Goal: Task Accomplishment & Management: Manage account settings

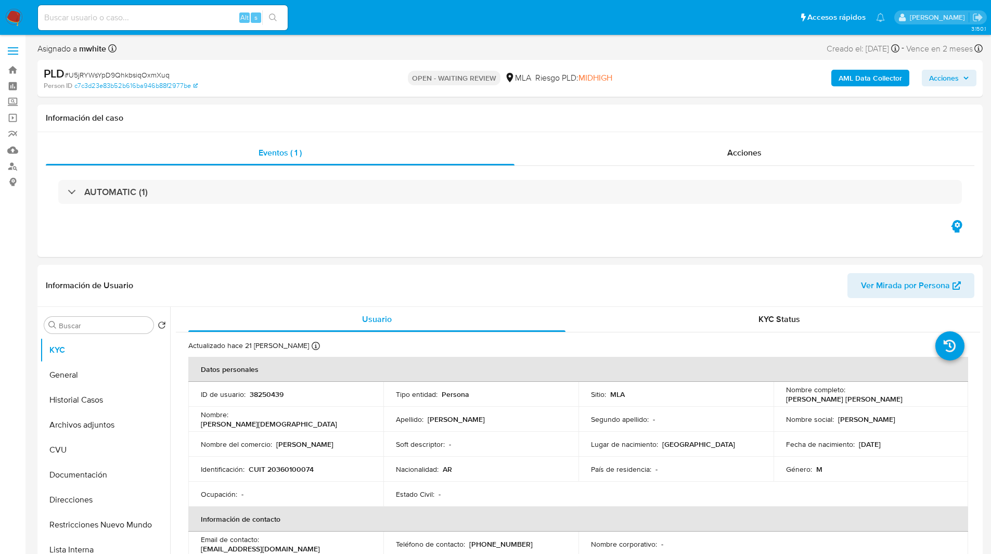
select select "10"
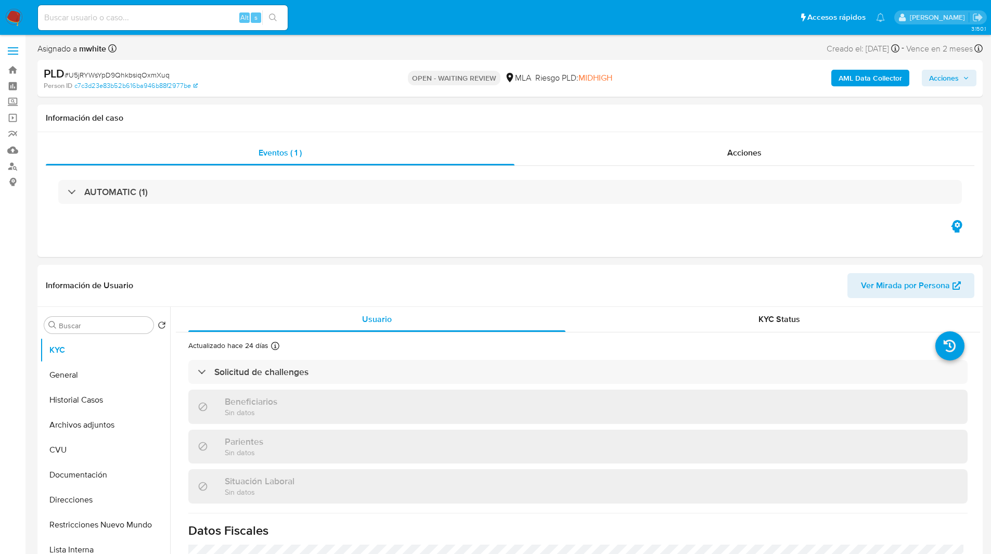
select select "10"
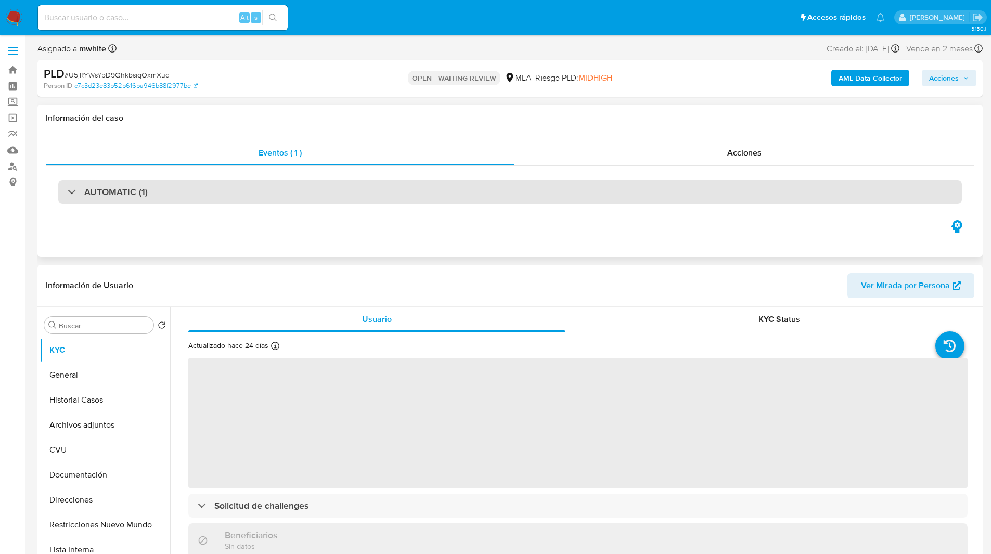
click at [193, 198] on div "AUTOMATIC (1)" at bounding box center [510, 192] width 904 height 24
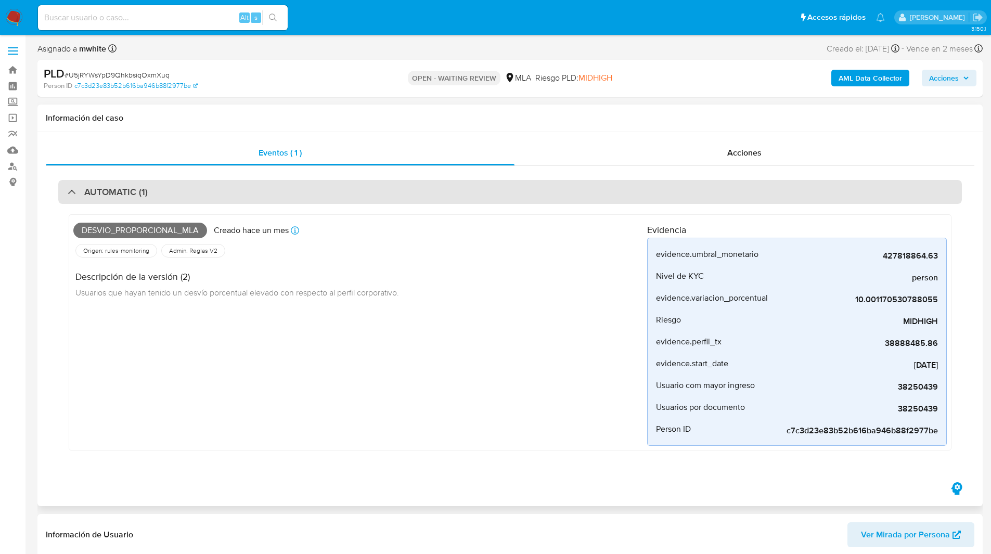
select select "10"
click at [243, 193] on div "AUTOMATIC (1)" at bounding box center [510, 192] width 904 height 24
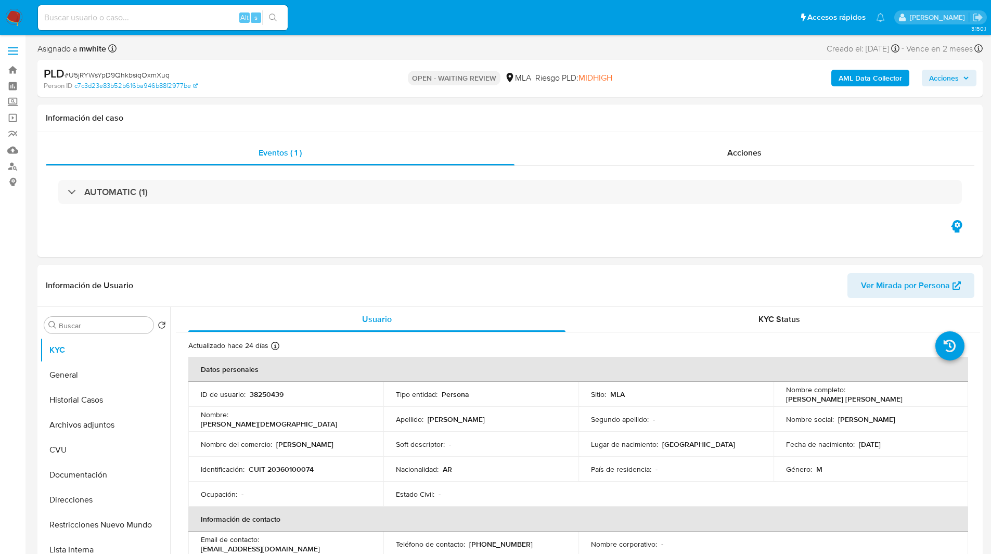
click at [339, 60] on div "PLD # U5jRYWsYpD9QhkbsiqOxmXuq Person ID c7c3d23e83b52b616ba946b88f2977be OPEN …" at bounding box center [509, 78] width 945 height 37
click at [374, 19] on ul "Pausado Ver notificaciones Alt s Accesos rápidos Presiona las siguientes teclas…" at bounding box center [462, 17] width 858 height 26
select select "10"
click at [189, 12] on input at bounding box center [163, 18] width 250 height 14
paste input "GVmqihp9eBgT8D0OO0QIcst7"
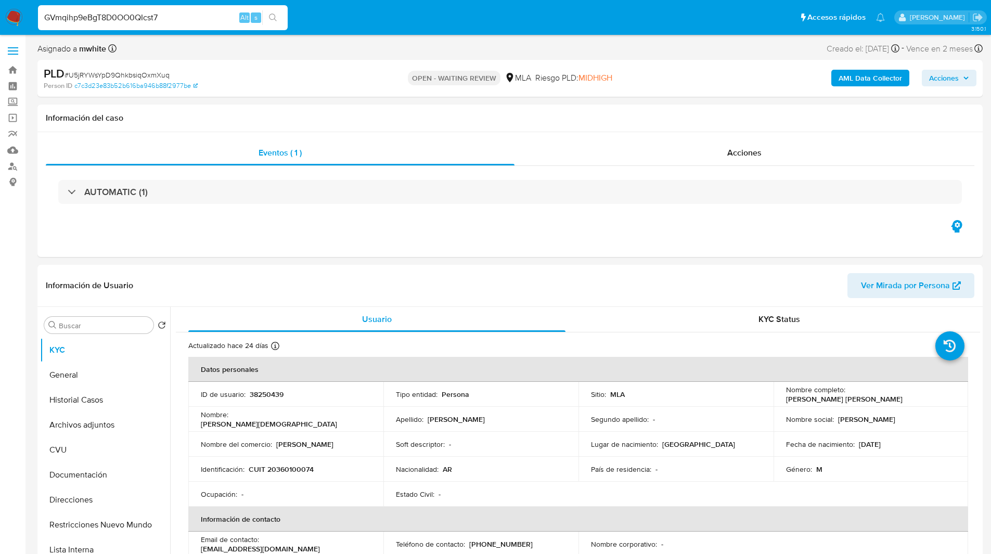
type input "GVmqihp9eBgT8D0OO0QIcst7"
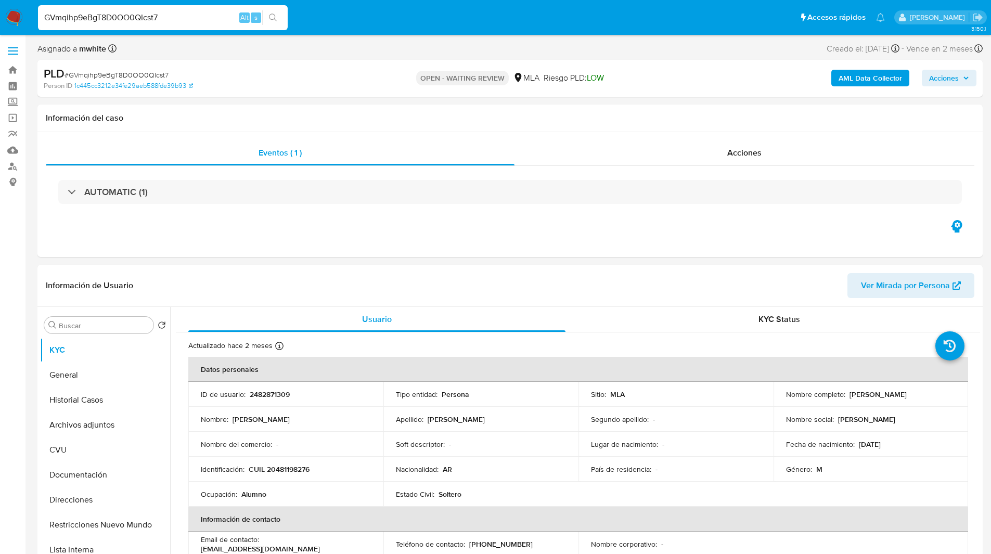
select select "10"
click at [619, 254] on div "Eventos ( 1 ) Acciones AUTOMATIC (1)" at bounding box center [509, 194] width 945 height 125
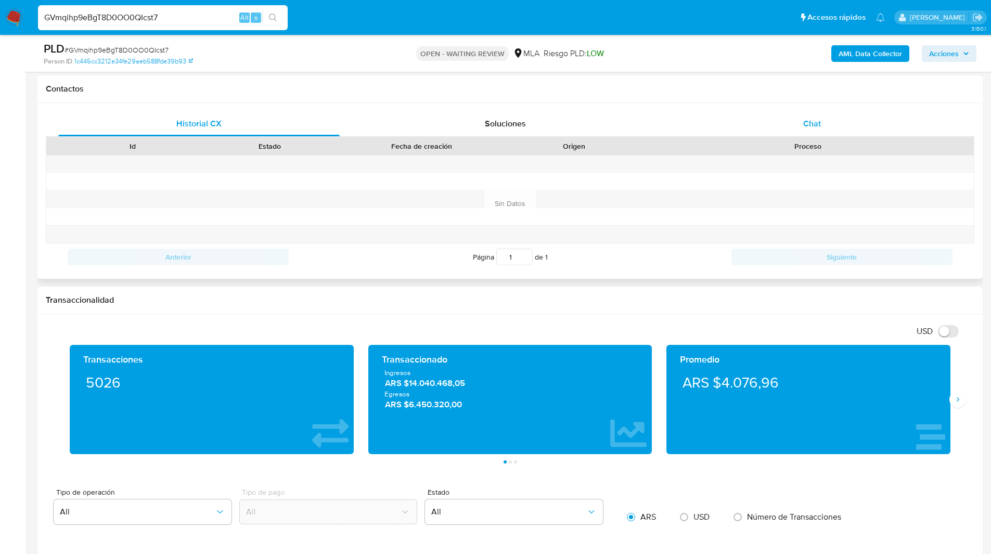
scroll to position [469, 0]
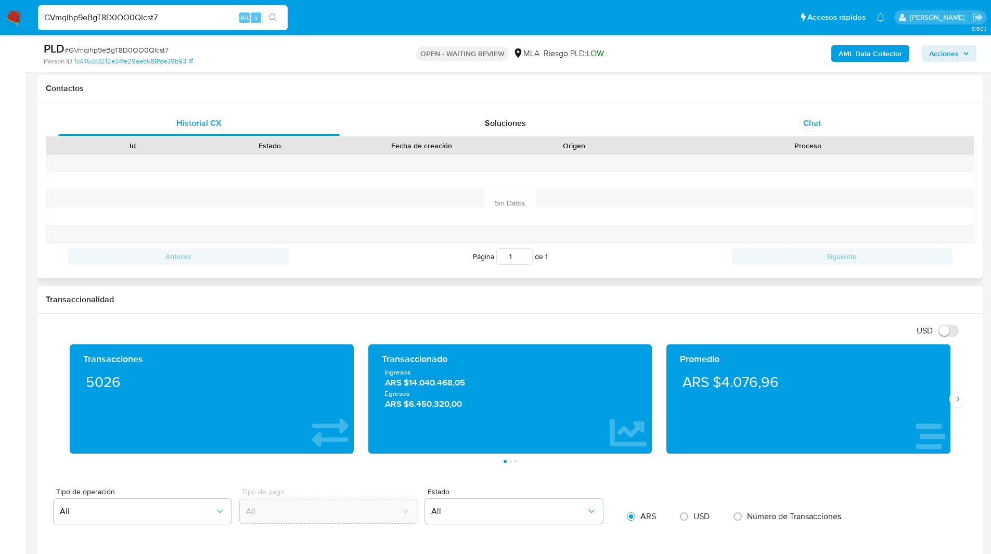
click at [828, 117] on div "Chat" at bounding box center [812, 123] width 282 height 25
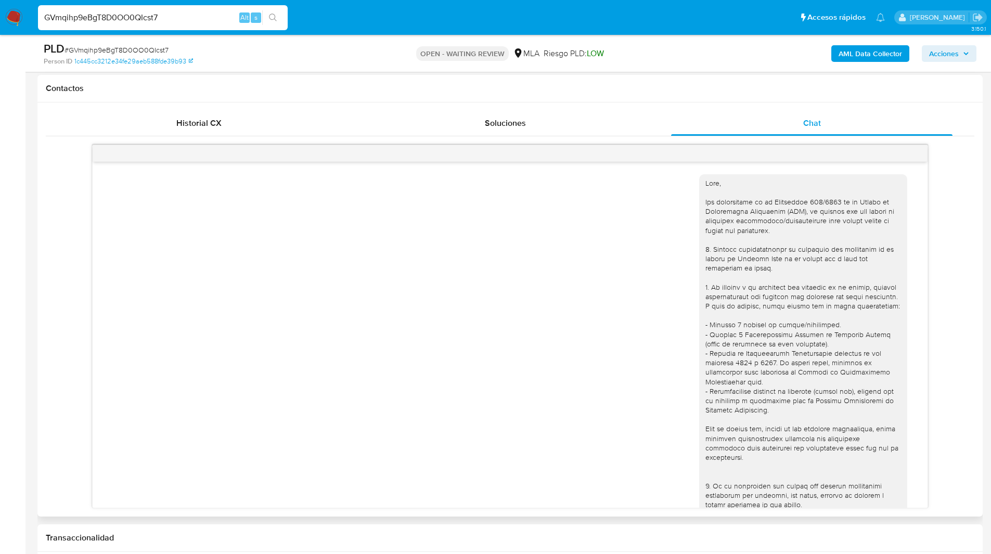
scroll to position [294, 0]
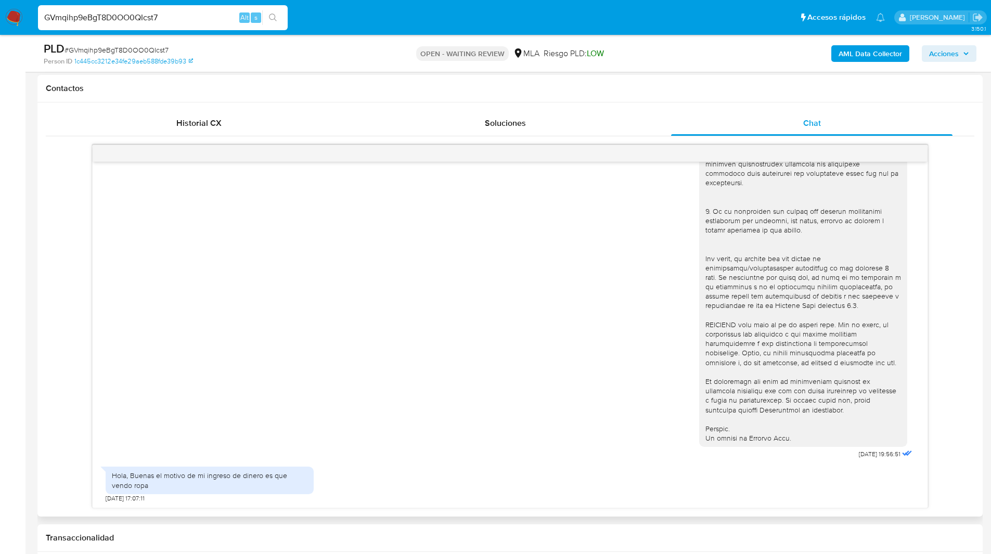
click at [772, 95] on div "Contactos" at bounding box center [509, 89] width 945 height 28
click at [567, 84] on h1 "Contactos" at bounding box center [510, 88] width 929 height 10
click at [129, 23] on input "GVmqihp9eBgT8D0OO0QIcst7" at bounding box center [163, 18] width 250 height 14
click at [17, 19] on img at bounding box center [14, 18] width 18 height 18
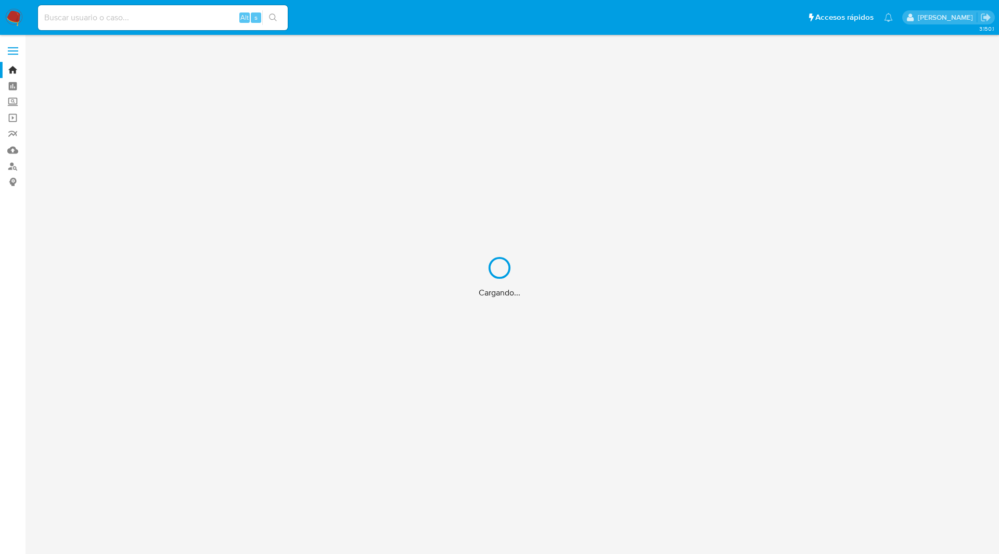
click at [589, 29] on div "Cargando..." at bounding box center [499, 277] width 999 height 554
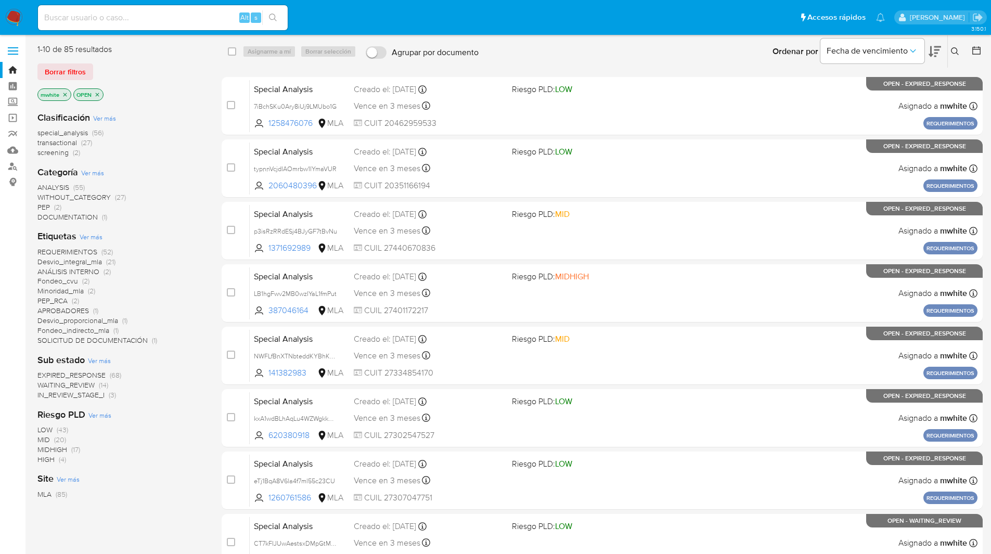
click at [961, 52] on button at bounding box center [956, 51] width 17 height 12
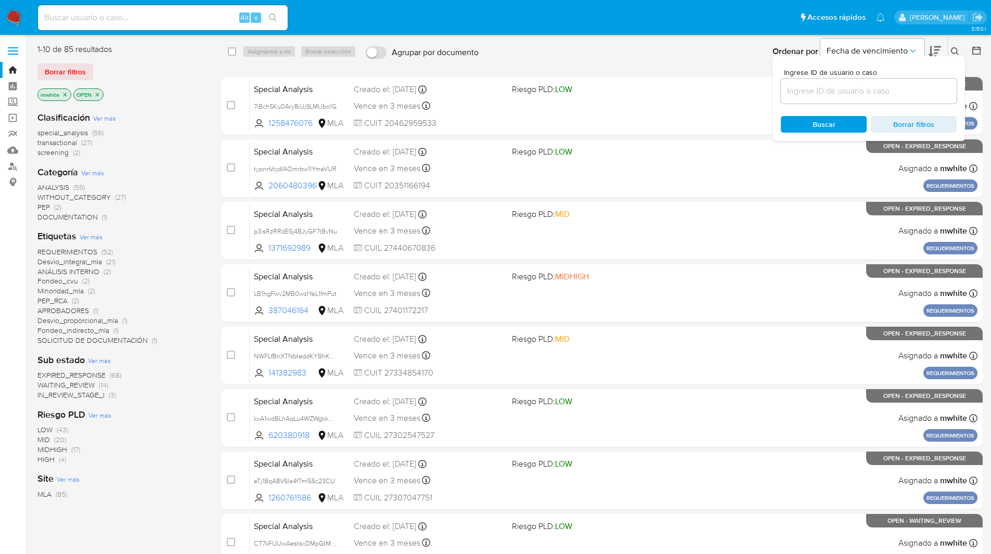
click at [837, 94] on input at bounding box center [869, 91] width 176 height 14
type input "GVmqihp9eBgT8D0OO0QIcst7"
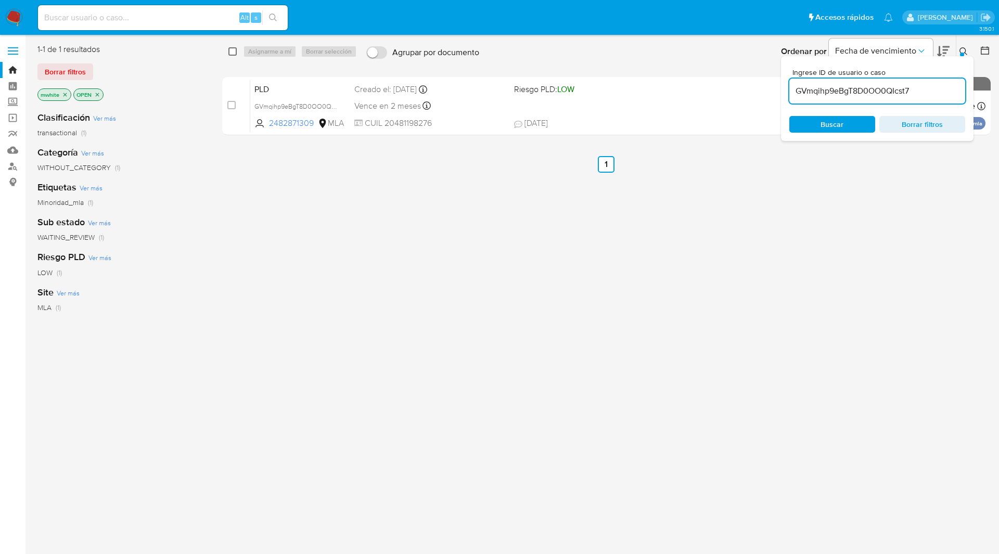
click at [234, 50] on input "checkbox" at bounding box center [232, 51] width 8 height 8
checkbox input "true"
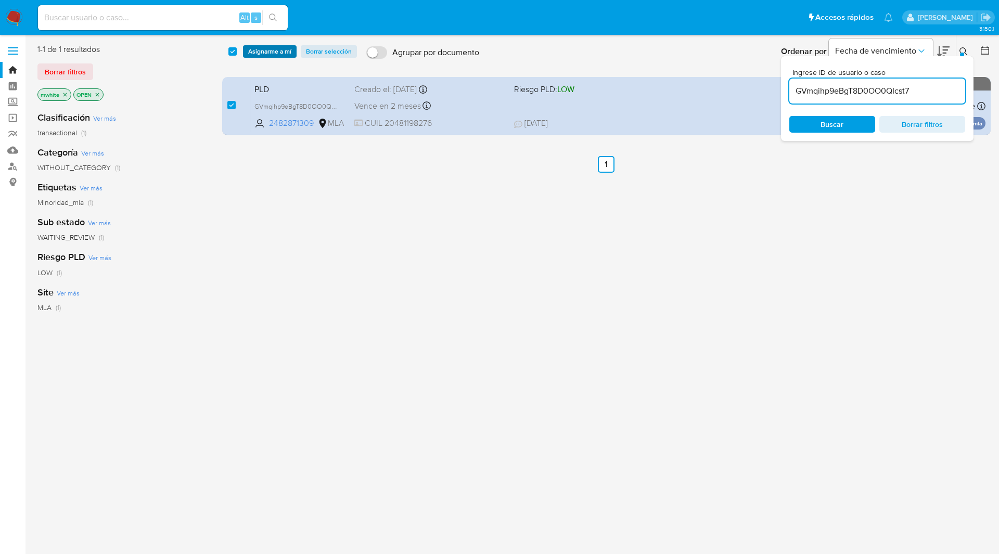
click at [255, 50] on span "Asignarme a mí" at bounding box center [269, 51] width 43 height 10
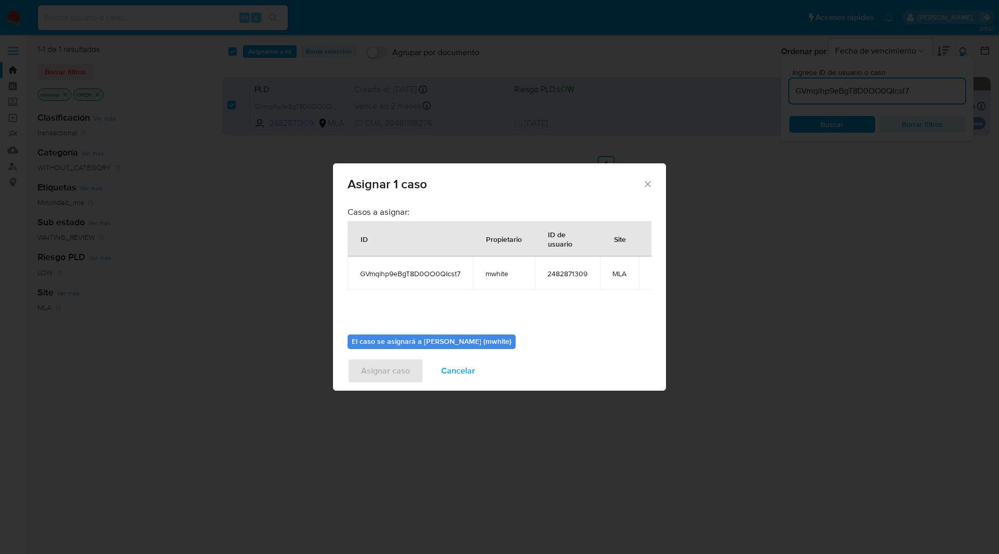
click at [508, 277] on span "mwhite" at bounding box center [503, 273] width 37 height 9
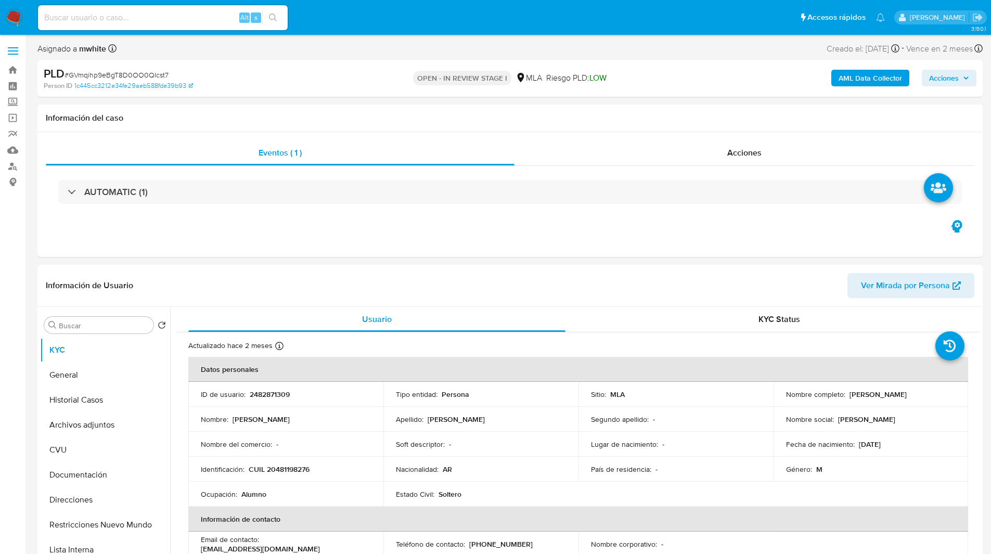
select select "10"
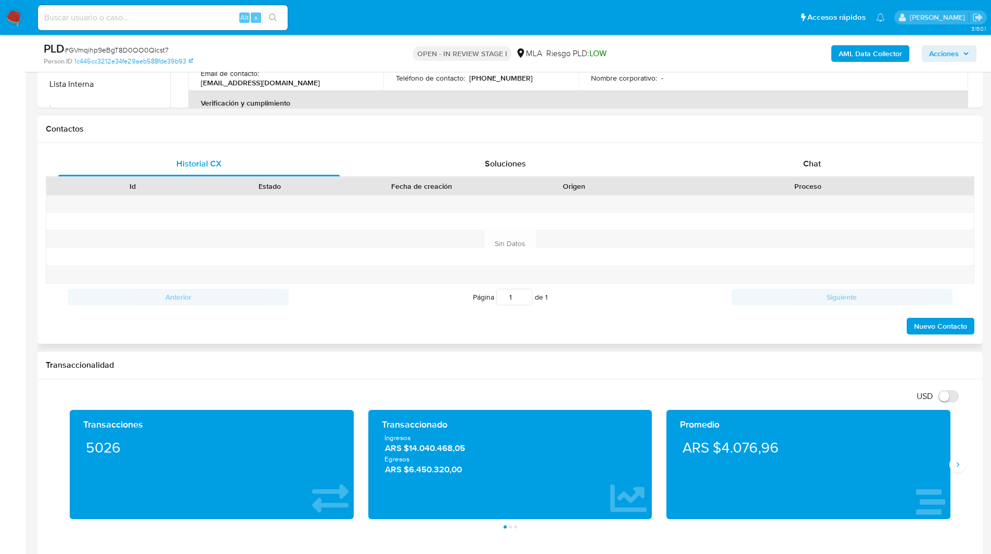
scroll to position [427, 0]
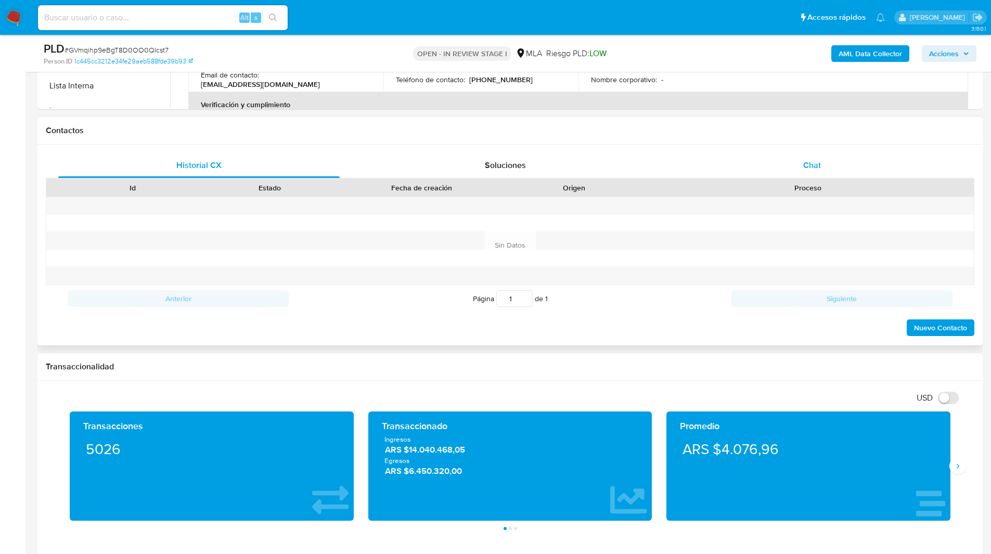
click at [818, 154] on div "Chat" at bounding box center [812, 165] width 282 height 25
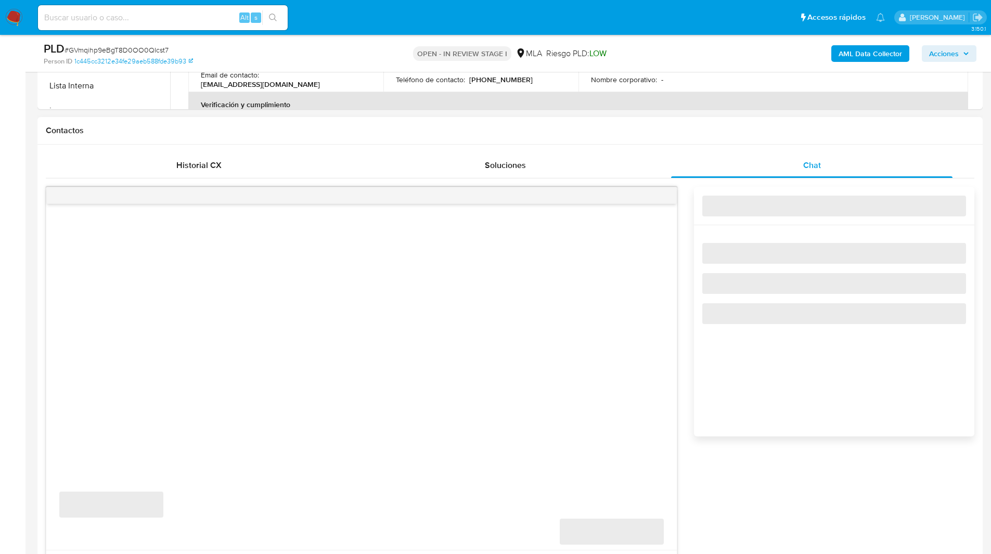
click at [727, 129] on h1 "Contactos" at bounding box center [510, 130] width 929 height 10
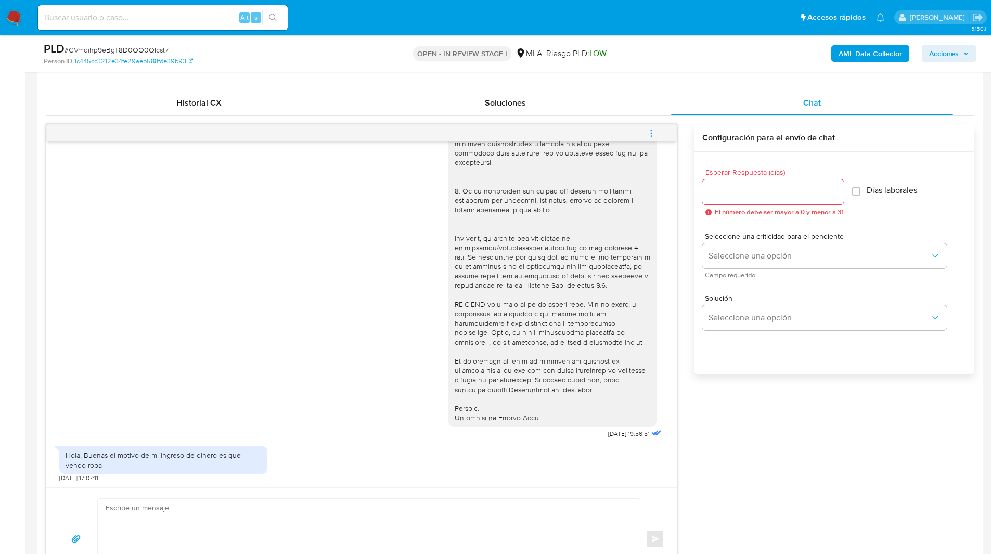
scroll to position [489, 0]
click at [736, 195] on input "Esperar Respuesta (días)" at bounding box center [773, 193] width 142 height 14
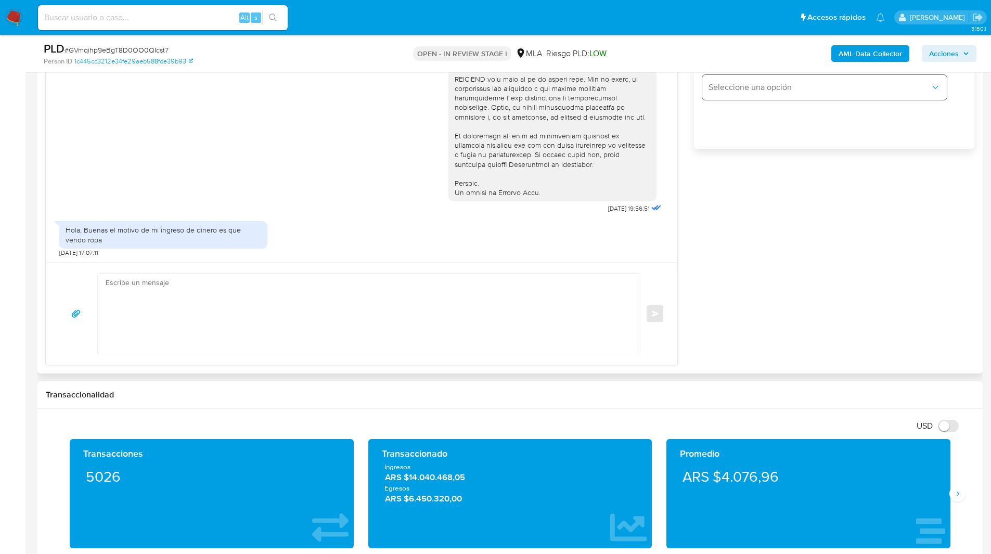
scroll to position [720, 0]
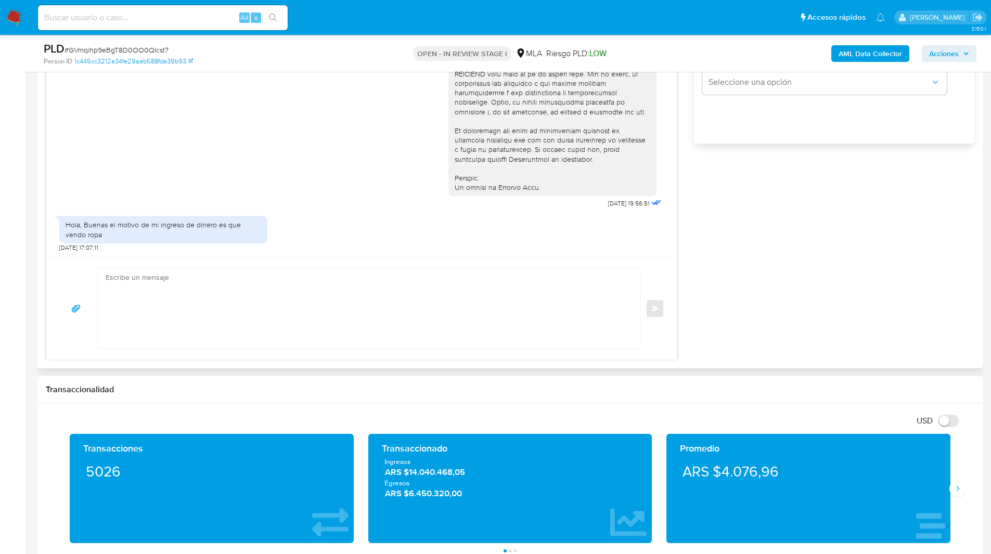
type input "0"
click at [505, 285] on textarea at bounding box center [366, 309] width 521 height 80
paste textarea "Hola XXX, Muchas gracias por tu respuesta. Analizamos tu caso y verificamos que…"
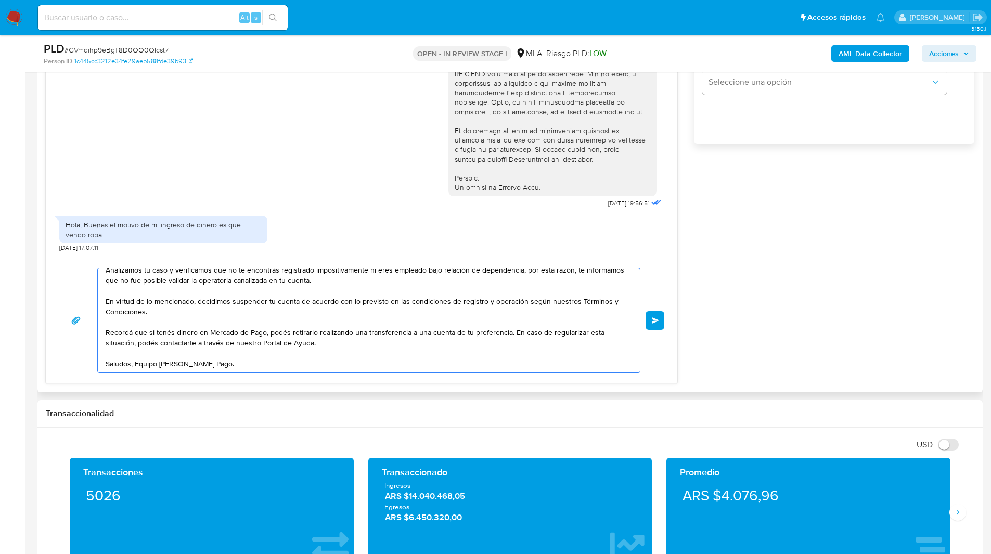
scroll to position [0, 0]
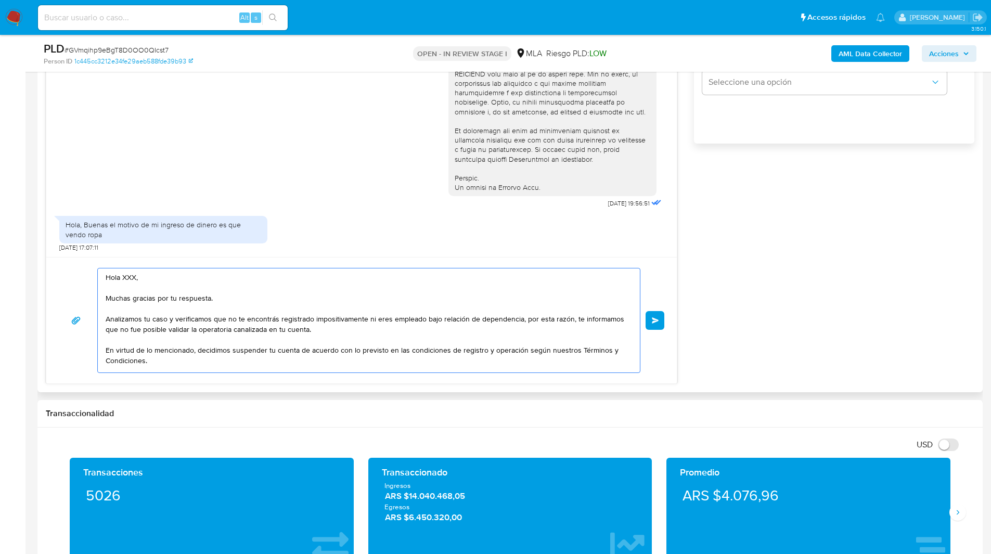
click at [129, 275] on textarea "Hola XXX, Muchas gracias por tu respuesta. Analizamos tu caso y verificamos que…" at bounding box center [366, 321] width 521 height 104
type textarea "Hola, Muchas gracias por tu respuesta. Analizamos tu caso y verificamos que no …"
click at [649, 322] on button "Enviar" at bounding box center [655, 320] width 19 height 19
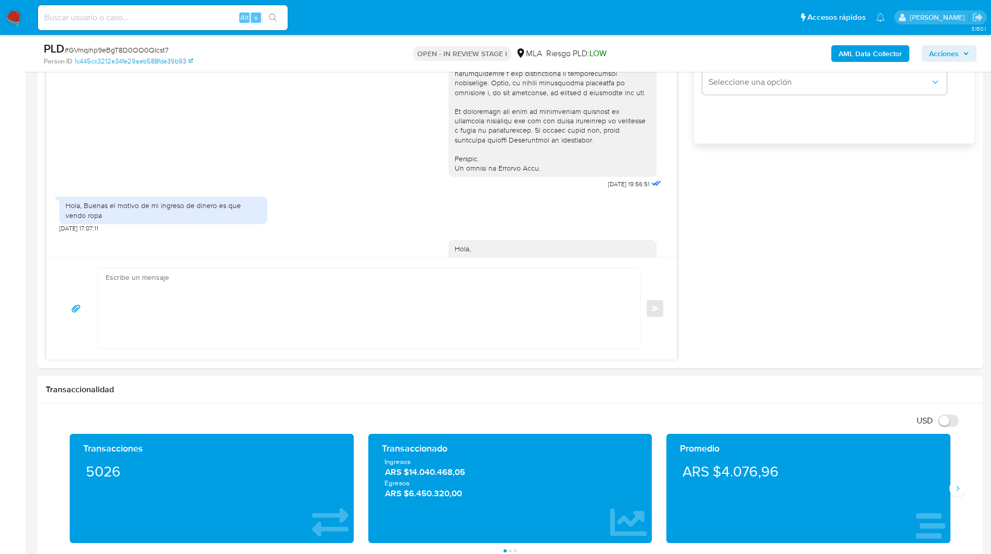
scroll to position [504, 0]
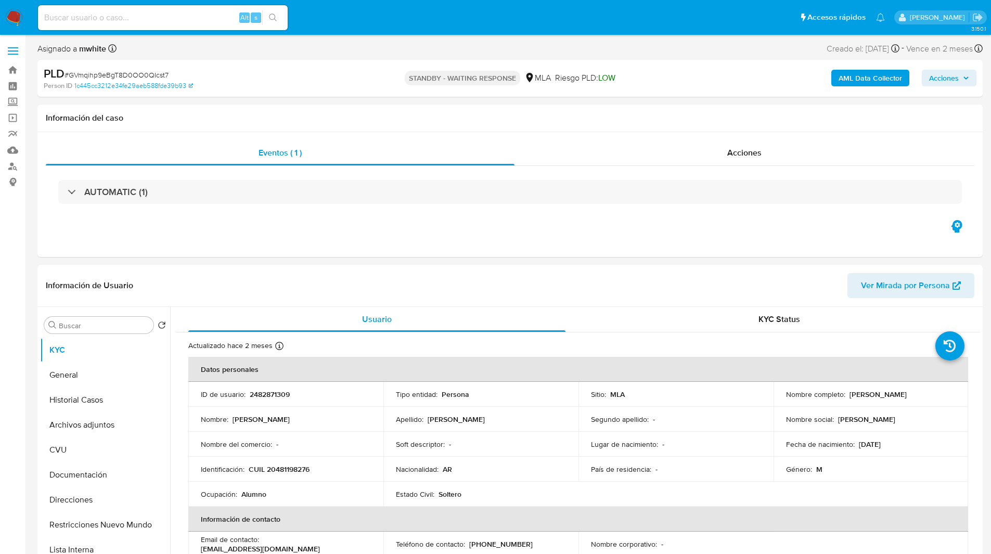
select select "10"
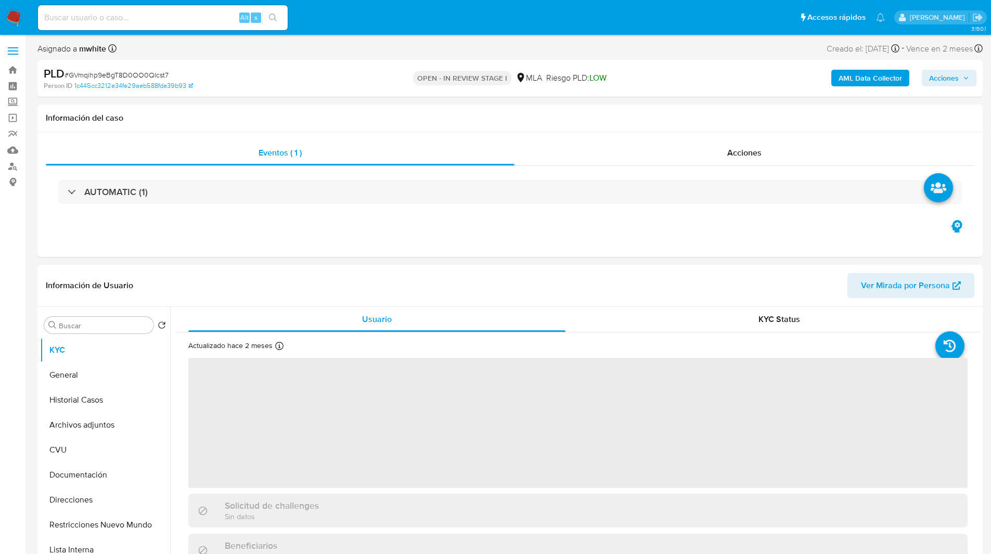
select select "10"
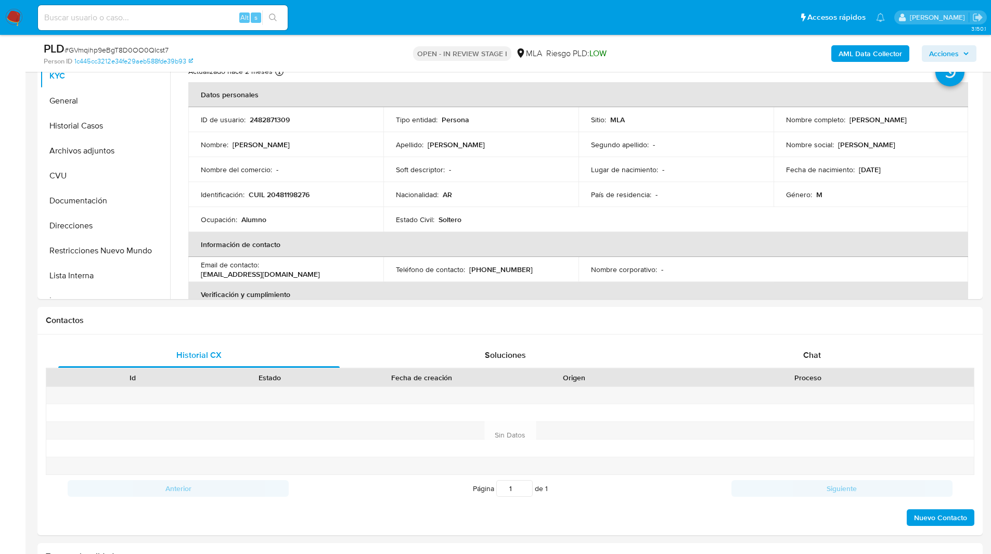
scroll to position [239, 0]
click at [822, 351] on div "Chat" at bounding box center [812, 353] width 282 height 25
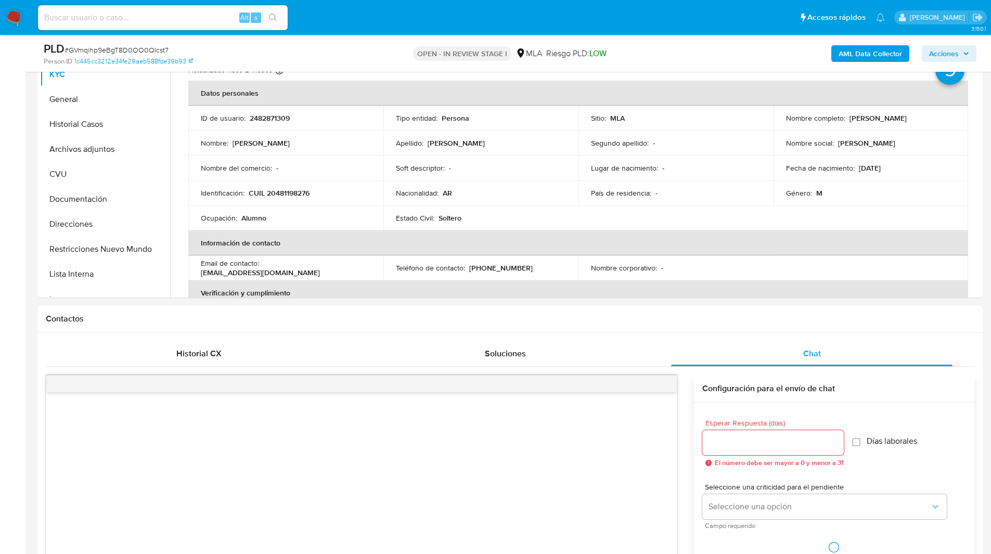
click at [641, 323] on h1 "Contactos" at bounding box center [510, 319] width 929 height 10
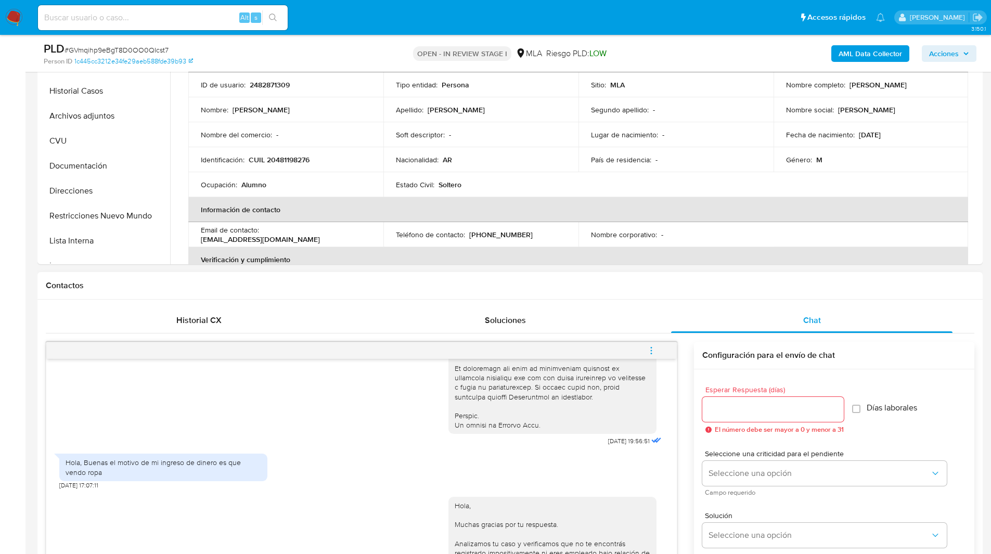
scroll to position [273, 0]
click at [650, 357] on span "menu-action" at bounding box center [651, 350] width 9 height 25
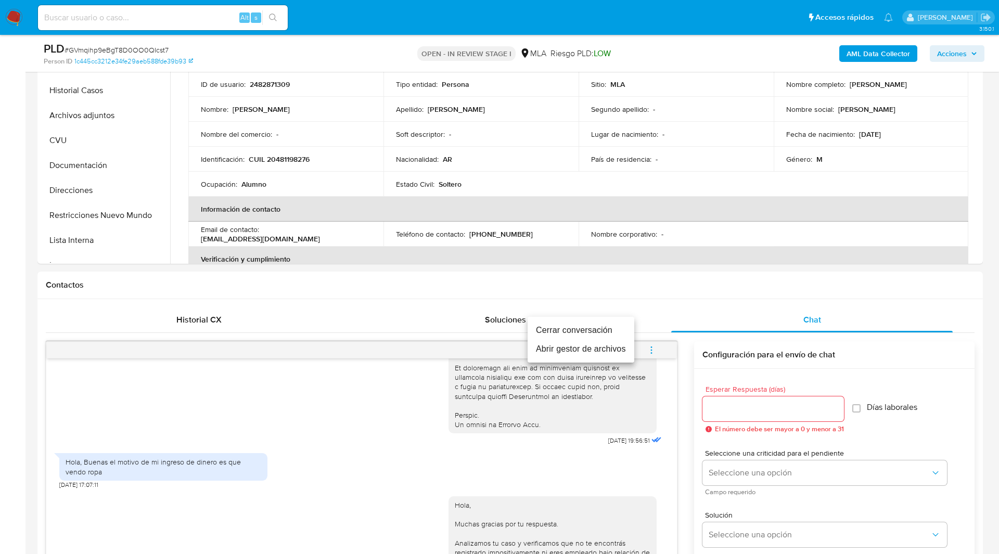
click at [574, 331] on li "Cerrar conversación" at bounding box center [581, 330] width 107 height 19
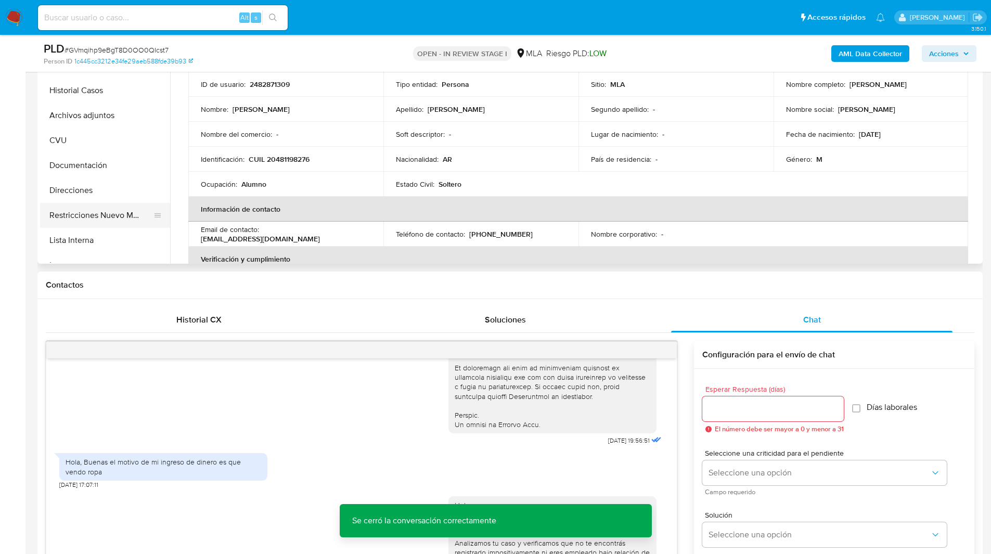
click at [114, 218] on button "Restricciones Nuevo Mundo" at bounding box center [101, 215] width 122 height 25
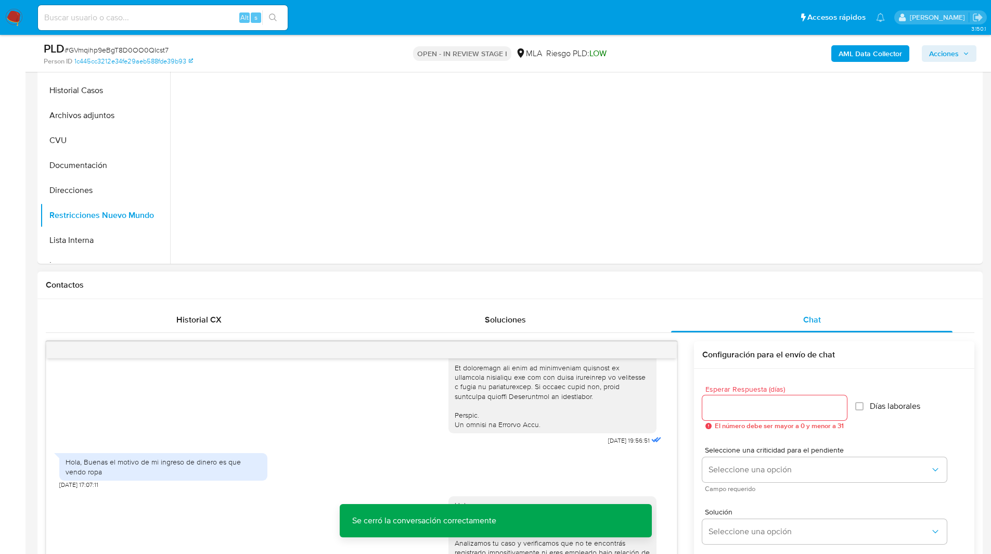
click at [460, 282] on h1 "Contactos" at bounding box center [510, 285] width 929 height 10
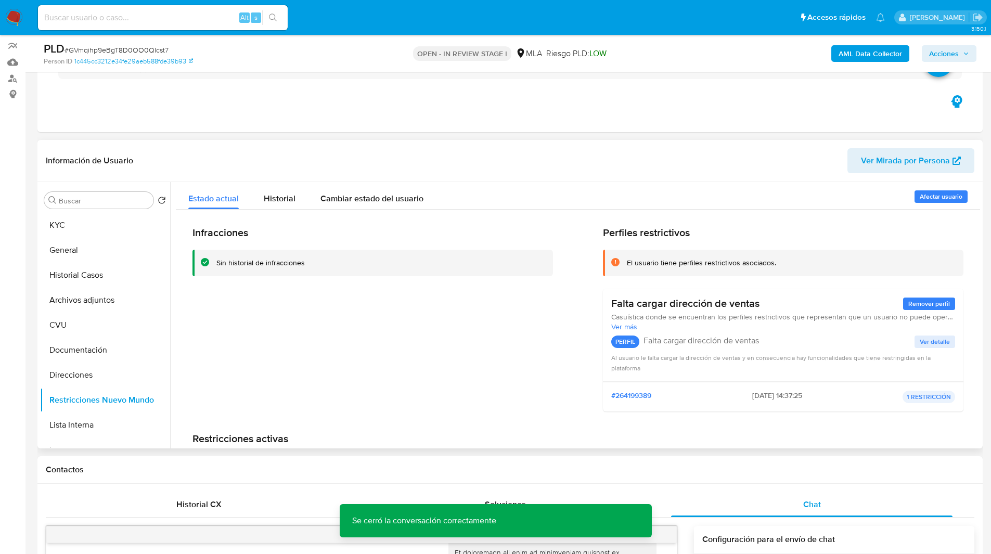
click at [525, 153] on header "Información de Usuario Ver Mirada por Persona" at bounding box center [510, 160] width 929 height 25
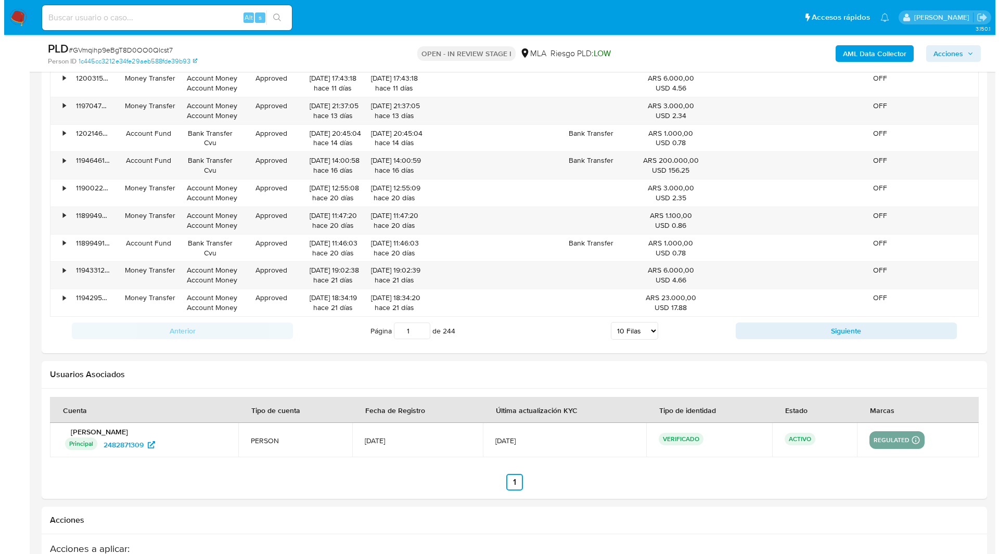
scroll to position [1830, 0]
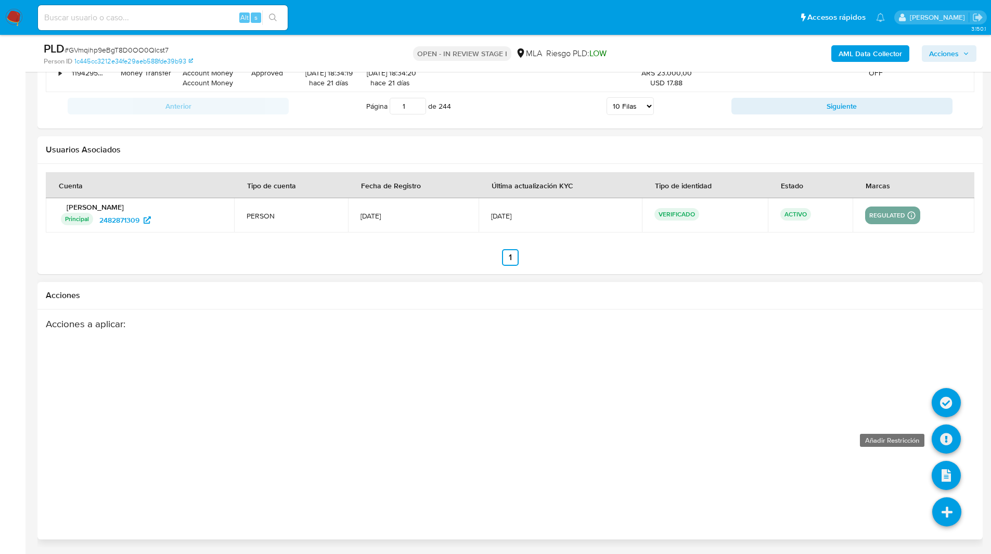
click at [945, 438] on icon at bounding box center [946, 439] width 29 height 29
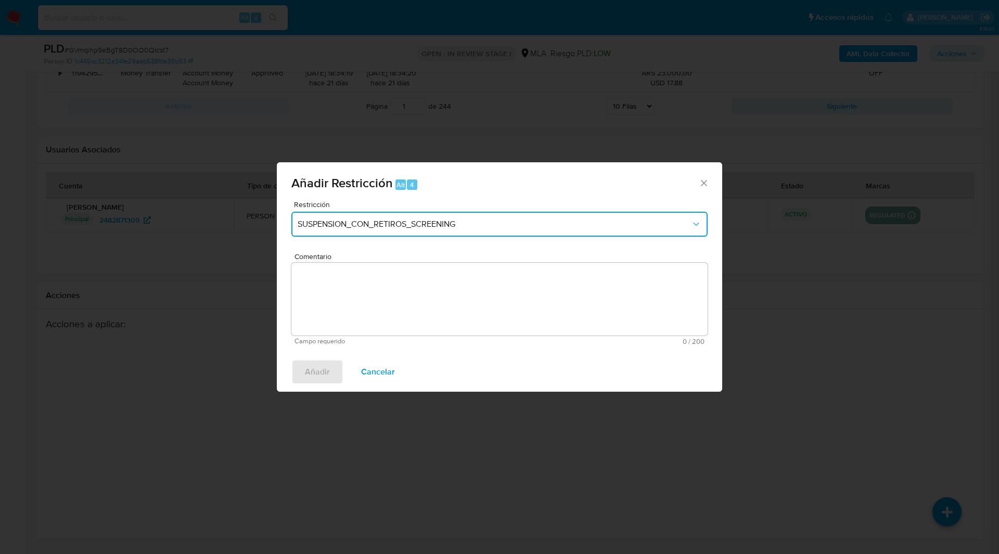
click at [395, 231] on button "SUSPENSION_CON_RETIROS_SCREENING" at bounding box center [499, 224] width 416 height 25
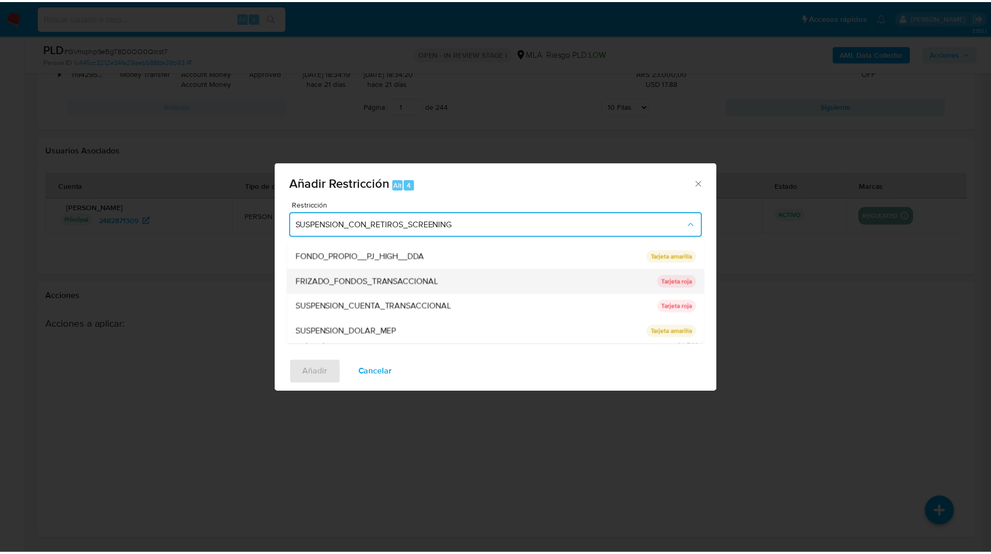
scroll to position [170, 0]
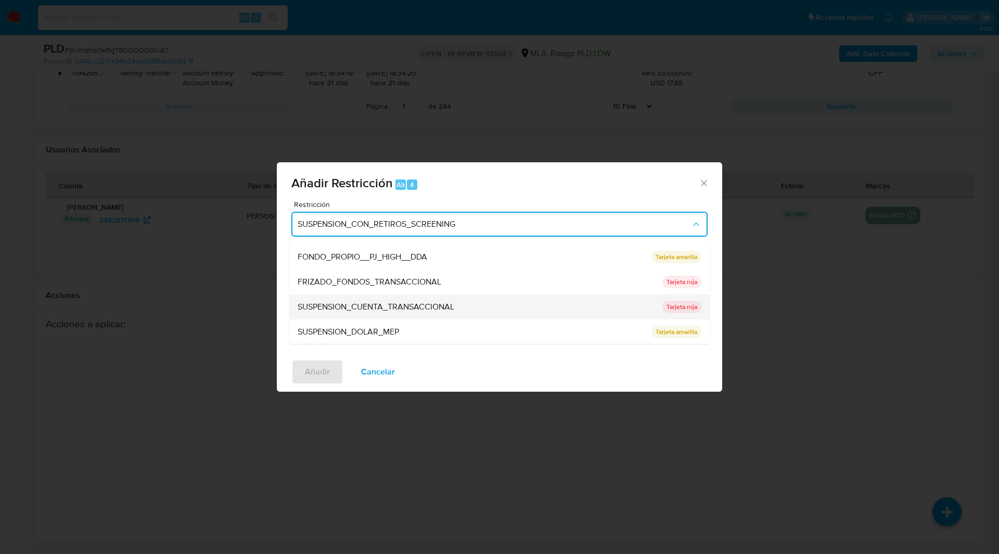
click at [343, 303] on span "SUSPENSION_CUENTA_TRANSACCIONAL" at bounding box center [376, 307] width 157 height 10
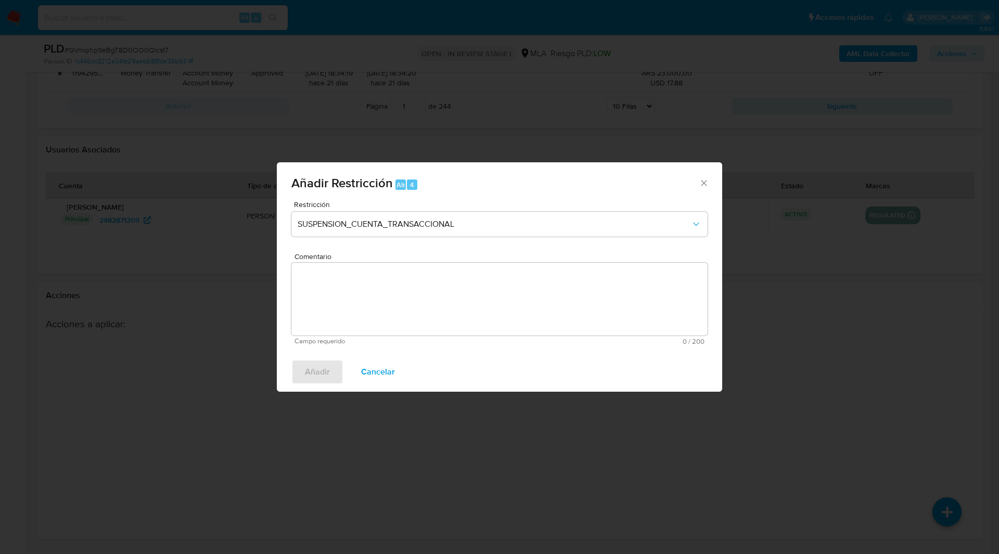
click at [425, 313] on textarea "Comentario" at bounding box center [499, 299] width 416 height 73
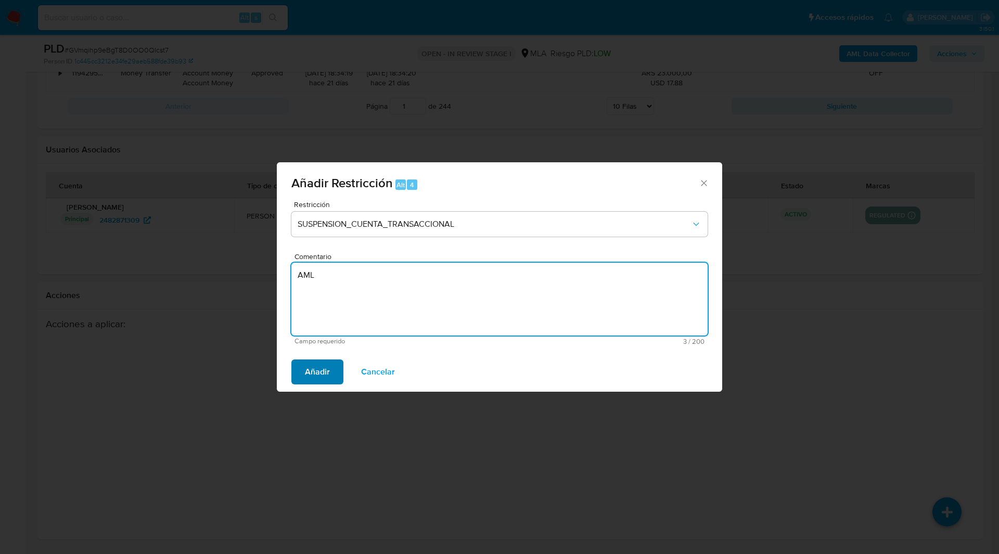
type textarea "AML"
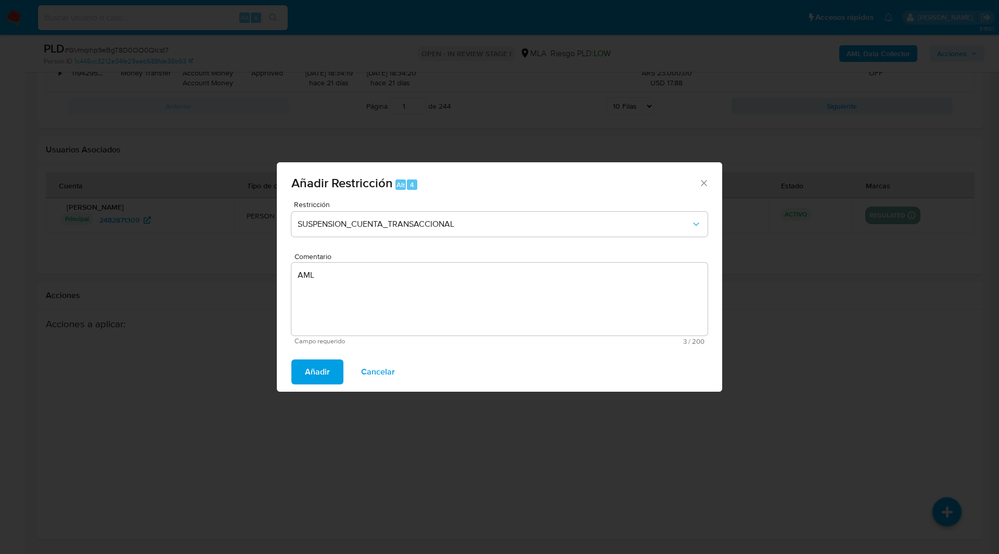
click at [318, 370] on span "Añadir" at bounding box center [317, 372] width 25 height 23
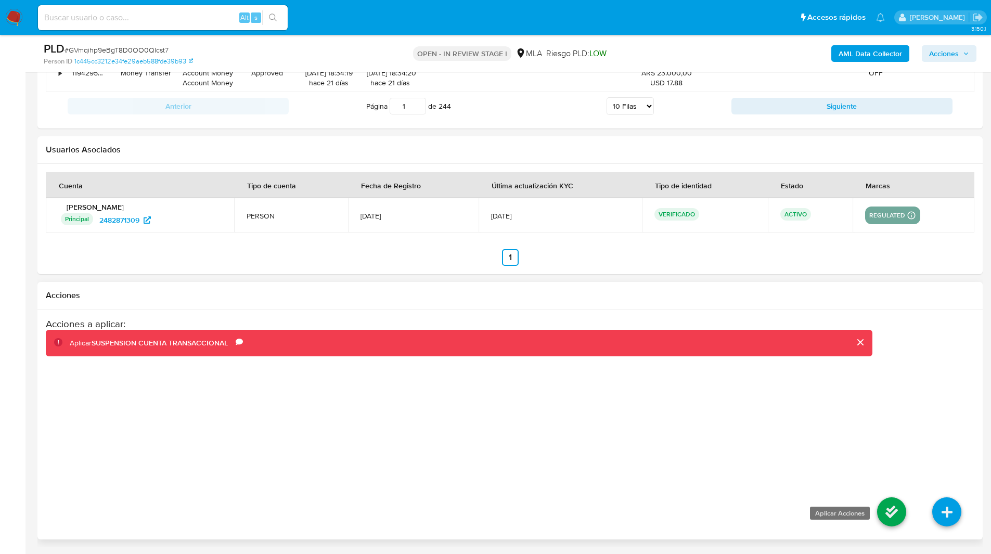
click at [896, 505] on icon at bounding box center [891, 511] width 29 height 29
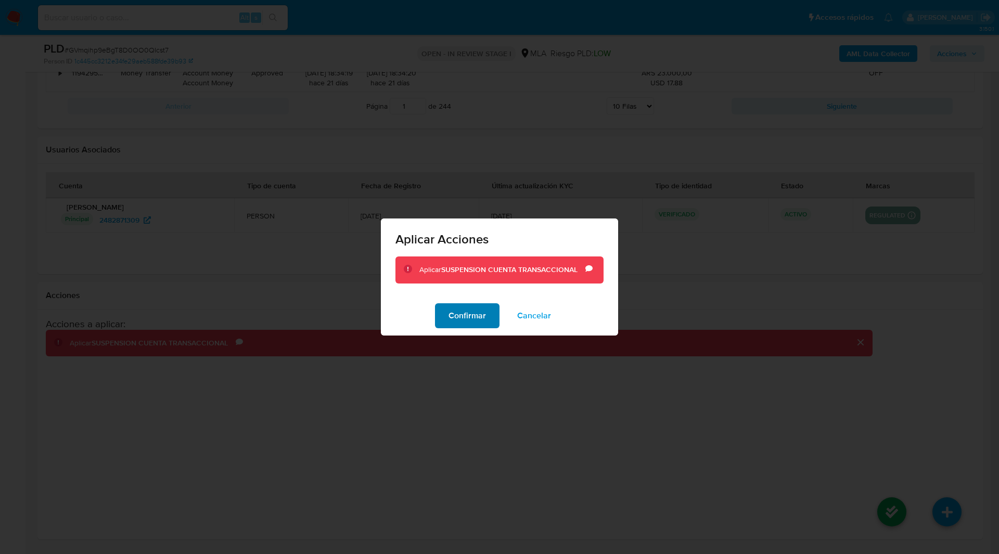
click at [459, 316] on span "Confirmar" at bounding box center [467, 315] width 37 height 23
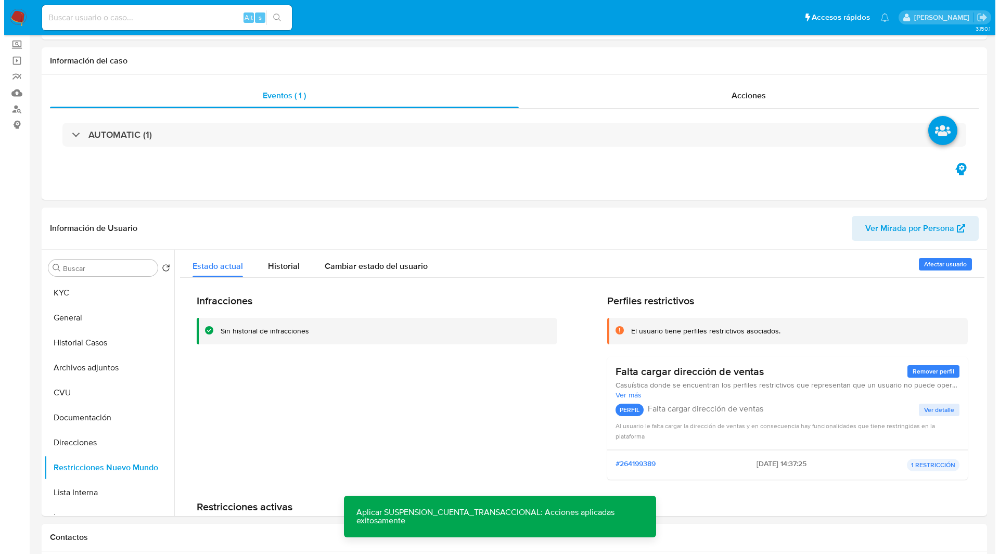
scroll to position [0, 0]
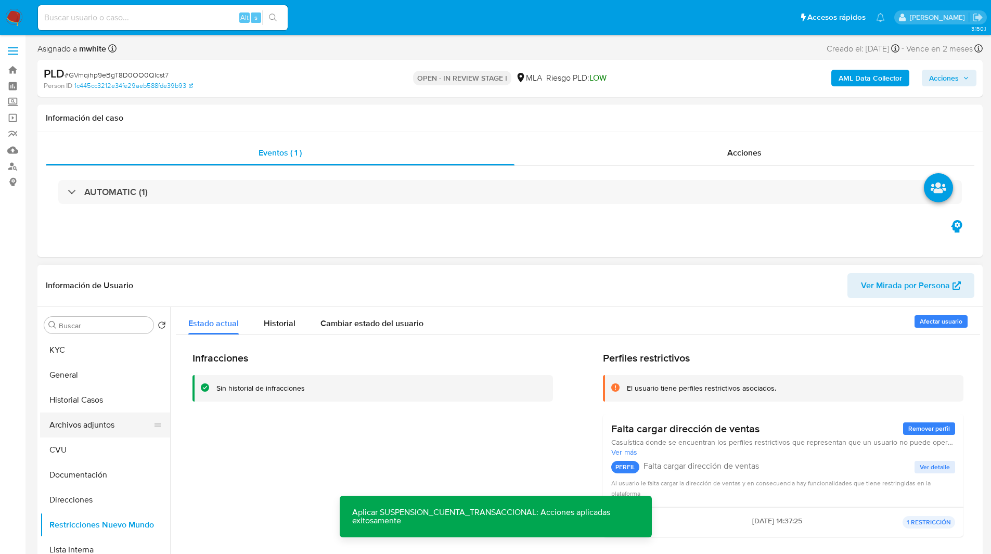
click at [80, 424] on button "Archivos adjuntos" at bounding box center [101, 425] width 122 height 25
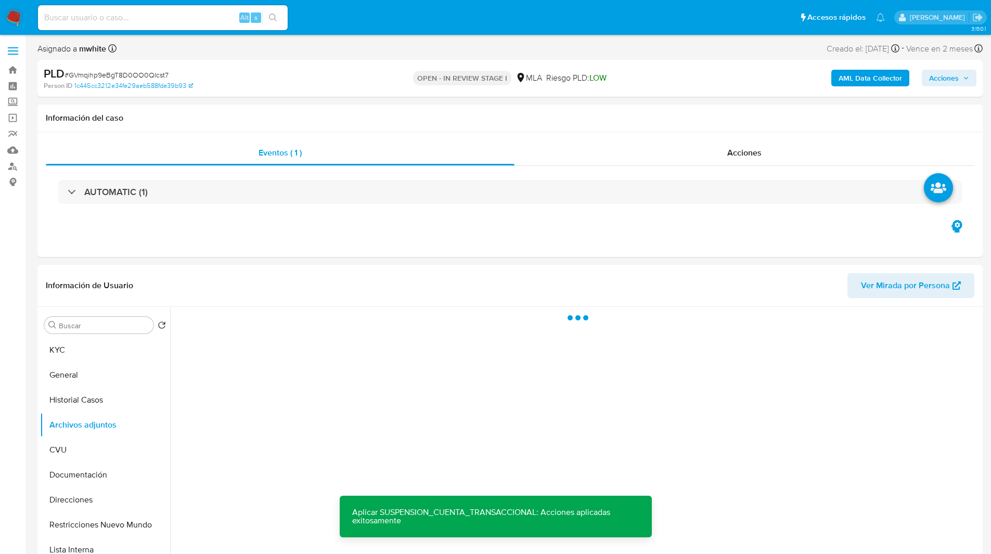
click at [865, 81] on b "AML Data Collector" at bounding box center [870, 78] width 63 height 17
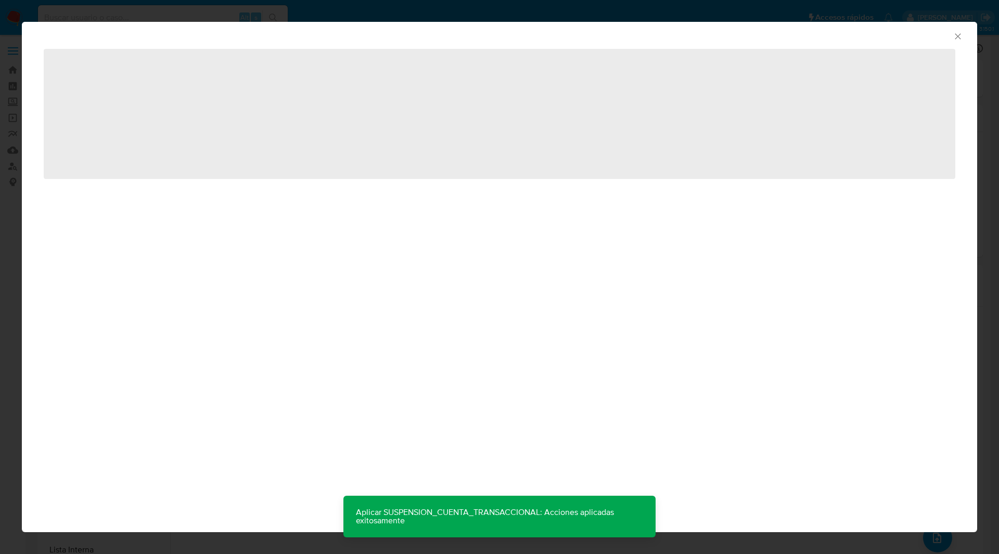
click at [961, 34] on icon "Cerrar ventana" at bounding box center [958, 36] width 10 height 10
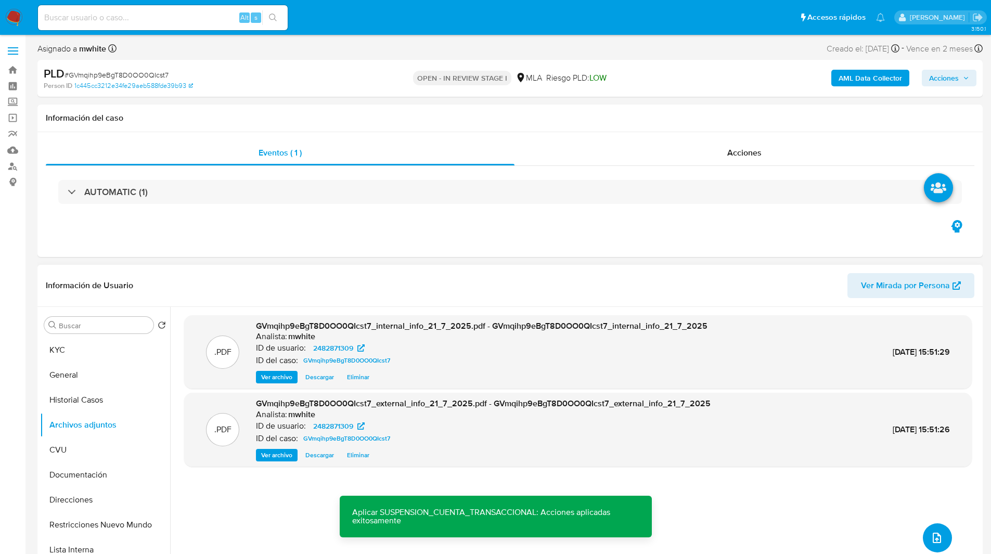
click at [936, 532] on icon "upload-file" at bounding box center [937, 538] width 12 height 12
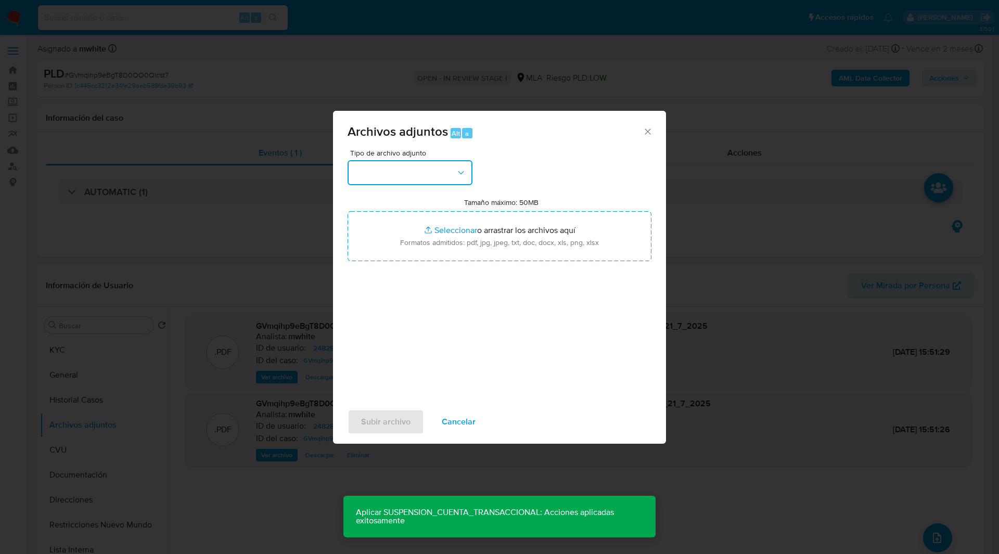
click at [418, 175] on button "button" at bounding box center [410, 172] width 125 height 25
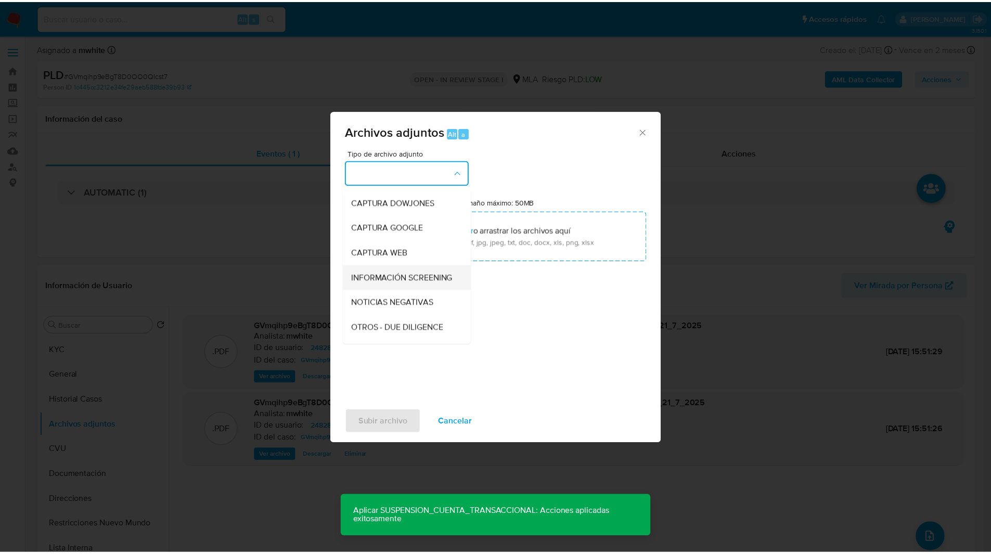
scroll to position [149, 0]
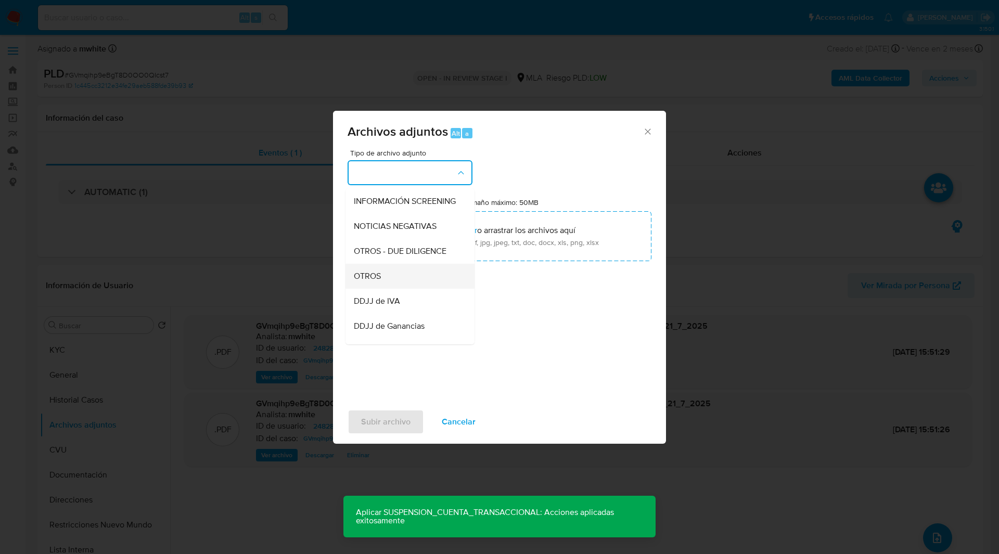
click at [373, 282] on span "OTROS" at bounding box center [367, 276] width 27 height 10
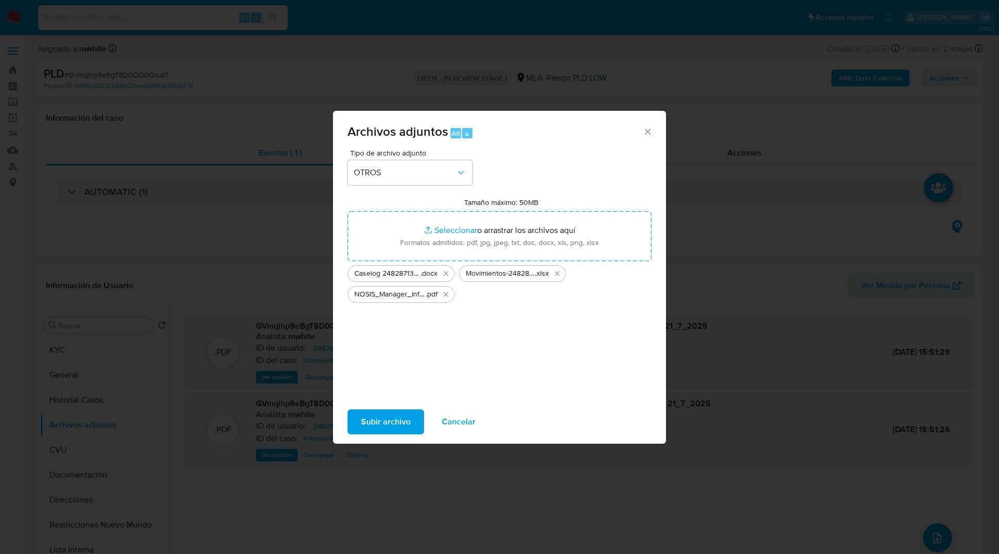
click at [390, 424] on span "Subir archivo" at bounding box center [385, 422] width 49 height 23
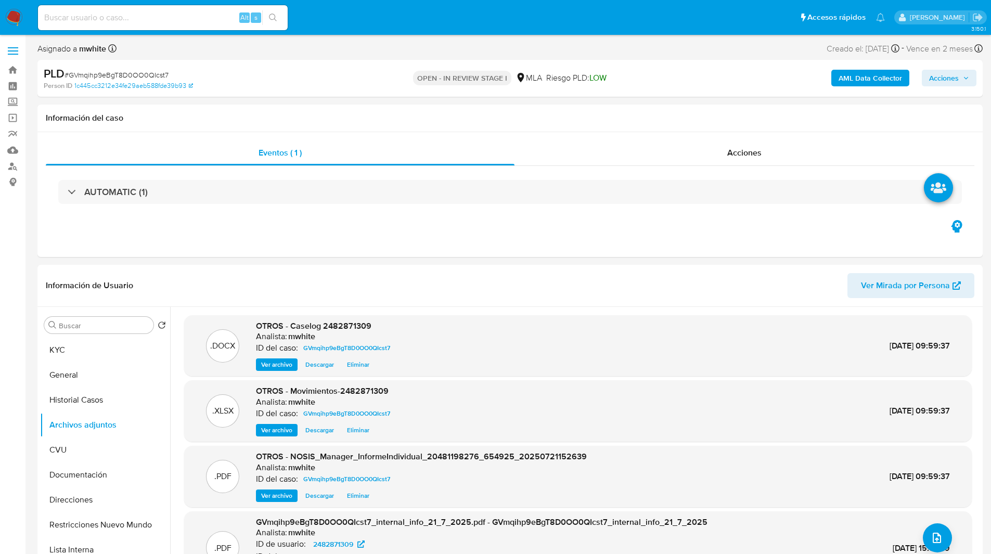
click at [945, 73] on span "Acciones" at bounding box center [944, 78] width 30 height 17
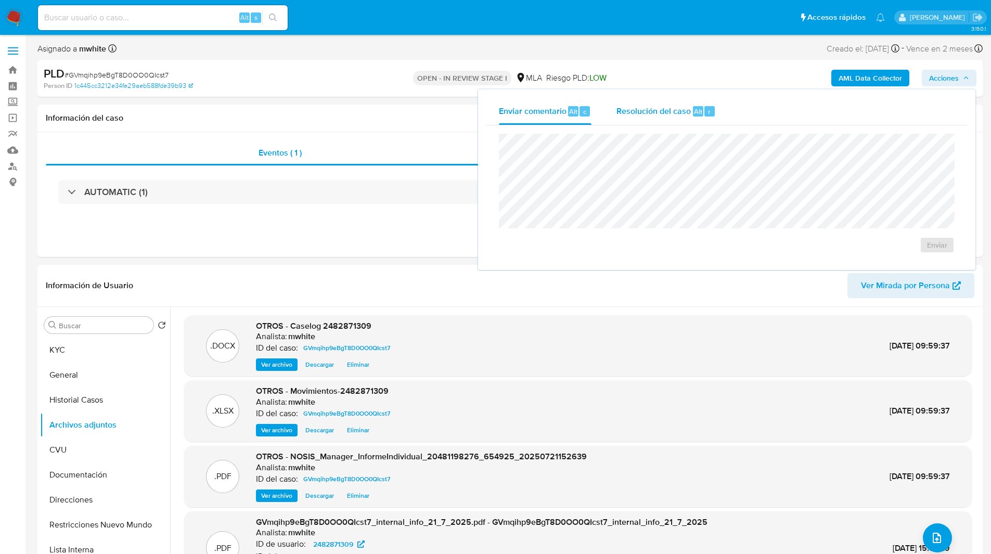
click at [668, 114] on span "Resolución del caso" at bounding box center [654, 111] width 74 height 12
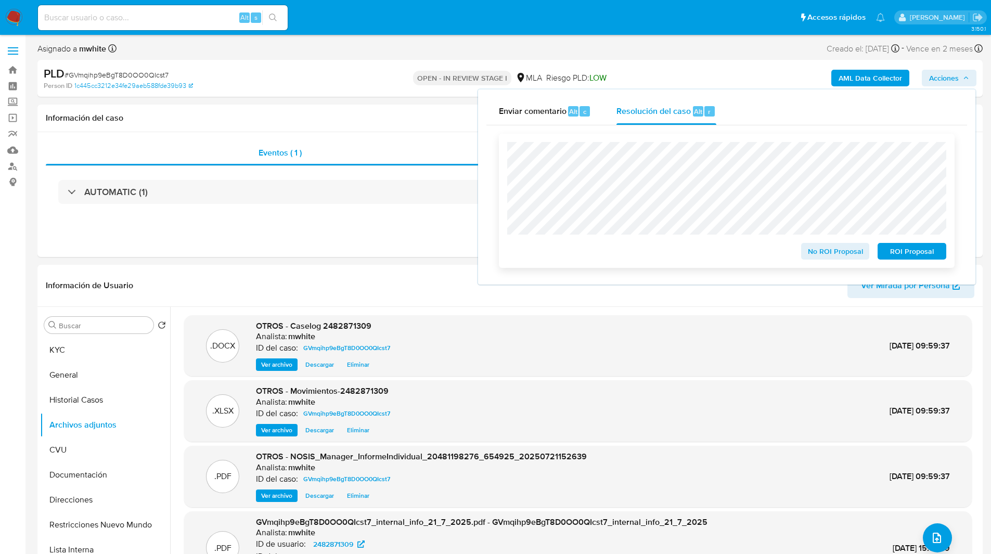
click at [900, 256] on span "ROI Proposal" at bounding box center [912, 251] width 54 height 15
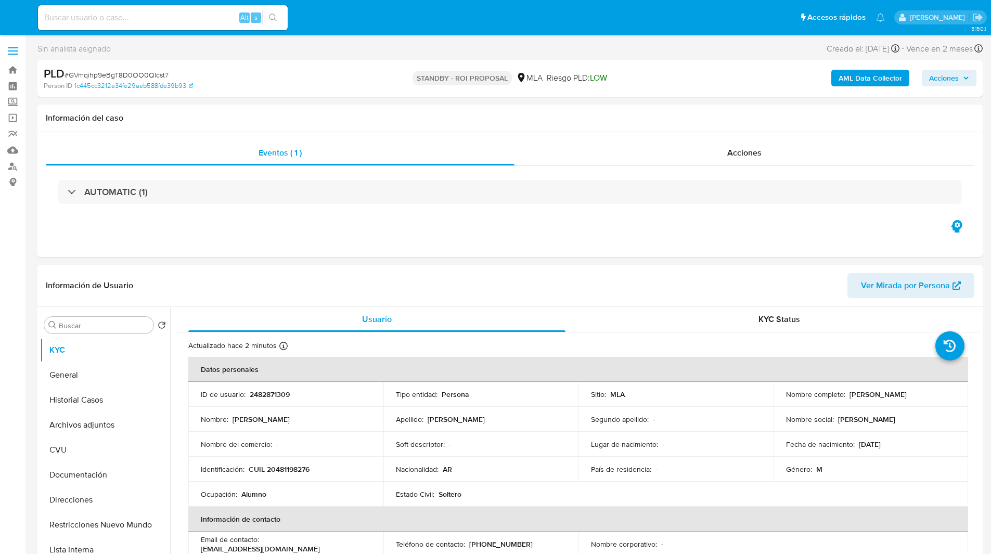
select select "10"
click at [187, 20] on input at bounding box center [163, 18] width 250 height 14
paste input "cduEbTU7oP7DNwWrCYciioET"
type input "cduEbTU7oP7DNwWrCYciioET"
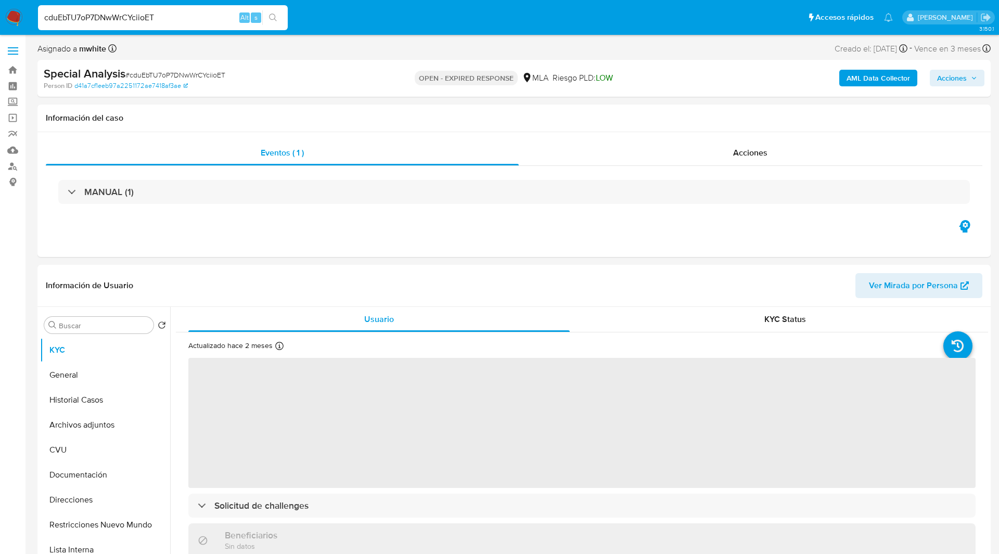
select select "10"
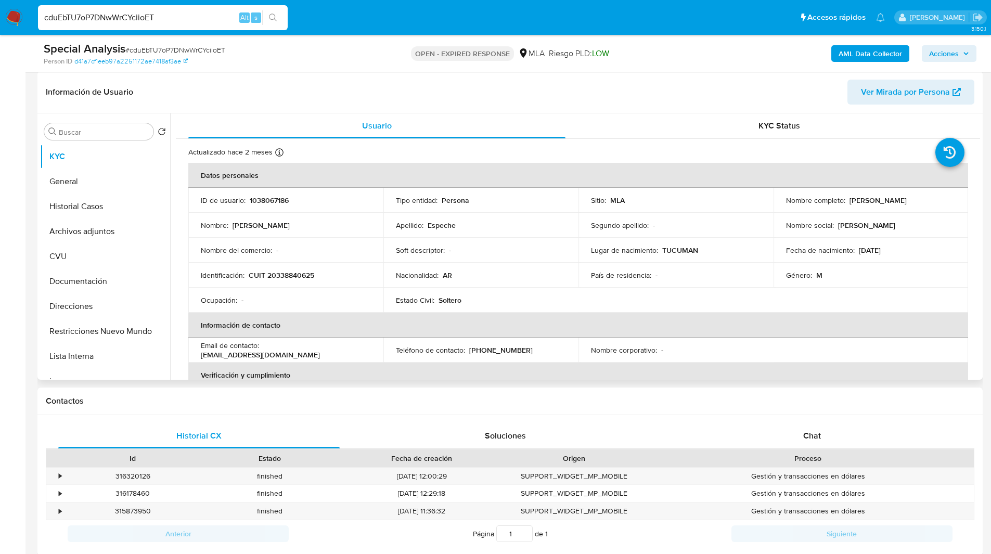
scroll to position [157, 0]
click at [278, 198] on p "1038067186" at bounding box center [269, 199] width 39 height 9
copy p "1038067186"
click at [821, 427] on div "Chat" at bounding box center [812, 435] width 282 height 25
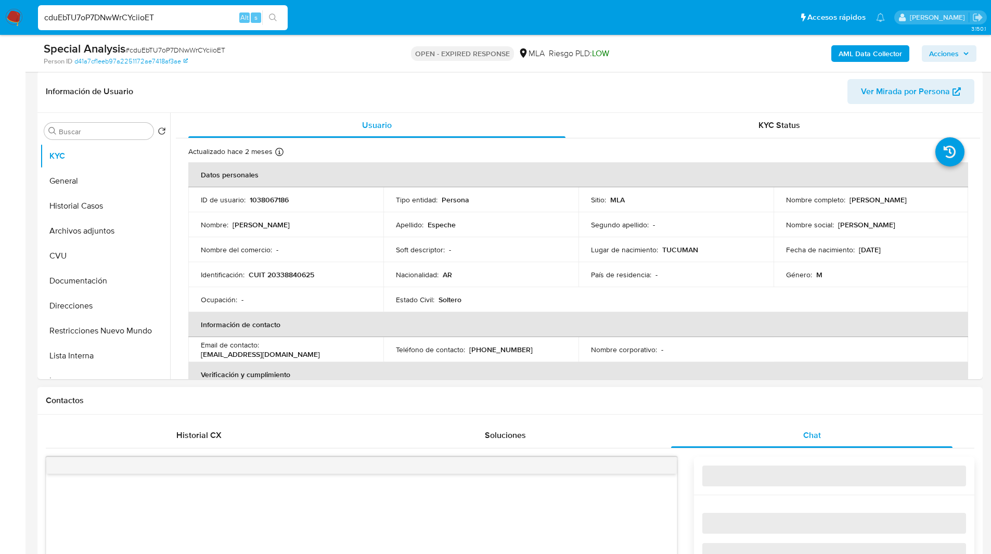
click at [777, 395] on h1 "Contactos" at bounding box center [510, 400] width 929 height 10
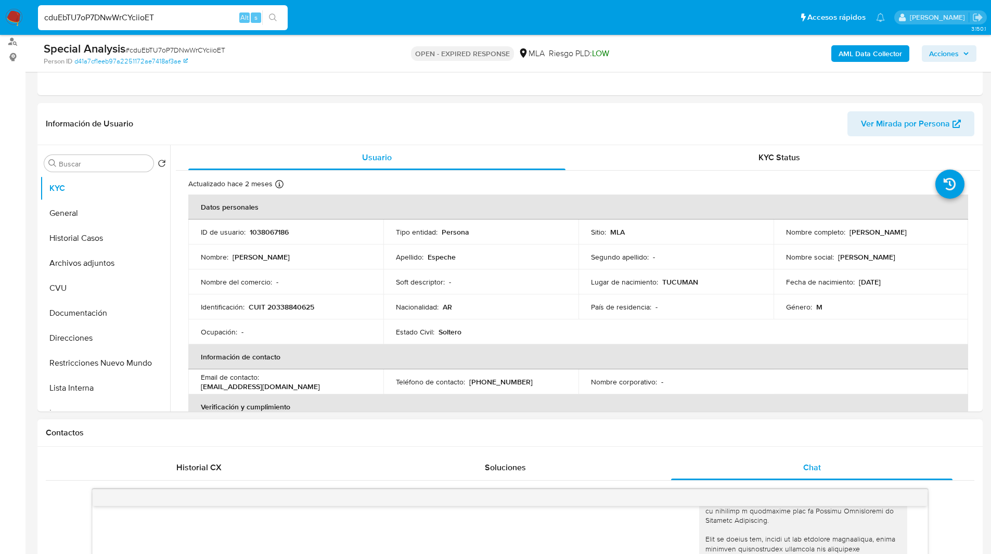
scroll to position [0, 0]
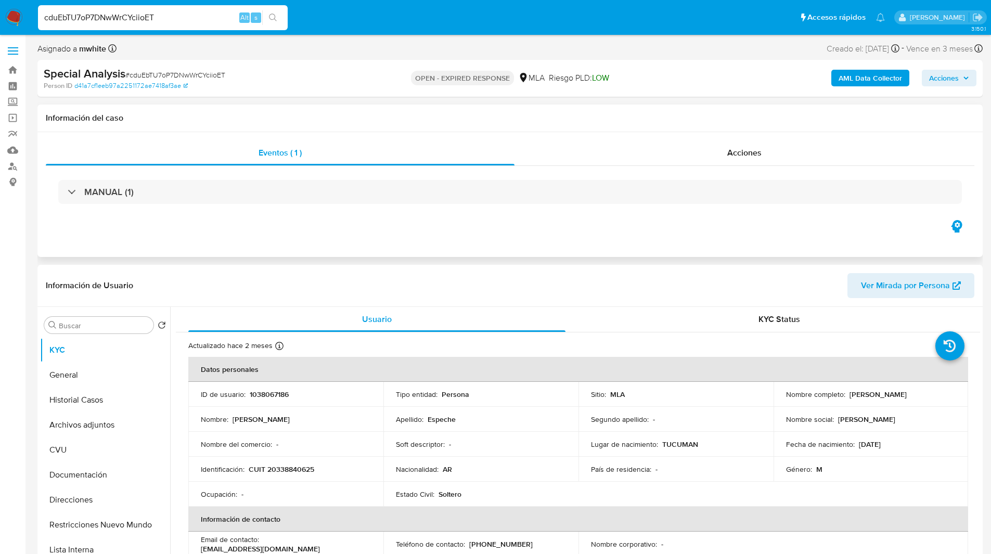
click at [553, 244] on div "Eventos ( 1 ) Acciones MANUAL (1)" at bounding box center [509, 194] width 945 height 125
click at [311, 79] on div "Special Analysis # cduEbTU7oP7DNwWrCYciioET" at bounding box center [197, 74] width 307 height 16
click at [299, 84] on div "Person ID d41a7cf1eeb97a2251172ae7418af3ae" at bounding box center [198, 85] width 308 height 9
click at [283, 87] on div "Person ID d41a7cf1eeb97a2251172ae7418af3ae" at bounding box center [198, 85] width 308 height 9
click at [270, 393] on p "1038067186" at bounding box center [269, 394] width 39 height 9
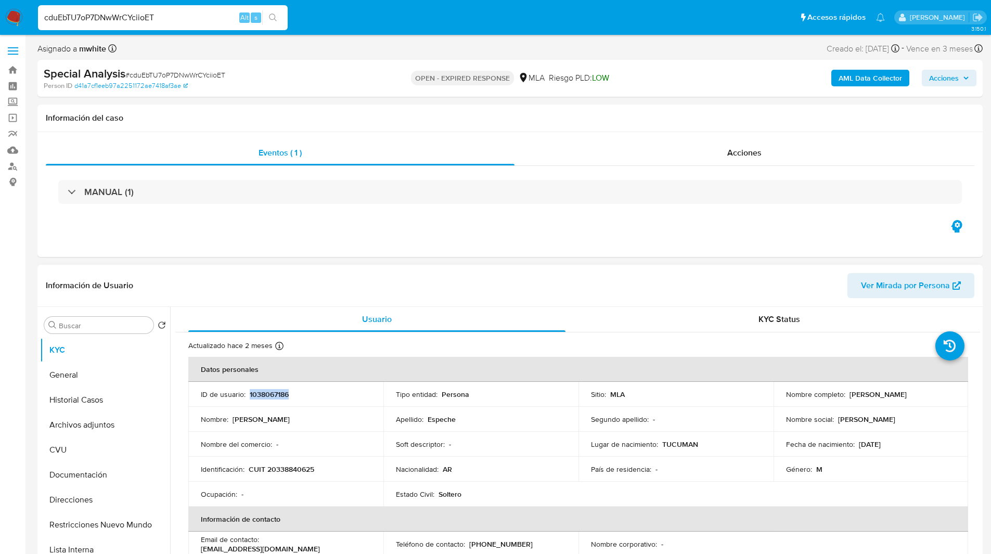
click at [270, 393] on p "1038067186" at bounding box center [269, 394] width 39 height 9
copy p "1038067186"
click at [558, 48] on div "Asignado a mwhite Asignado el: 06/08/2025 13:45:11 Creado el: 06/08/2025 Creado…" at bounding box center [509, 51] width 945 height 18
click at [286, 470] on p "CUIT 20338840625" at bounding box center [282, 469] width 66 height 9
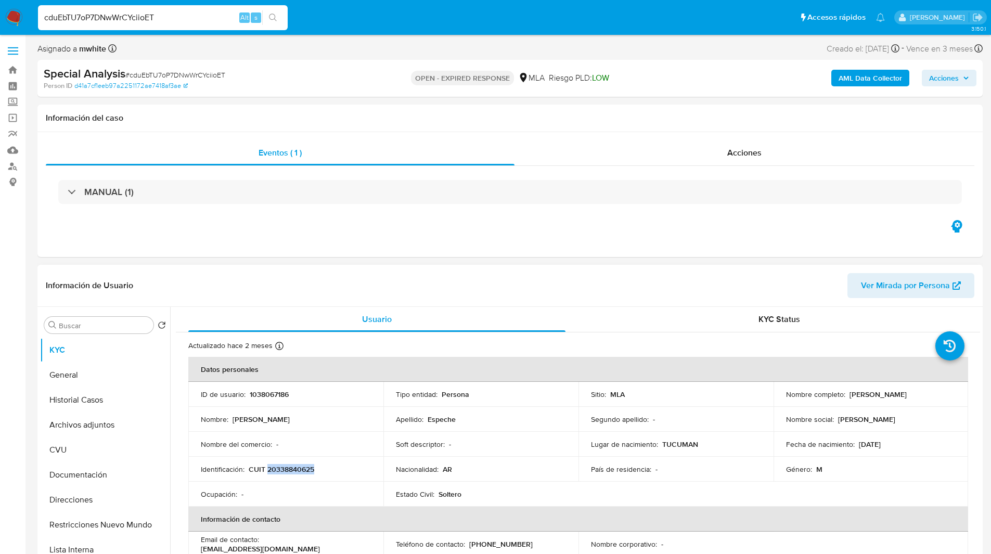
copy p "20338840625"
click at [551, 63] on div "Special Analysis # cduEbTU7oP7DNwWrCYciioET Person ID d41a7cf1eeb97a2251172ae74…" at bounding box center [509, 78] width 945 height 37
click at [673, 283] on header "Información de Usuario Ver Mirada por Persona" at bounding box center [510, 285] width 929 height 25
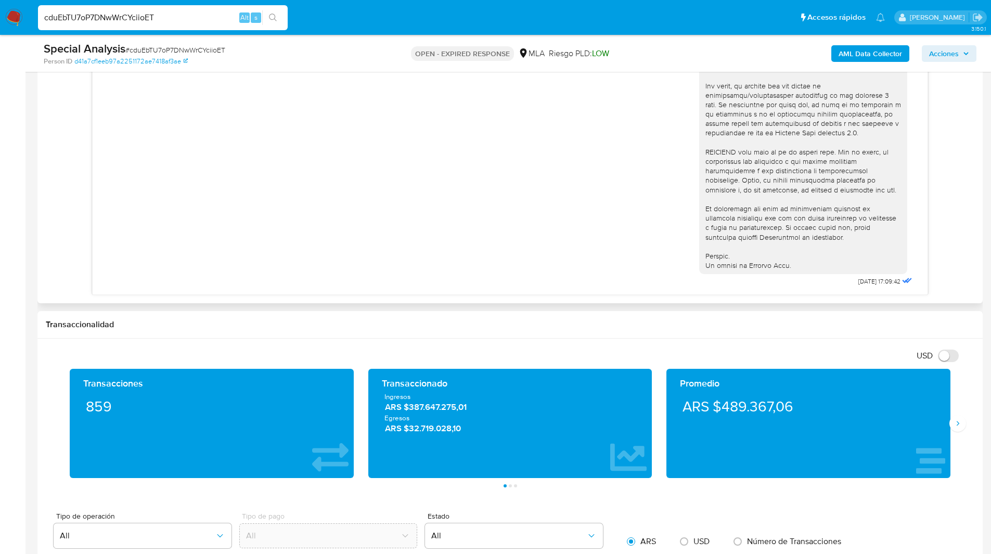
scroll to position [683, 0]
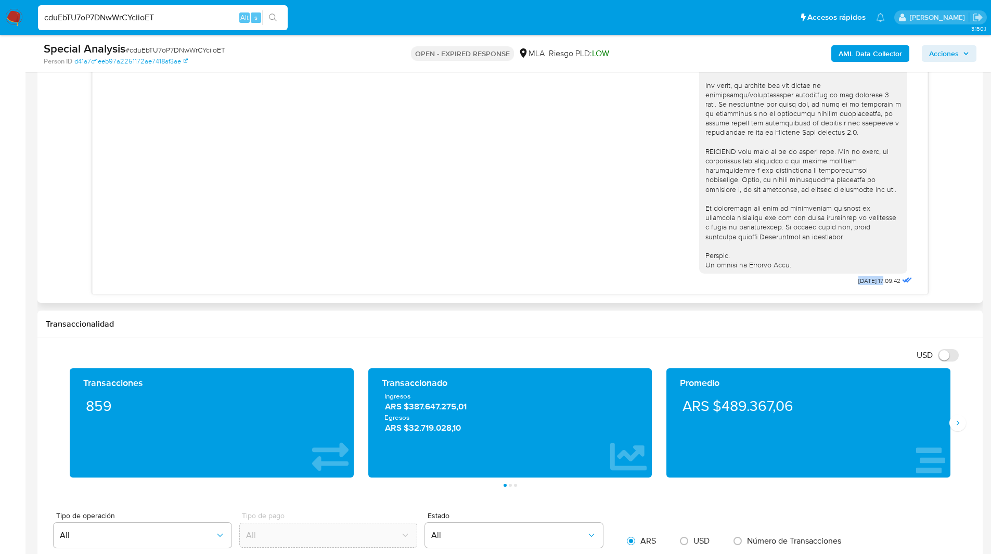
drag, startPoint x: 867, startPoint y: 281, endPoint x: 826, endPoint y: 280, distance: 40.6
click at [826, 280] on div "[DATE] 17:09:42" at bounding box center [806, 4] width 215 height 570
drag, startPoint x: 869, startPoint y: 281, endPoint x: 829, endPoint y: 279, distance: 39.6
click at [829, 279] on div "[DATE] 17:09:42" at bounding box center [806, 4] width 215 height 570
copy div "Hola, Por disposición de la Resolución 200/2024 de la Unidad de Información Fin…"
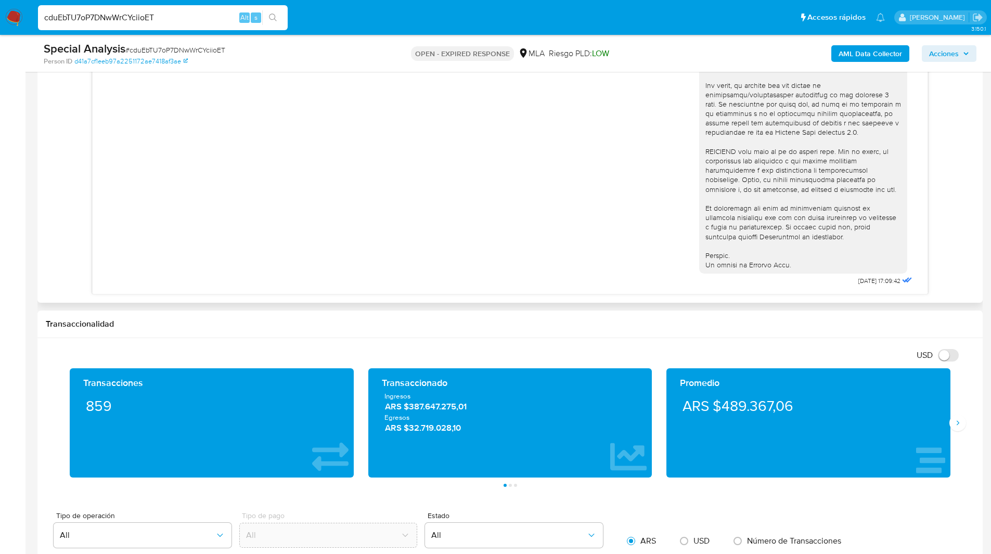
click at [965, 204] on div "06/08/2025 17:09:42" at bounding box center [510, 113] width 929 height 364
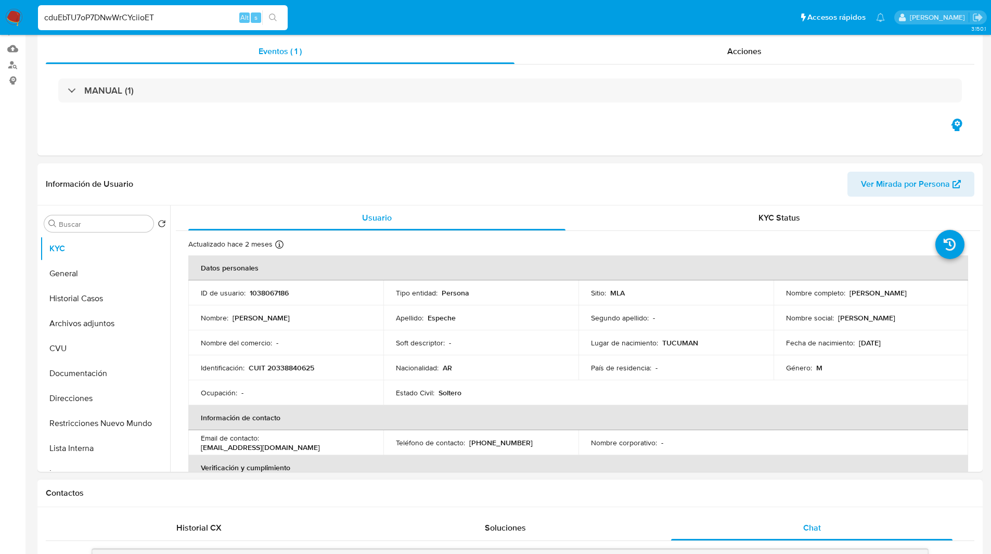
scroll to position [0, 0]
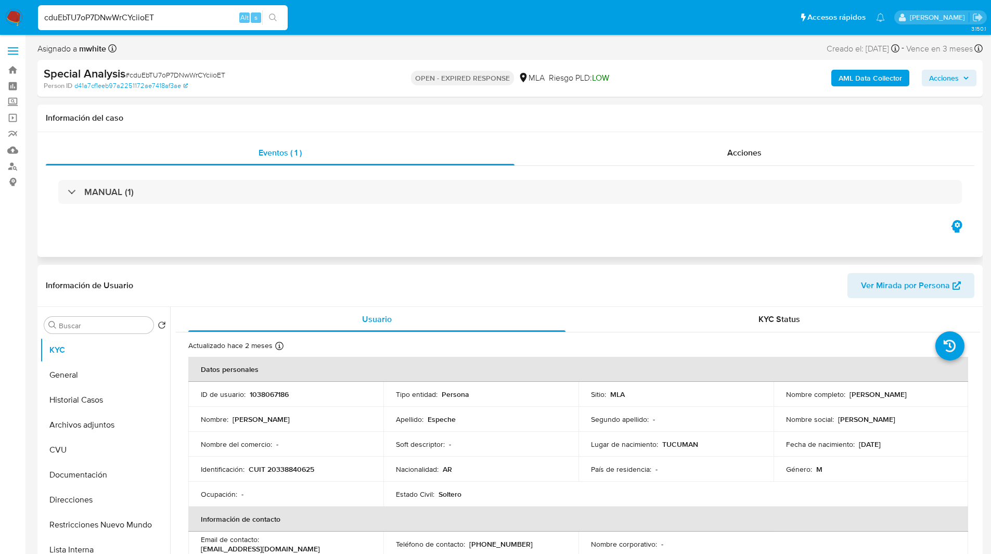
click at [624, 209] on div "MANUAL (1)" at bounding box center [510, 192] width 929 height 52
click at [81, 426] on button "Archivos adjuntos" at bounding box center [105, 425] width 130 height 25
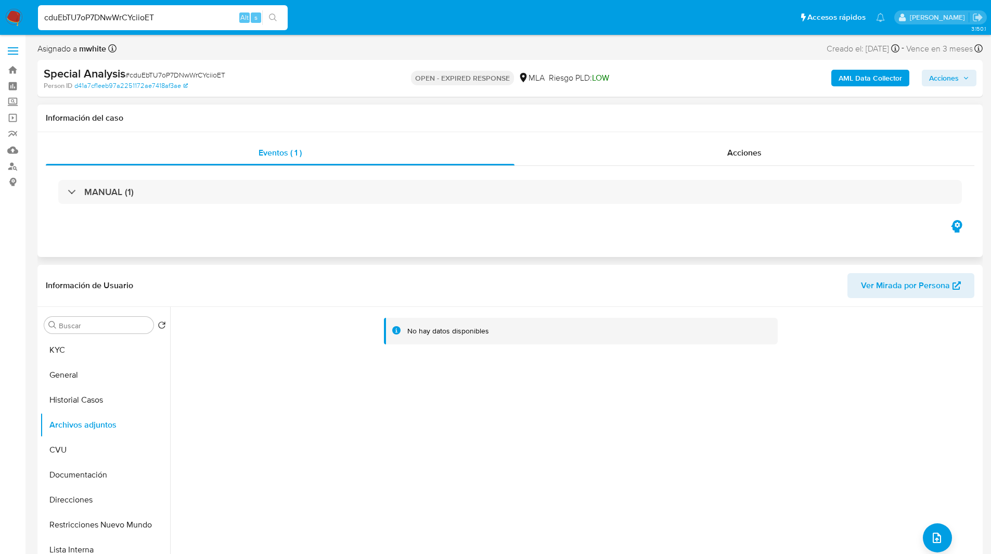
click at [647, 214] on div "MANUAL (1)" at bounding box center [510, 192] width 929 height 52
click at [91, 351] on button "KYC" at bounding box center [101, 350] width 122 height 25
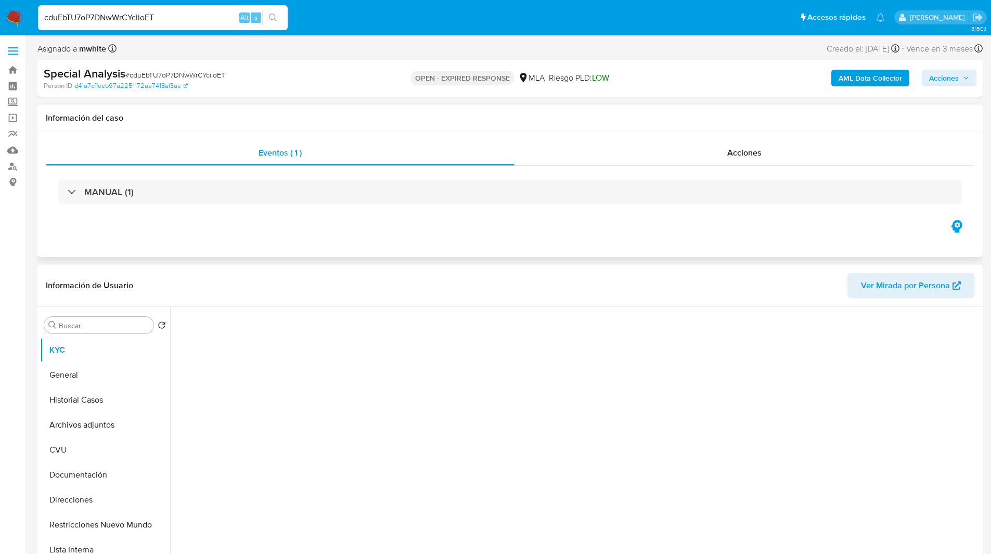
click at [376, 246] on div "Eventos ( 1 ) Acciones MANUAL (1)" at bounding box center [509, 194] width 945 height 125
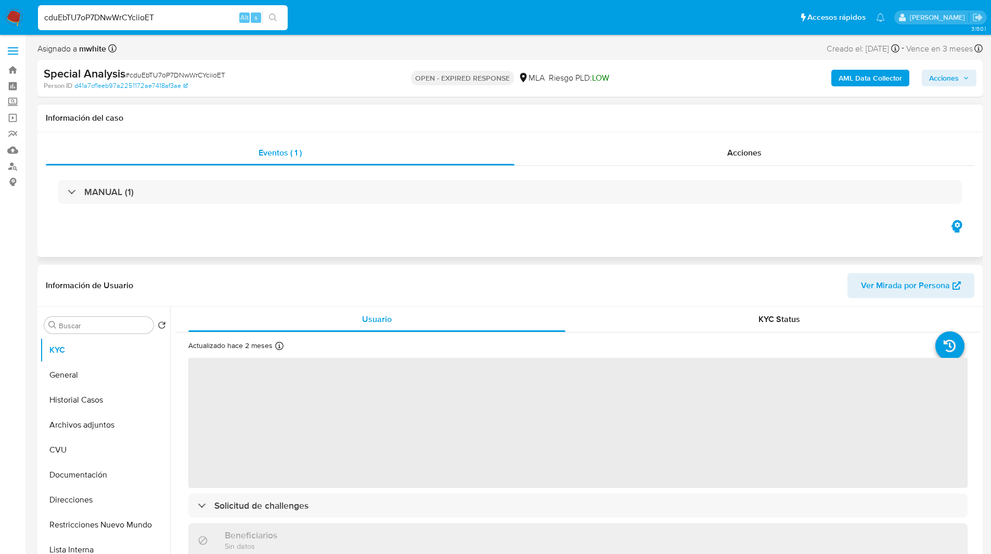
click at [575, 235] on div "Eventos ( 1 ) Acciones MANUAL (1)" at bounding box center [509, 194] width 945 height 125
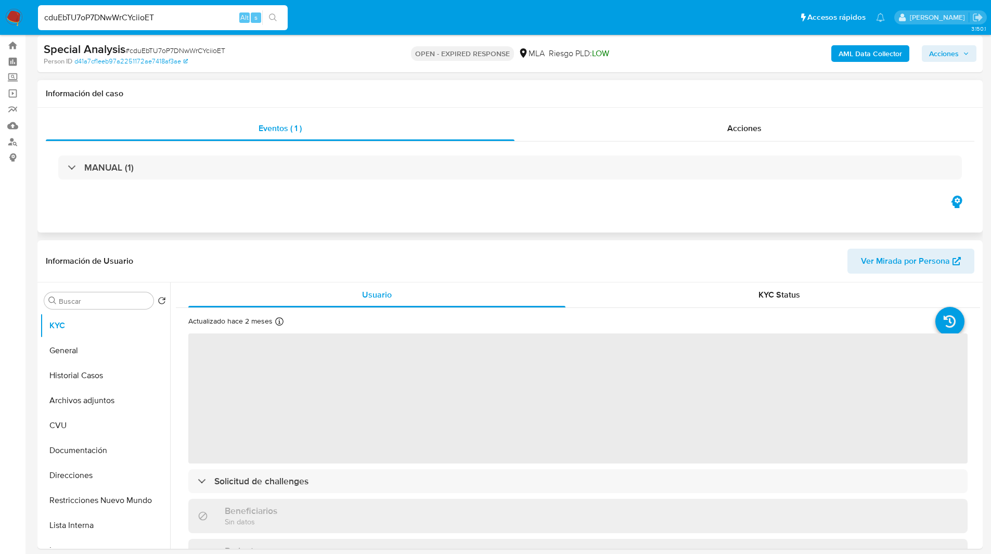
scroll to position [25, 0]
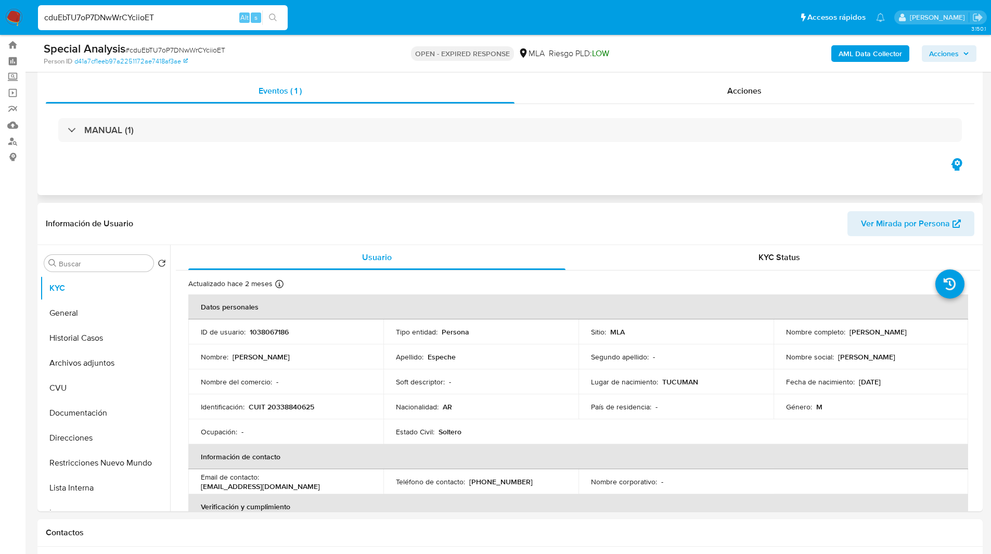
click at [497, 187] on div "Eventos ( 1 ) Acciones MANUAL (1)" at bounding box center [509, 132] width 945 height 125
click at [416, 185] on div "Eventos ( 1 ) Acciones MANUAL (1)" at bounding box center [509, 132] width 945 height 125
click at [85, 15] on input "cduEbTU7oP7DNwWrCYciioET" at bounding box center [163, 18] width 250 height 14
click at [18, 18] on img at bounding box center [14, 18] width 18 height 18
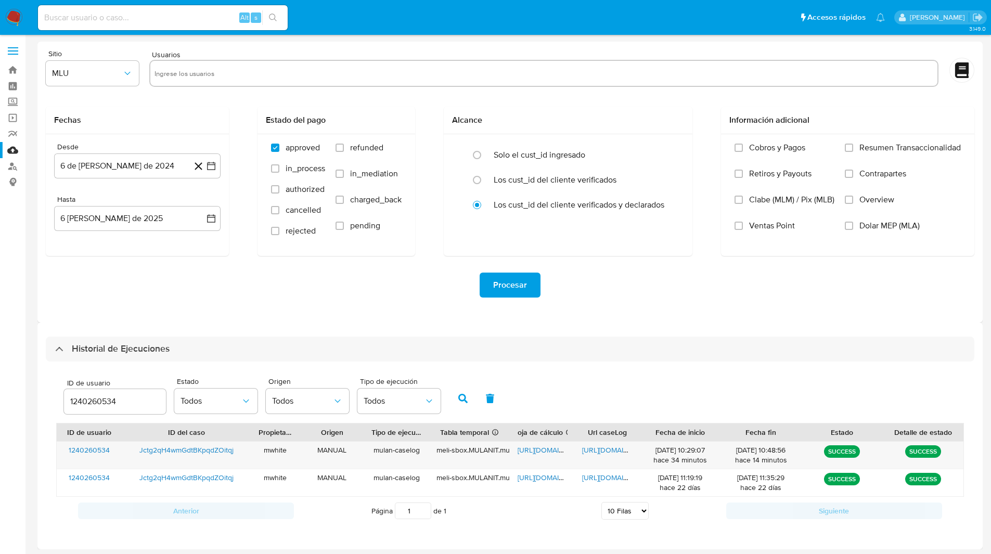
select select "10"
click at [100, 398] on input "1240260534" at bounding box center [115, 402] width 102 height 14
type input "1038067186"
click at [455, 397] on button "button" at bounding box center [463, 398] width 27 height 25
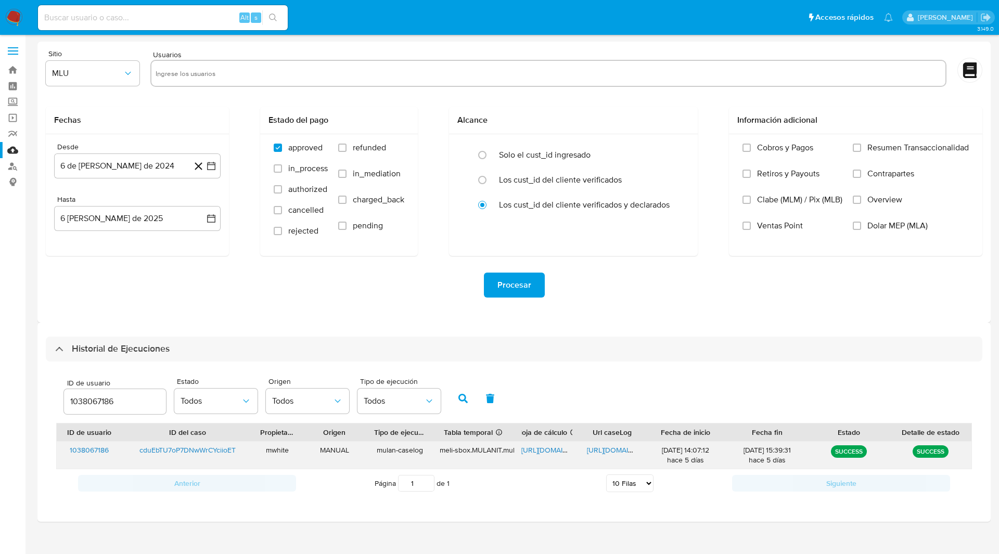
click at [543, 452] on span "https://docs.google.com/spreadsheets/d/1yoT-gFhzyB-NvTVZDzgX-NrzoU4qkw800hu0Nnn…" at bounding box center [557, 450] width 72 height 10
click at [600, 446] on span "https://docs.google.com/document/d/1frvsxXssm4E-_RjBqNELkt3EXUJoRopGYvvLxfaW01s…" at bounding box center [623, 450] width 72 height 10
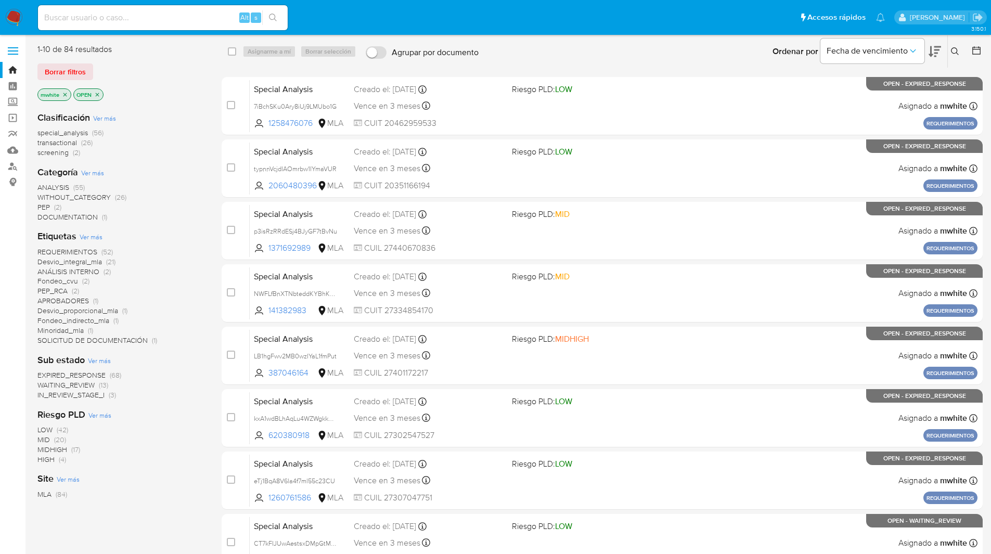
click at [960, 52] on icon at bounding box center [955, 51] width 8 height 8
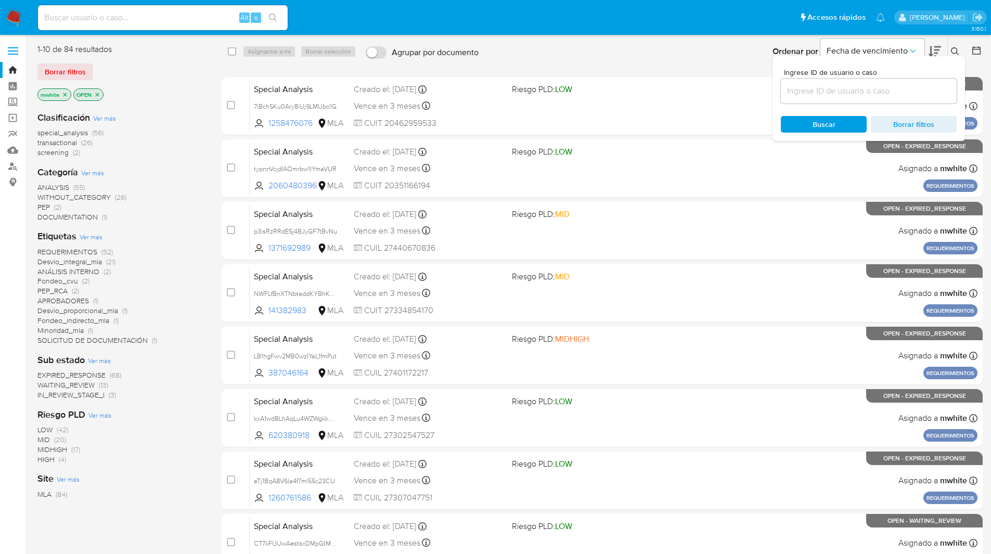
click at [858, 96] on input at bounding box center [869, 91] width 176 height 14
type input "cduEbTU7oP7DNwWrCYciioET"
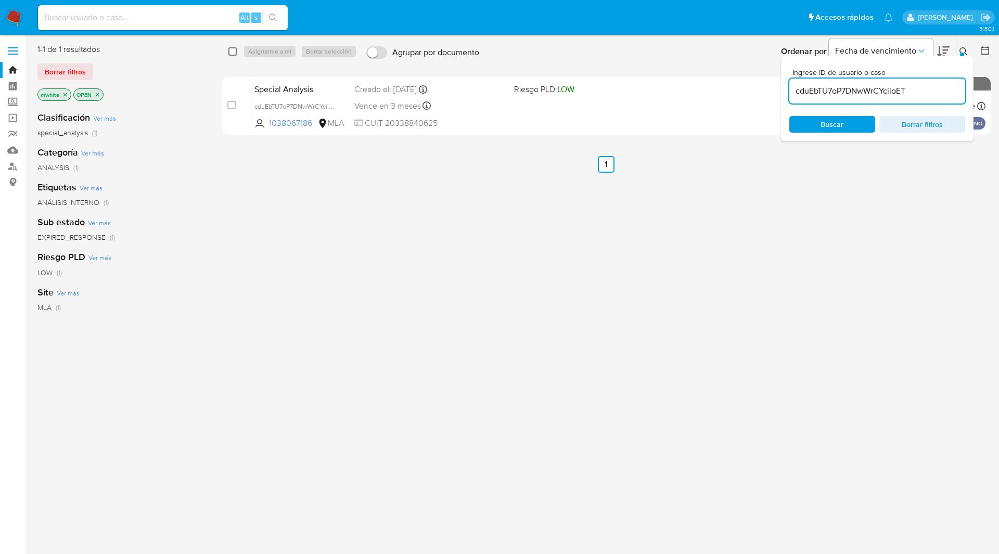
click at [229, 51] on input "checkbox" at bounding box center [232, 51] width 8 height 8
checkbox input "true"
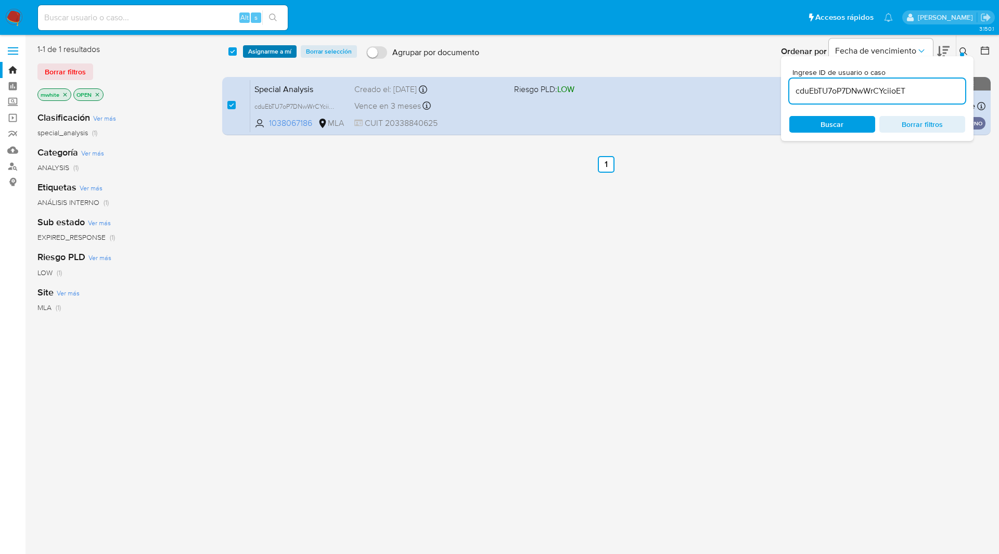
click at [260, 52] on span "Asignarme a mí" at bounding box center [269, 51] width 43 height 10
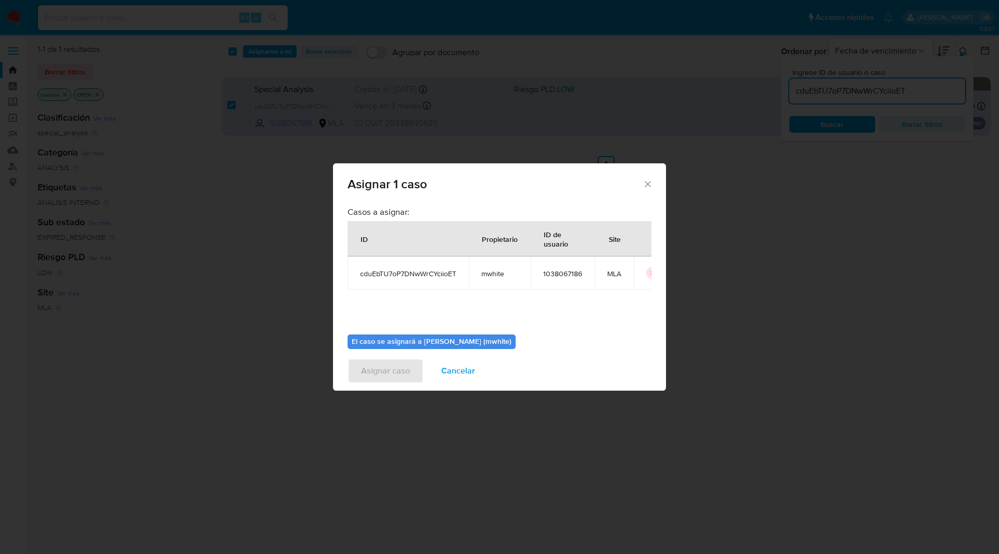
click at [489, 277] on span "mwhite" at bounding box center [499, 273] width 37 height 9
copy span "mwhite"
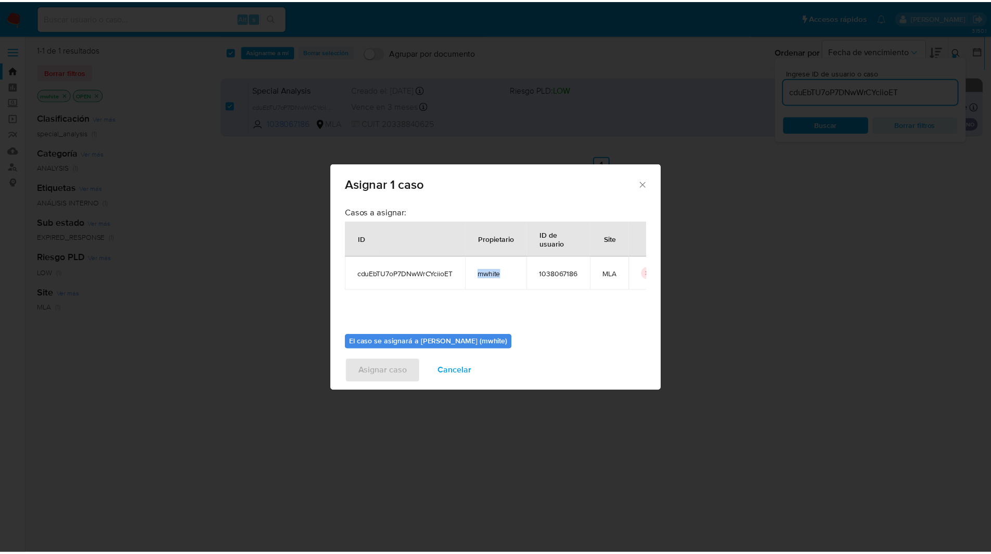
scroll to position [54, 0]
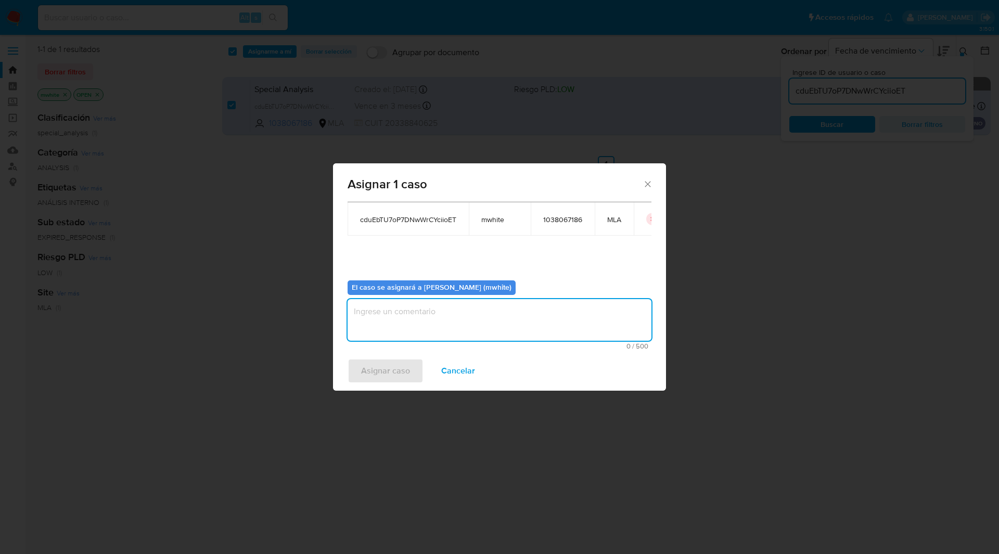
click at [410, 315] on textarea "assign-modal" at bounding box center [500, 320] width 304 height 42
paste textarea "mwhite"
type textarea "mwhite"
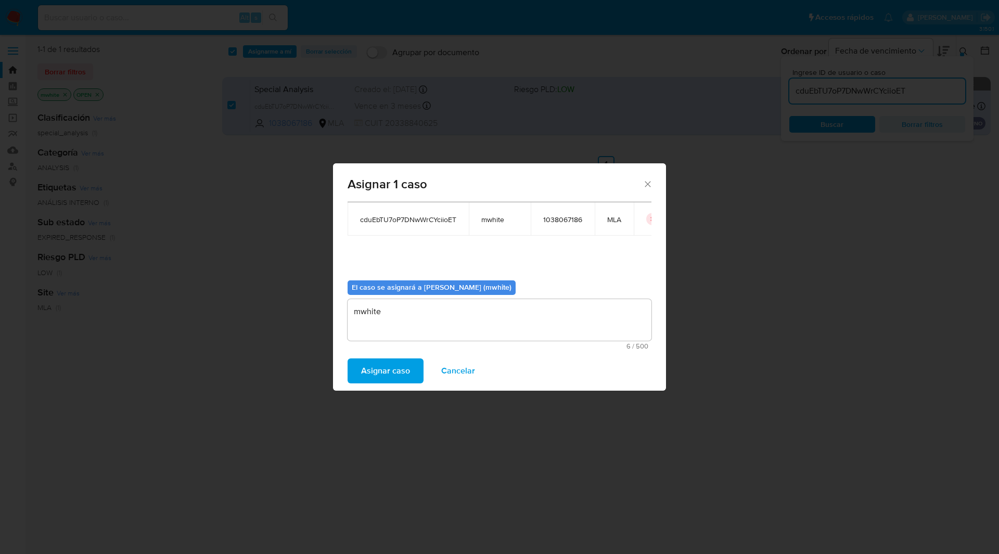
click at [408, 367] on span "Asignar caso" at bounding box center [385, 371] width 49 height 23
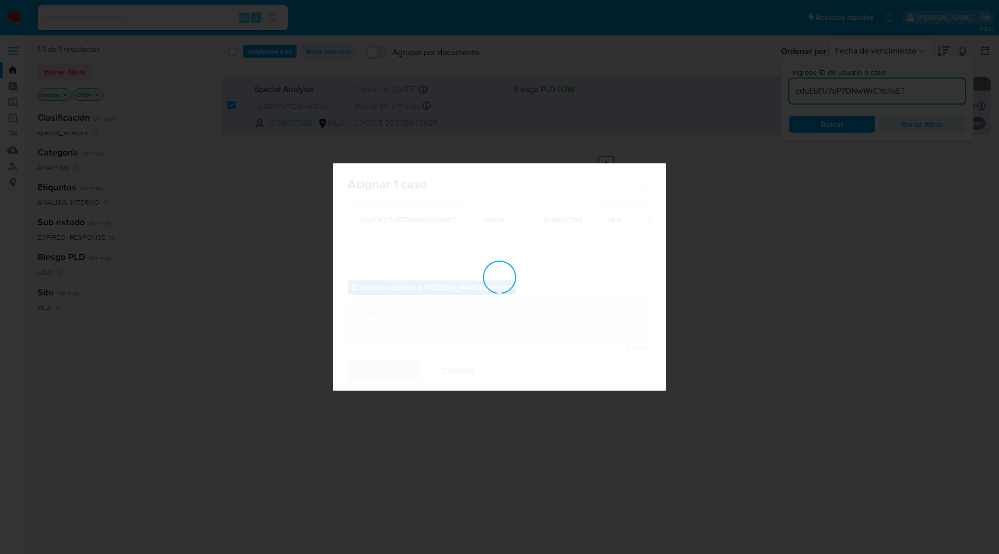
checkbox input "false"
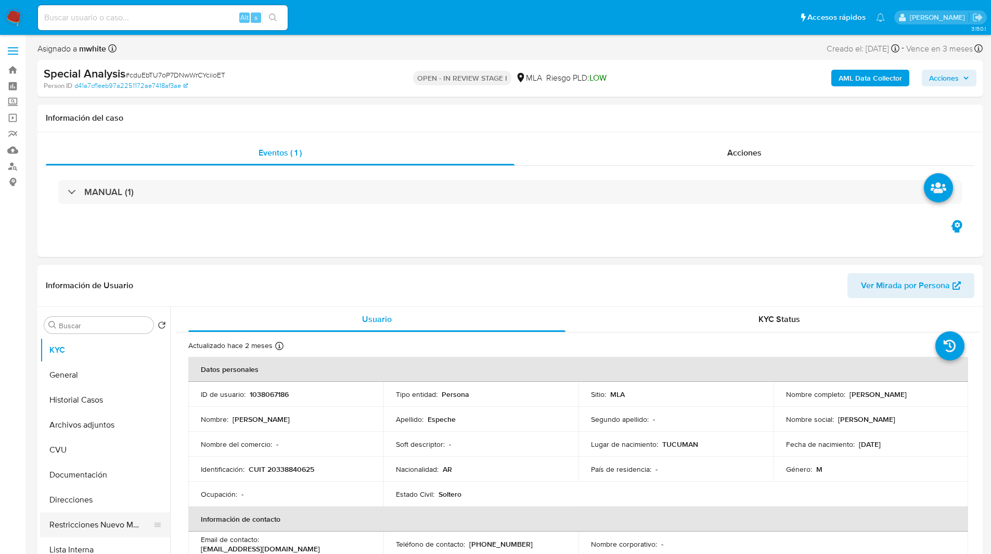
click at [126, 520] on button "Restricciones Nuevo Mundo" at bounding box center [101, 525] width 122 height 25
select select "10"
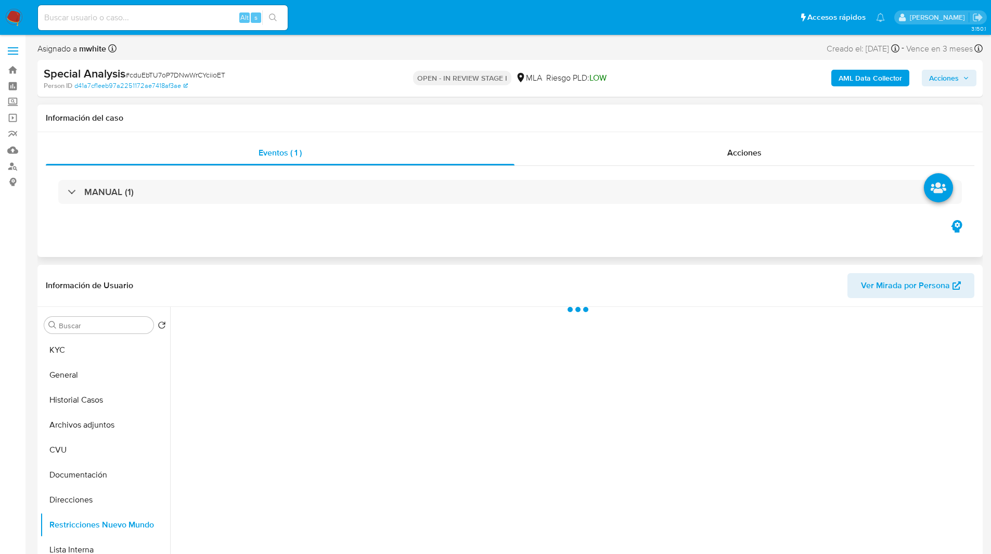
click at [367, 239] on div "Eventos ( 1 ) Acciones MANUAL (1)" at bounding box center [509, 194] width 945 height 125
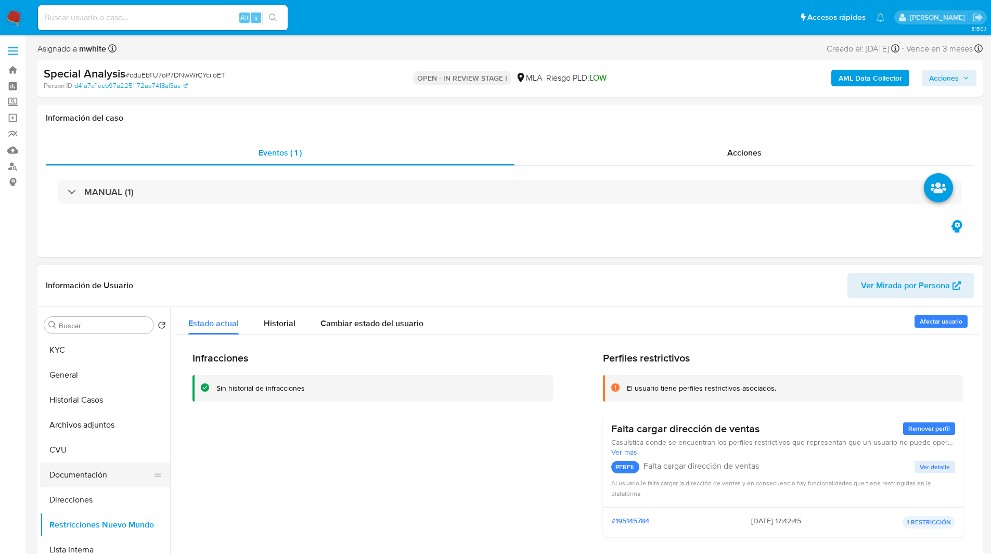
click at [76, 484] on button "Documentación" at bounding box center [101, 475] width 122 height 25
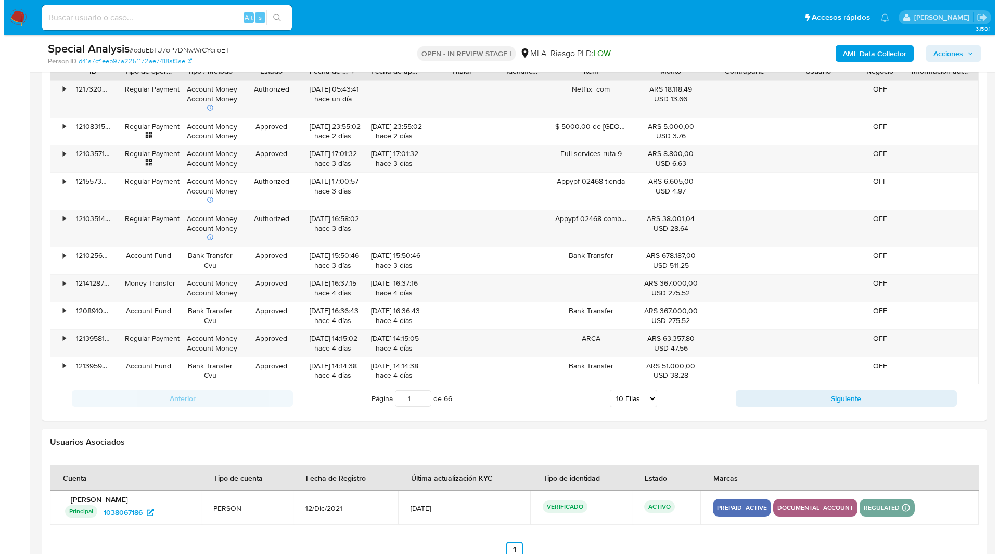
scroll to position [1508, 0]
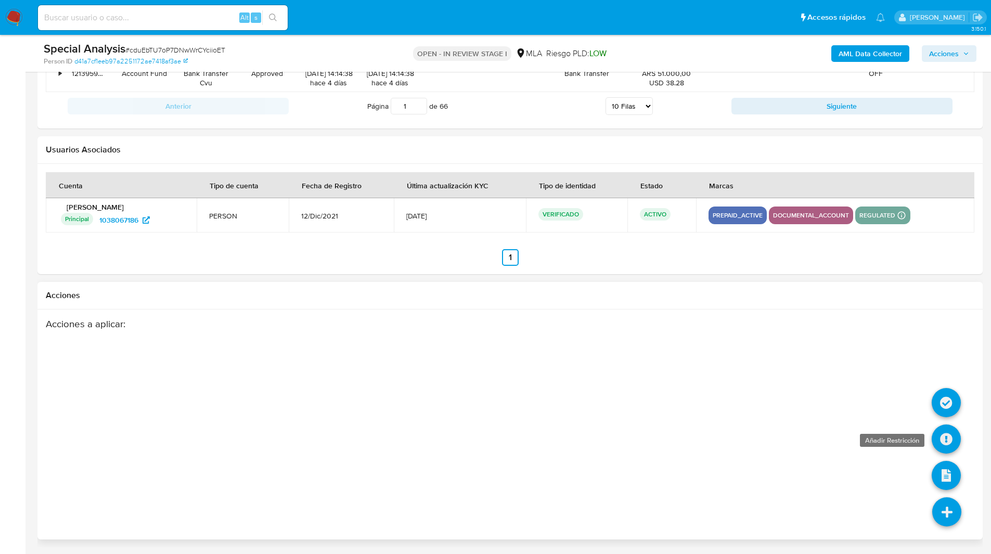
click at [942, 436] on icon at bounding box center [946, 439] width 29 height 29
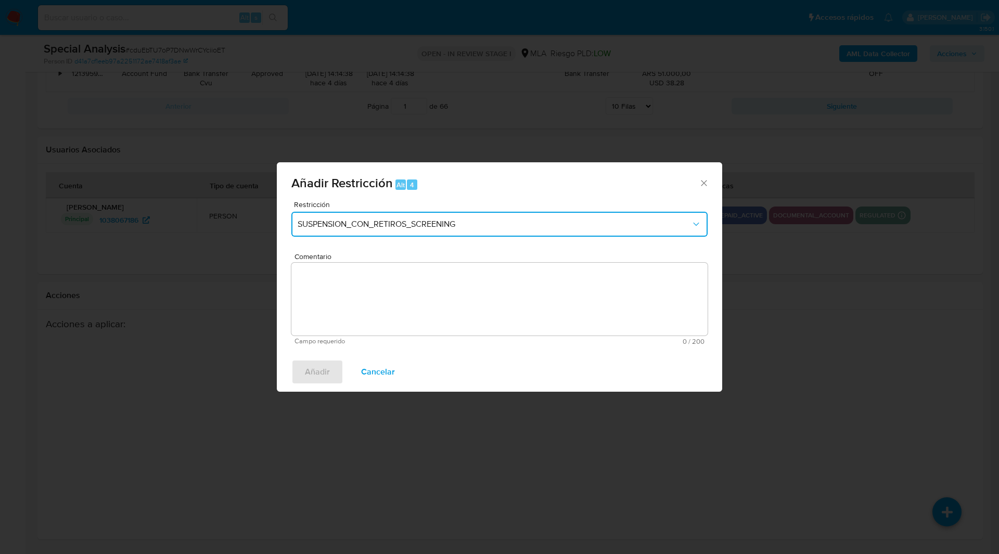
click at [481, 225] on span "SUSPENSION_CON_RETIROS_SCREENING" at bounding box center [494, 224] width 393 height 10
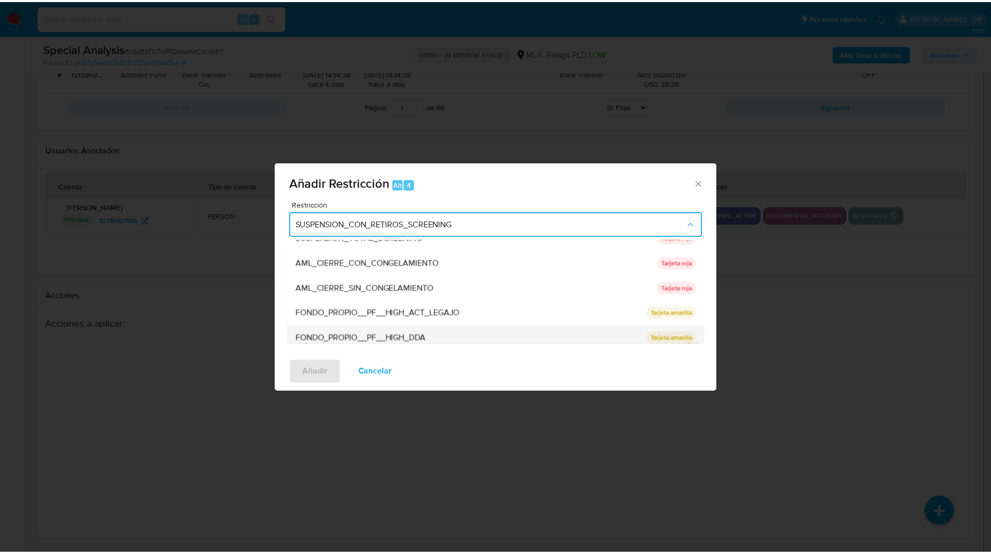
scroll to position [171, 0]
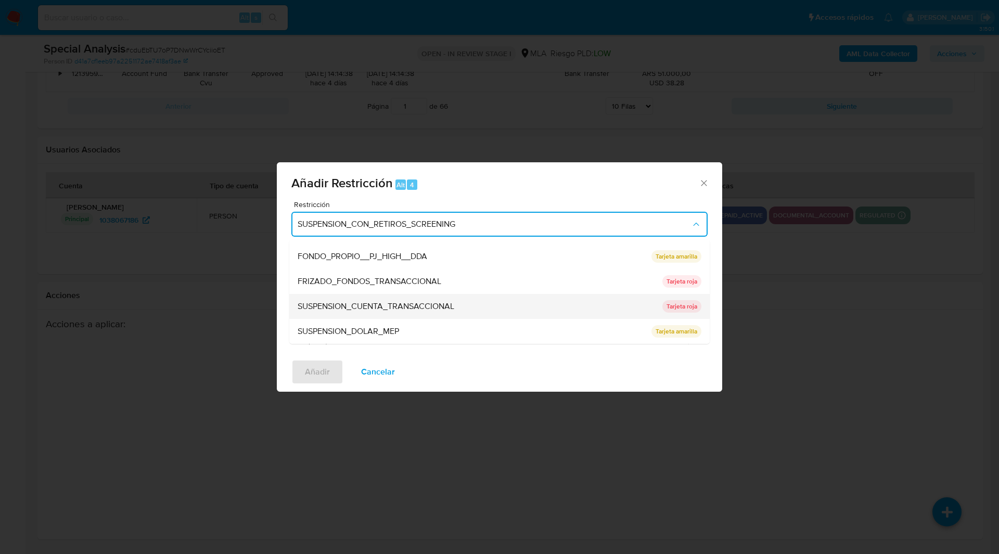
click at [356, 303] on span "SUSPENSION_CUENTA_TRANSACCIONAL" at bounding box center [376, 306] width 157 height 10
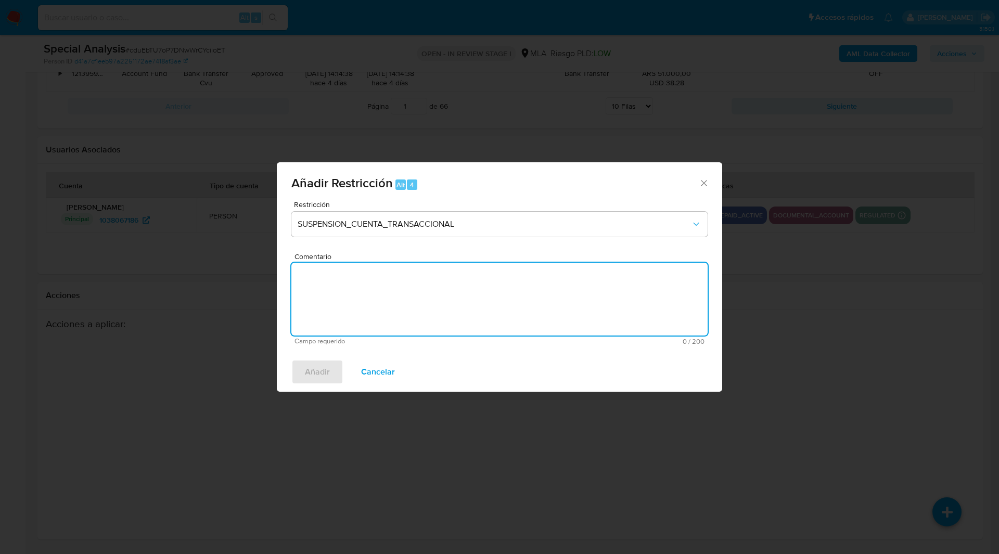
click at [437, 312] on textarea "Comentario" at bounding box center [499, 299] width 416 height 73
type textarea "AML"
click at [311, 371] on span "Añadir" at bounding box center [317, 372] width 25 height 23
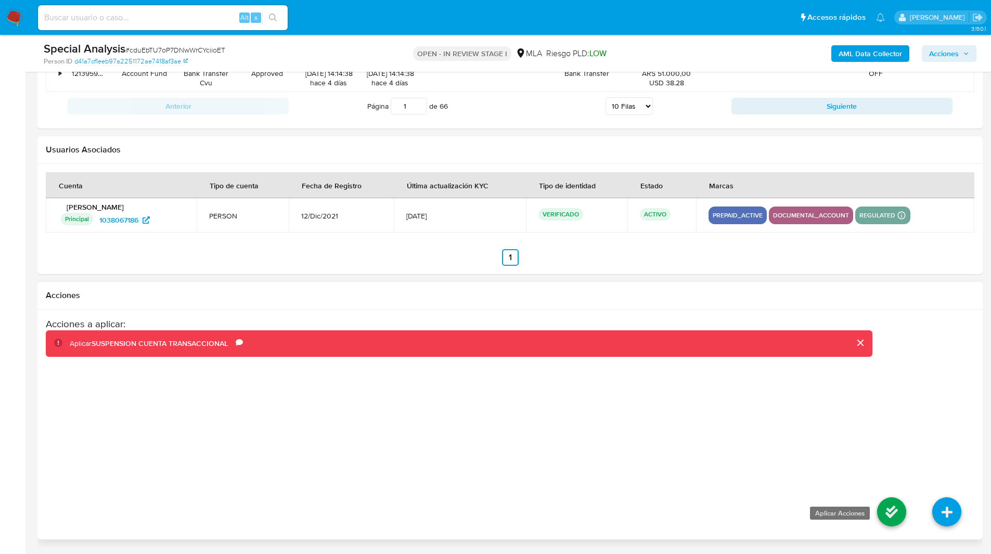
click at [884, 510] on icon at bounding box center [891, 511] width 29 height 29
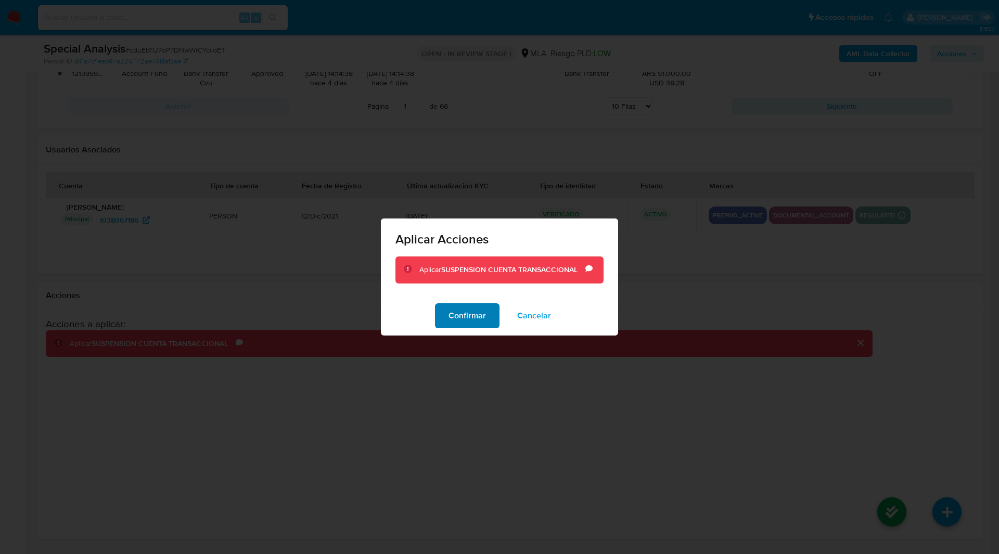
click at [471, 317] on span "Confirmar" at bounding box center [467, 315] width 37 height 23
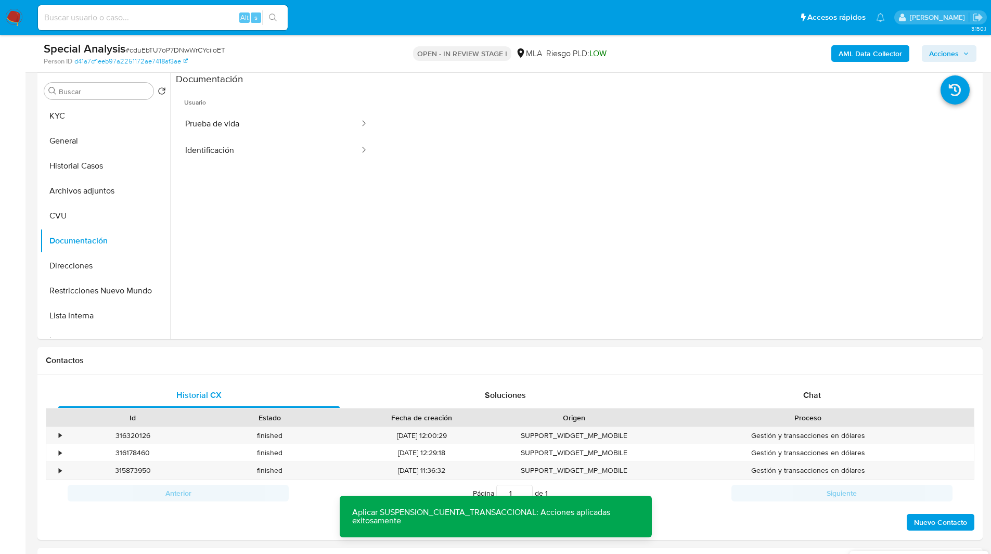
scroll to position [0, 0]
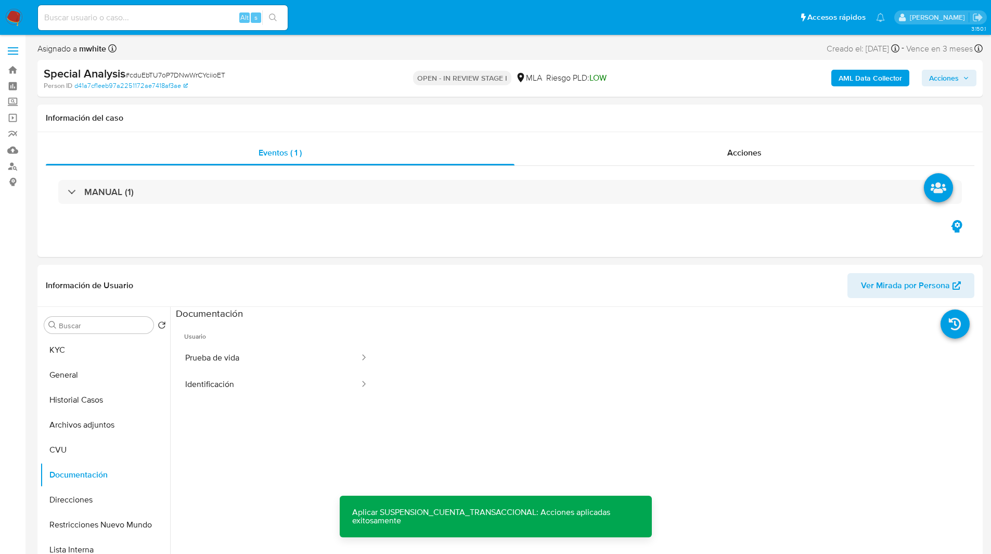
click at [860, 83] on b "AML Data Collector" at bounding box center [870, 78] width 63 height 17
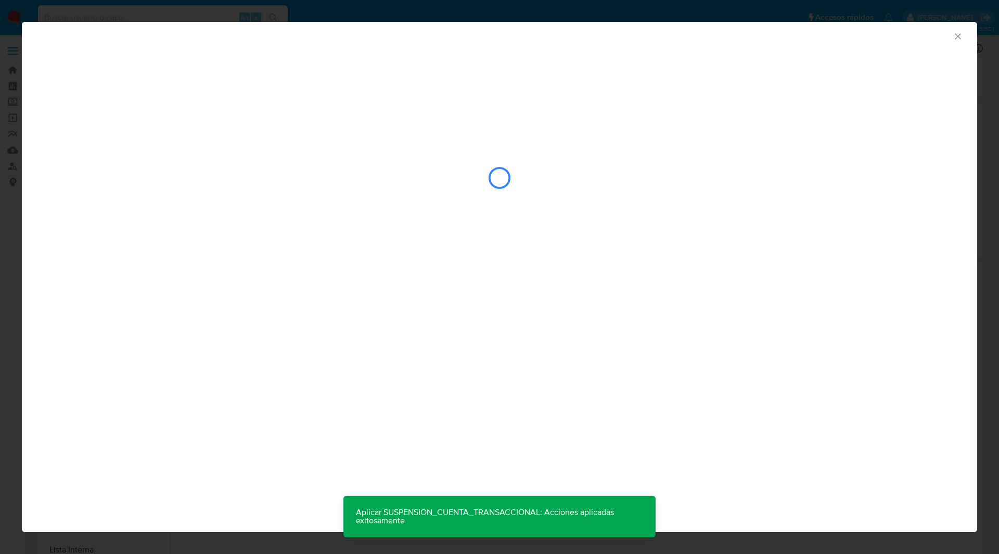
click at [685, 73] on div "AML Data Collector" at bounding box center [499, 137] width 955 height 230
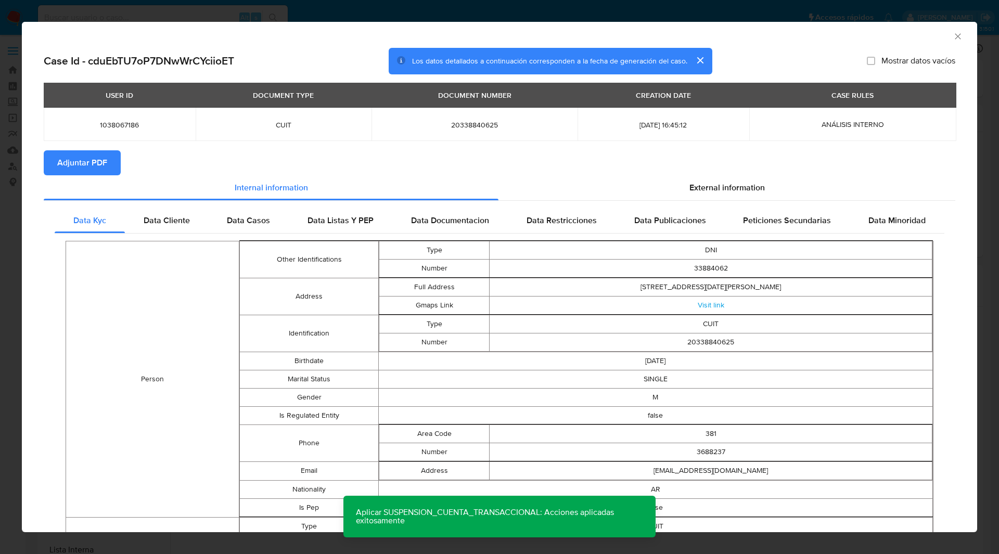
click at [101, 162] on span "Adjuntar PDF" at bounding box center [82, 162] width 50 height 23
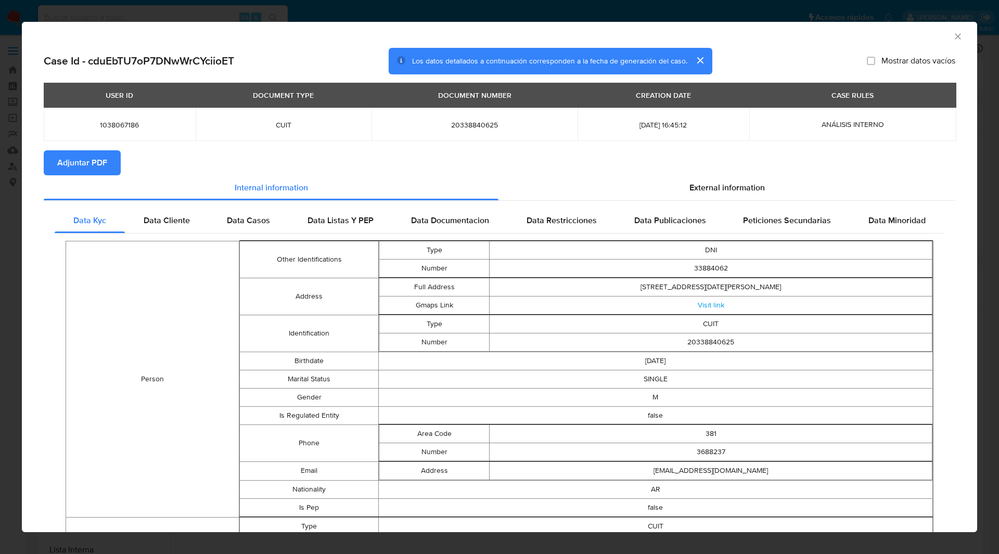
click at [953, 36] on icon "Cerrar ventana" at bounding box center [958, 36] width 10 height 10
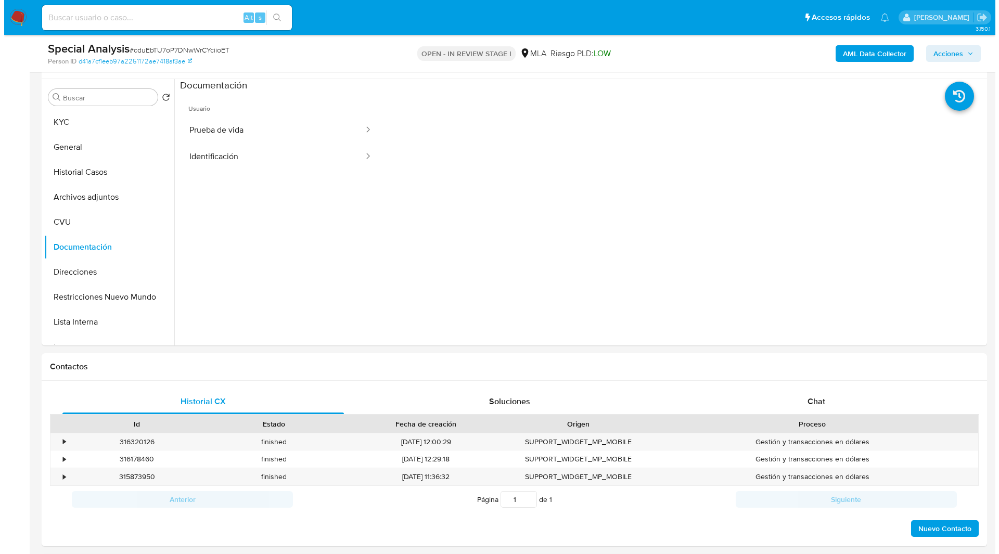
scroll to position [192, 0]
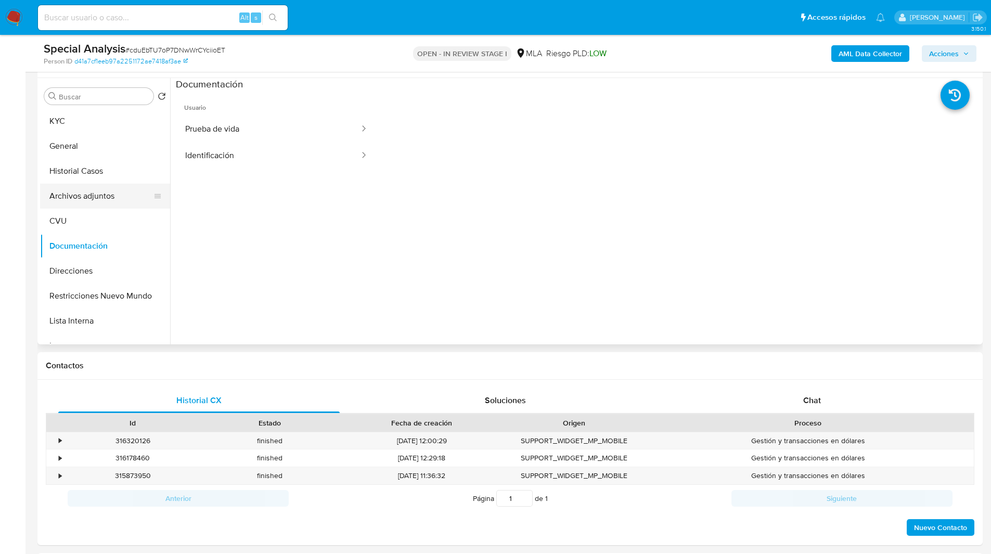
click at [108, 195] on button "Archivos adjuntos" at bounding box center [101, 196] width 122 height 25
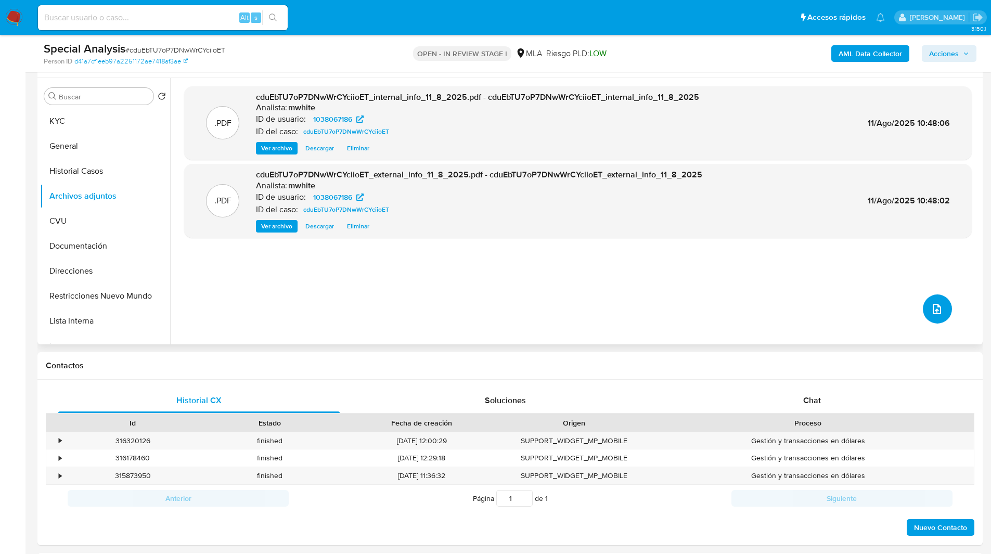
click at [935, 307] on icon "upload-file" at bounding box center [937, 309] width 12 height 12
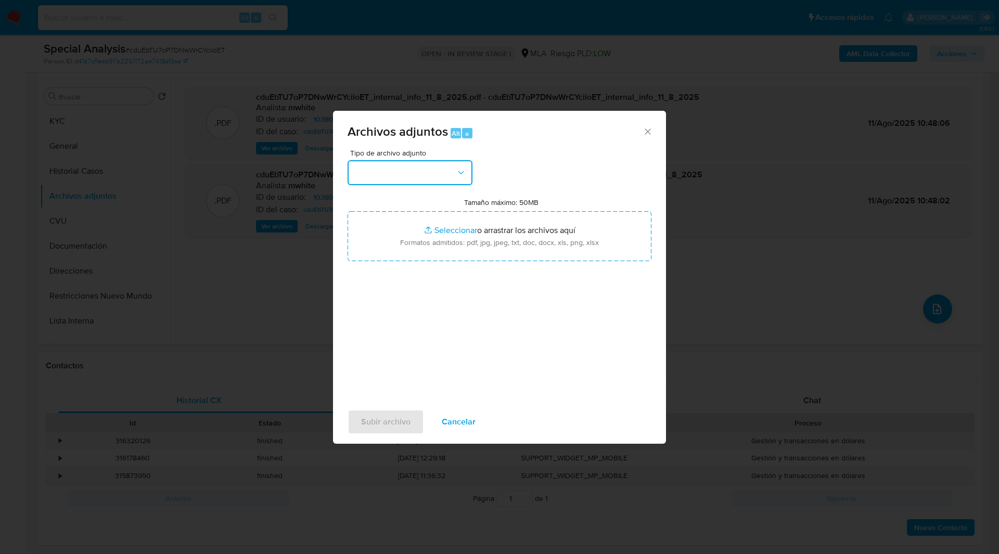
click at [465, 170] on icon "button" at bounding box center [461, 173] width 10 height 10
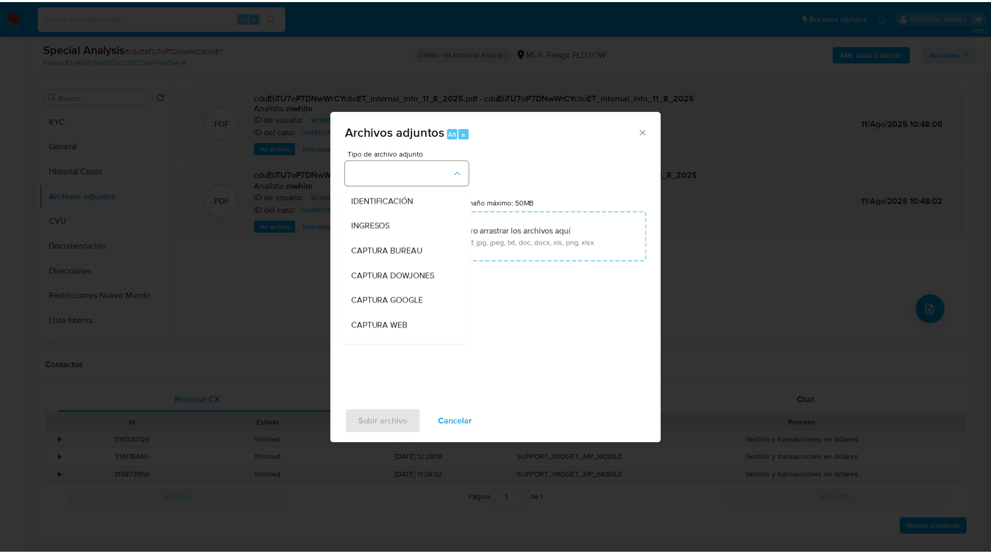
scroll to position [211, 0]
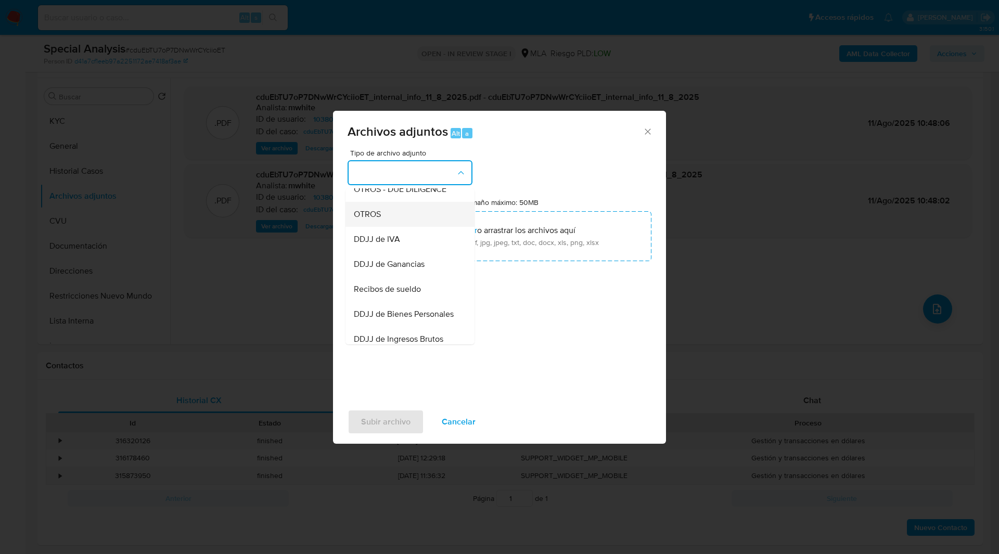
click at [372, 218] on div "OTROS" at bounding box center [407, 214] width 106 height 25
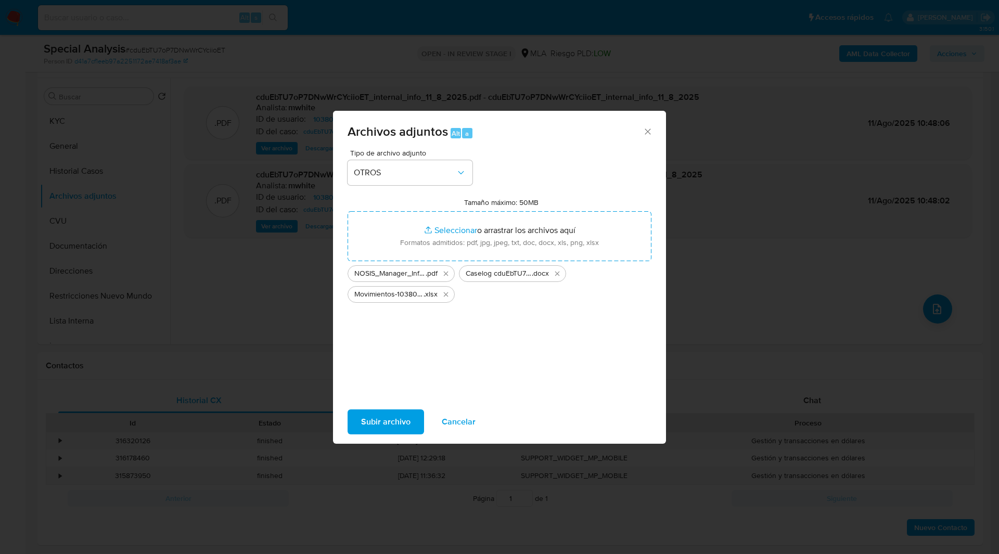
click at [390, 413] on span "Subir archivo" at bounding box center [385, 422] width 49 height 23
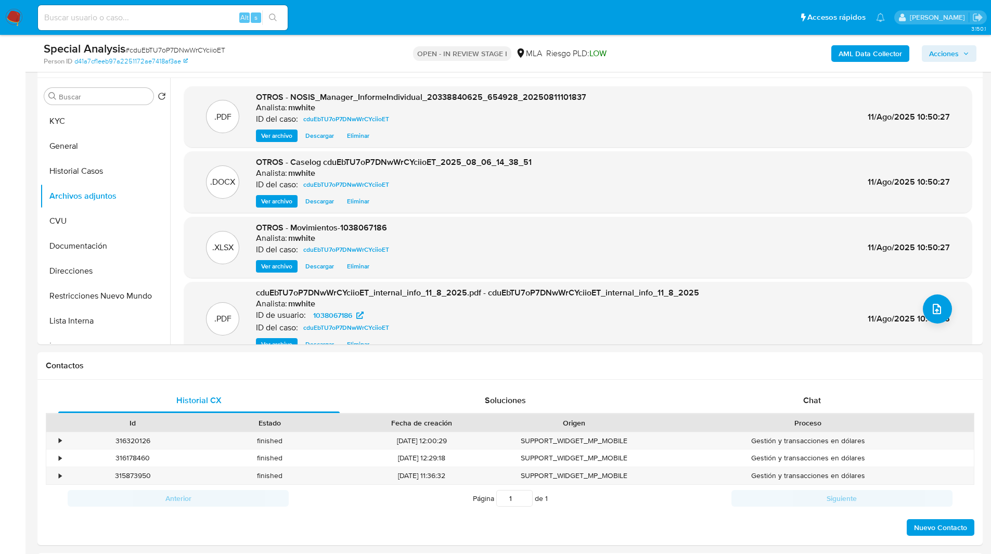
click at [951, 50] on span "Acciones" at bounding box center [944, 53] width 30 height 17
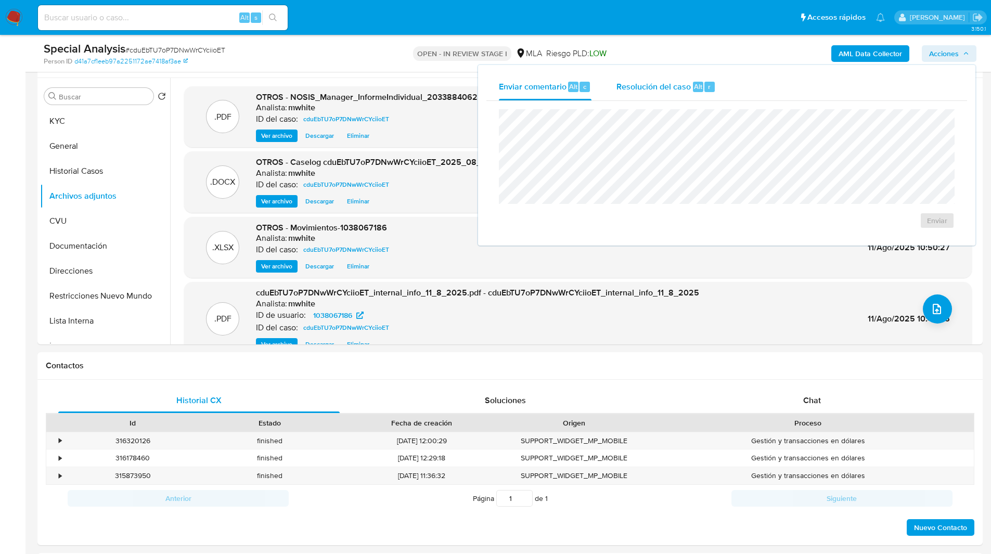
click at [633, 97] on div "Resolución del caso Alt r" at bounding box center [666, 86] width 99 height 27
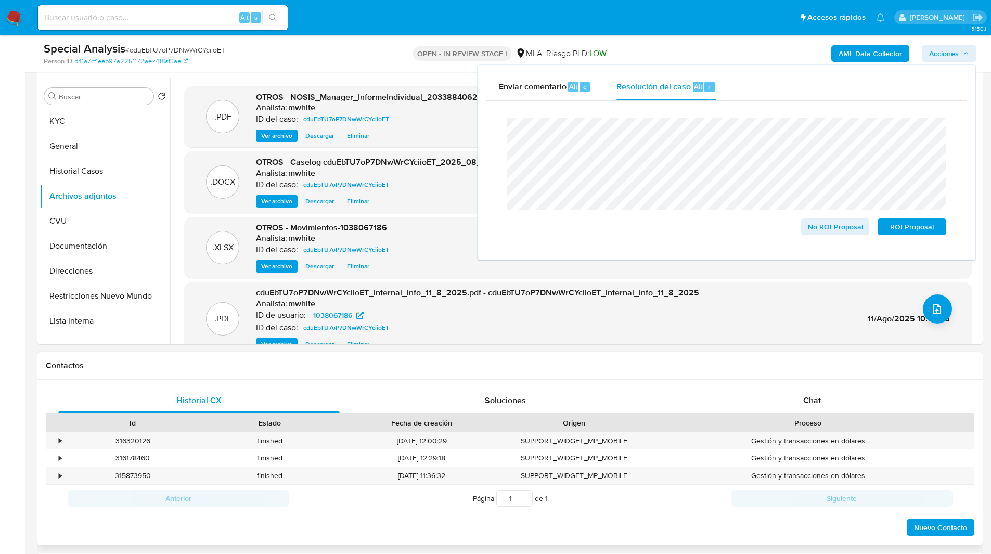
click at [777, 372] on div "Contactos" at bounding box center [509, 366] width 945 height 28
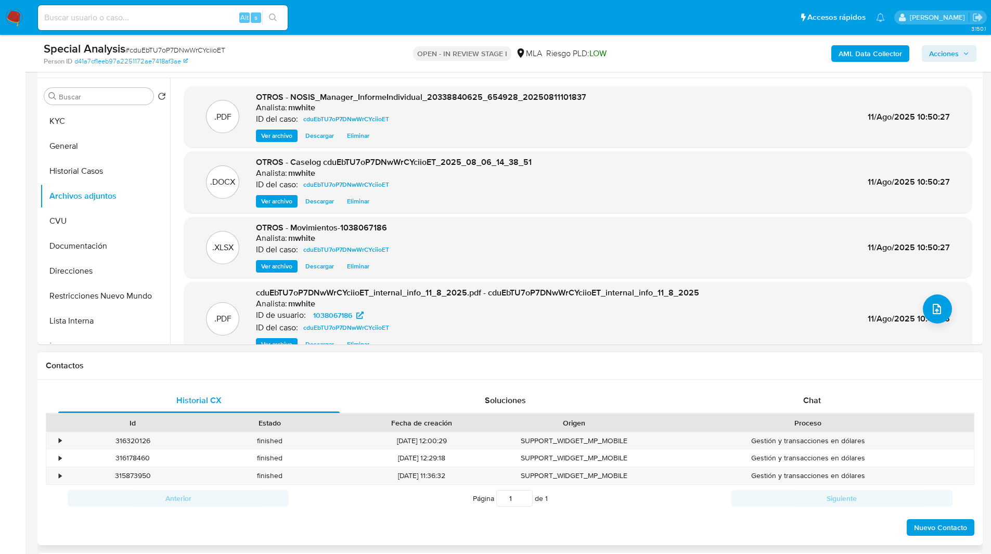
click at [795, 387] on div "Historial CX Soluciones Chat Id Estado Fecha de creación Origen Proceso • 31632…" at bounding box center [509, 463] width 945 height 166
click at [796, 404] on div "Chat" at bounding box center [812, 400] width 282 height 25
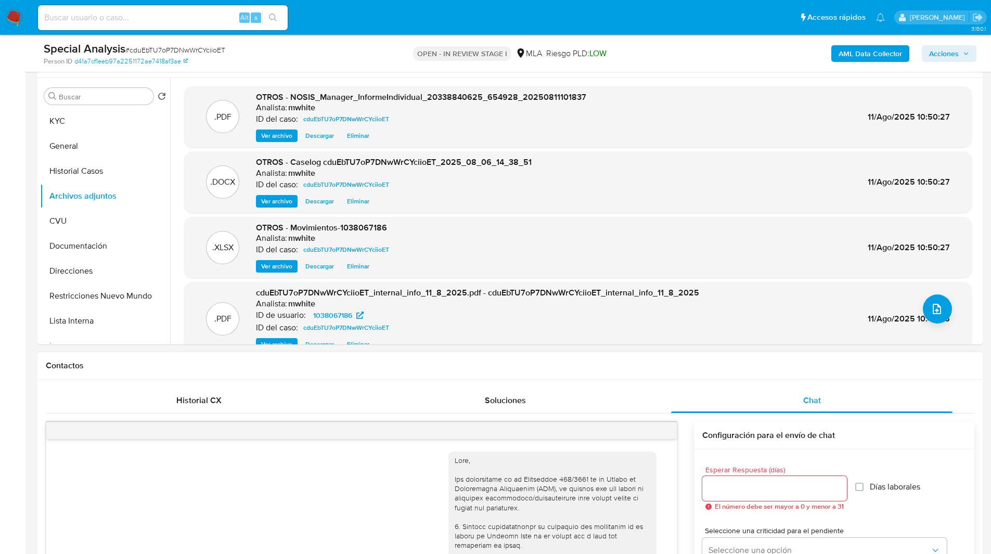
click at [706, 365] on h1 "Contactos" at bounding box center [510, 366] width 929 height 10
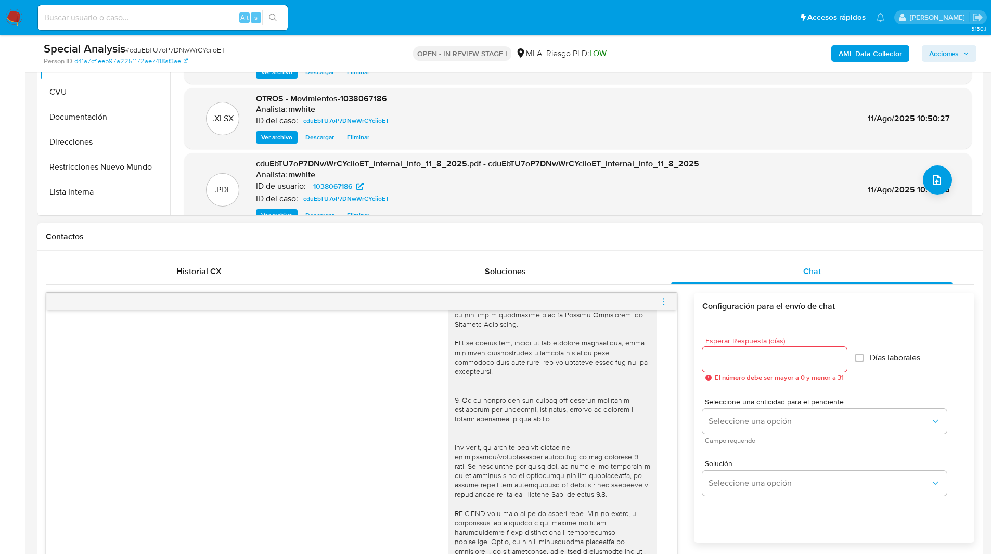
scroll to position [335, 0]
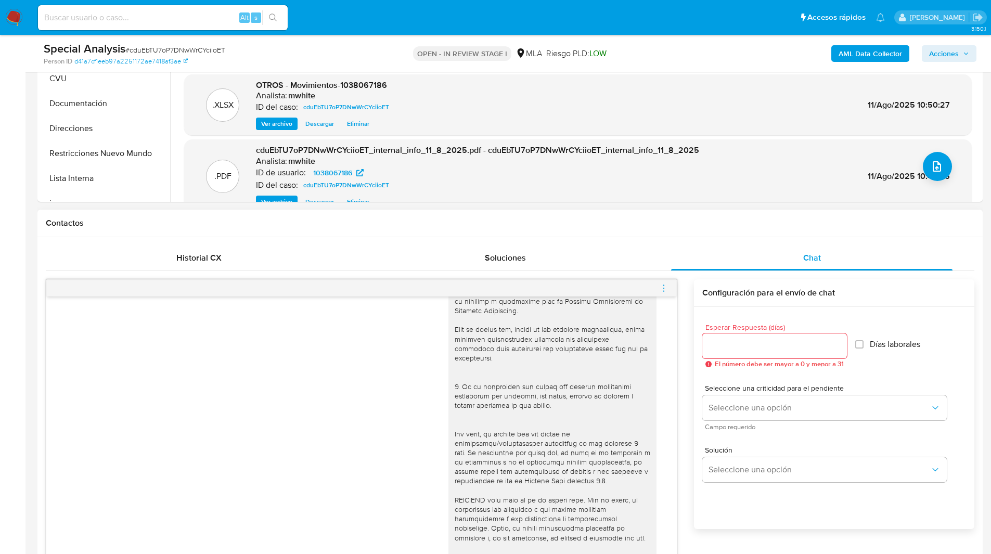
click at [661, 289] on icon "menu-action" at bounding box center [663, 288] width 9 height 9
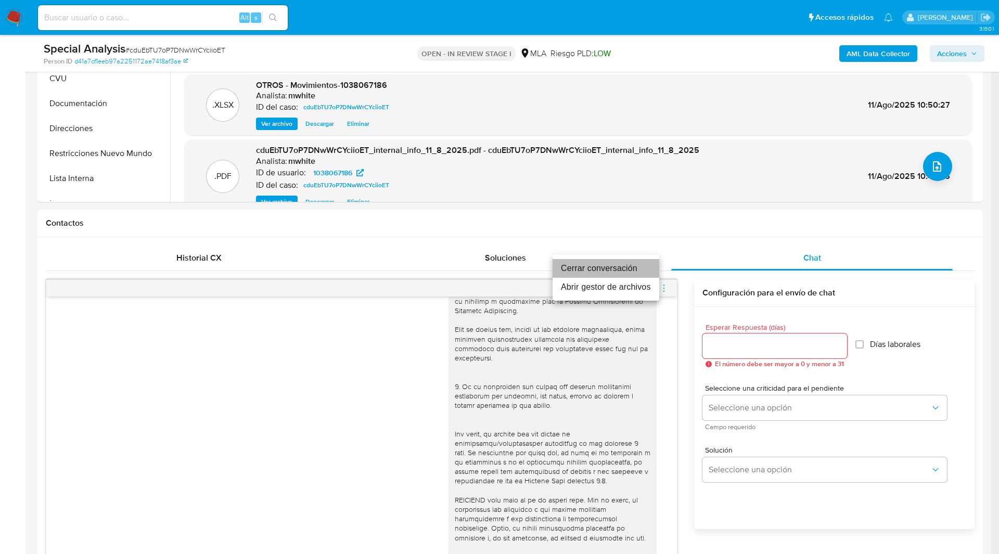
click at [610, 268] on li "Cerrar conversación" at bounding box center [606, 268] width 107 height 19
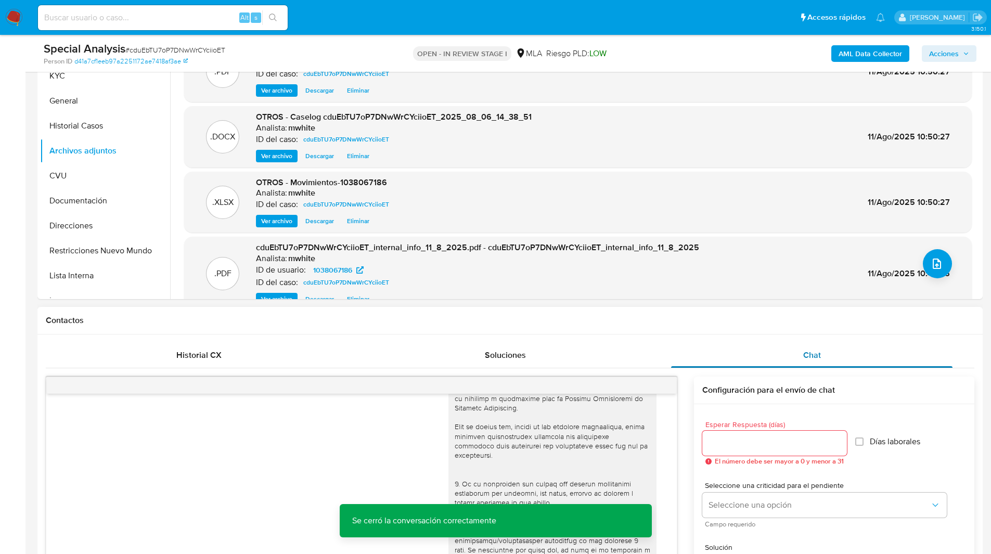
scroll to position [178, 0]
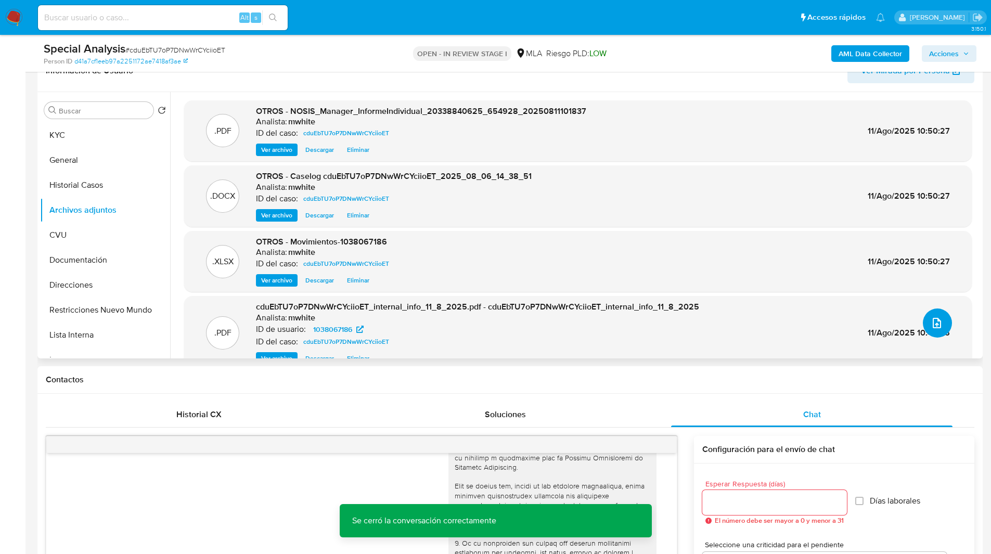
click at [936, 328] on icon "upload-file" at bounding box center [937, 323] width 12 height 12
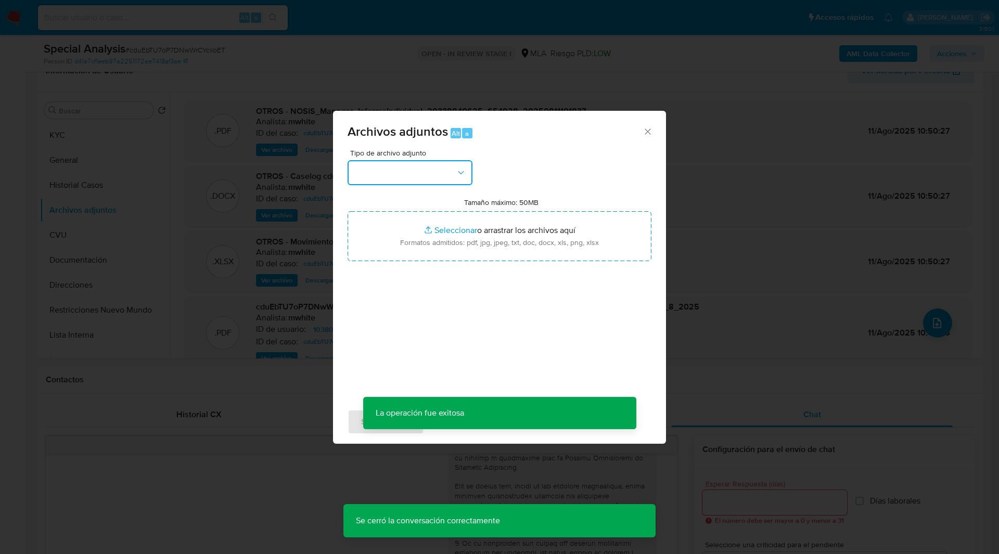
click at [414, 164] on button "button" at bounding box center [410, 172] width 125 height 25
click at [906, 169] on div "Archivos adjuntos Alt a Tipo de archivo adjunto IDENTIFICACIÓN INGRESOS CAPTURA…" at bounding box center [499, 277] width 999 height 554
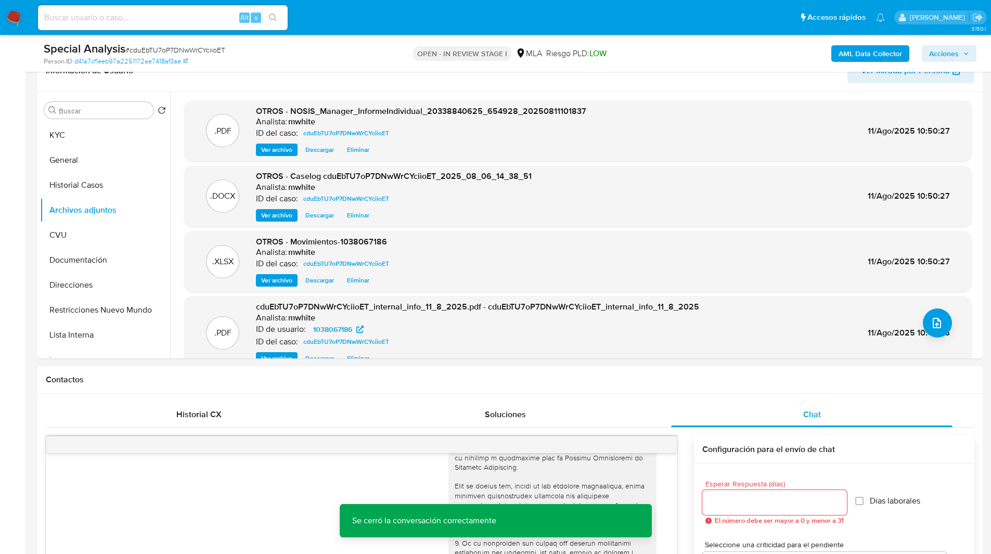
click at [955, 60] on span "Acciones" at bounding box center [944, 53] width 30 height 17
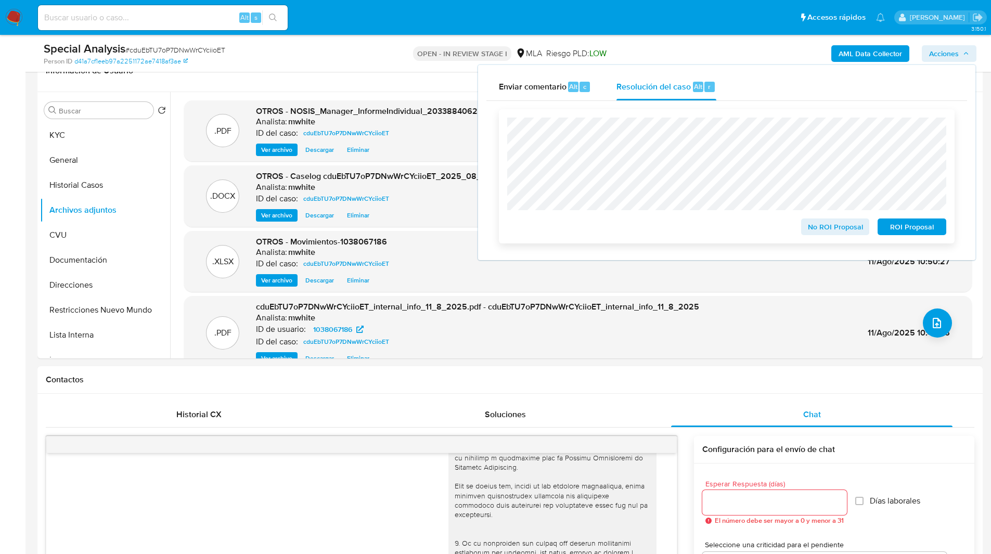
click at [926, 237] on div "No ROI Proposal ROI Proposal" at bounding box center [727, 176] width 456 height 134
click at [916, 230] on span "ROI Proposal" at bounding box center [912, 227] width 54 height 15
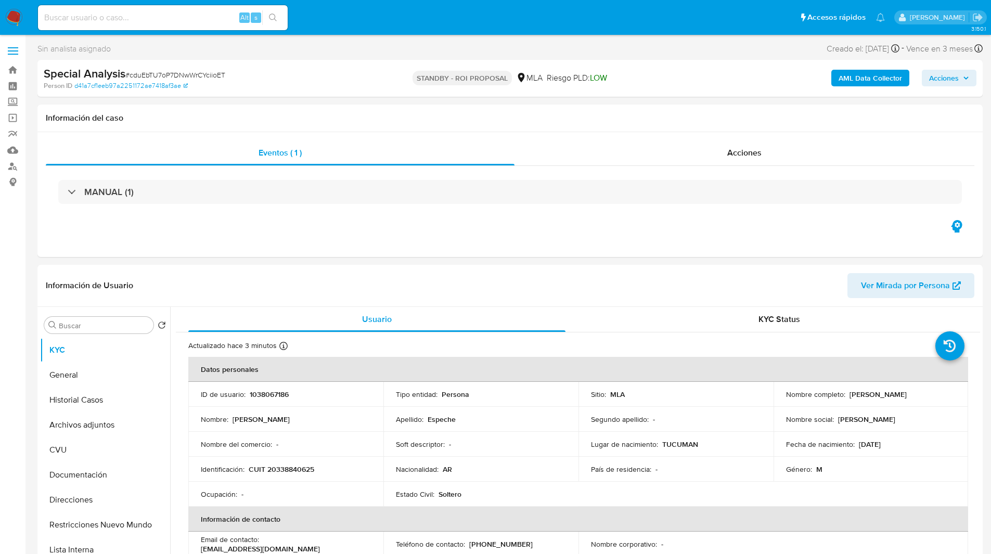
select select "10"
click at [159, 17] on input at bounding box center [163, 18] width 250 height 14
paste input "WAu6VQfOiys5HwbUhWpeoyxG"
type input "WAu6VQfOiys5HwbUhWpeoyxG"
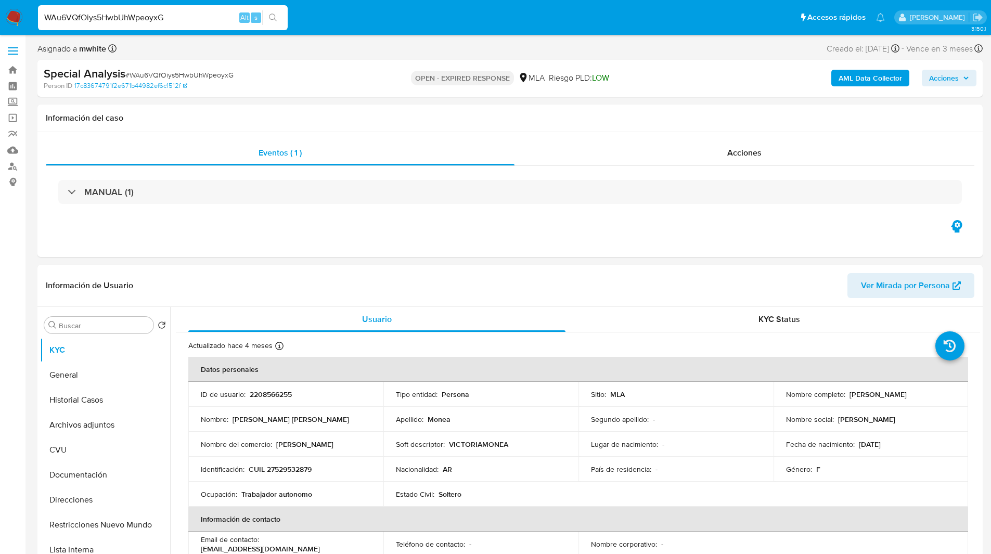
select select "10"
click at [276, 395] on p "2208566255" at bounding box center [271, 394] width 42 height 9
copy p "2208566255"
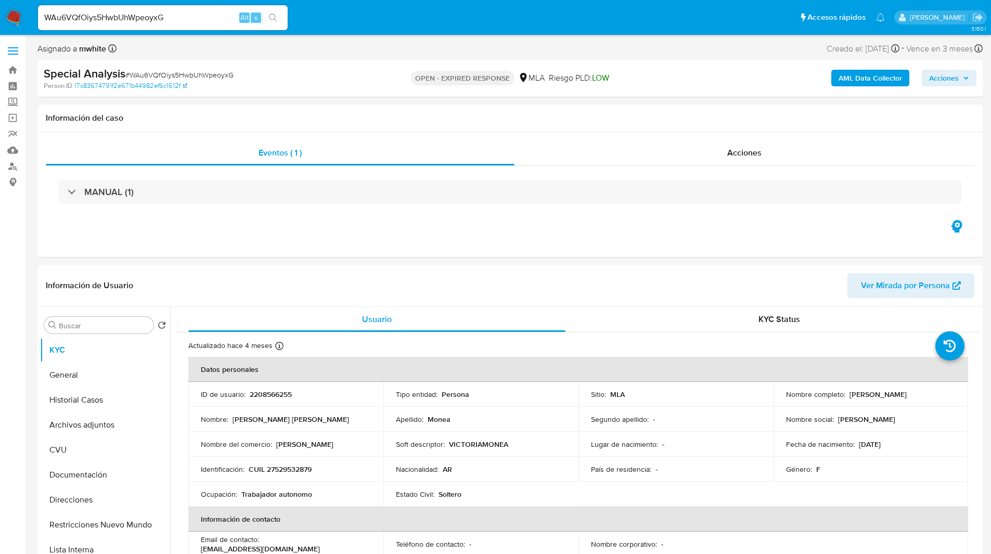
click at [413, 61] on div "Special Analysis # WAu6VQfOiys5HwbUhWpeoyxG Person ID 17c83674791f2e671b44982ef…" at bounding box center [509, 78] width 945 height 37
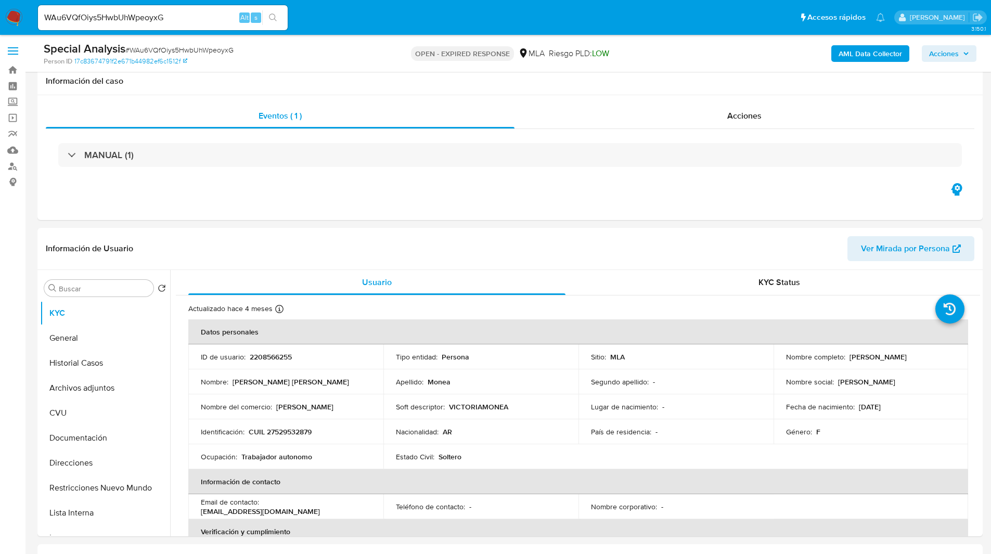
scroll to position [199, 0]
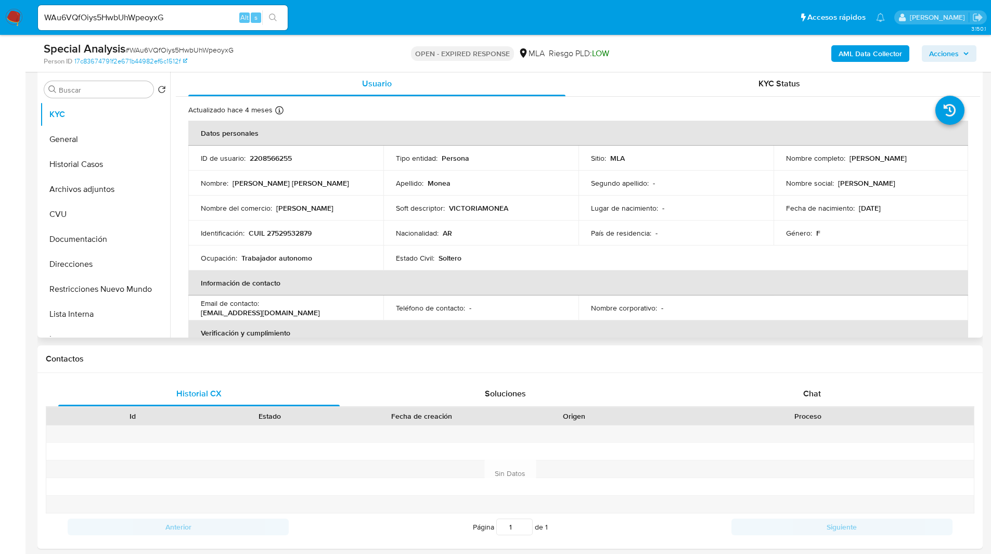
click at [299, 233] on p "CUIL 27529532879" at bounding box center [280, 232] width 63 height 9
copy p "27529532879"
click at [593, 22] on ul "Pausado Ver notificaciones WAu6VQfOiys5HwbUhWpeoyxG Alt s Accesos rápidos Presi…" at bounding box center [462, 17] width 858 height 26
click at [512, 185] on div "Apellido : Monea" at bounding box center [481, 182] width 170 height 9
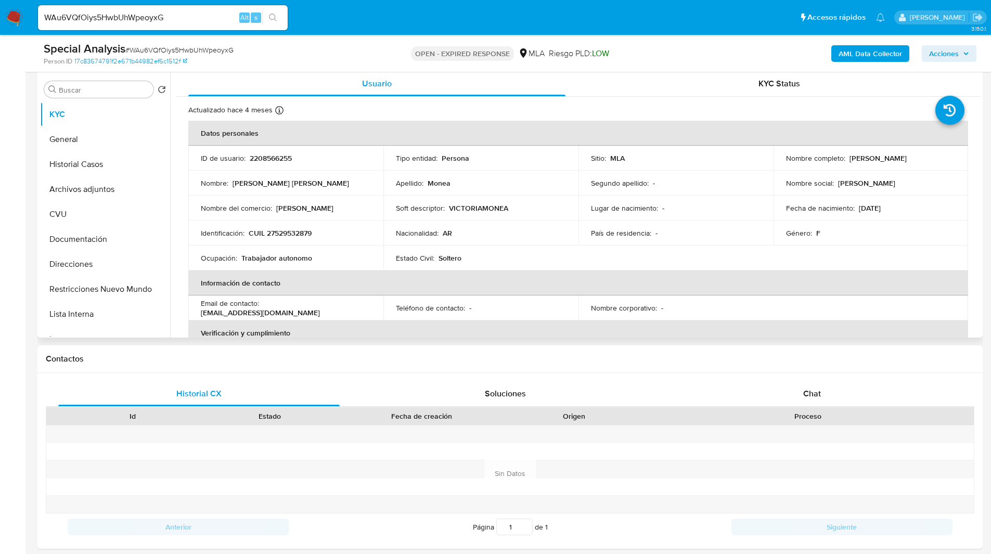
drag, startPoint x: 503, startPoint y: 174, endPoint x: 525, endPoint y: 183, distance: 23.4
click at [525, 183] on td "Apellido : Monea" at bounding box center [480, 183] width 195 height 25
click at [578, 364] on h1 "Contactos" at bounding box center [510, 359] width 929 height 10
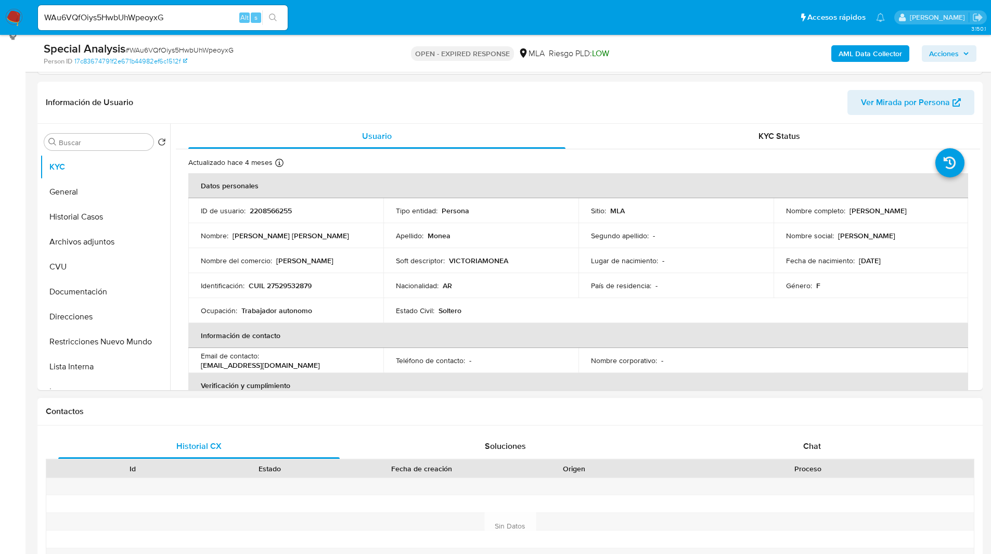
scroll to position [144, 0]
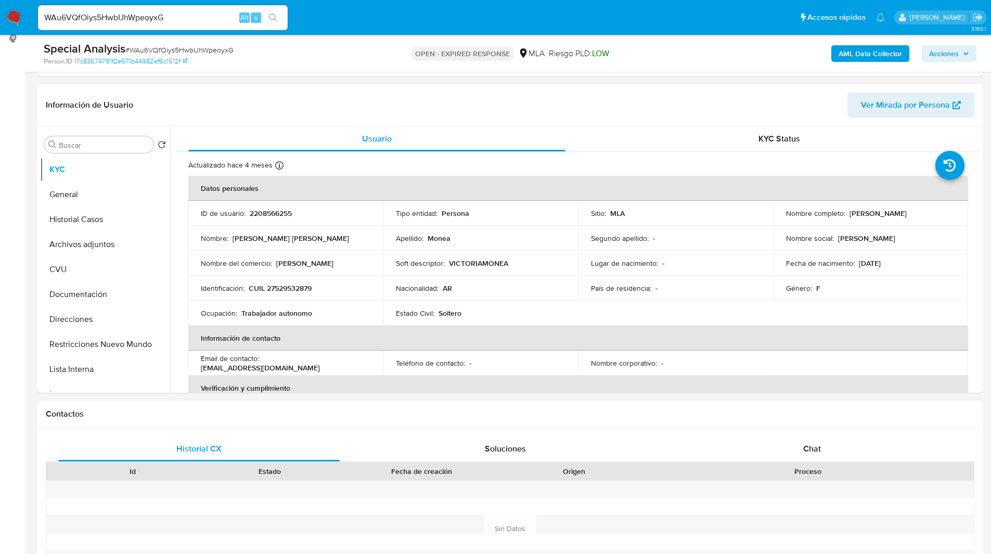
click at [697, 406] on div "Contactos" at bounding box center [509, 415] width 945 height 28
click at [102, 14] on input "WAu6VQfOiys5HwbUhWpeoyxG" at bounding box center [163, 18] width 250 height 14
click at [21, 17] on img at bounding box center [14, 18] width 18 height 18
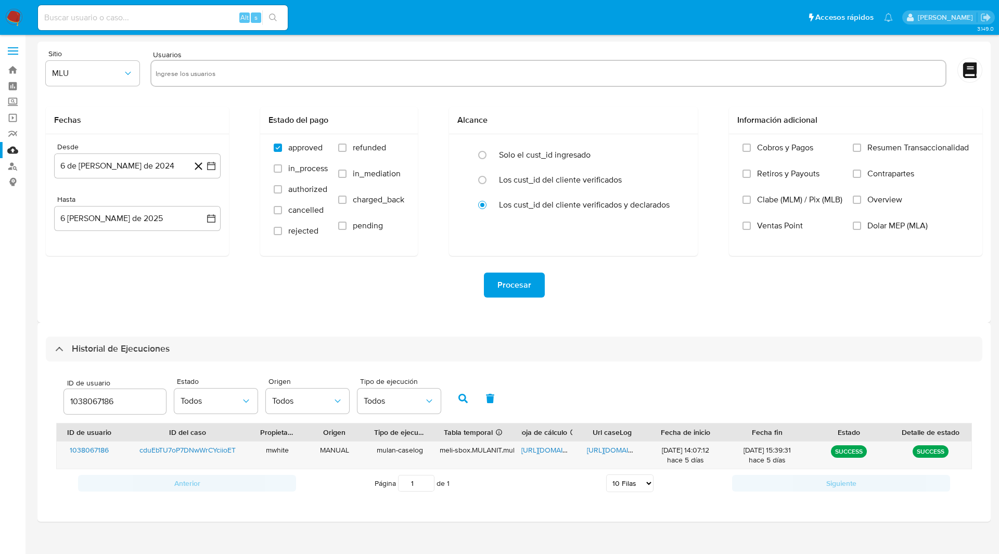
select select "10"
click at [103, 403] on input "1038067186" at bounding box center [115, 402] width 102 height 14
type input "2208566255"
click at [465, 397] on icon "button" at bounding box center [462, 398] width 9 height 9
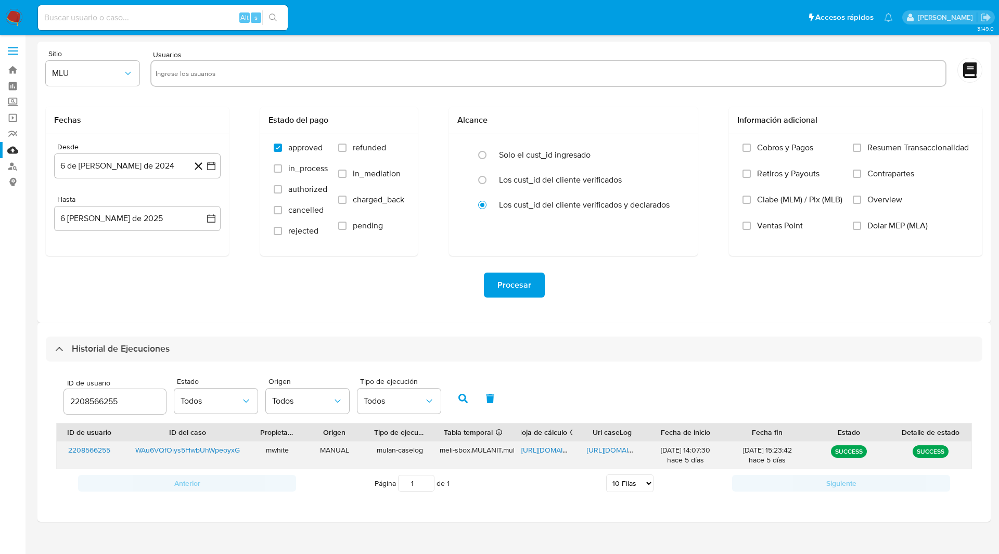
click at [537, 449] on span "https://docs.google.com/spreadsheets/d/1860OYHq2A1rqXvqzevff1_DjPzo6ewHmz4MiEf6…" at bounding box center [557, 450] width 72 height 10
click at [595, 452] on span "https://docs.google.com/document/d/1th5LuQhnKFxDPRUXXsdOXKVSph_MPlw3pF9ChTfm-mo…" at bounding box center [623, 450] width 72 height 10
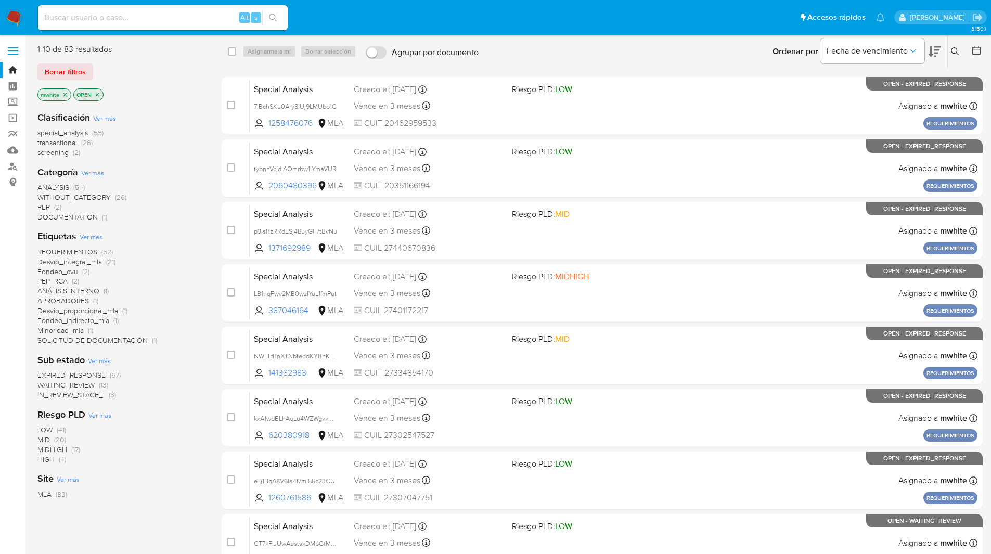
click at [954, 53] on icon at bounding box center [955, 51] width 8 height 8
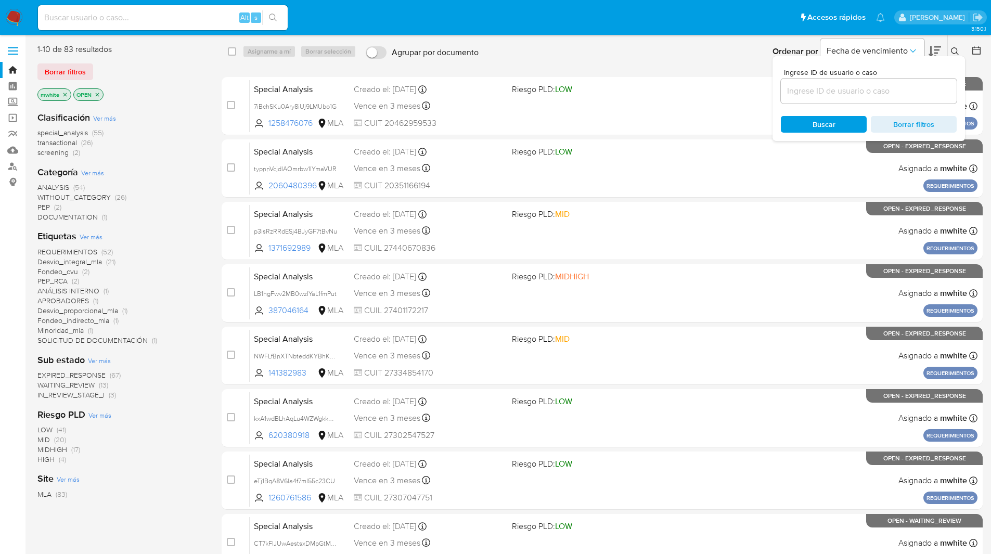
click at [885, 99] on div at bounding box center [869, 91] width 176 height 25
click at [861, 87] on input at bounding box center [869, 91] width 176 height 14
paste input "WAu6VQfOiys5HwbUhWpeoyxG"
type input "WAu6VQfOiys5HwbUhWpeoyxG"
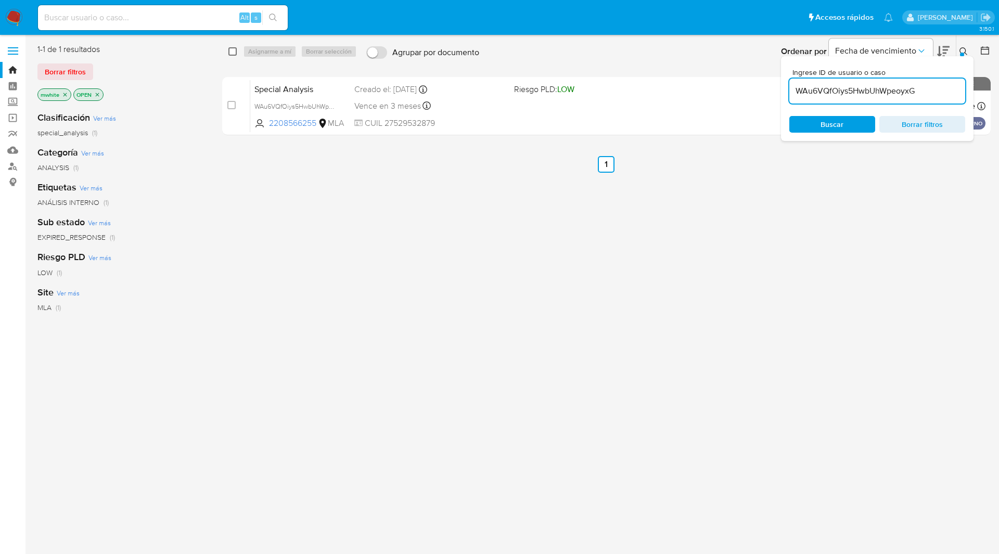
click at [230, 54] on input "checkbox" at bounding box center [232, 51] width 8 height 8
checkbox input "true"
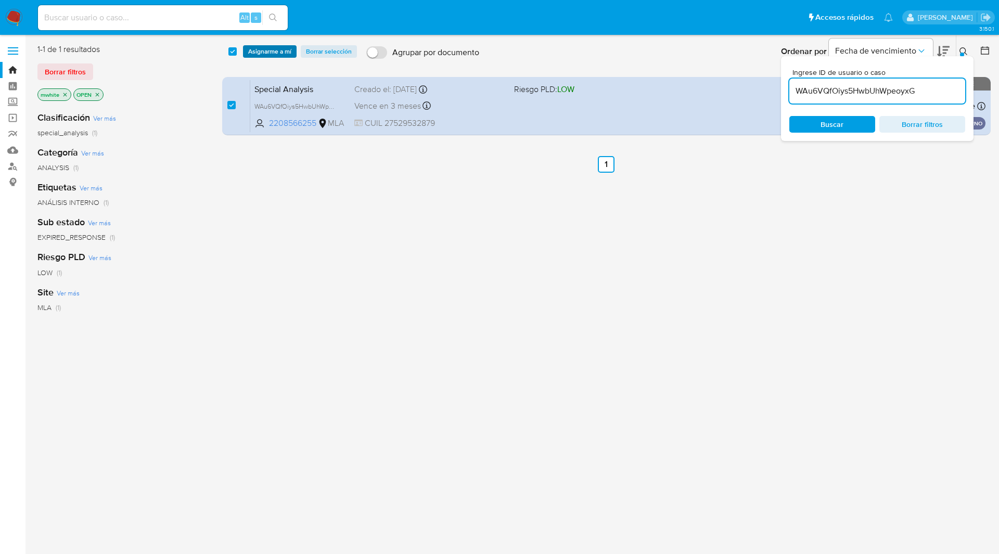
click at [272, 50] on span "Asignarme a mí" at bounding box center [269, 51] width 43 height 10
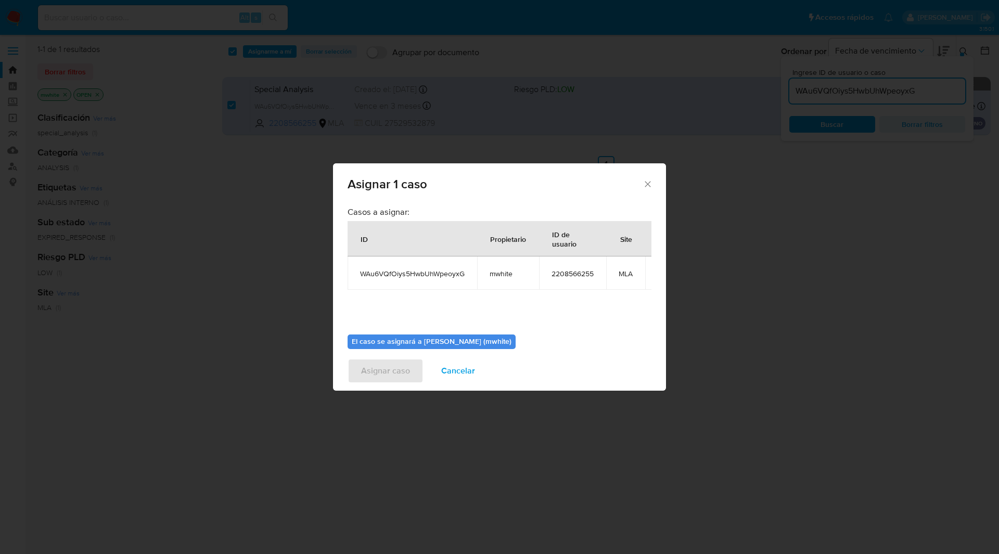
click at [505, 274] on span "mwhite" at bounding box center [508, 273] width 37 height 9
copy span "mwhite"
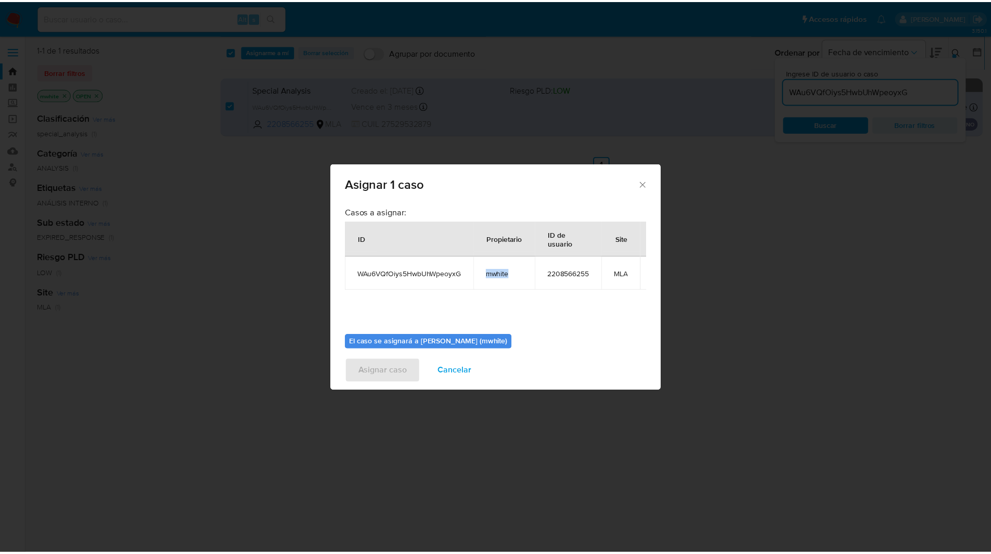
scroll to position [62, 0]
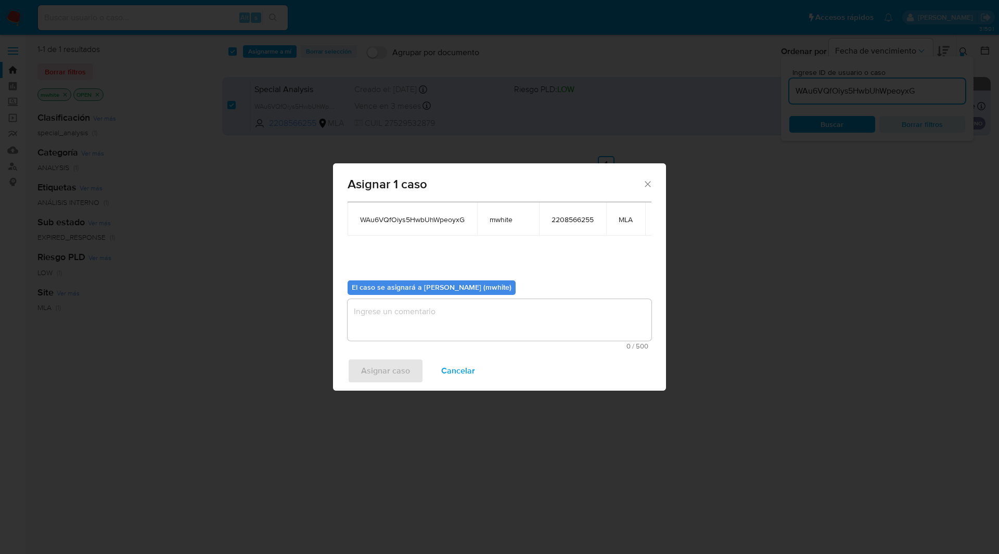
click at [431, 309] on textarea "assign-modal" at bounding box center [500, 320] width 304 height 42
paste textarea "mwhite"
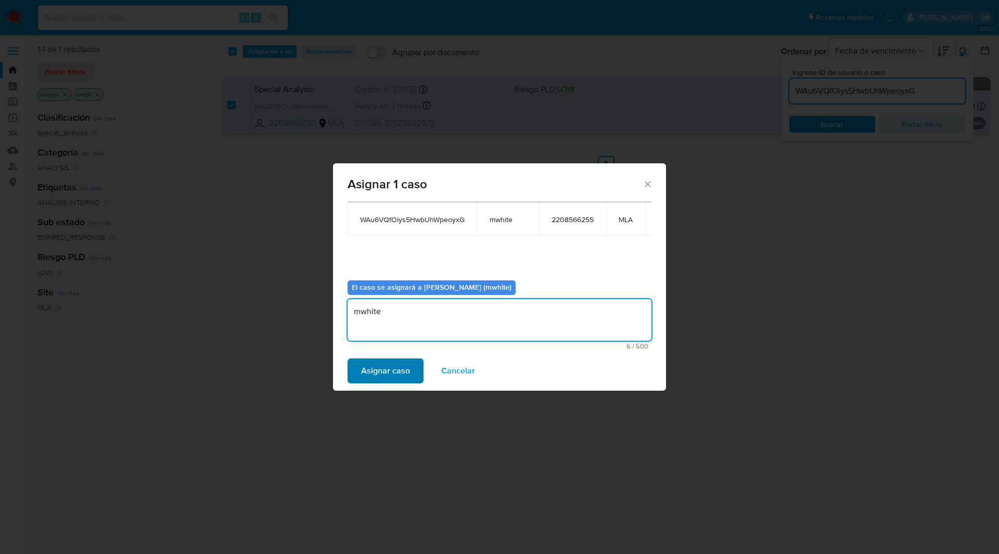
type textarea "mwhite"
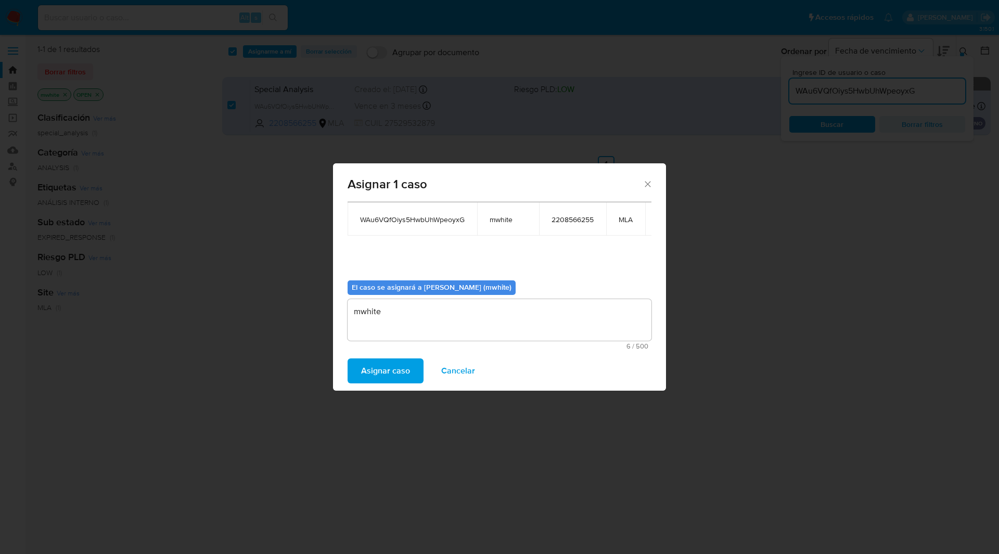
click at [401, 370] on span "Asignar caso" at bounding box center [385, 371] width 49 height 23
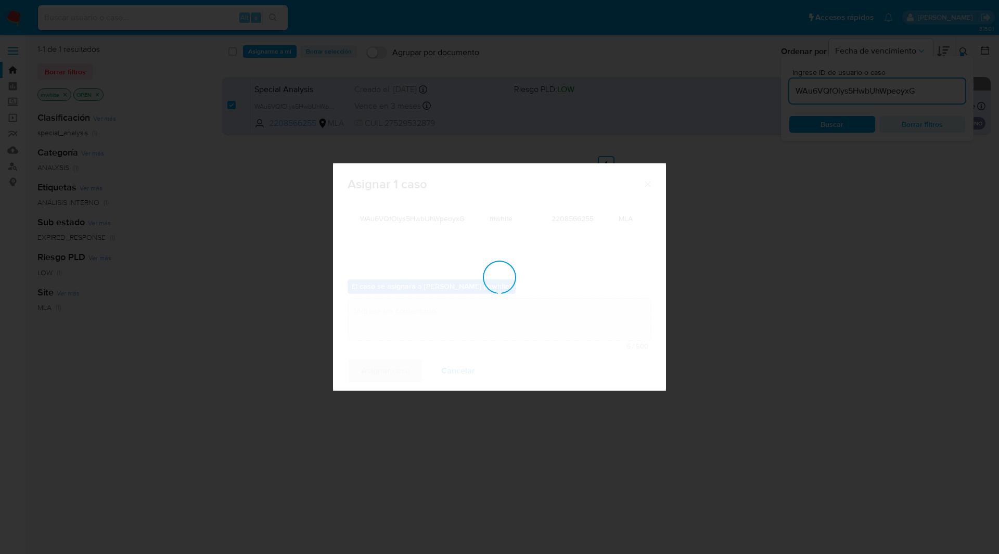
checkbox input "false"
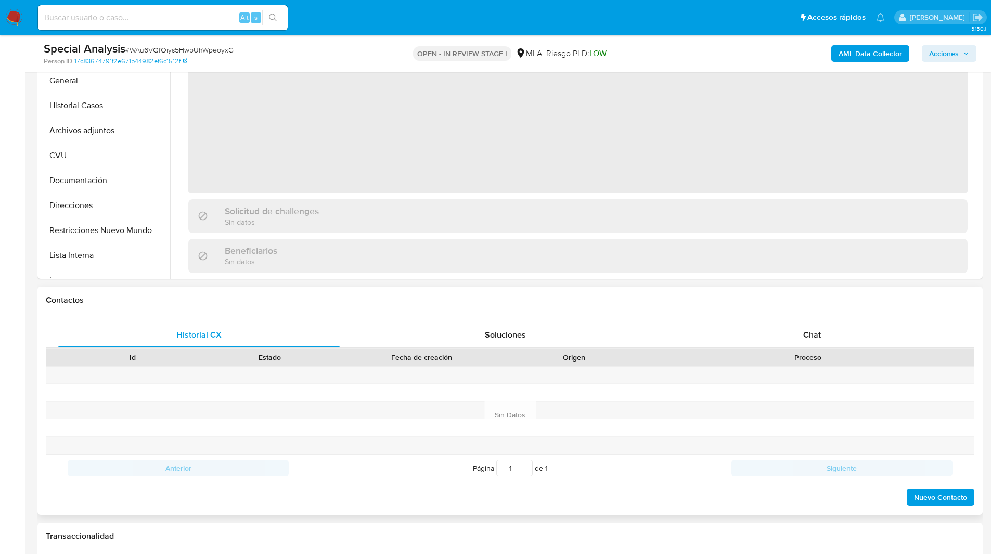
select select "10"
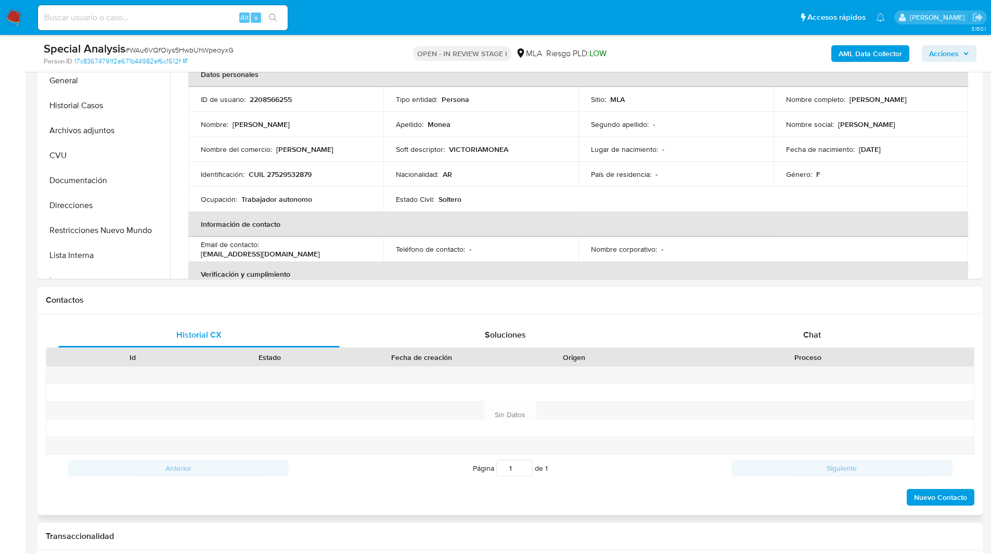
scroll to position [258, 0]
click at [831, 346] on div "Chat" at bounding box center [812, 334] width 282 height 25
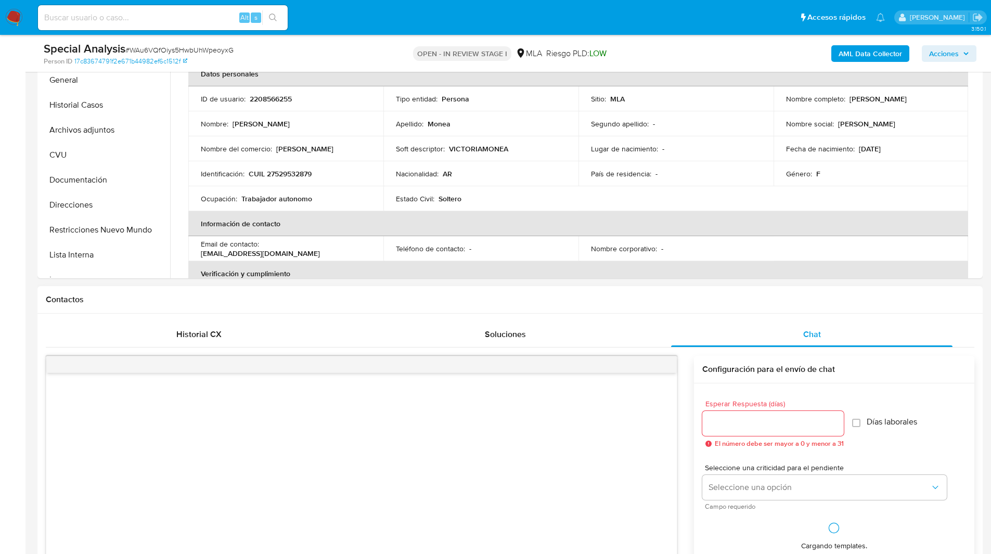
click at [750, 305] on div "Contactos" at bounding box center [509, 300] width 945 height 28
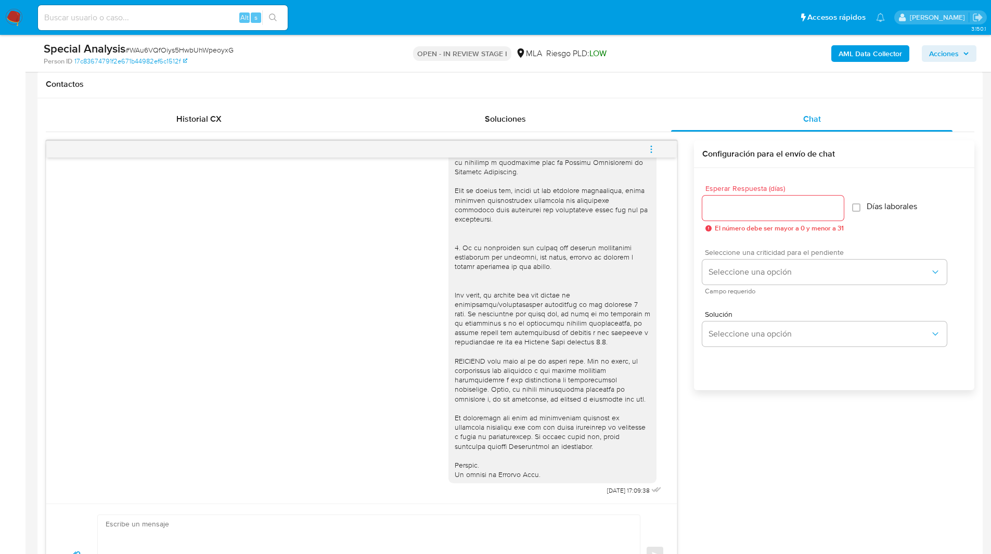
scroll to position [471, 0]
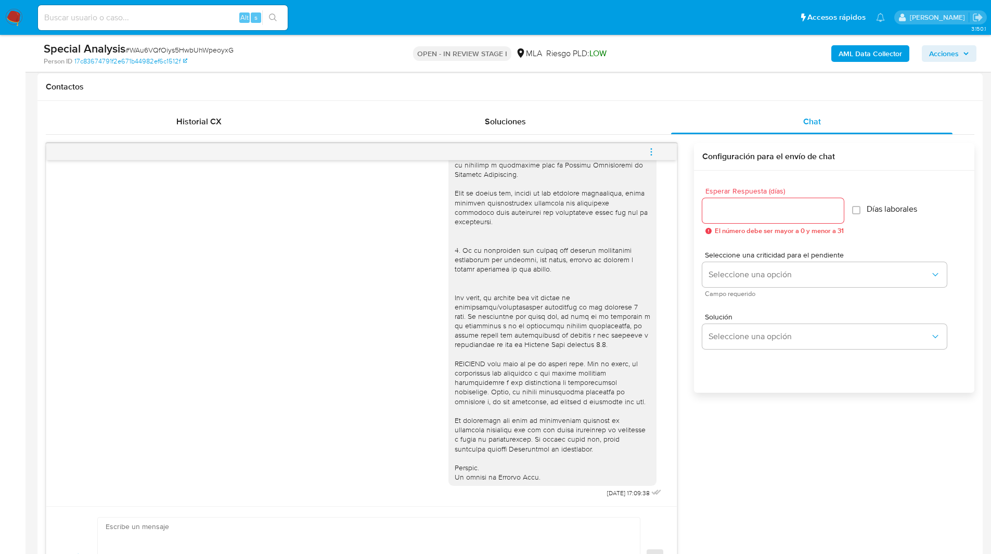
click at [637, 148] on button "menu-action" at bounding box center [651, 151] width 34 height 25
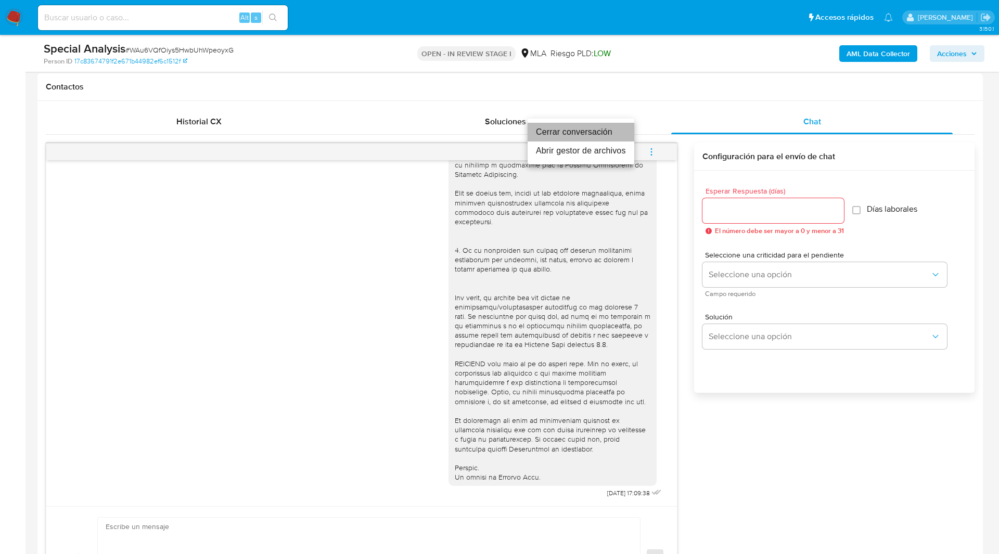
click at [587, 129] on li "Cerrar conversación" at bounding box center [581, 132] width 107 height 19
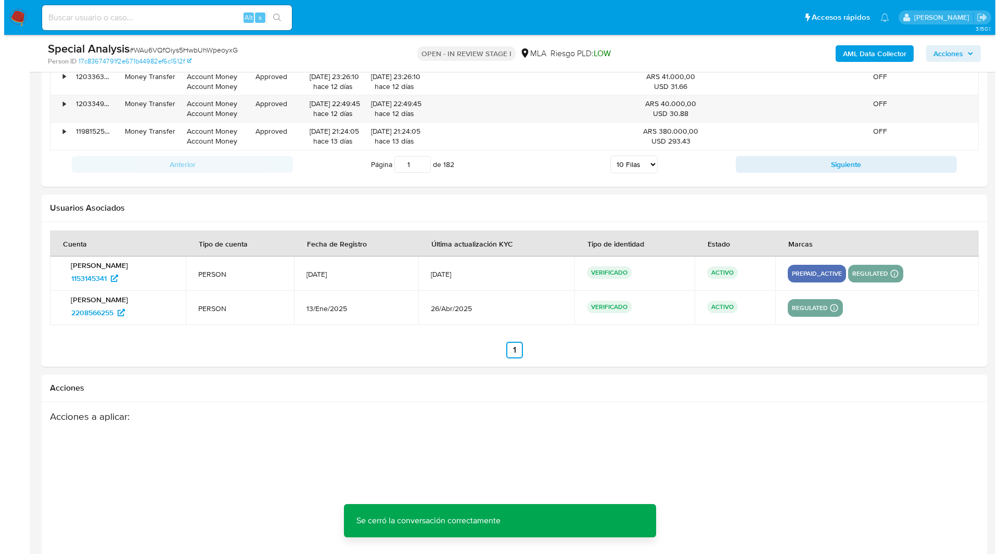
scroll to position [1864, 0]
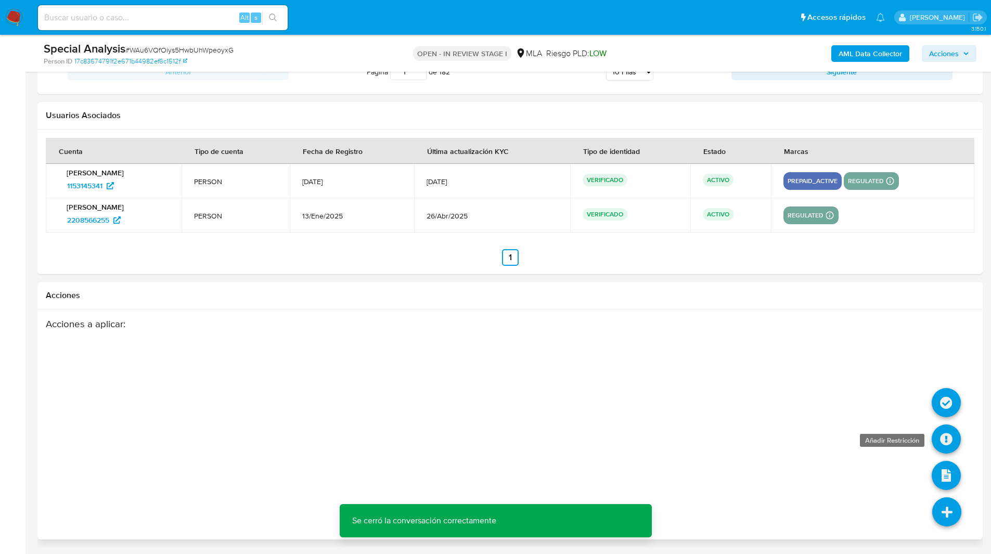
click at [943, 441] on icon at bounding box center [946, 439] width 29 height 29
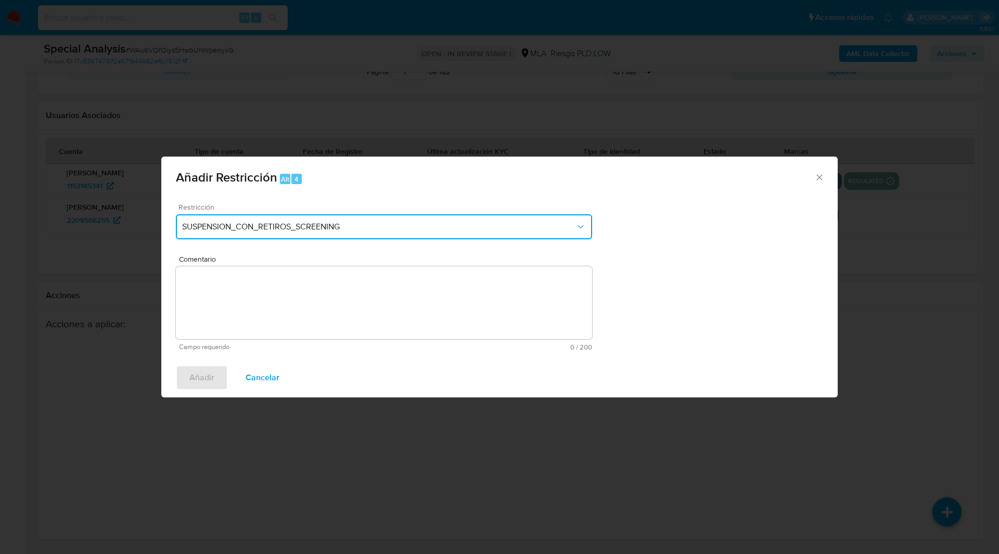
click at [389, 235] on button "SUSPENSION_CON_RETIROS_SCREENING" at bounding box center [384, 226] width 416 height 25
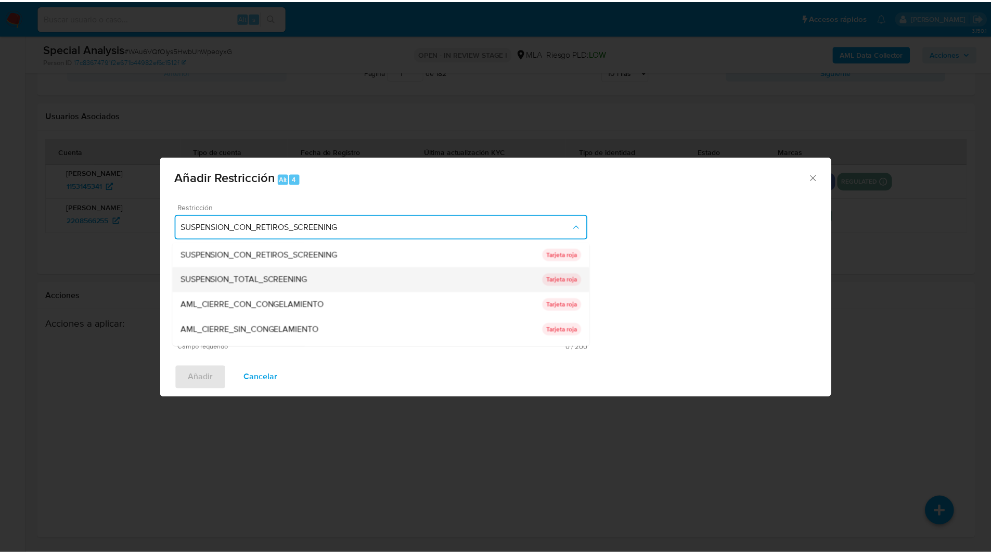
scroll to position [171, 0]
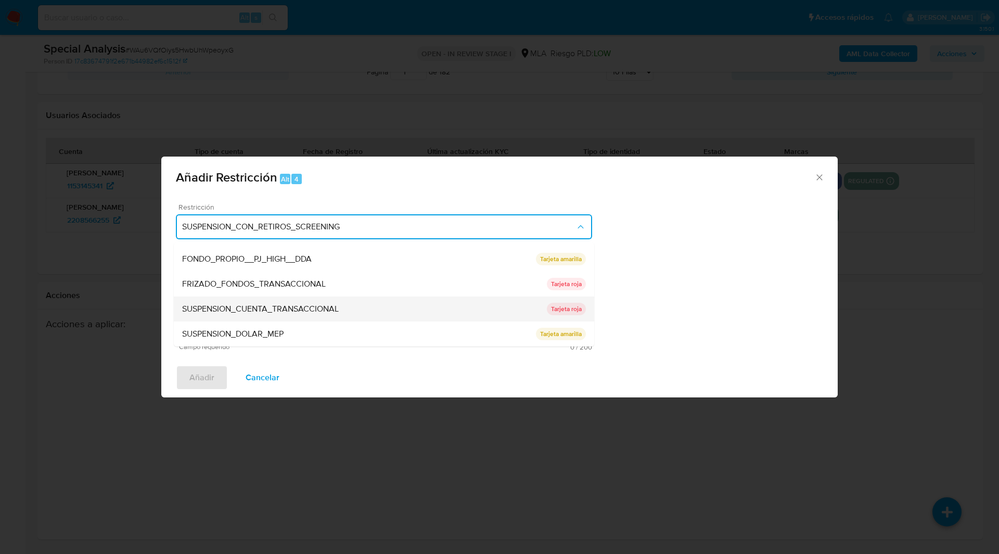
click at [236, 310] on span "SUSPENSION_CUENTA_TRANSACCIONAL" at bounding box center [260, 309] width 157 height 10
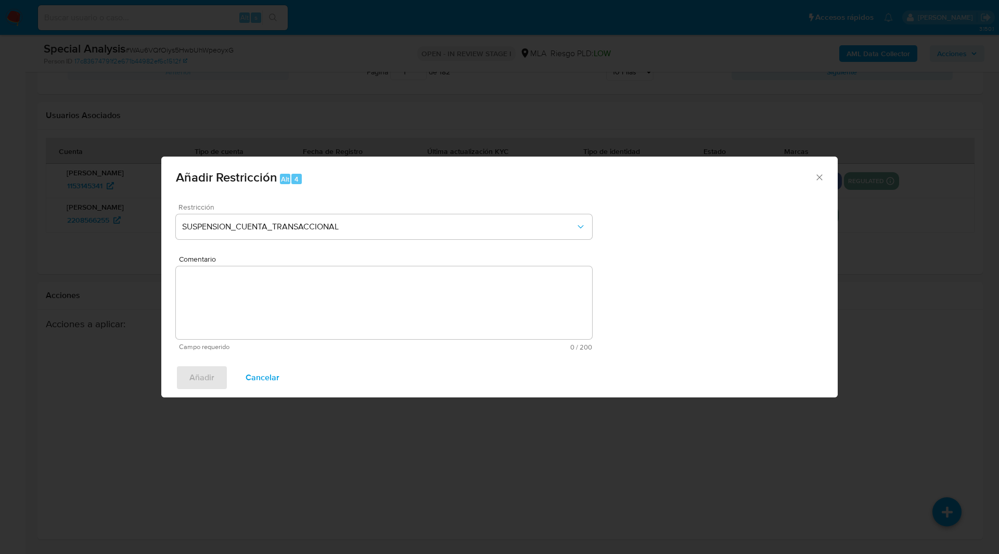
click at [362, 329] on textarea "Comentario" at bounding box center [384, 302] width 416 height 73
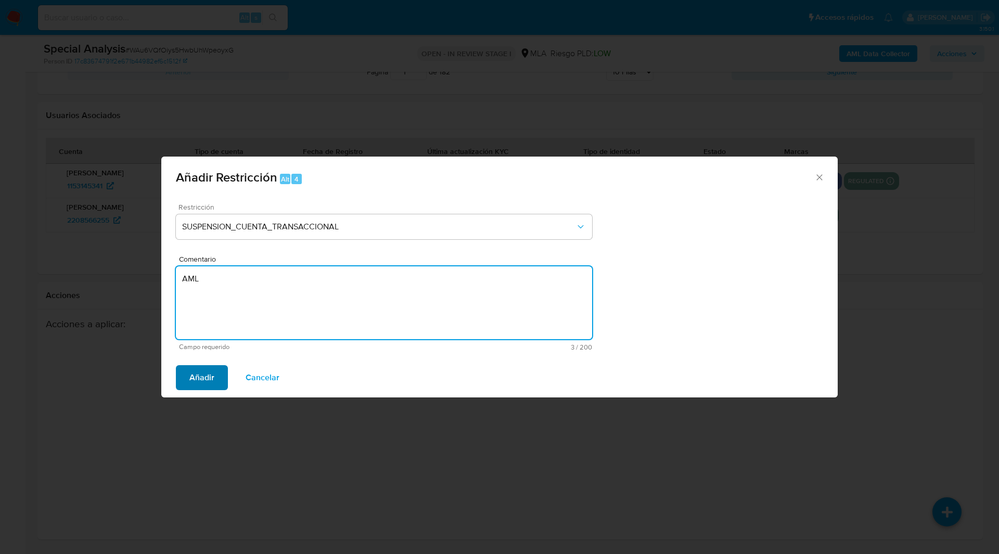
type textarea "AML"
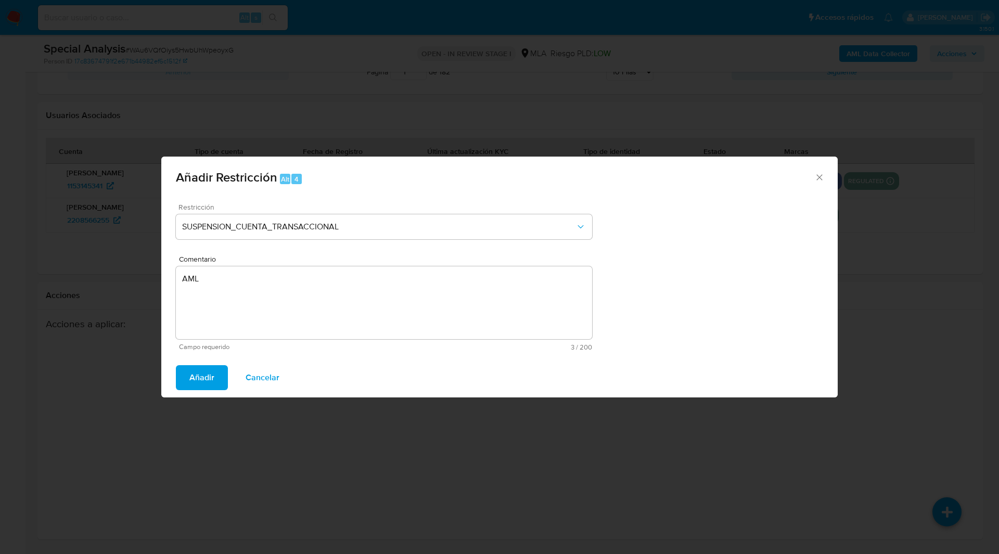
click at [220, 382] on button "Añadir" at bounding box center [202, 377] width 52 height 25
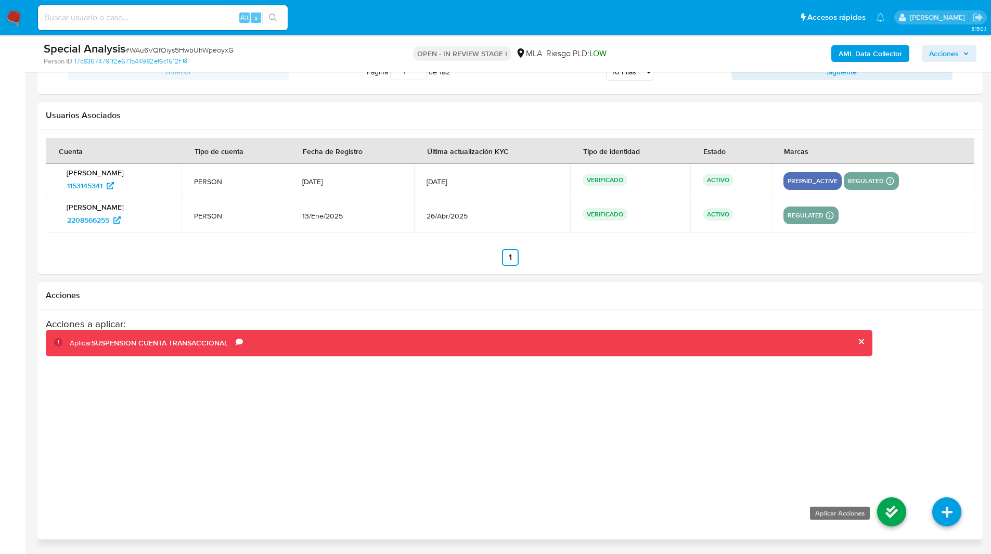
click at [892, 522] on icon at bounding box center [891, 511] width 29 height 29
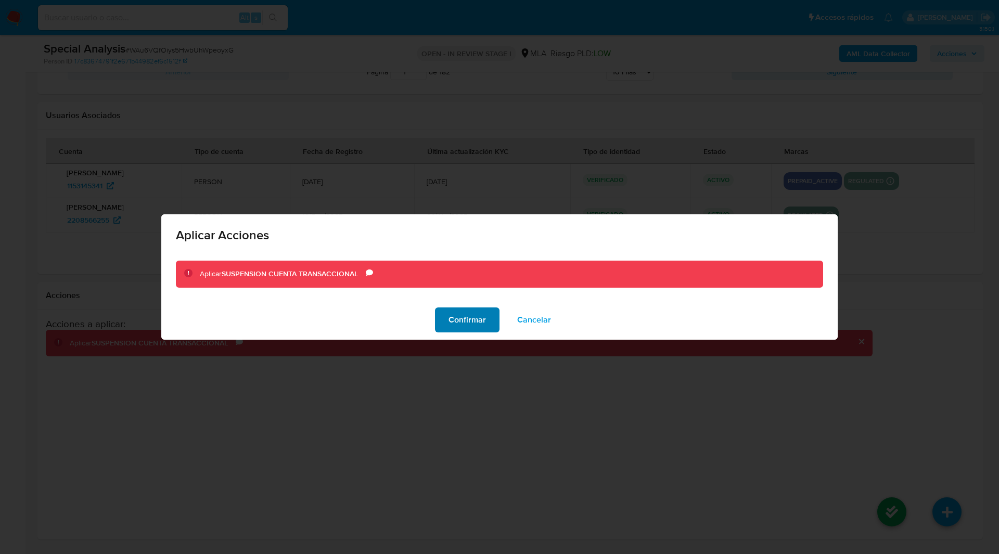
click at [460, 312] on span "Confirmar" at bounding box center [467, 320] width 37 height 23
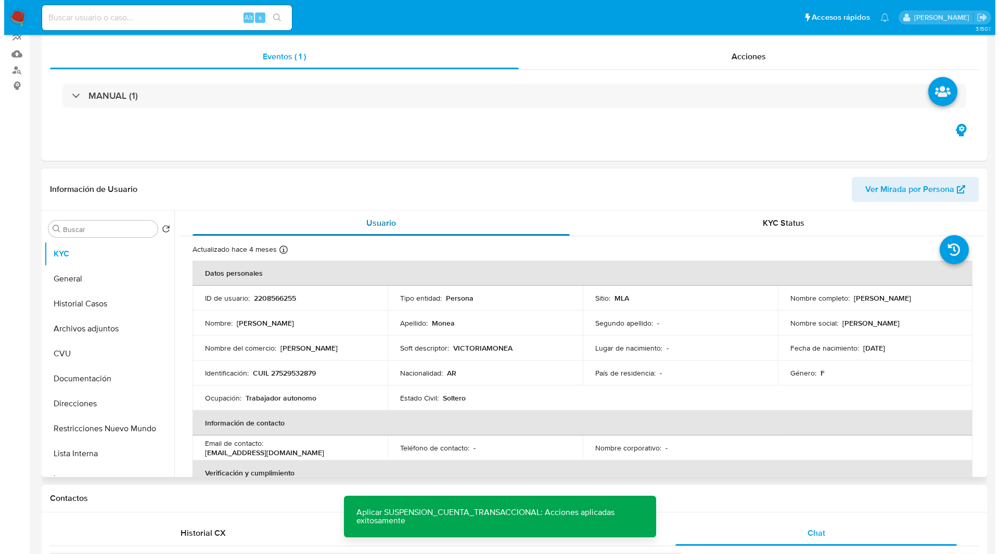
scroll to position [0, 0]
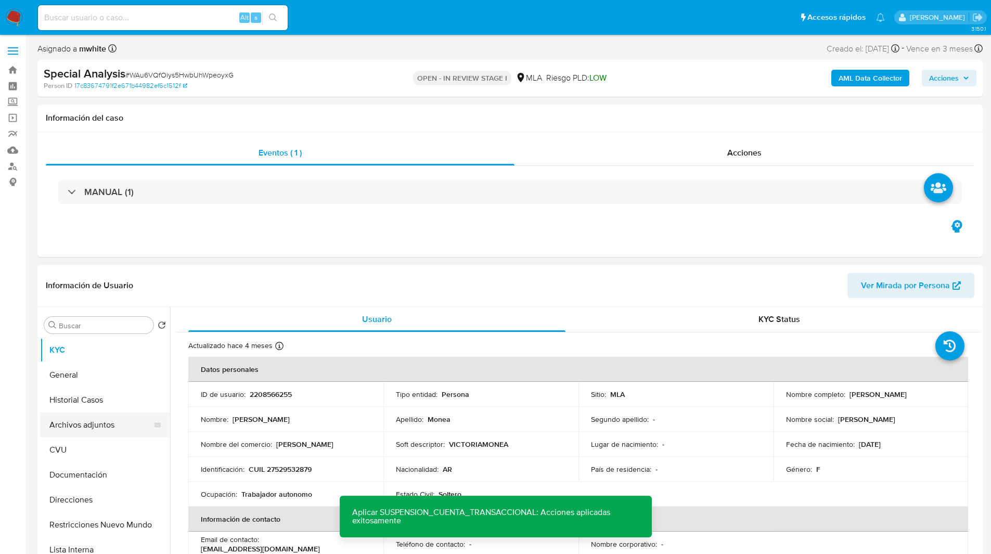
click at [76, 433] on button "Archivos adjuntos" at bounding box center [101, 425] width 122 height 25
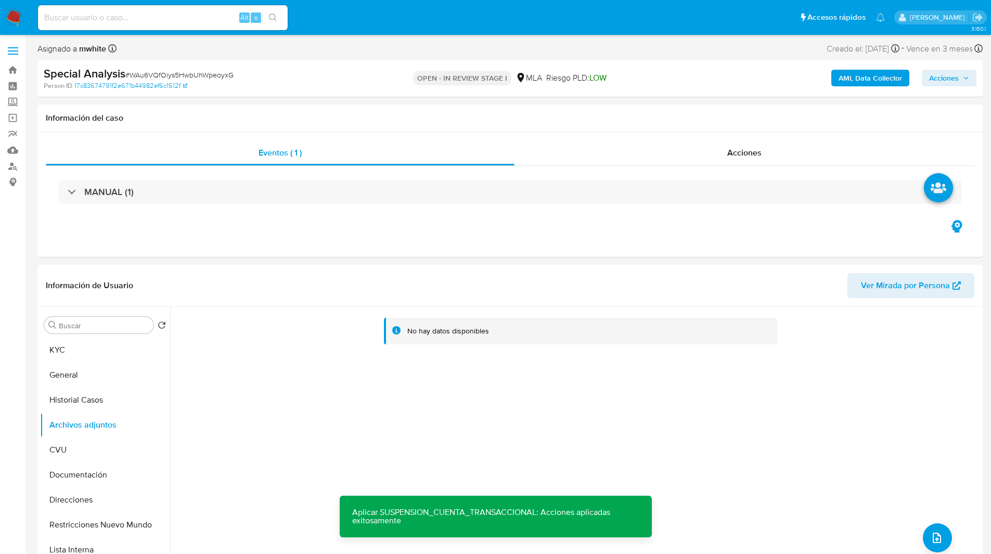
click at [861, 77] on b "AML Data Collector" at bounding box center [870, 78] width 63 height 17
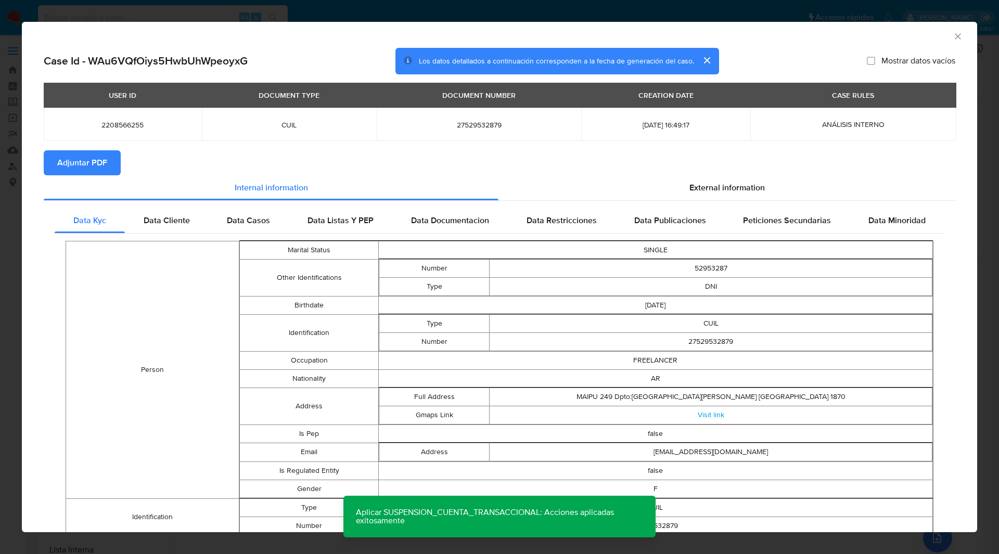
click at [82, 165] on span "Adjuntar PDF" at bounding box center [82, 162] width 50 height 23
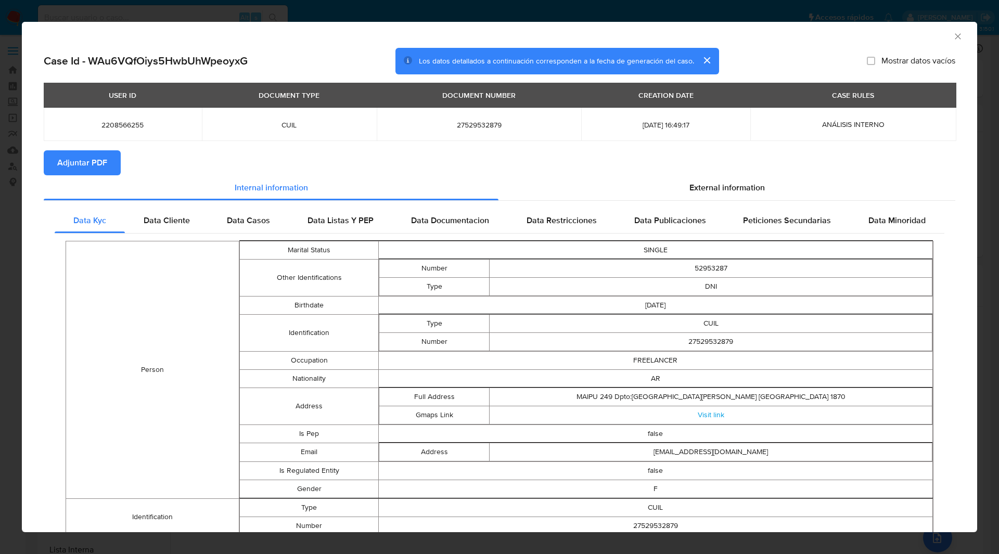
click at [955, 36] on icon "Cerrar ventana" at bounding box center [958, 36] width 6 height 6
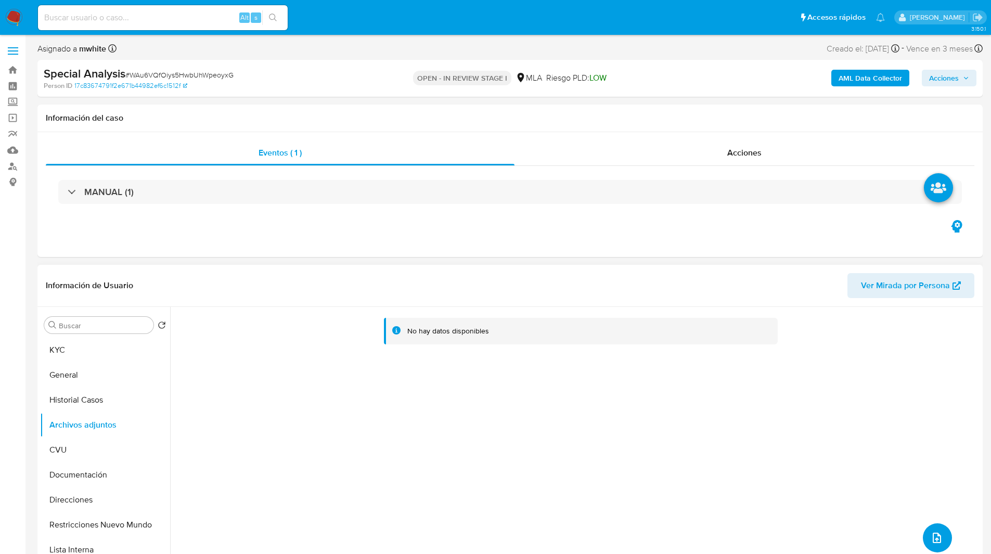
click at [935, 538] on icon "upload-file" at bounding box center [937, 538] width 12 height 12
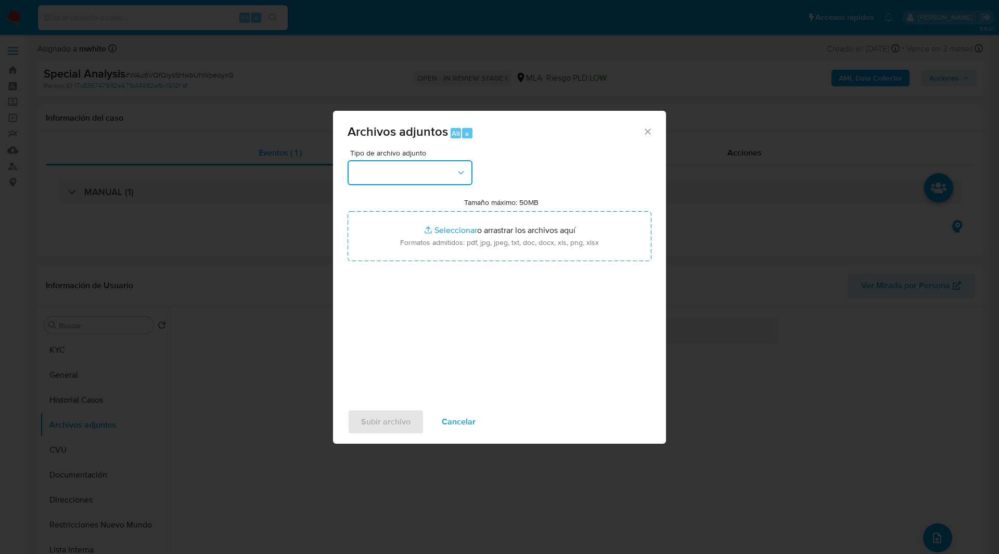
click at [403, 163] on button "button" at bounding box center [410, 172] width 125 height 25
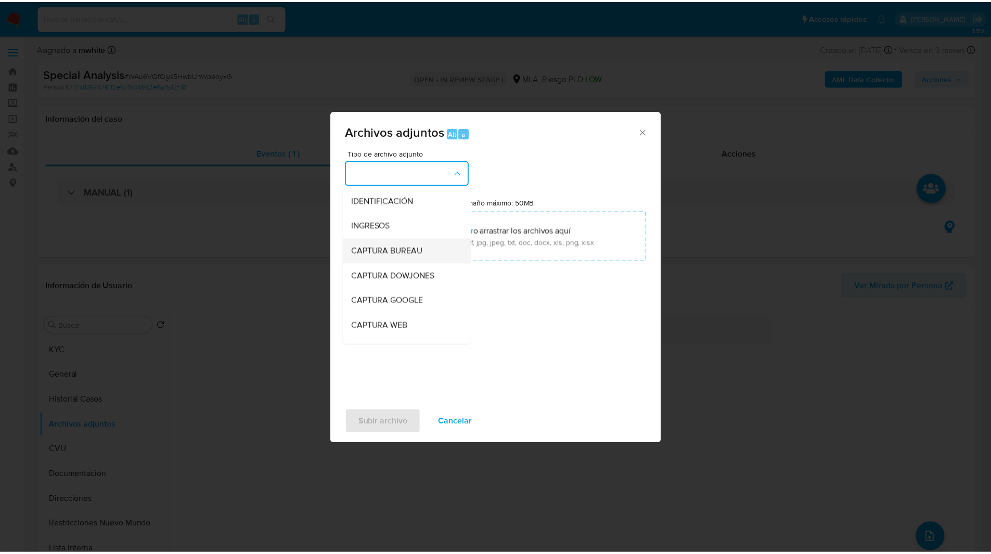
scroll to position [138, 0]
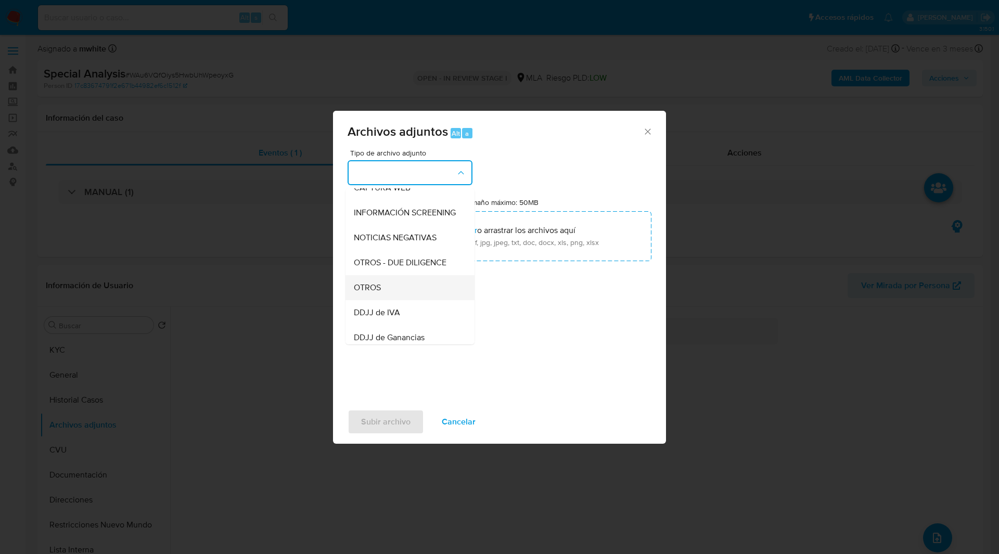
click at [364, 293] on span "OTROS" at bounding box center [367, 288] width 27 height 10
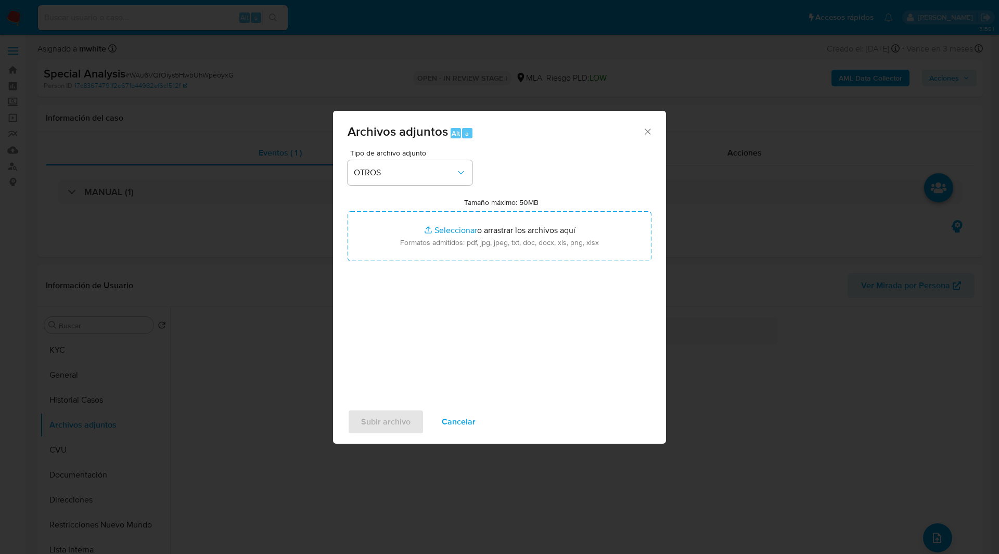
click at [525, 145] on div "Archivos adjuntos Alt a" at bounding box center [499, 130] width 333 height 39
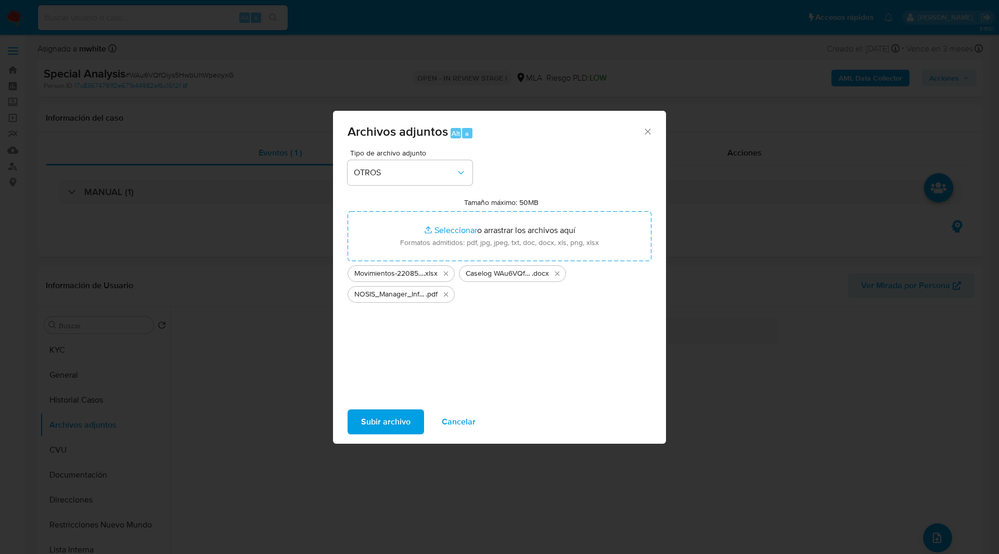
click at [379, 411] on span "Subir archivo" at bounding box center [385, 422] width 49 height 23
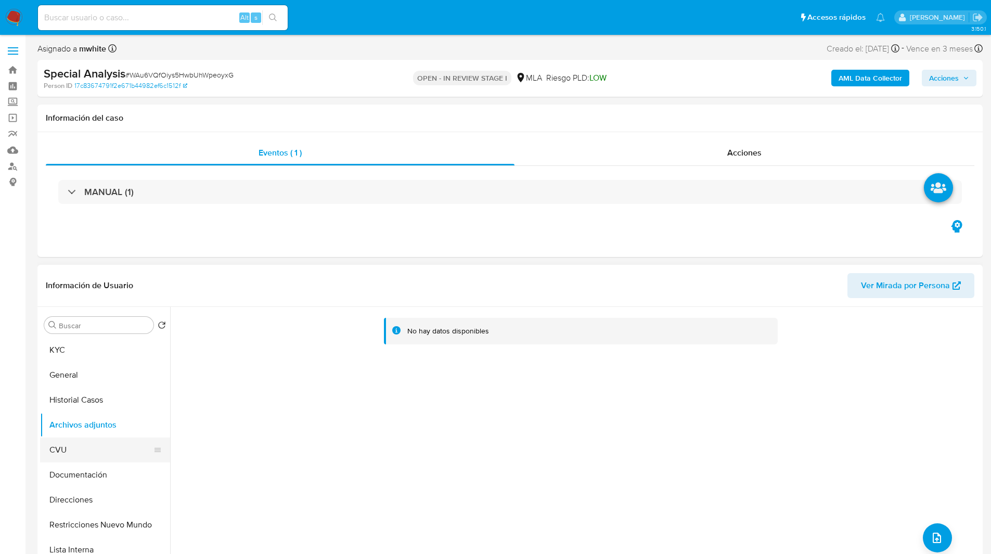
click at [56, 441] on button "CVU" at bounding box center [101, 450] width 122 height 25
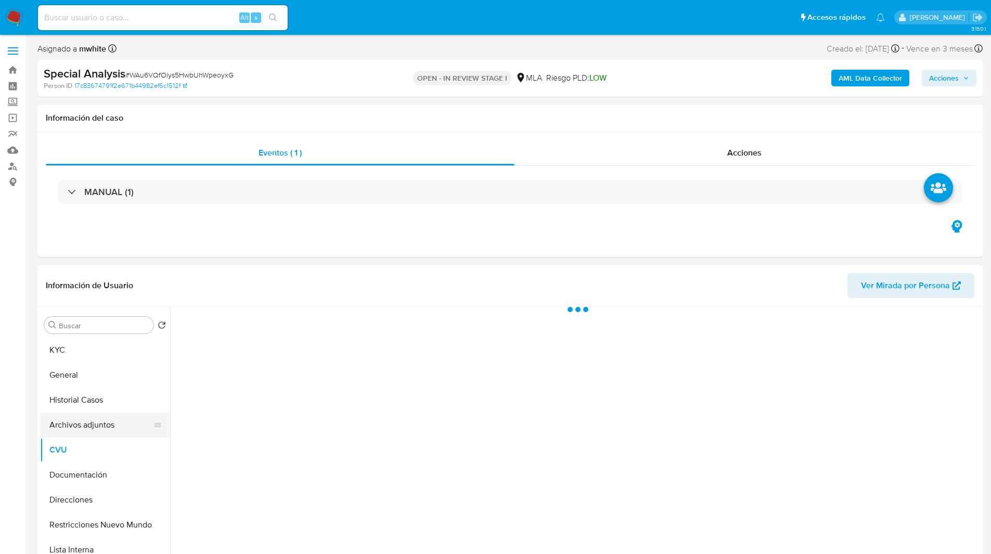
click at [109, 427] on button "Archivos adjuntos" at bounding box center [101, 425] width 122 height 25
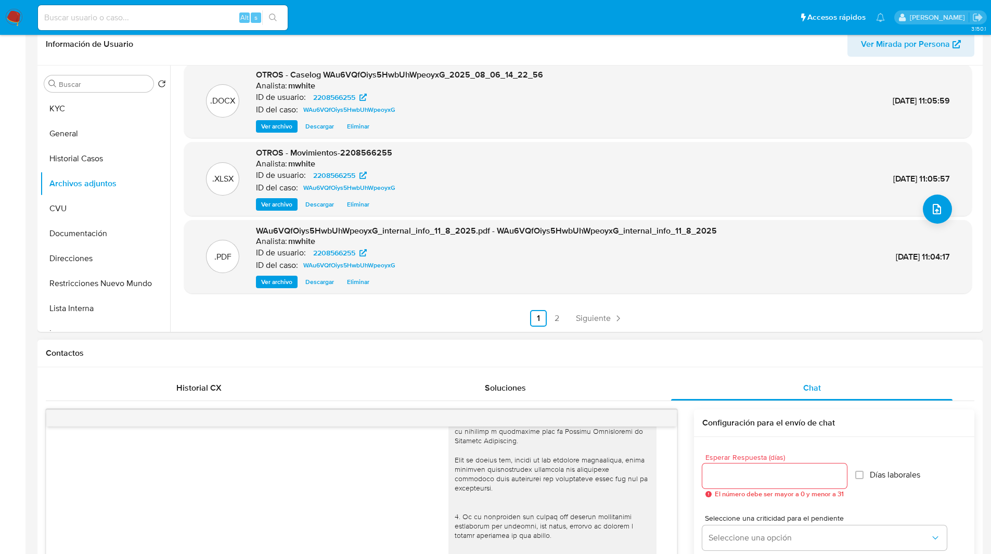
scroll to position [0, 0]
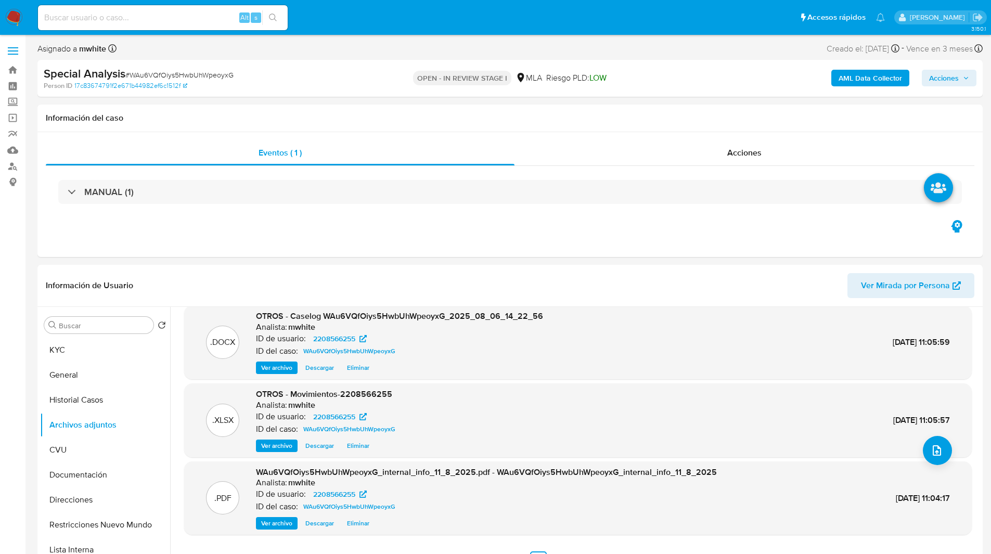
click at [942, 74] on span "Acciones" at bounding box center [944, 78] width 30 height 17
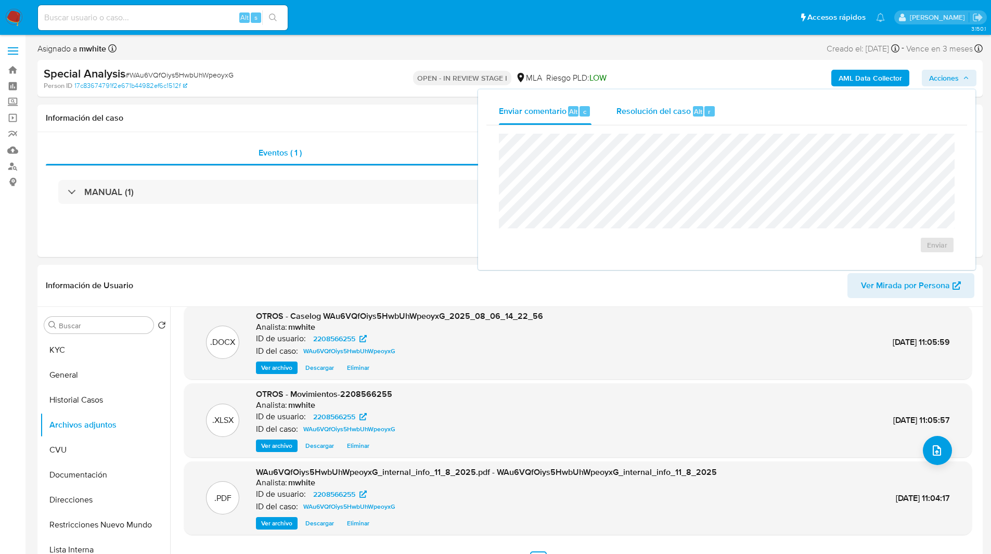
click at [649, 113] on span "Resolución del caso" at bounding box center [654, 111] width 74 height 12
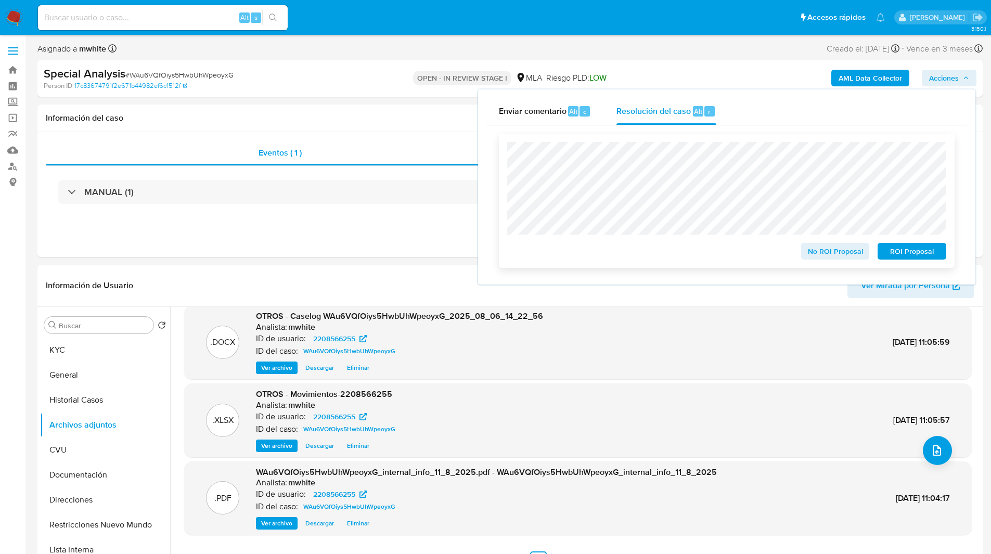
click at [911, 254] on span "ROI Proposal" at bounding box center [912, 251] width 54 height 15
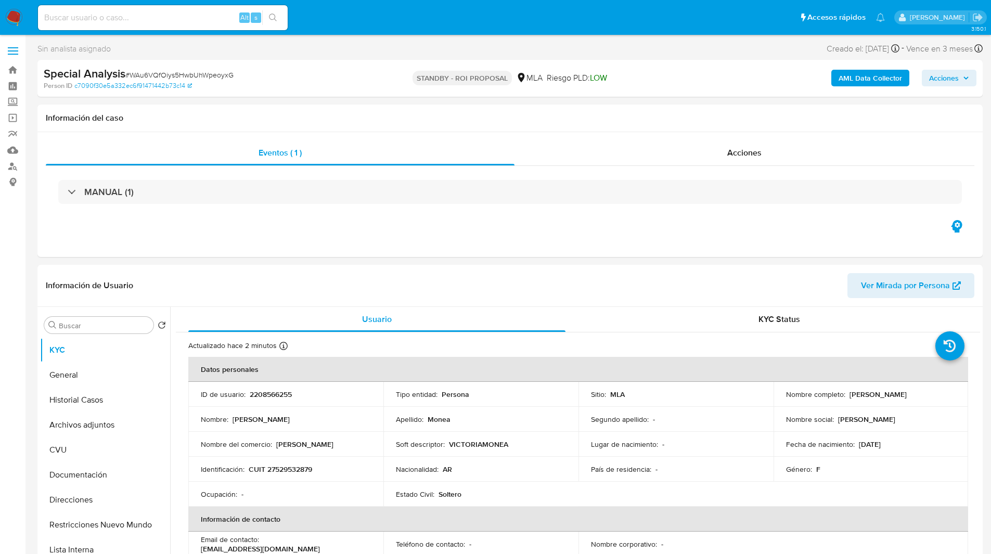
select select "10"
click at [304, 44] on div "Sin analista asignado Asignado el: 06/08/2025 13:49:17 Creado el: 06/08/2025 Cr…" at bounding box center [509, 51] width 945 height 18
click at [15, 17] on img at bounding box center [14, 18] width 18 height 18
click at [517, 232] on div "Eventos ( 1 ) Acciones MANUAL (1)" at bounding box center [509, 194] width 945 height 125
click at [158, 18] on input at bounding box center [163, 18] width 250 height 14
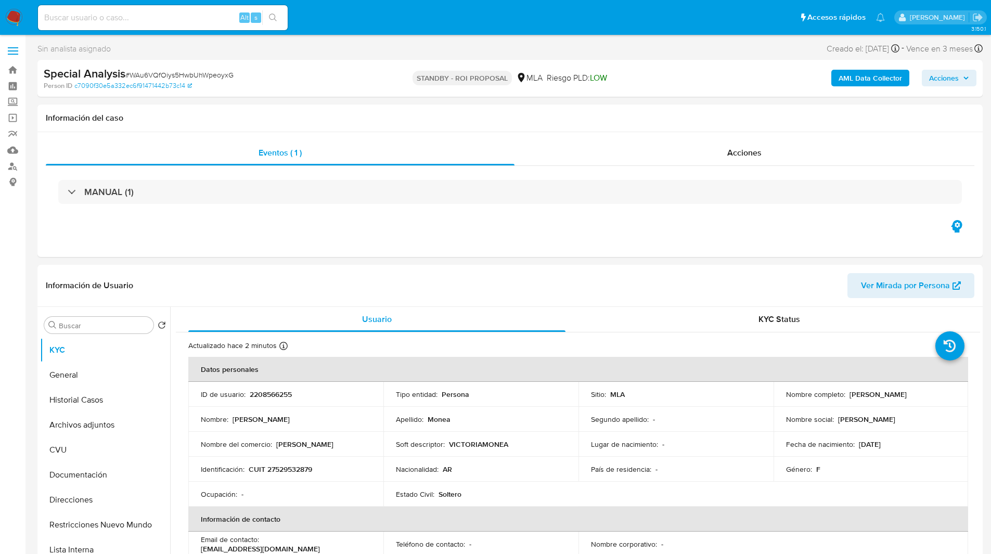
paste input "FZRRodcf56ejZPvnjCw8KNVW"
type input "FZRRodcf56ejZPvnjCw8KNVW"
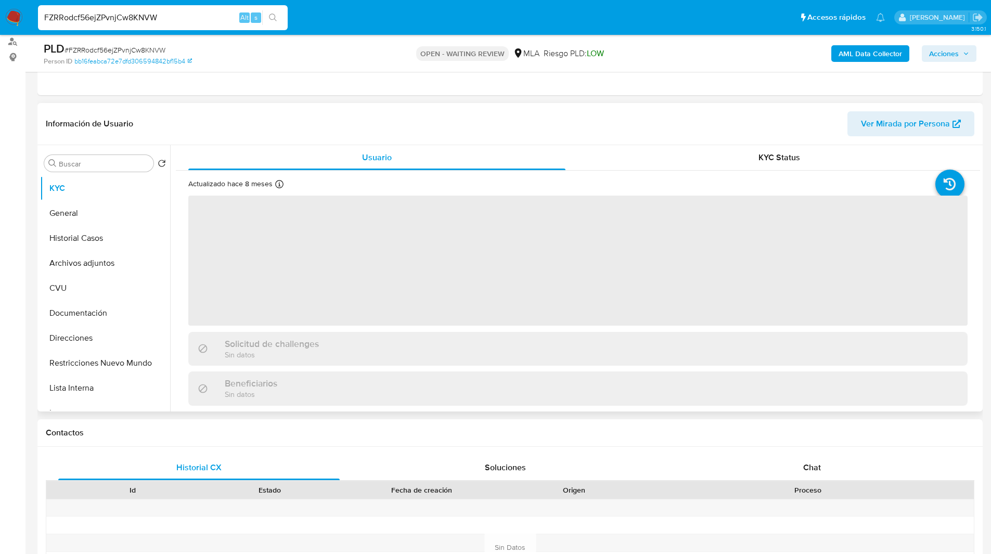
scroll to position [125, 0]
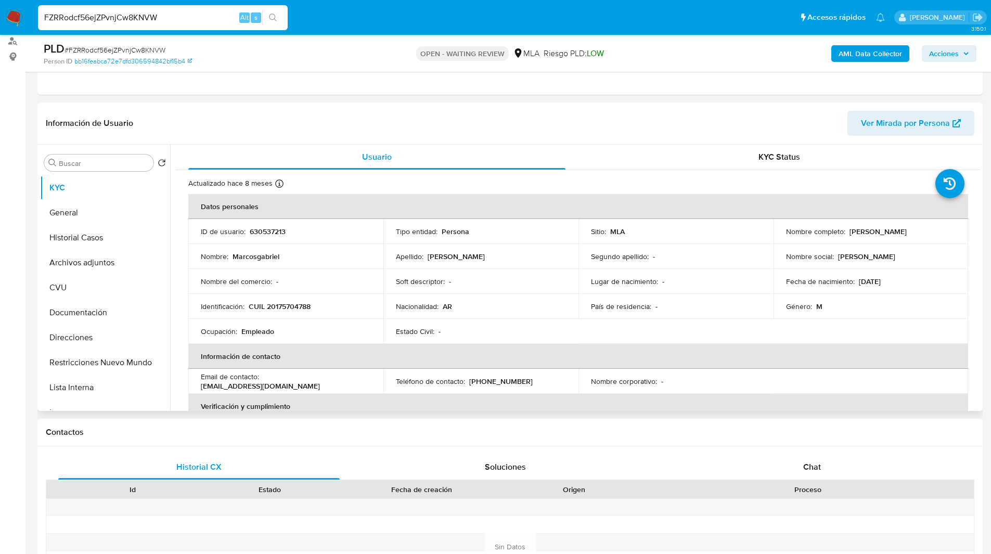
drag, startPoint x: 813, startPoint y: 455, endPoint x: 803, endPoint y: 450, distance: 11.4
click at [803, 450] on div "Historial CX Soluciones Chat Id Estado Fecha de creación Origen Proceso Anterio…" at bounding box center [509, 534] width 945 height 176
select select "10"
click at [805, 468] on span "Chat" at bounding box center [812, 467] width 18 height 12
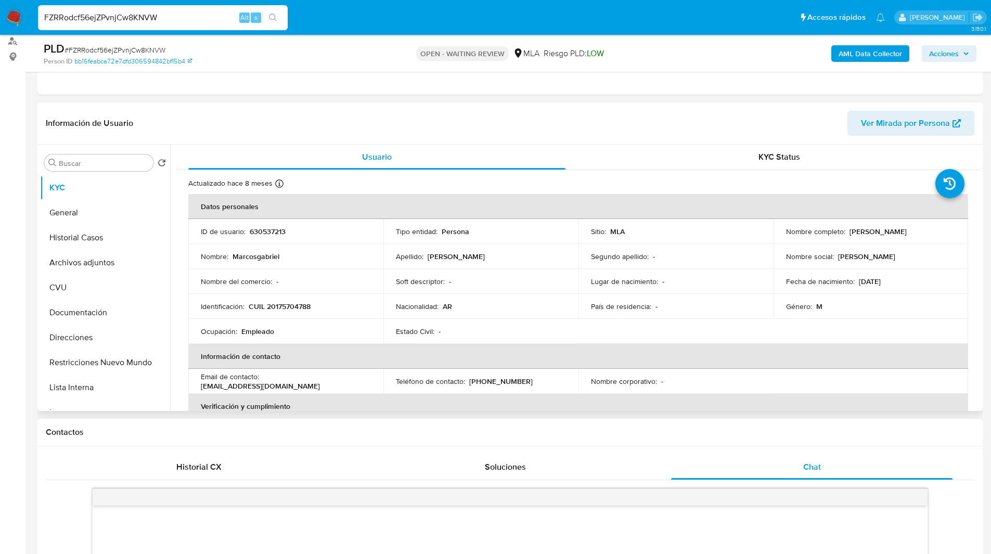
click at [748, 436] on h1 "Contactos" at bounding box center [510, 432] width 929 height 10
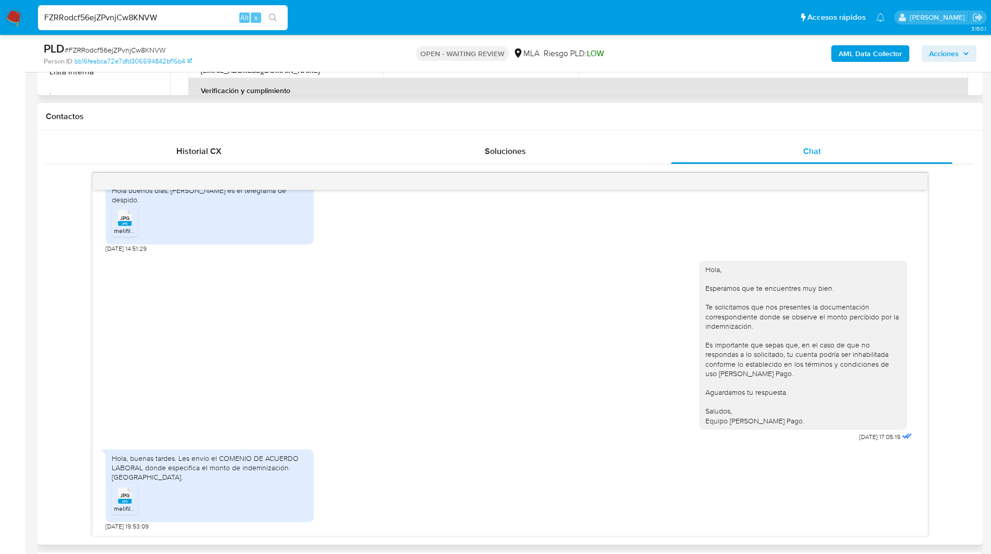
scroll to position [439, 0]
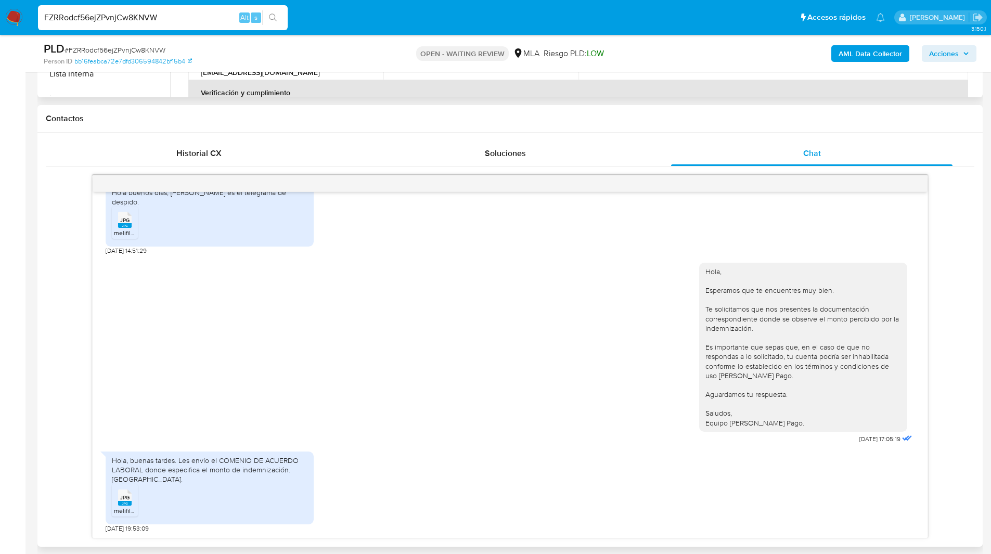
click at [59, 362] on div "17/07/2025 20:09:53 Estimados: Se les informará por este medio que la actualiza…" at bounding box center [510, 357] width 929 height 364
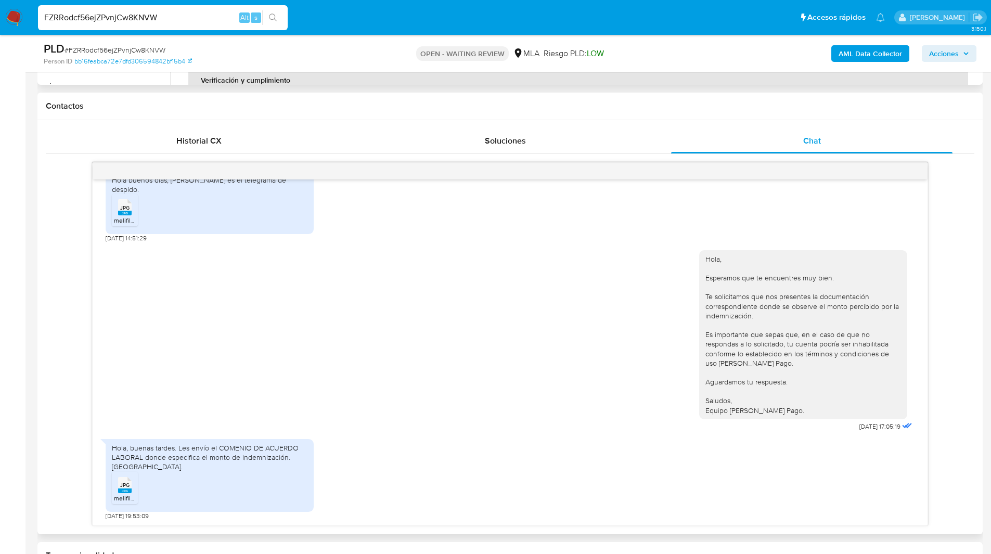
scroll to position [452, 0]
click at [330, 6] on ul "Pausado Ver notificaciones FZRRodcf56ejZPvnjCw8KNVW Alt s Accesos rápidos Presi…" at bounding box center [462, 17] width 858 height 26
click at [367, 19] on ul "Pausado Ver notificaciones FZRRodcf56ejZPvnjCw8KNVW Alt s Accesos rápidos Presi…" at bounding box center [462, 17] width 858 height 26
click at [575, 53] on span "Riesgo PLD: LOW" at bounding box center [574, 53] width 60 height 11
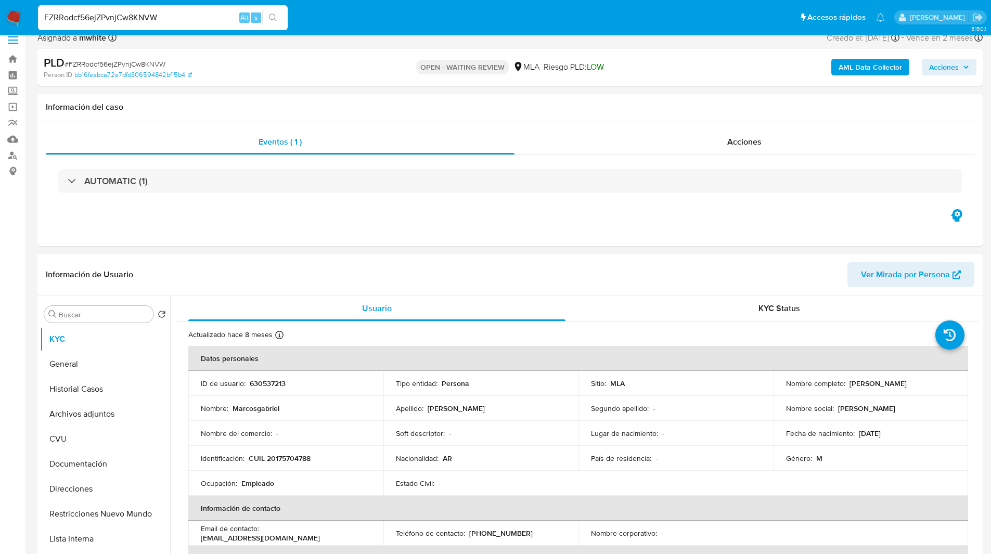
scroll to position [0, 0]
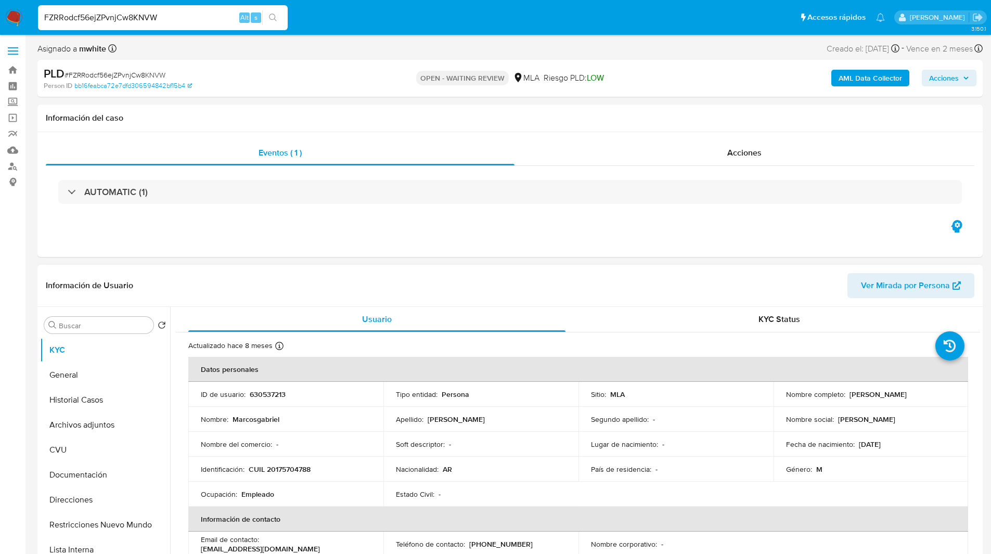
click at [272, 400] on td "ID de usuario : 630537213" at bounding box center [285, 394] width 195 height 25
click at [265, 393] on p "630537213" at bounding box center [268, 394] width 36 height 9
copy p "630537213"
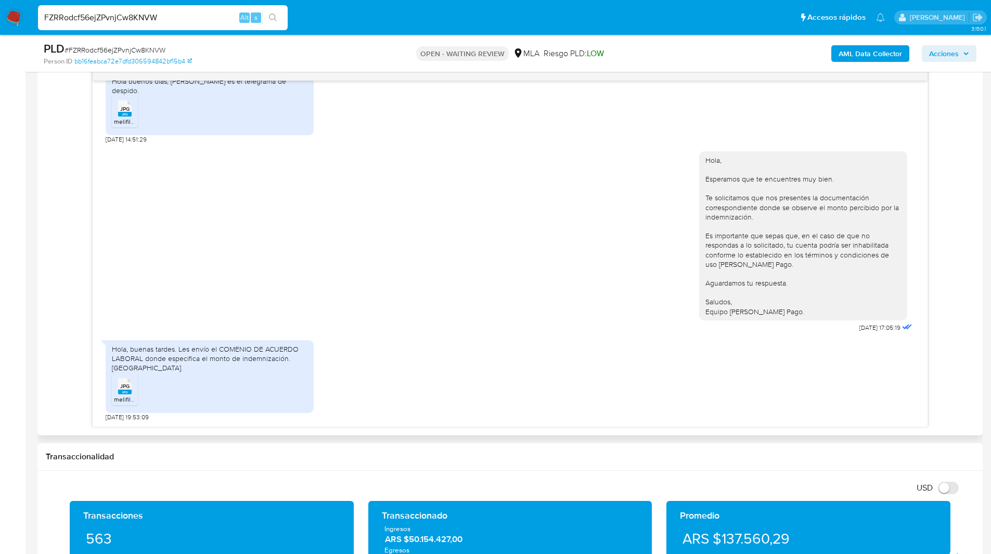
scroll to position [551, 0]
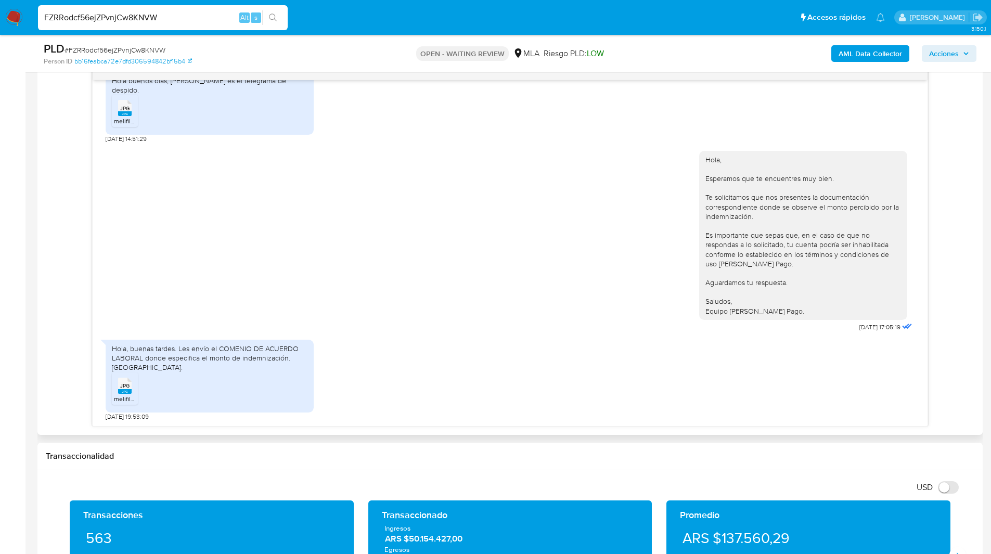
click at [114, 394] on div "JPG JPG" at bounding box center [125, 385] width 22 height 20
click at [678, 287] on div "Hola, Esperamos que te encuentres muy bien. Te solicitamos que nos presentes la…" at bounding box center [510, 239] width 809 height 191
drag, startPoint x: 135, startPoint y: 417, endPoint x: 107, endPoint y: 417, distance: 27.6
click at [107, 417] on span "06/08/2025 19:53:09" at bounding box center [127, 417] width 43 height 8
drag, startPoint x: 138, startPoint y: 418, endPoint x: 104, endPoint y: 415, distance: 34.0
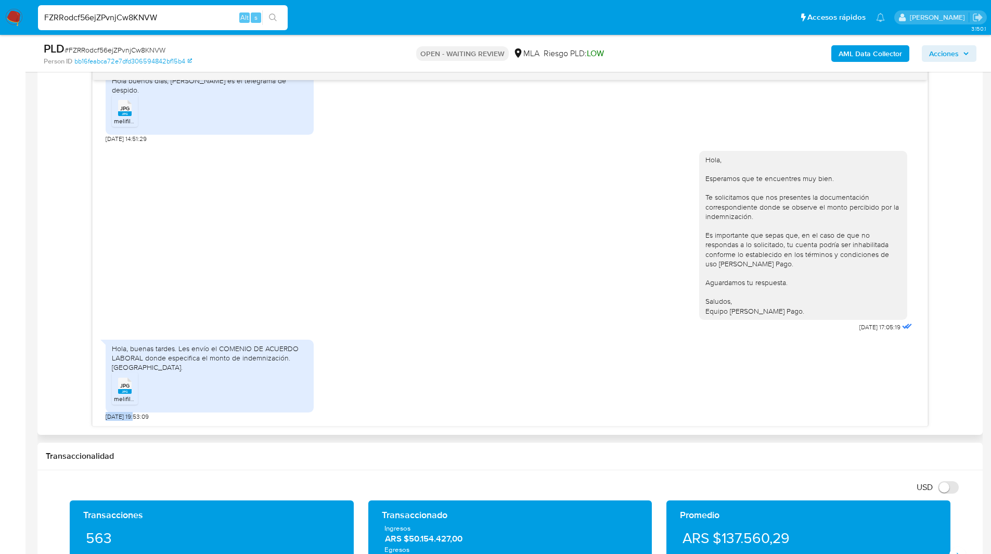
click at [104, 415] on div "17/07/2025 20:09:53 Estimados: Se les informará por este medio que la actualiza…" at bounding box center [510, 253] width 835 height 346
copy span "06/08/2025"
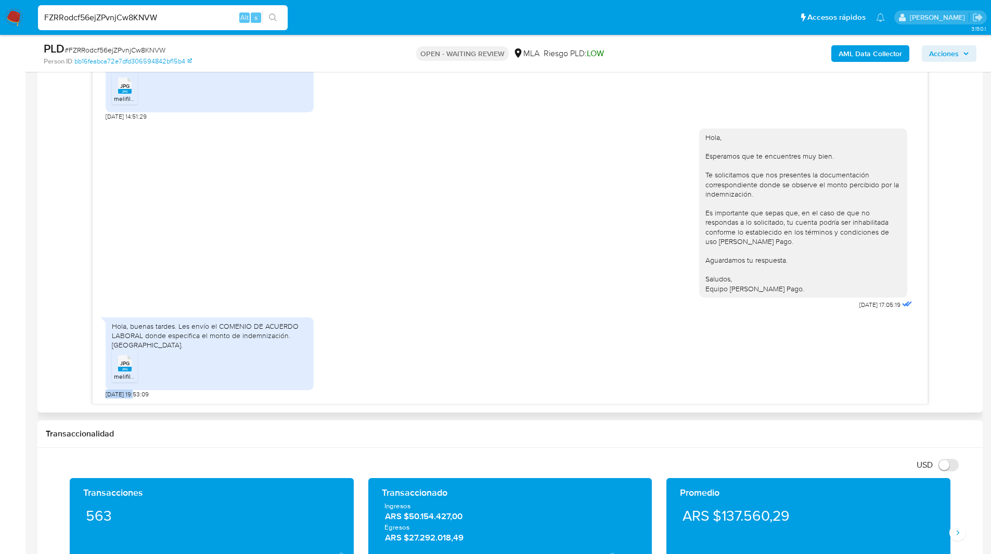
scroll to position [562, 0]
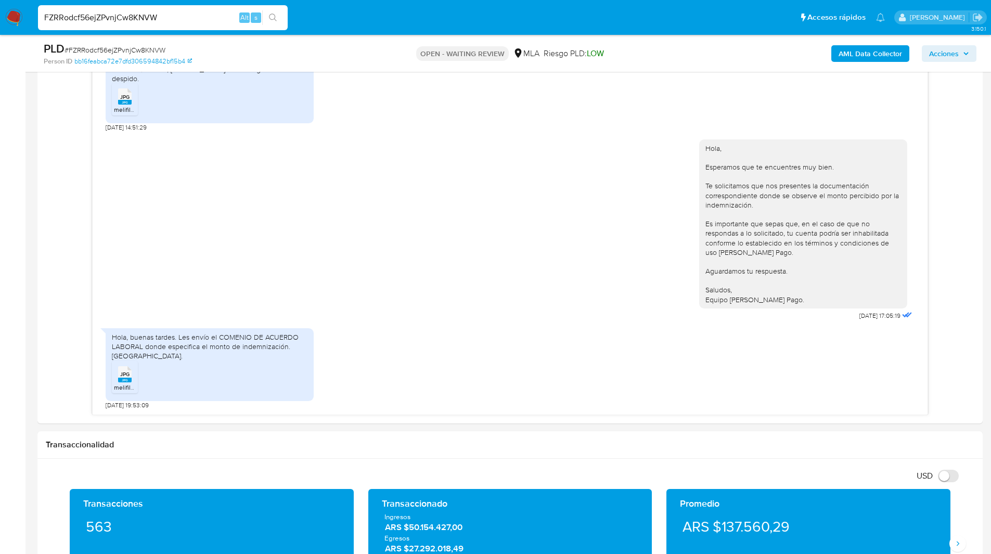
click at [101, 21] on input "FZRRodcf56ejZPvnjCw8KNVW" at bounding box center [163, 18] width 250 height 14
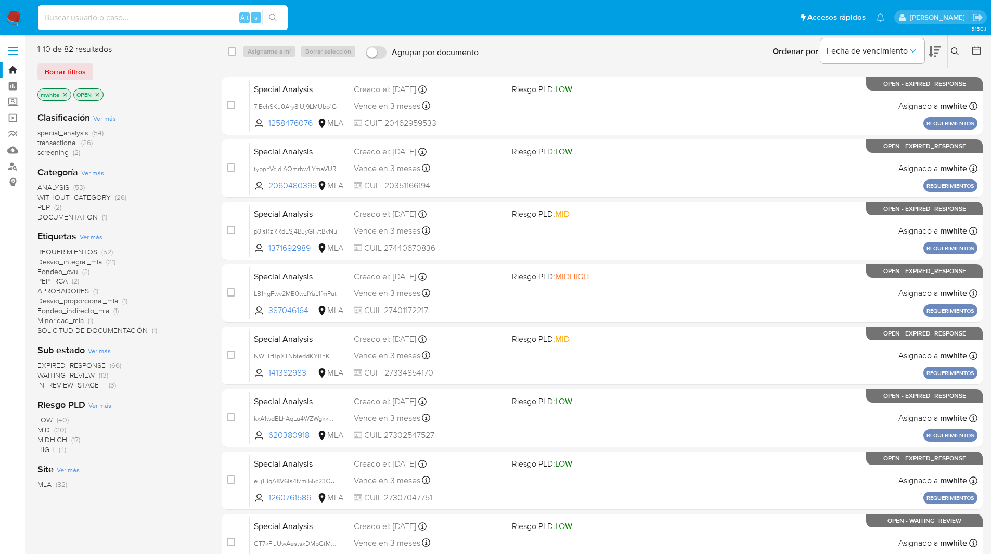
click at [204, 17] on input at bounding box center [163, 18] width 250 height 14
paste input "631241756"
type input "631241756"
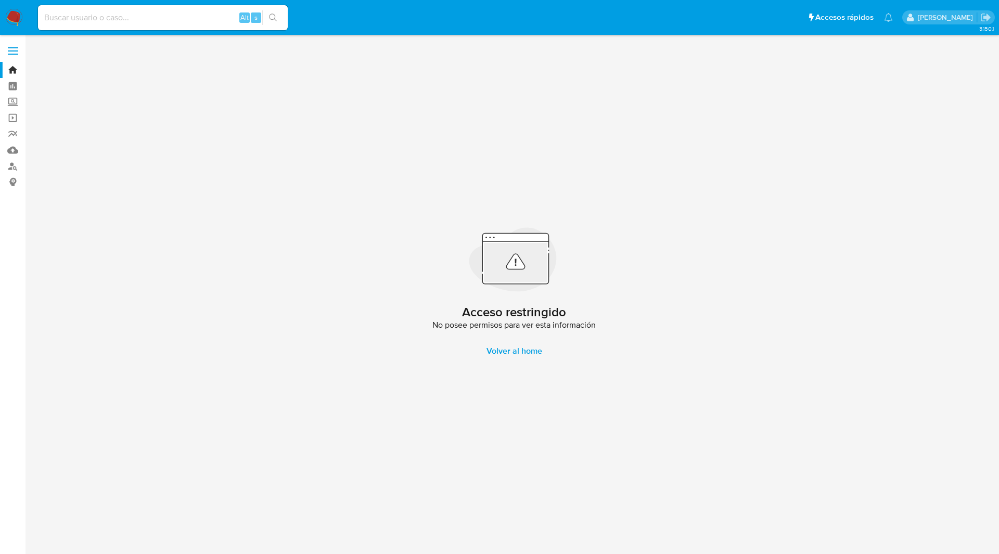
click at [211, 14] on input at bounding box center [163, 18] width 250 height 14
paste input "6FuqteiJ6M82o1qRBSKb00T7"
type input "6FuqteiJ6M82o1qRBSKb00T7"
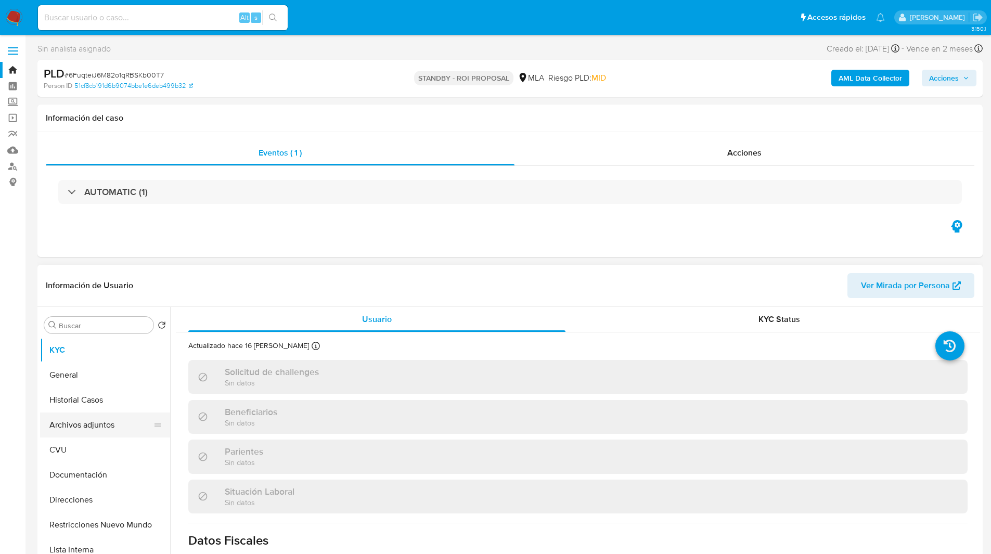
click at [76, 416] on button "Archivos adjuntos" at bounding box center [101, 425] width 122 height 25
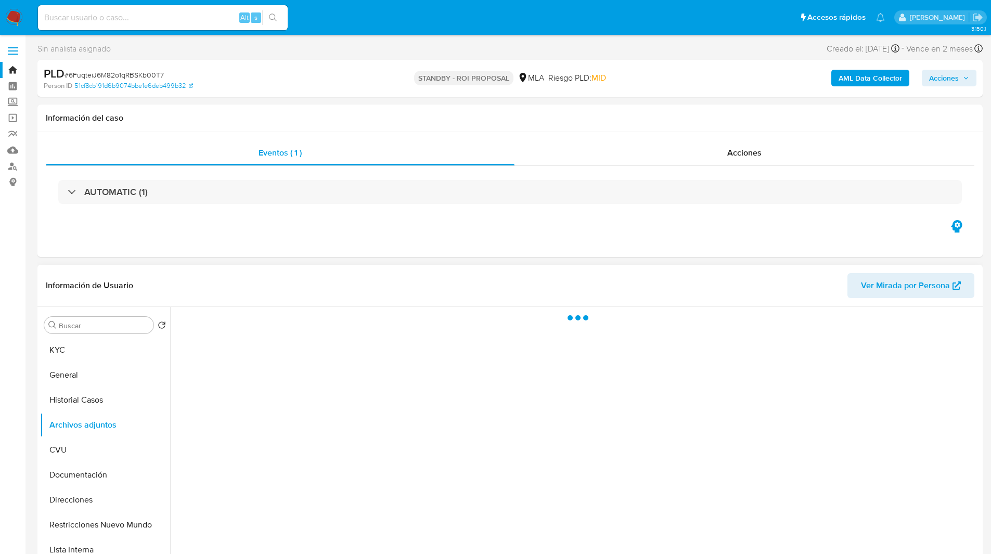
select select "10"
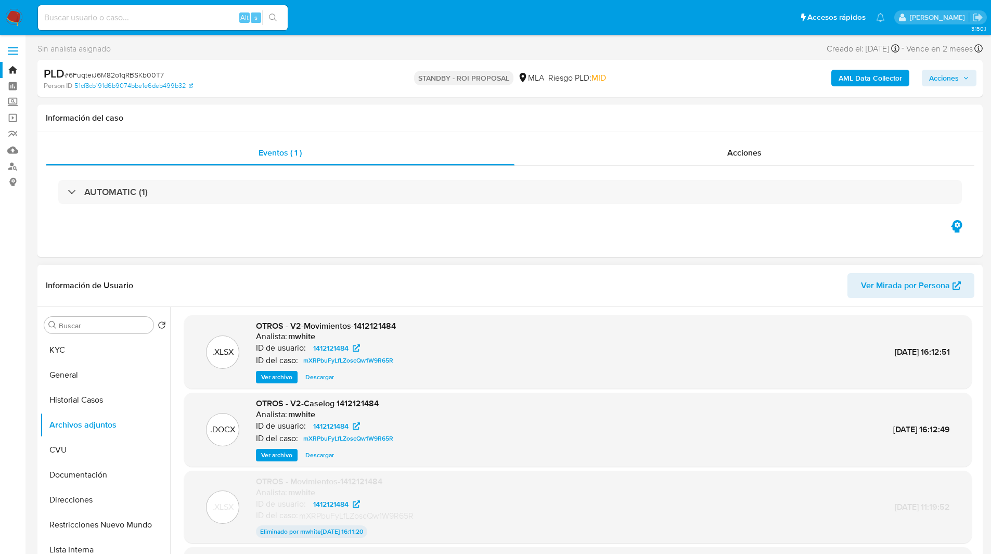
click at [278, 377] on span "Ver archivo" at bounding box center [276, 377] width 31 height 10
click at [284, 457] on span "Ver archivo" at bounding box center [276, 455] width 31 height 10
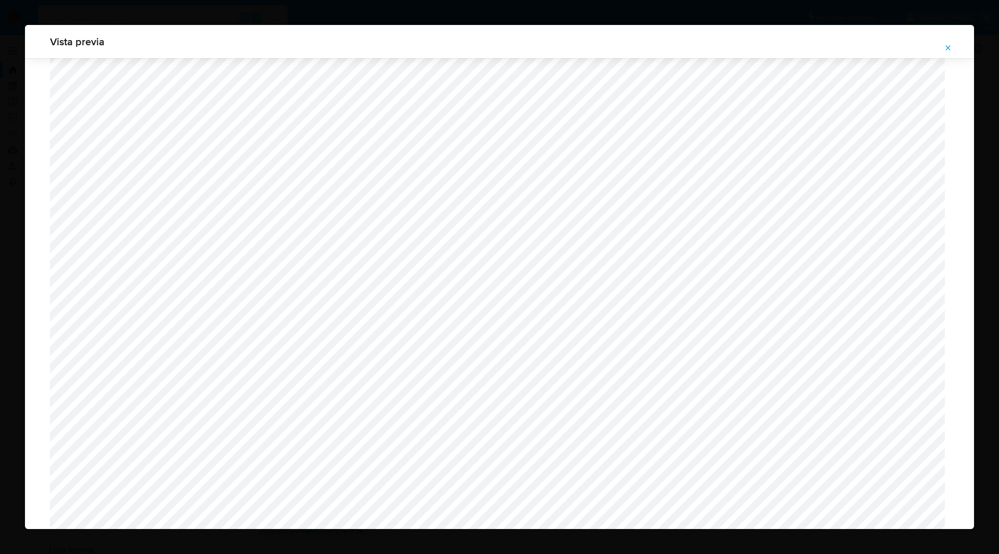
scroll to position [246, 0]
click at [277, 23] on div "Vista previa" at bounding box center [499, 277] width 999 height 554
click at [187, 12] on div "Vista previa" at bounding box center [499, 277] width 999 height 554
click at [940, 48] on button "Attachment preview" at bounding box center [948, 48] width 23 height 17
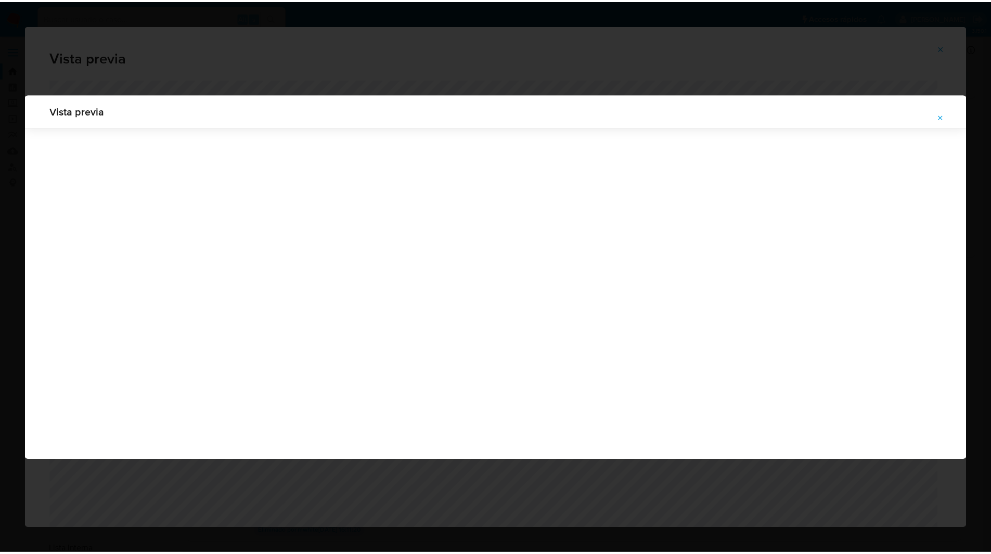
scroll to position [0, 0]
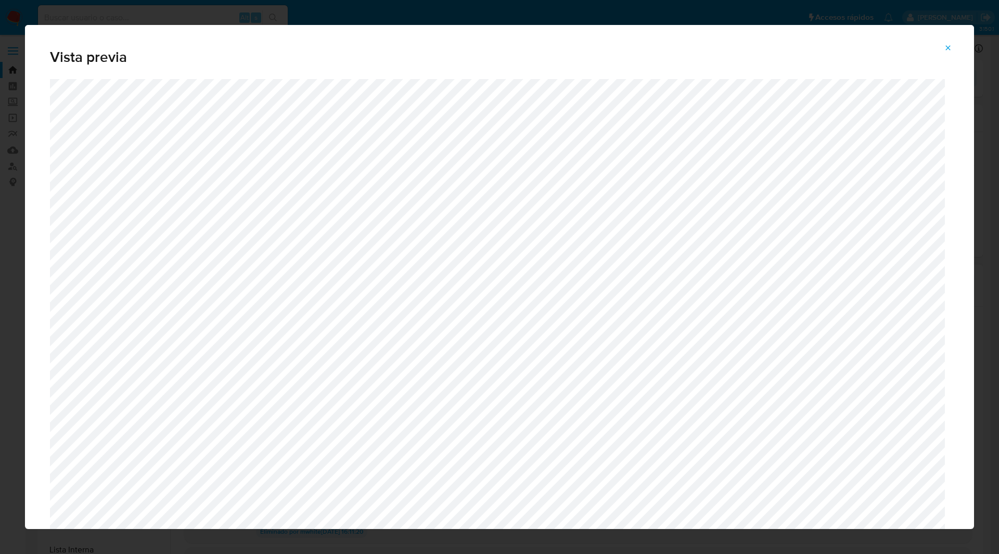
click at [278, 16] on div "Vista previa" at bounding box center [499, 277] width 999 height 554
click at [947, 48] on icon "Attachment preview" at bounding box center [948, 48] width 8 height 8
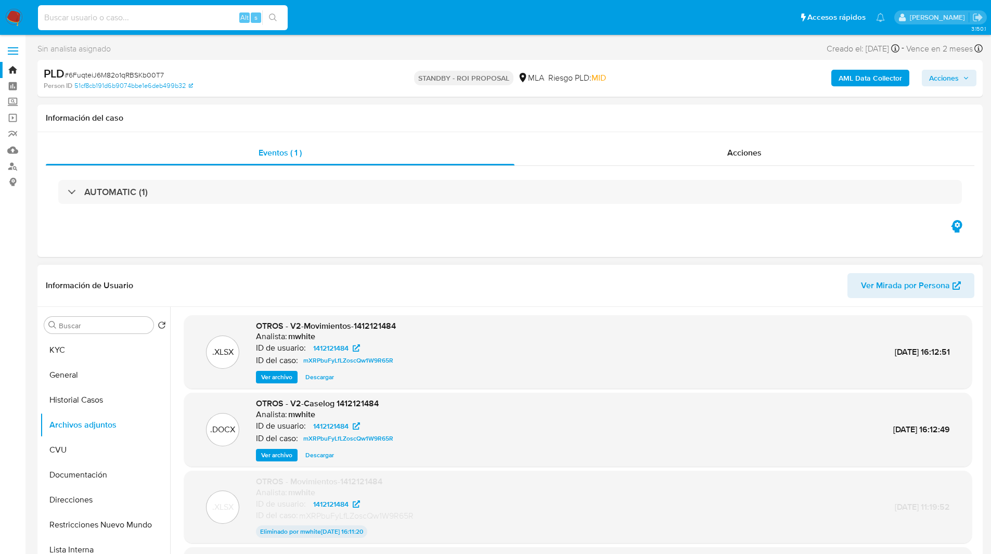
click at [151, 19] on input at bounding box center [163, 18] width 250 height 14
paste input "YFMoLjWJjlvmZr9pIrEKLfey"
type input "YFMoLjWJjlvmZr9pIrEKLfey"
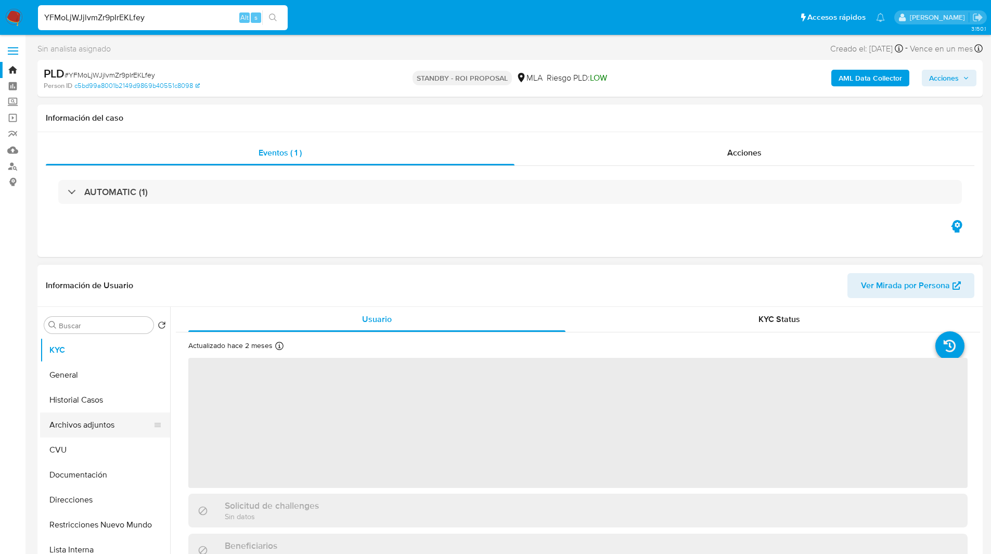
click at [81, 425] on button "Archivos adjuntos" at bounding box center [101, 425] width 122 height 25
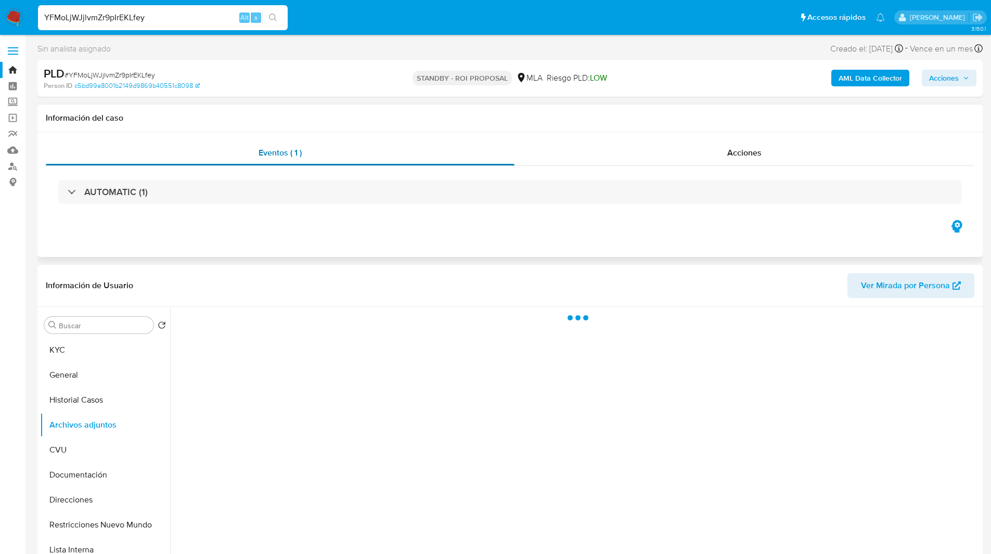
select select "10"
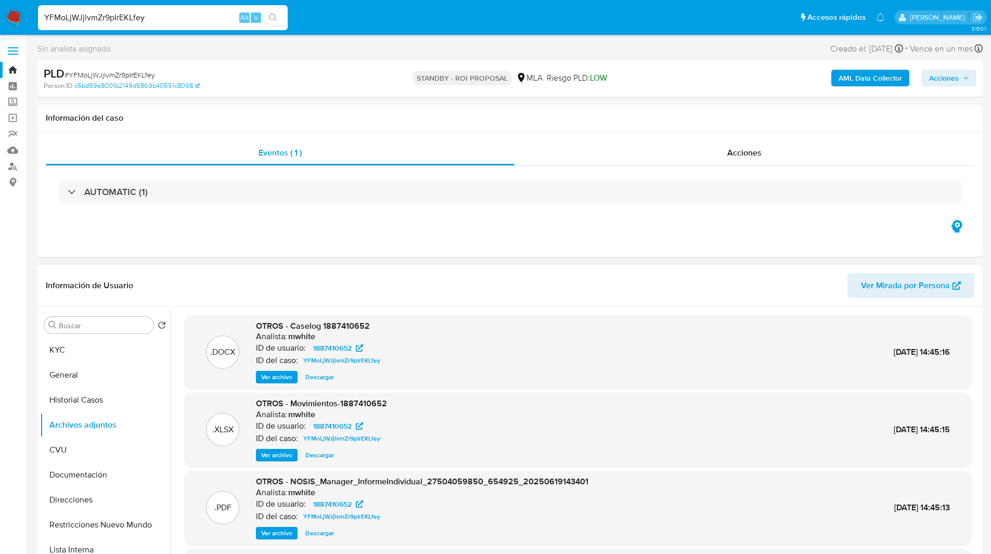
click at [269, 376] on span "Ver archivo" at bounding box center [276, 377] width 31 height 10
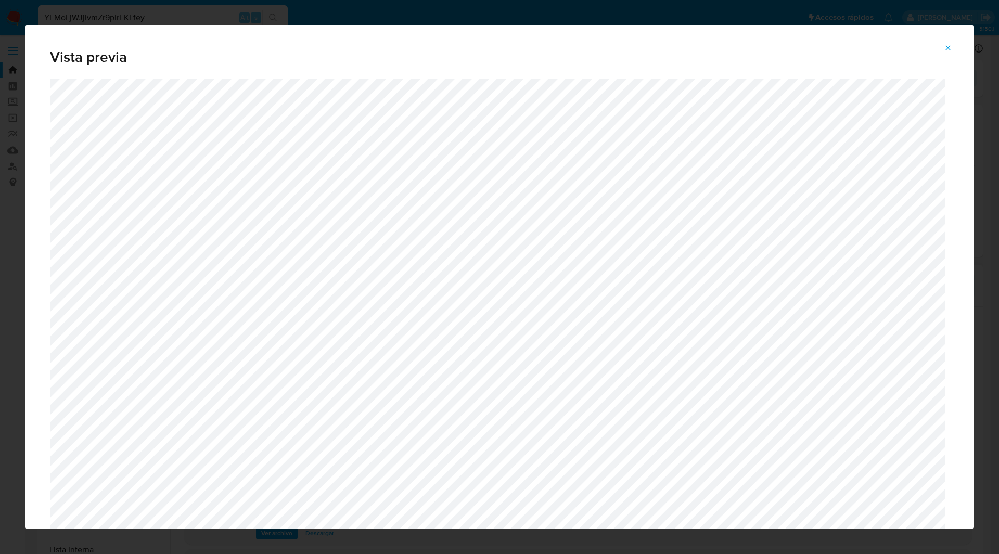
click at [168, 13] on div "Vista previa" at bounding box center [499, 277] width 999 height 554
click at [107, 13] on div "Vista previa" at bounding box center [499, 277] width 999 height 554
click at [948, 48] on icon "Attachment preview" at bounding box center [948, 47] width 5 height 5
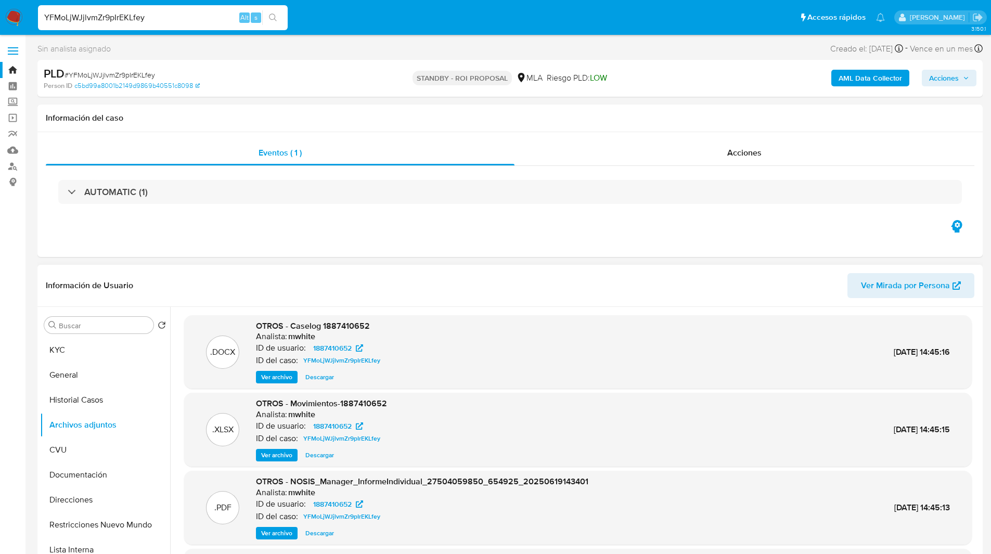
click at [182, 19] on input "YFMoLjWJjlvmZr9pIrEKLfey" at bounding box center [163, 18] width 250 height 14
paste input "ncguGVqiz4MmnQQXPke0wlZd"
type input "ncguGVqiz4MmnQQXPke0wlZd"
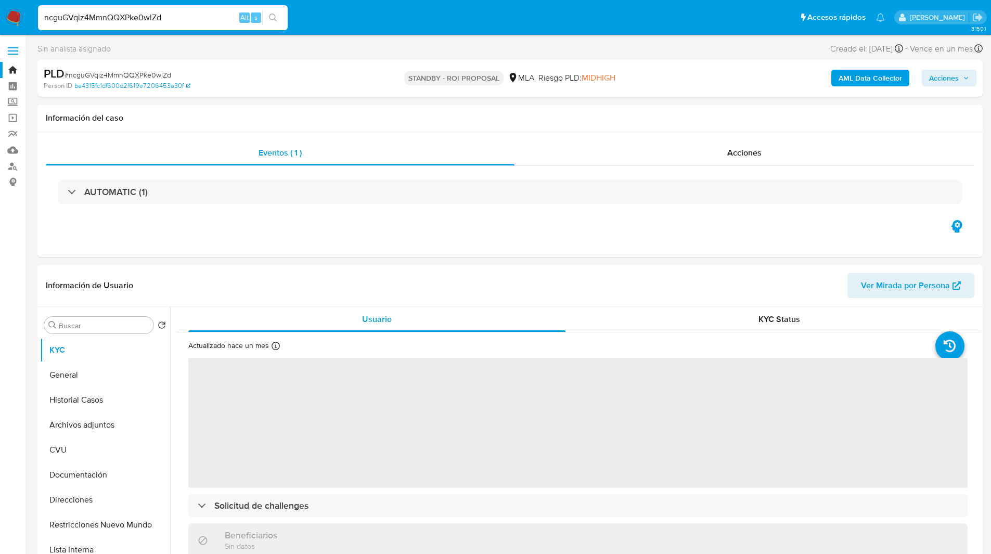
select select "10"
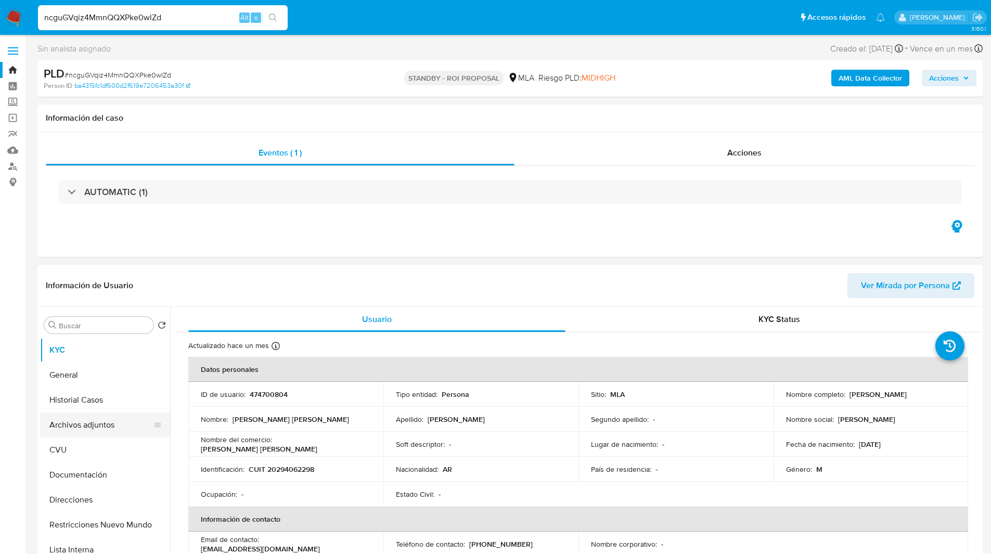
click at [66, 429] on button "Archivos adjuntos" at bounding box center [101, 425] width 122 height 25
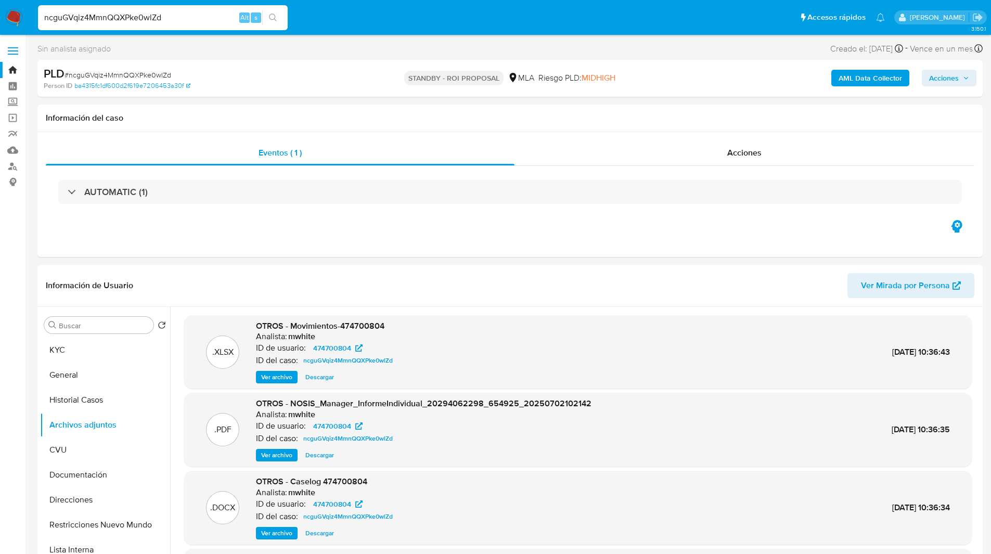
click at [574, 54] on div "Sin analista asignado Asignado el: 18/06/2025 14:36:15 Creado el: 12/06/2025 Cr…" at bounding box center [509, 51] width 945 height 18
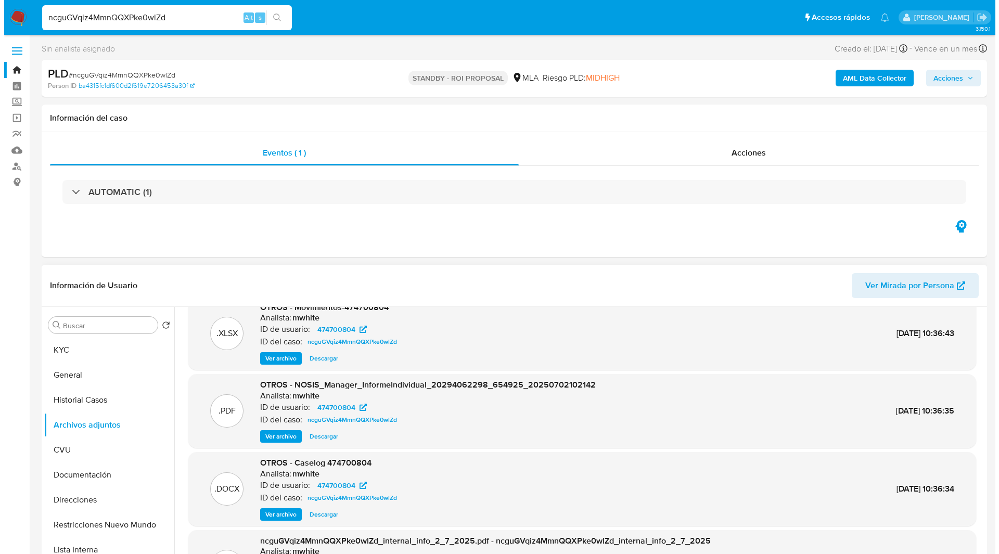
scroll to position [19, 0]
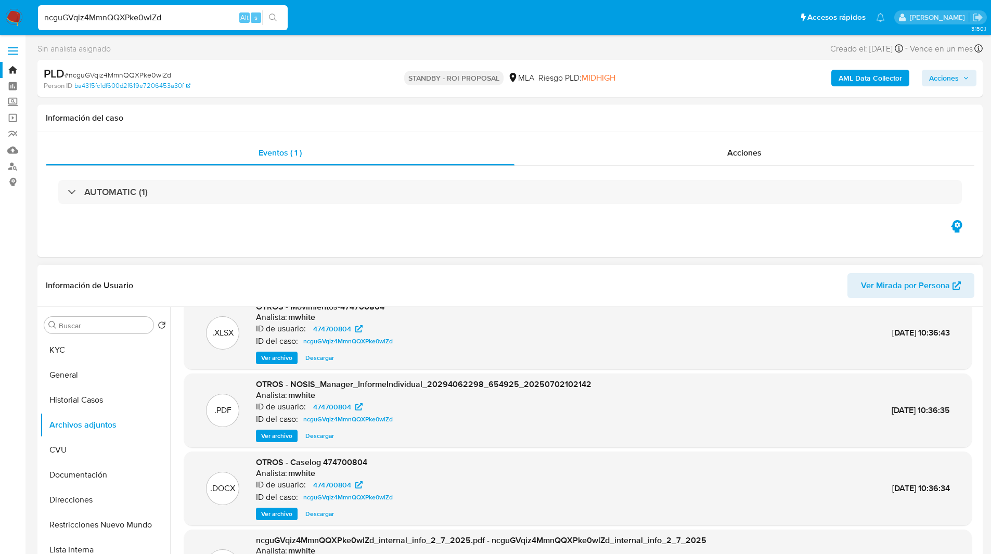
click at [278, 516] on span "Ver archivo" at bounding box center [276, 514] width 31 height 10
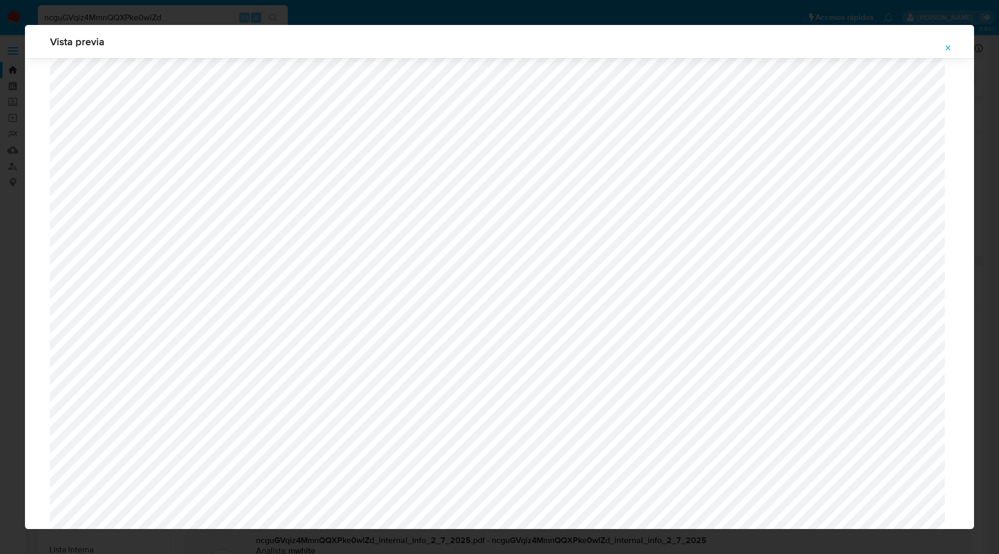
scroll to position [317, 0]
click at [369, 58] on div "Vista previa" at bounding box center [499, 41] width 949 height 33
click at [952, 48] on button "Attachment preview" at bounding box center [948, 48] width 23 height 17
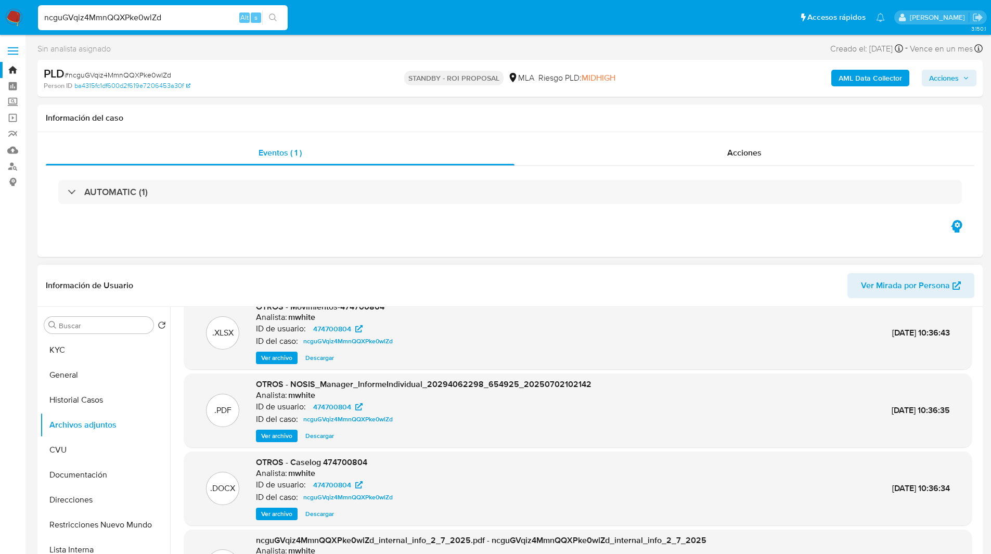
drag, startPoint x: 188, startPoint y: 19, endPoint x: 154, endPoint y: 16, distance: 34.5
click at [154, 16] on input "ncguGVqiz4MmnQQXPke0wlZd" at bounding box center [163, 18] width 250 height 14
paste input "9VIPP2MEEOC7SerP0ZRQFY7J"
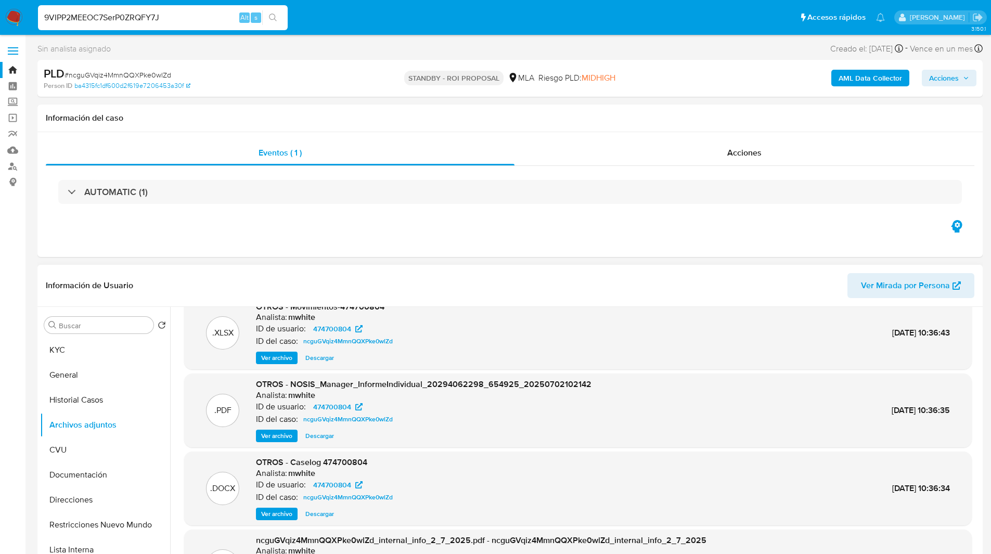
type input "9VIPP2MEEOC7SerP0ZRQFY7J"
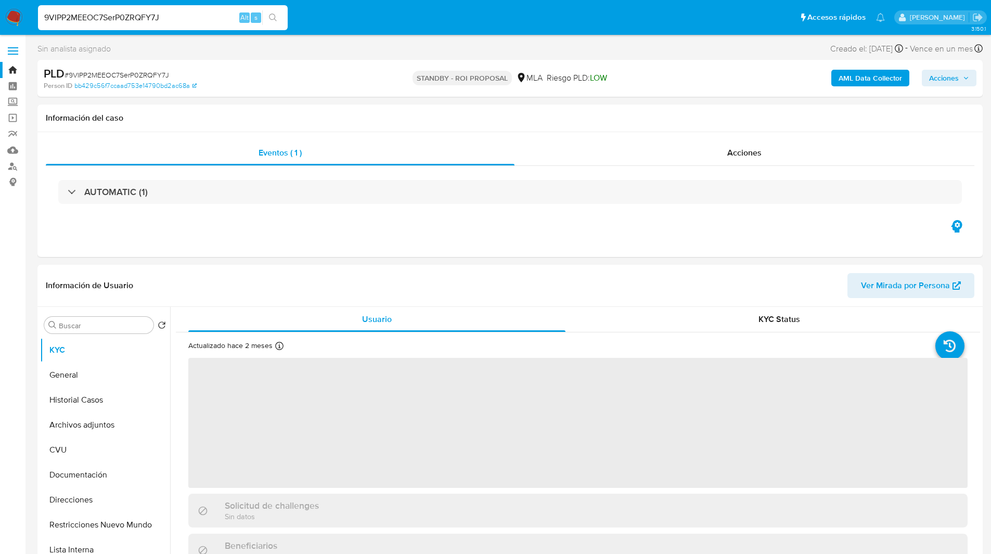
select select "10"
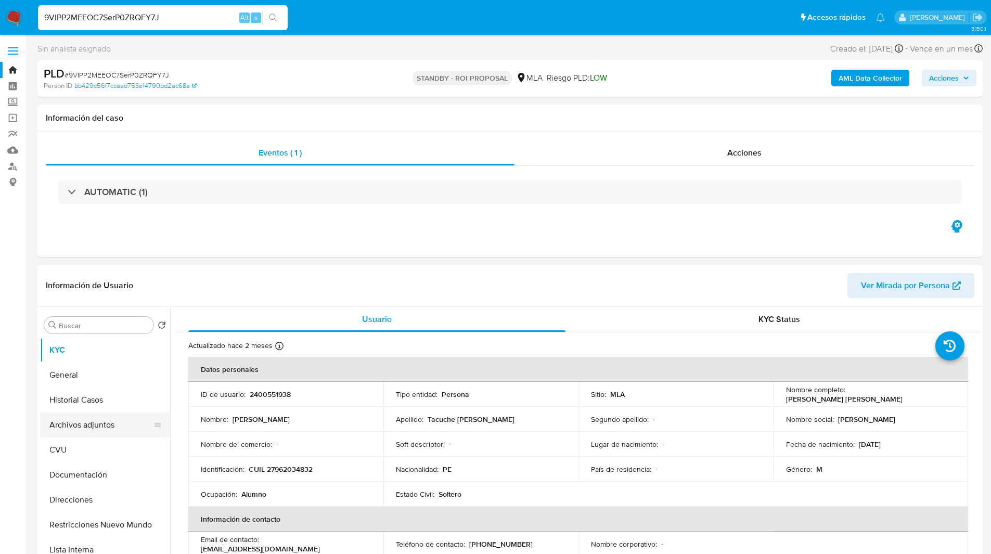
click at [83, 425] on button "Archivos adjuntos" at bounding box center [101, 425] width 122 height 25
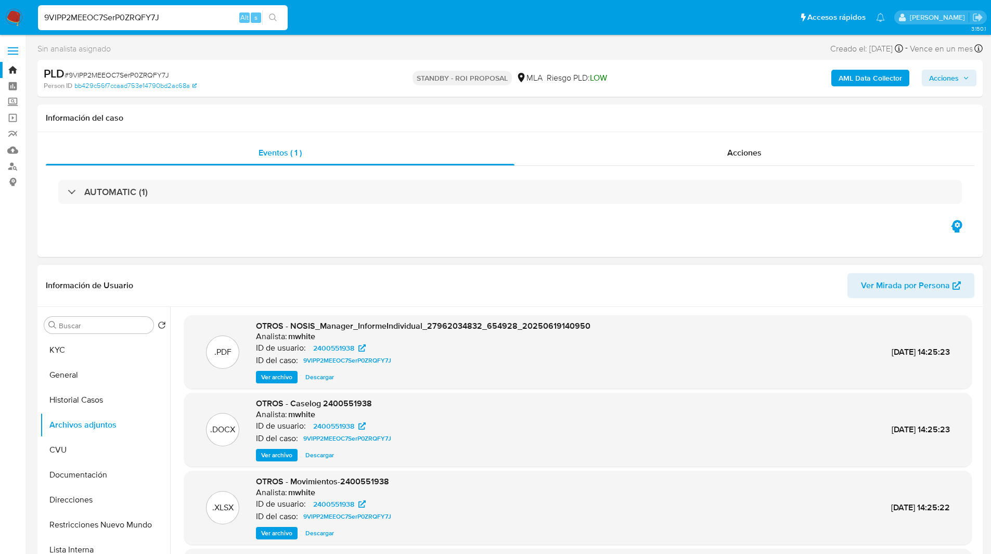
drag, startPoint x: 348, startPoint y: 251, endPoint x: 344, endPoint y: 290, distance: 38.7
click at [348, 251] on div "Eventos ( 1 ) Acciones AUTOMATIC (1)" at bounding box center [509, 194] width 945 height 125
click at [277, 454] on span "Ver archivo" at bounding box center [276, 455] width 31 height 10
click at [345, 216] on div "AUTOMATIC (1)" at bounding box center [510, 192] width 929 height 52
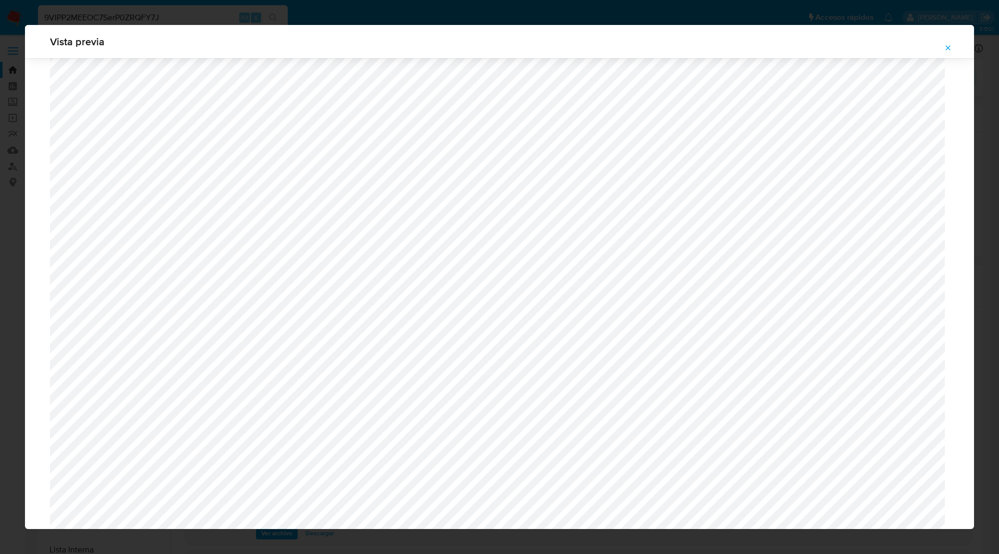
scroll to position [246, 0]
click at [343, 17] on div "Vista previa" at bounding box center [499, 277] width 999 height 554
click at [942, 43] on button "Attachment preview" at bounding box center [948, 48] width 23 height 17
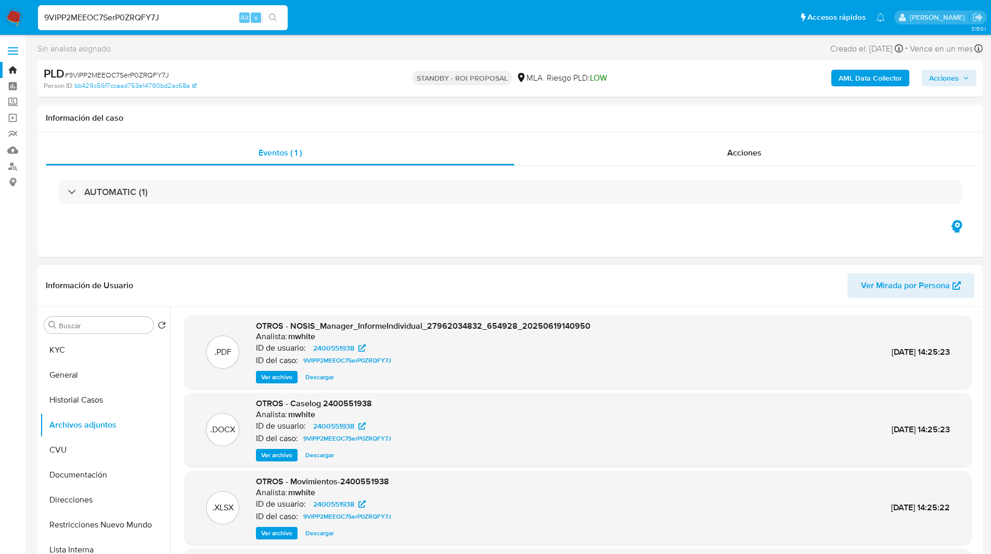
click at [147, 14] on input "9VIPP2MEEOC7SerP0ZRQFY7J" at bounding box center [163, 18] width 250 height 14
paste input "Ki6VbMZ36Xhk4OVEtWsz56j"
type input "9Ki6VbMZ36Xhk4OVEtWsz56j"
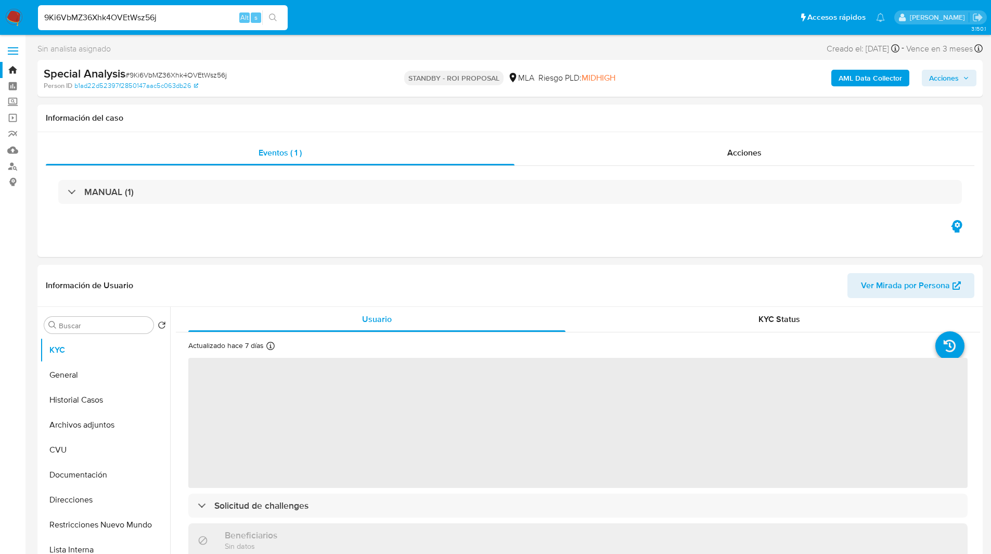
select select "10"
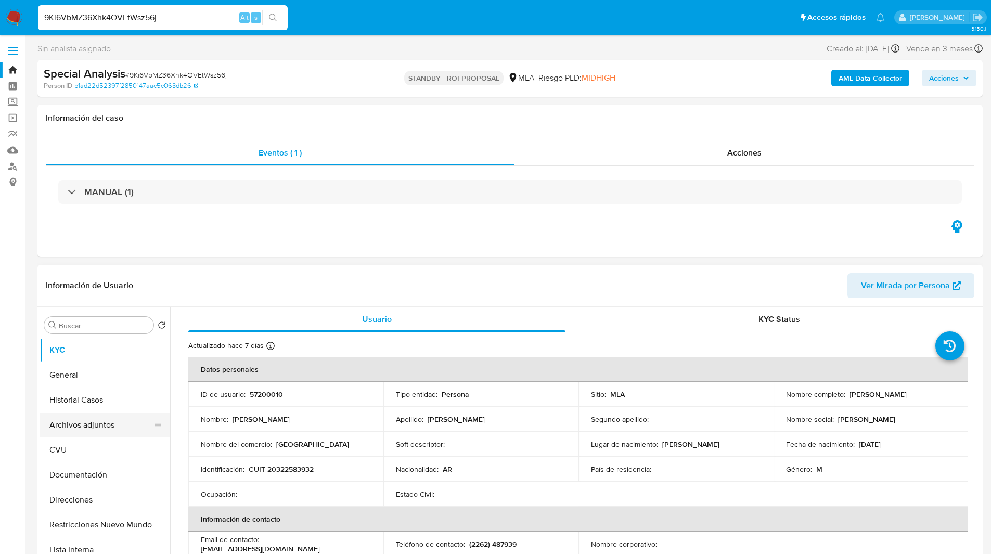
click at [86, 422] on button "Archivos adjuntos" at bounding box center [101, 425] width 122 height 25
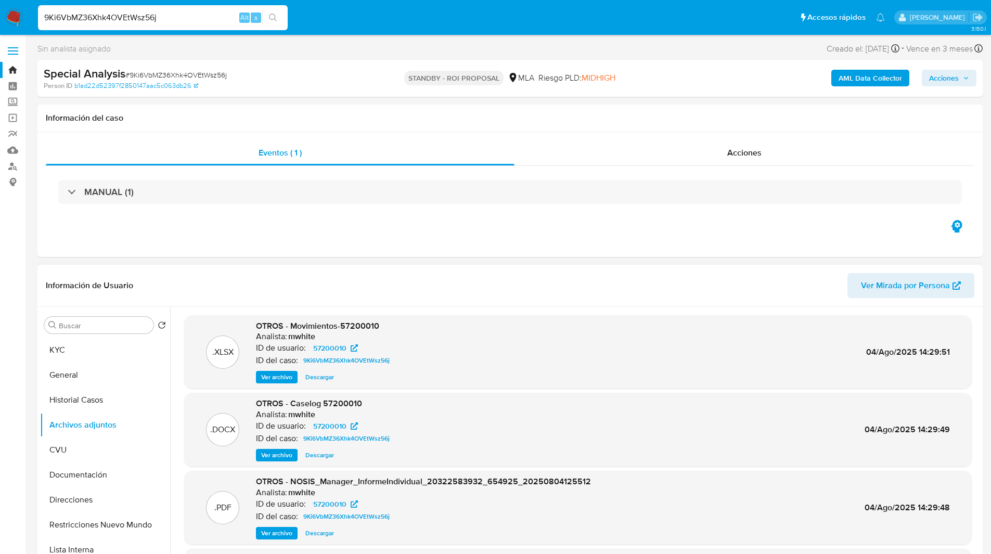
click at [679, 310] on div ".XLSX OTROS - Movimientos-57200010 Analista: mwhite ID de usuario: 57200010 ID …" at bounding box center [575, 440] width 810 height 266
click at [277, 453] on span "Ver archivo" at bounding box center [276, 455] width 31 height 10
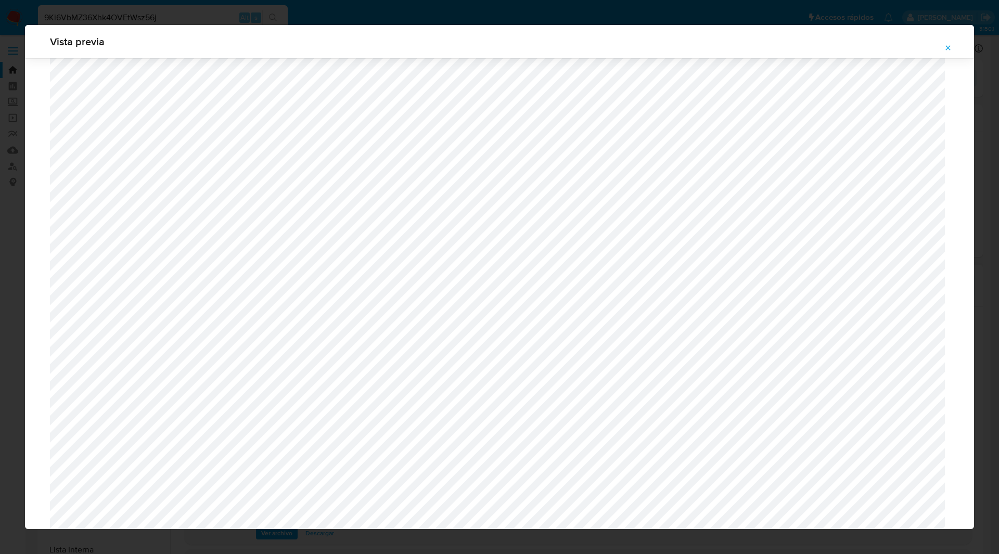
scroll to position [453, 0]
click at [446, 46] on span "Vista previa" at bounding box center [499, 41] width 899 height 10
click at [946, 50] on icon "Attachment preview" at bounding box center [948, 48] width 8 height 8
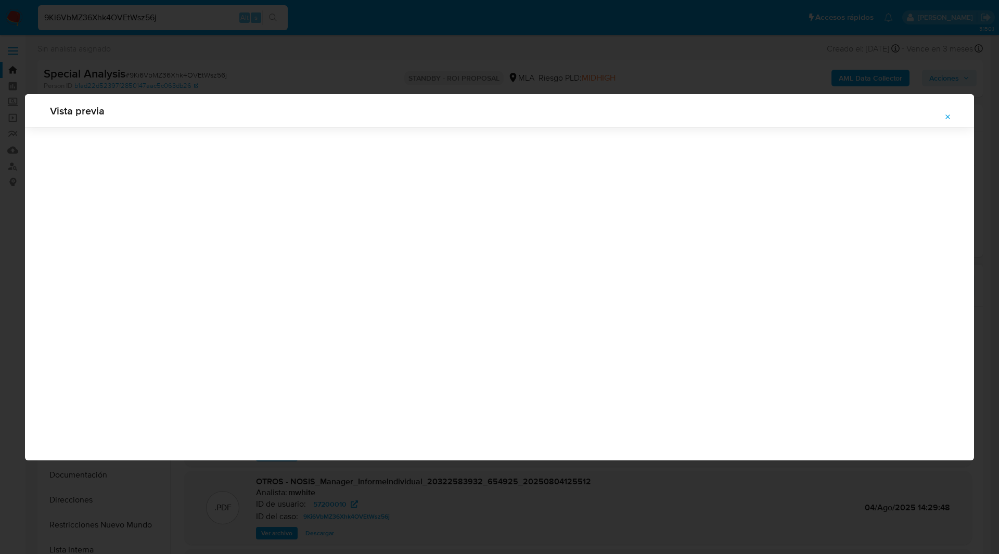
scroll to position [0, 0]
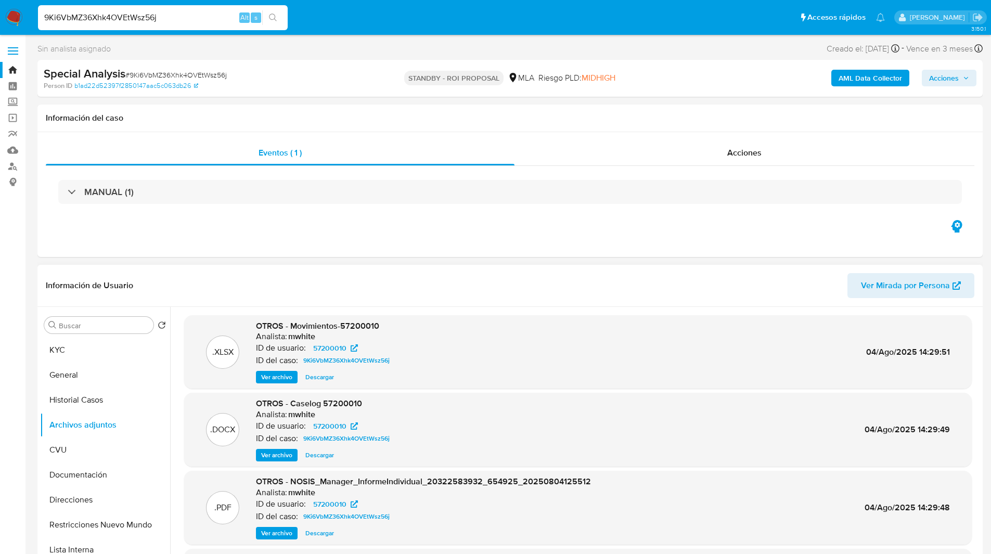
click at [103, 16] on input "9Ki6VbMZ36Xhk4OVEtWsz56j" at bounding box center [163, 18] width 250 height 14
paste input "kSlcviiaYqWnRNMhZWx3V4a3"
type input "kSlcviiaYqWnRNMhZWx3V4a3"
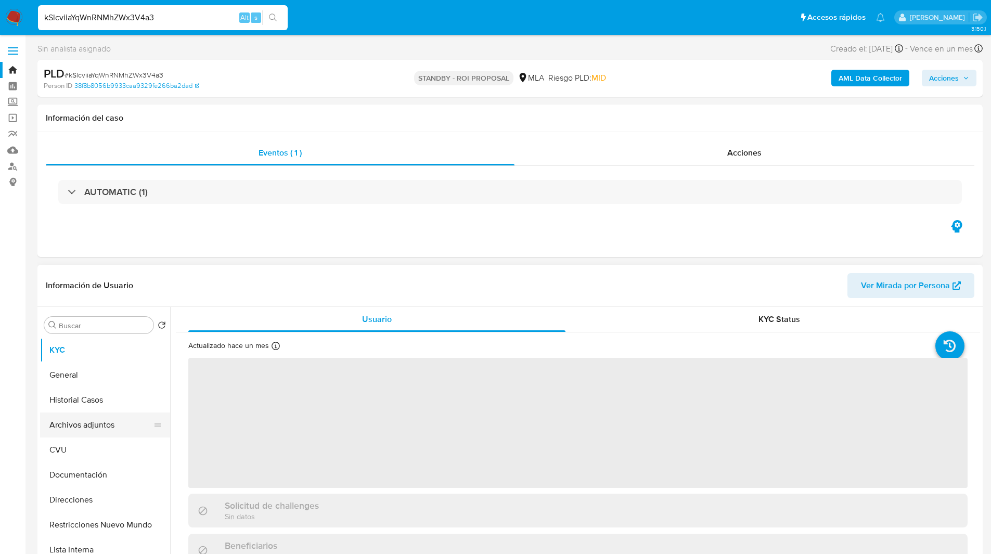
click at [83, 430] on button "Archivos adjuntos" at bounding box center [101, 425] width 122 height 25
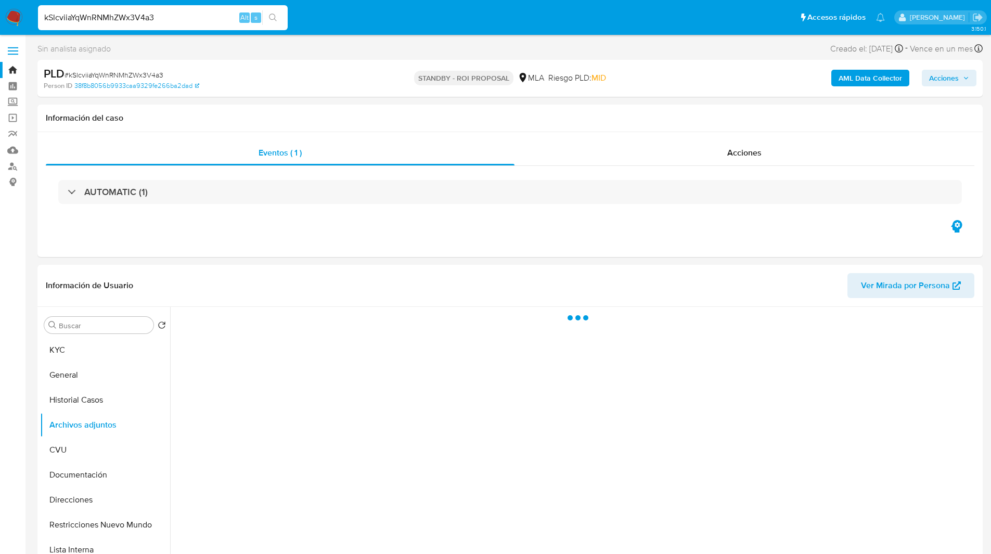
select select "10"
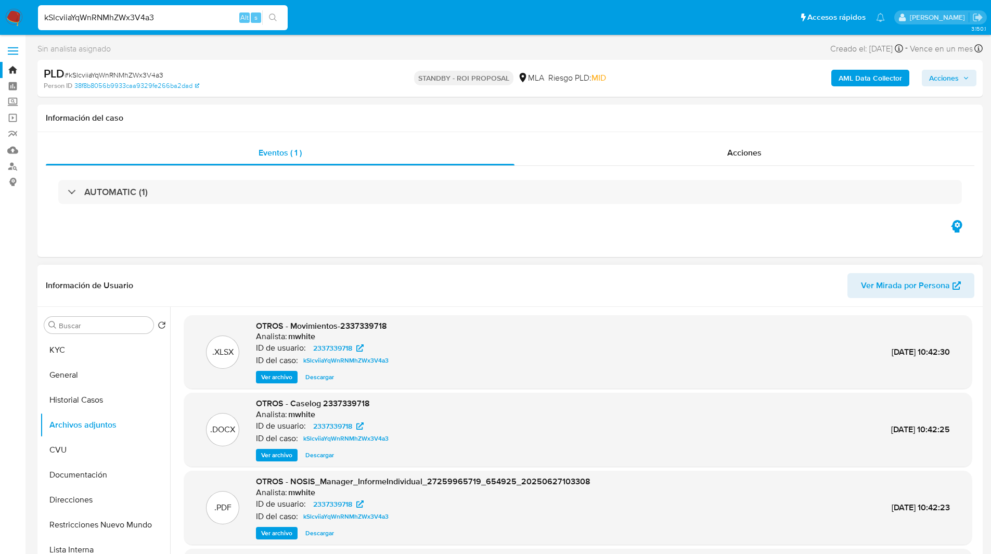
click at [280, 451] on span "Ver archivo" at bounding box center [276, 455] width 31 height 10
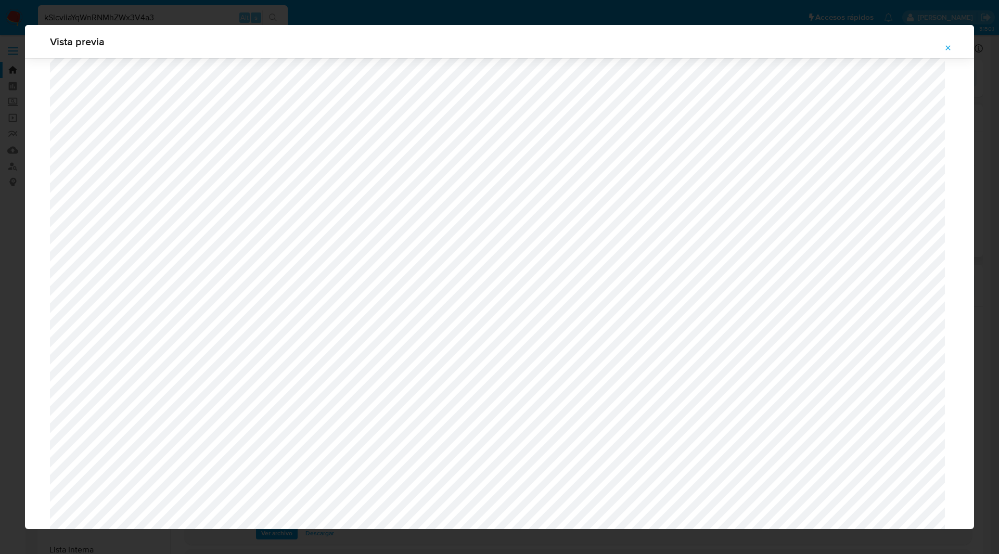
scroll to position [475, 0]
click at [229, 23] on div "Vista previa" at bounding box center [499, 277] width 999 height 554
click at [954, 46] on button "Attachment preview" at bounding box center [948, 48] width 23 height 17
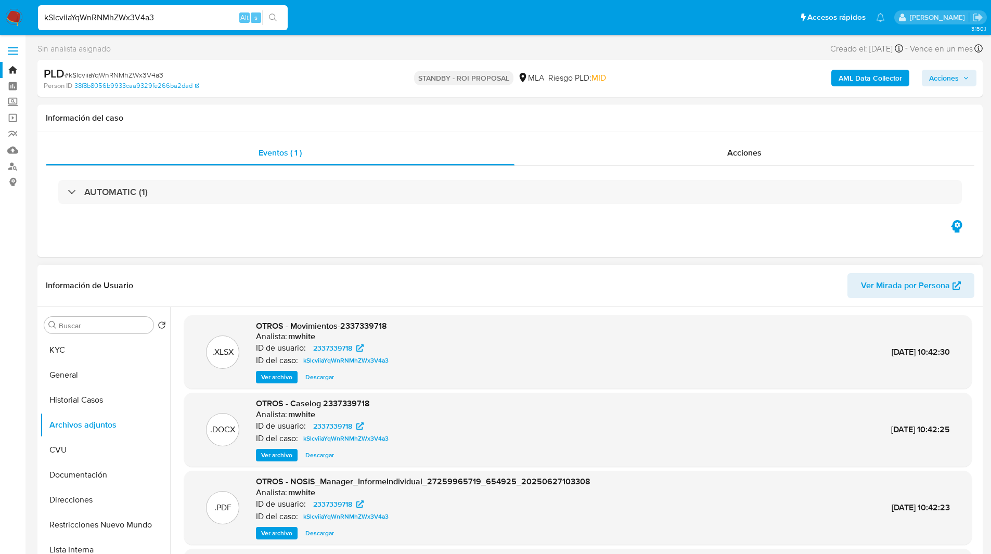
click at [222, 27] on div "kSlcviiaYqWnRNMhZWx3V4a3 Alt s" at bounding box center [163, 17] width 250 height 25
click at [219, 24] on input "kSlcviiaYqWnRNMhZWx3V4a3" at bounding box center [163, 18] width 250 height 14
paste input "8qXVygkIlCtY6iAN8iOskxaF"
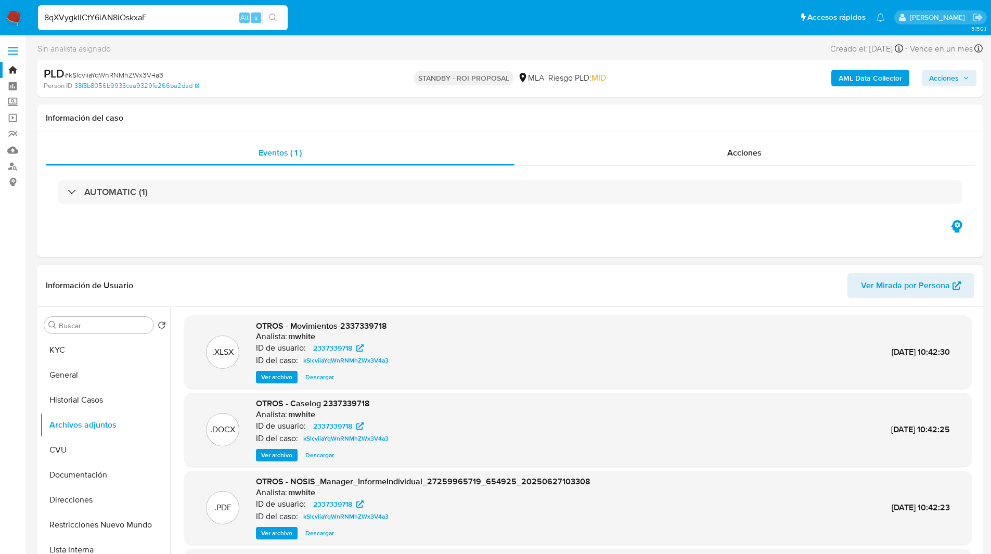
type input "8qXVygkIlCtY6iAN8iOskxaF"
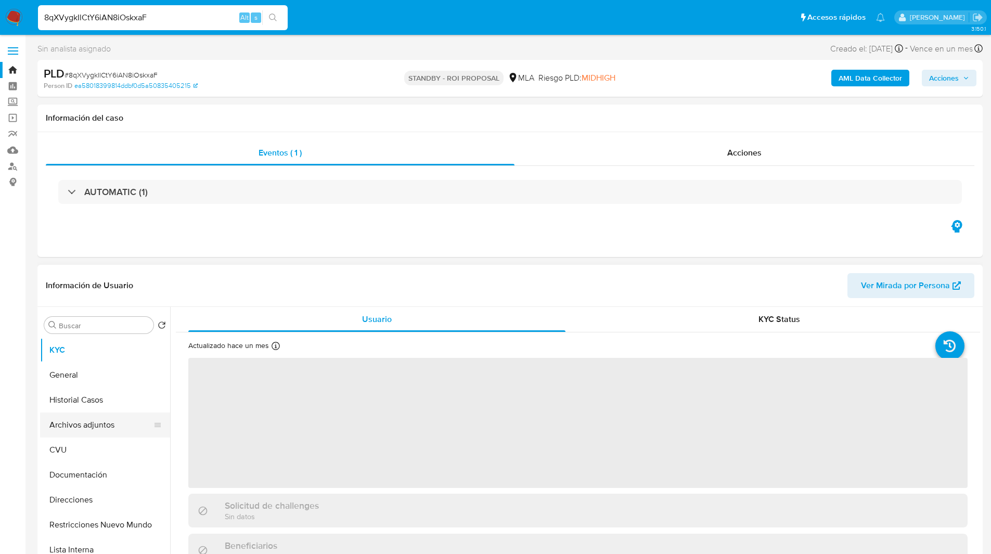
click at [86, 422] on button "Archivos adjuntos" at bounding box center [101, 425] width 122 height 25
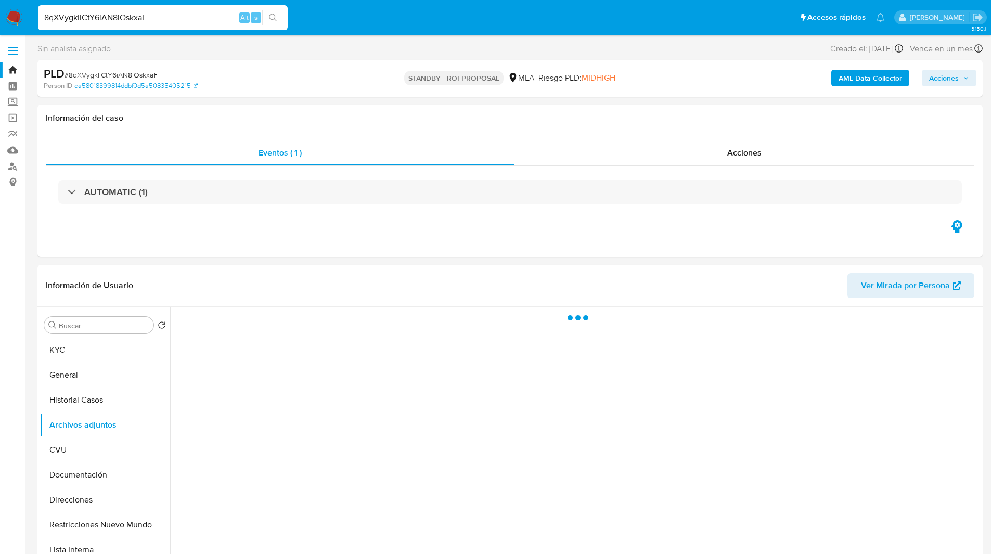
select select "10"
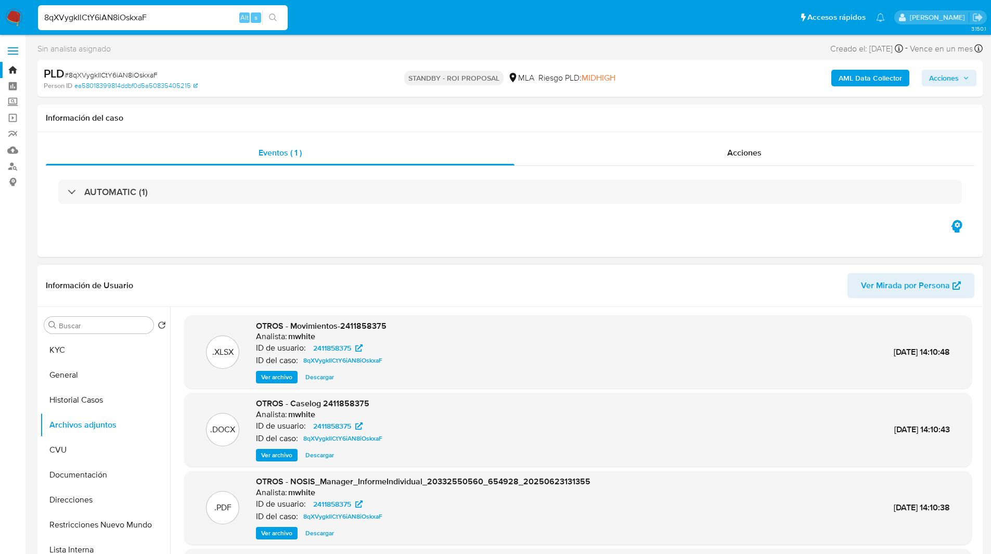
click at [276, 456] on span "Ver archivo" at bounding box center [276, 455] width 31 height 10
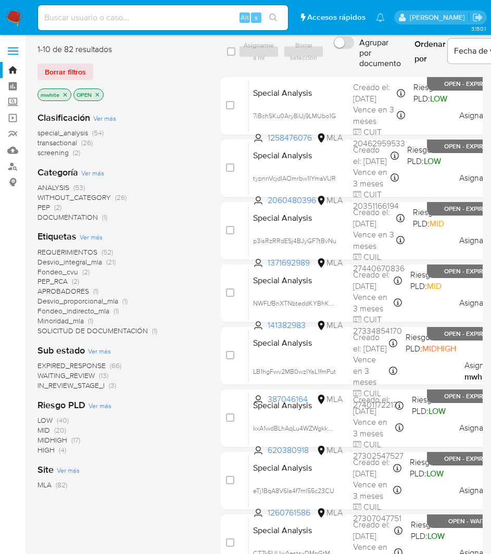
click at [99, 10] on div "Alt s" at bounding box center [163, 17] width 250 height 25
paste input "OAD0hPbiHsmydtFSBLqMu9nT"
click at [91, 21] on input "OAD0hPbiHsmydtFSBLqMu9nT" at bounding box center [163, 18] width 250 height 14
type input "OAD0hPbiHsmydtFSBLqMu9nT"
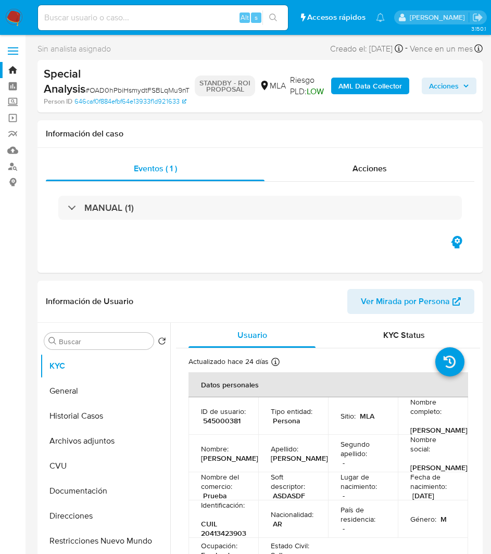
select select "10"
click at [84, 439] on button "Archivos adjuntos" at bounding box center [101, 440] width 122 height 25
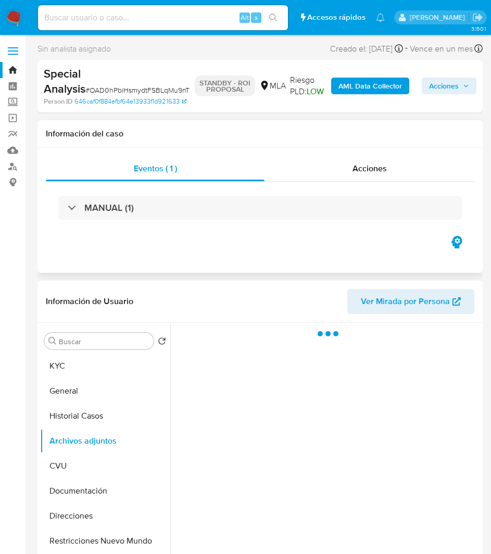
click at [135, 266] on div "Eventos ( 1 ) Acciones MANUAL (1)" at bounding box center [259, 210] width 445 height 125
click at [156, 263] on div "Eventos ( 1 ) Acciones MANUAL (1)" at bounding box center [259, 210] width 445 height 125
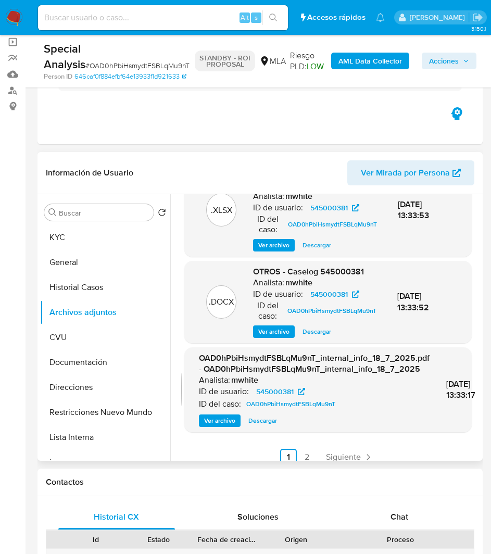
scroll to position [129, 0]
click at [302, 336] on span "Descargar" at bounding box center [316, 331] width 29 height 10
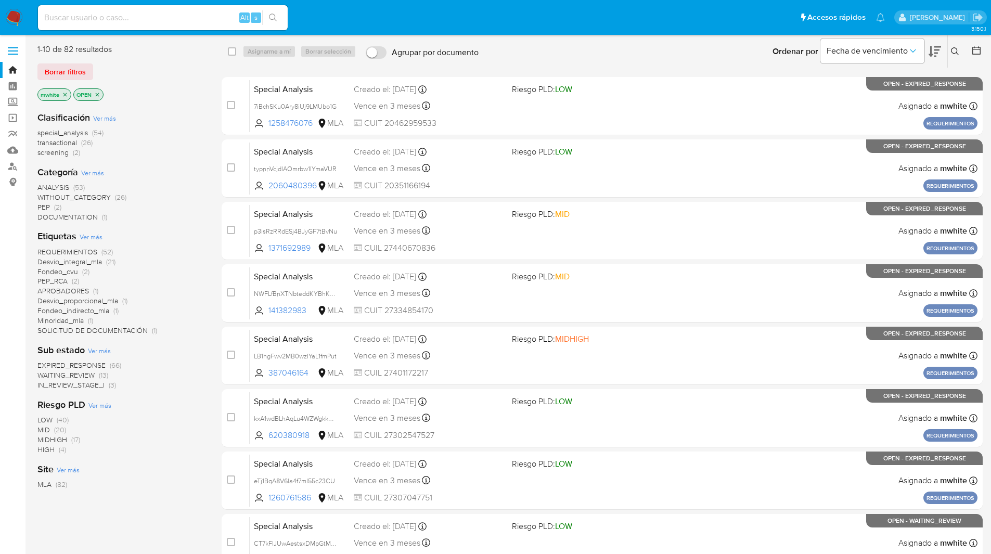
click at [948, 49] on button at bounding box center [956, 51] width 17 height 12
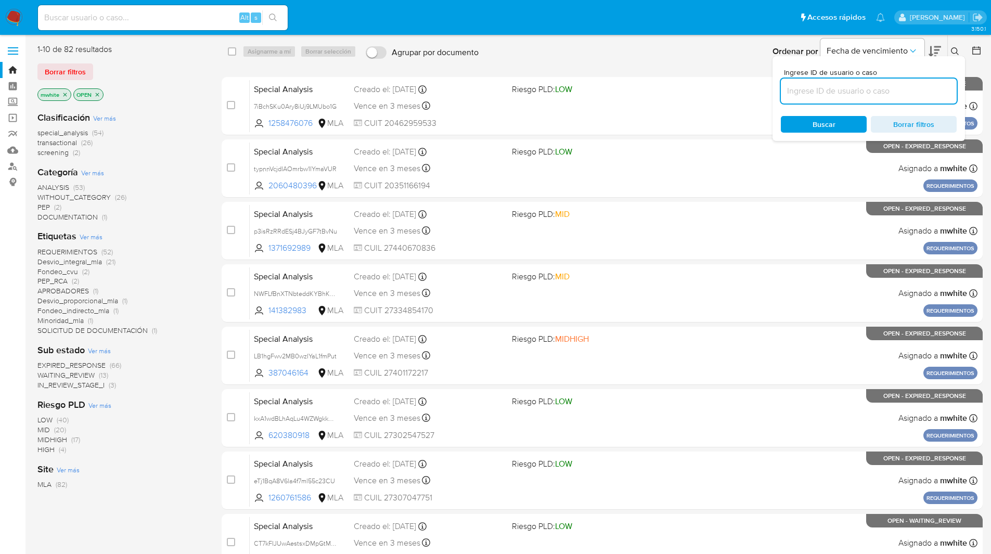
click at [867, 94] on input at bounding box center [869, 91] width 176 height 14
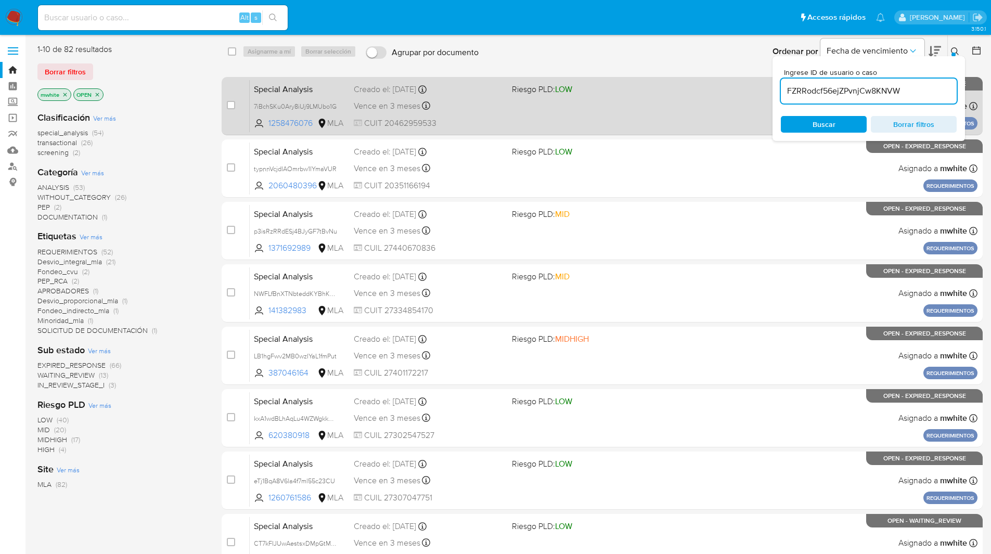
type input "FZRRodcf56ejZPvnjCw8KNVW"
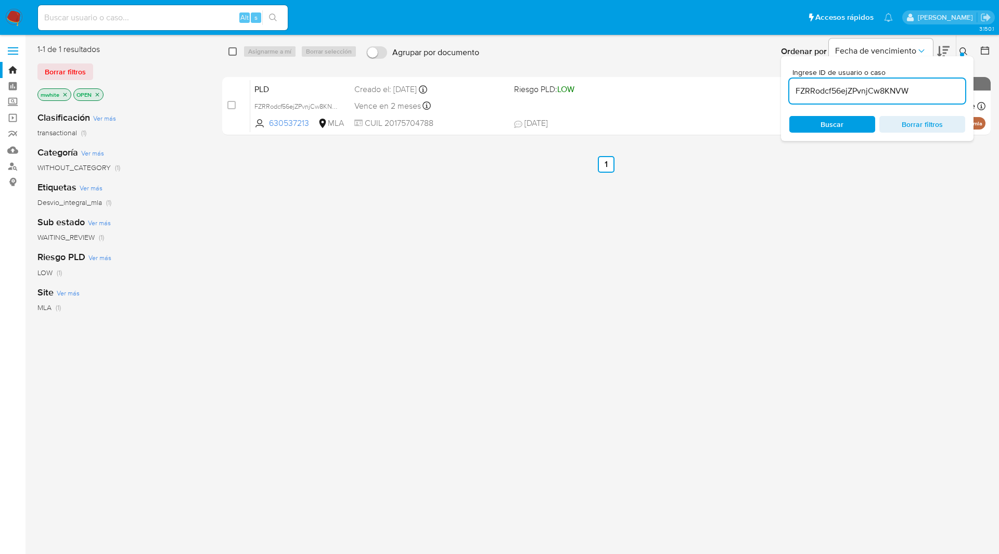
click at [230, 50] on input "checkbox" at bounding box center [232, 51] width 8 height 8
checkbox input "true"
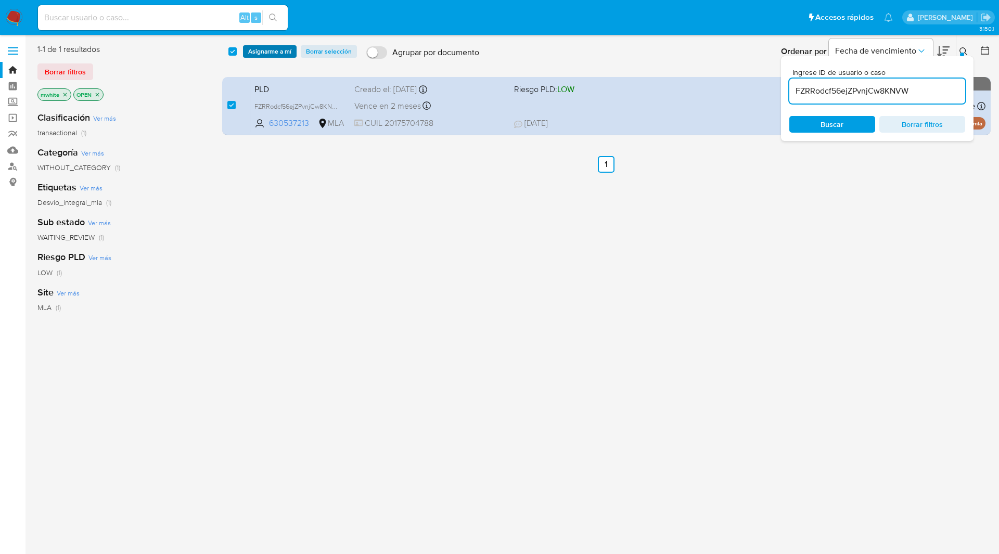
click at [254, 50] on span "Asignarme a mí" at bounding box center [269, 51] width 43 height 10
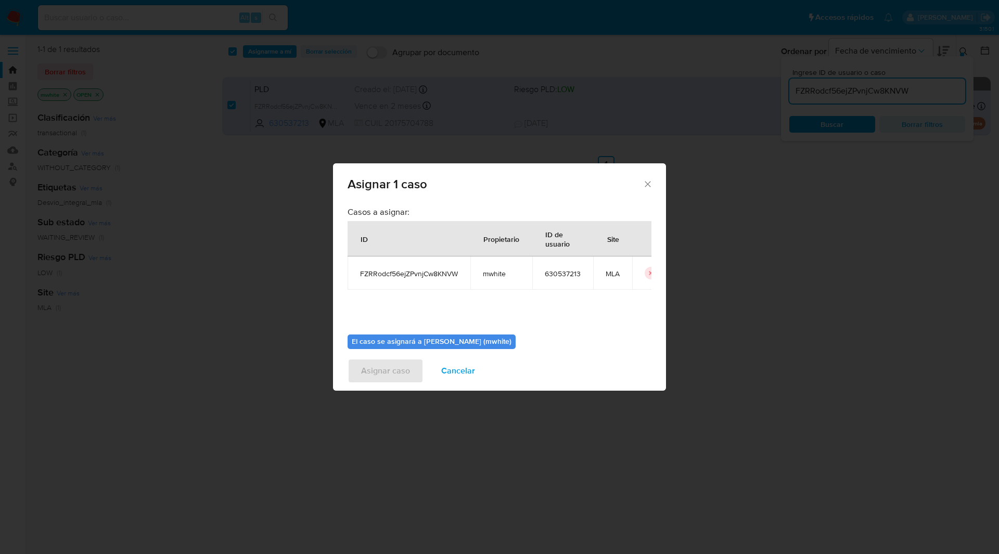
click at [490, 274] on span "mwhite" at bounding box center [501, 273] width 37 height 9
copy span "mwhite"
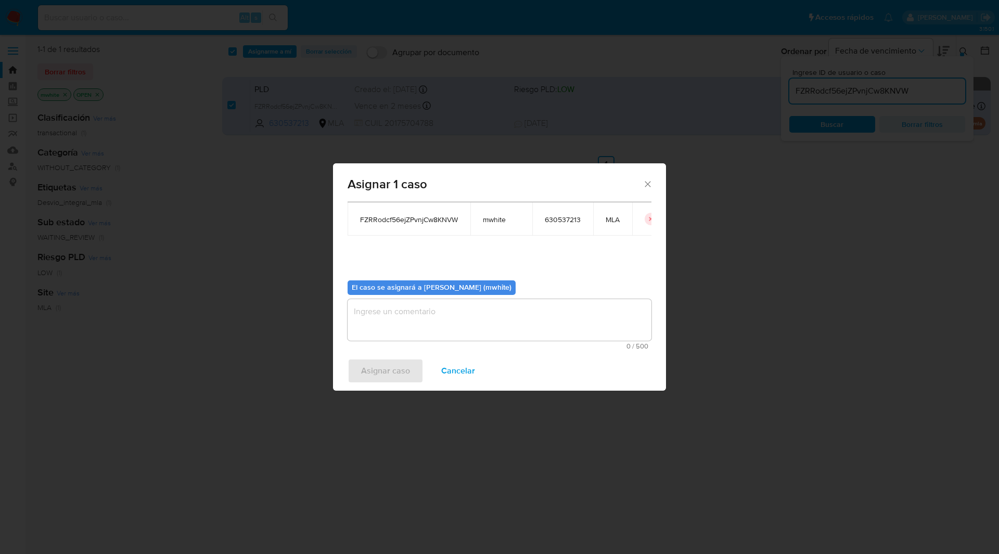
click at [378, 330] on textarea "assign-modal" at bounding box center [500, 320] width 304 height 42
paste textarea "mwhite"
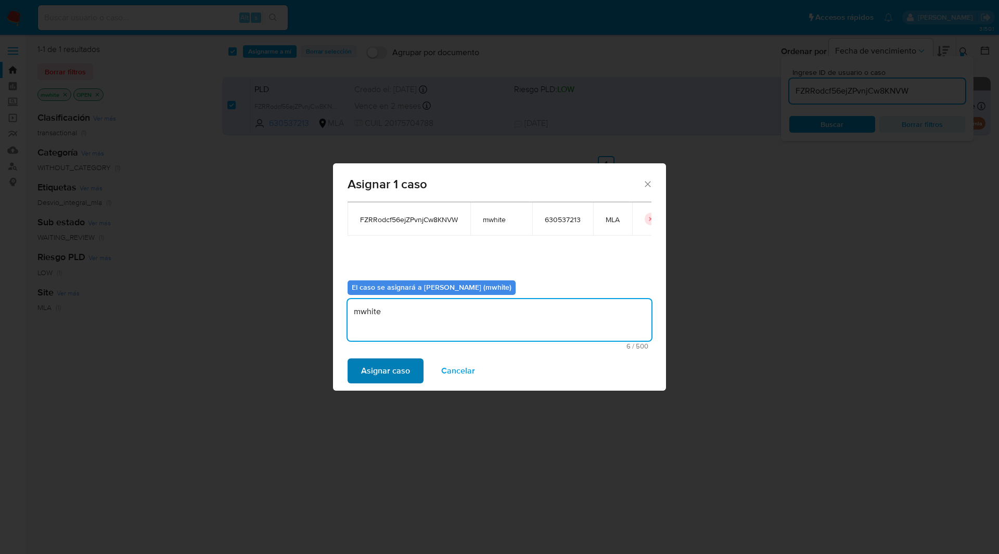
type textarea "mwhite"
click at [381, 373] on span "Asignar caso" at bounding box center [385, 371] width 49 height 23
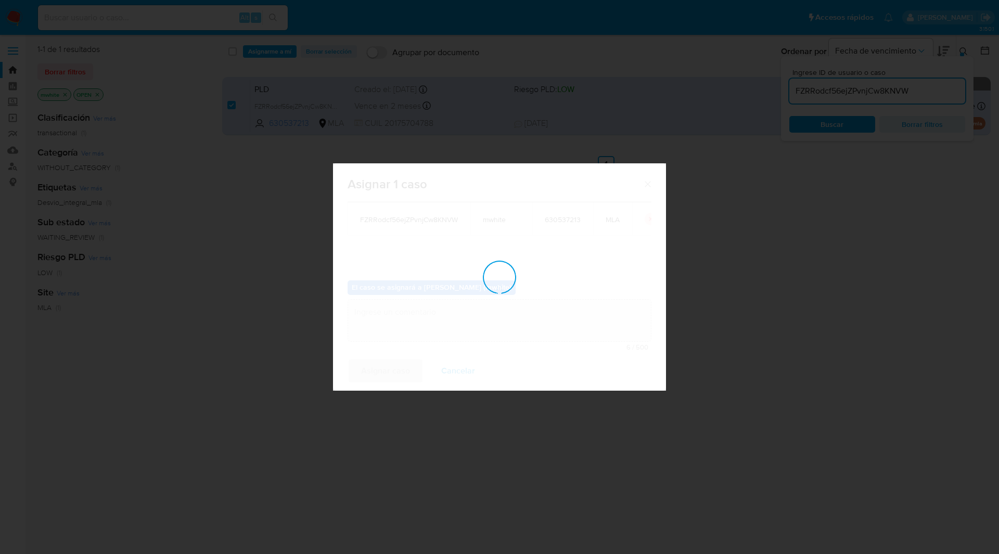
checkbox input "false"
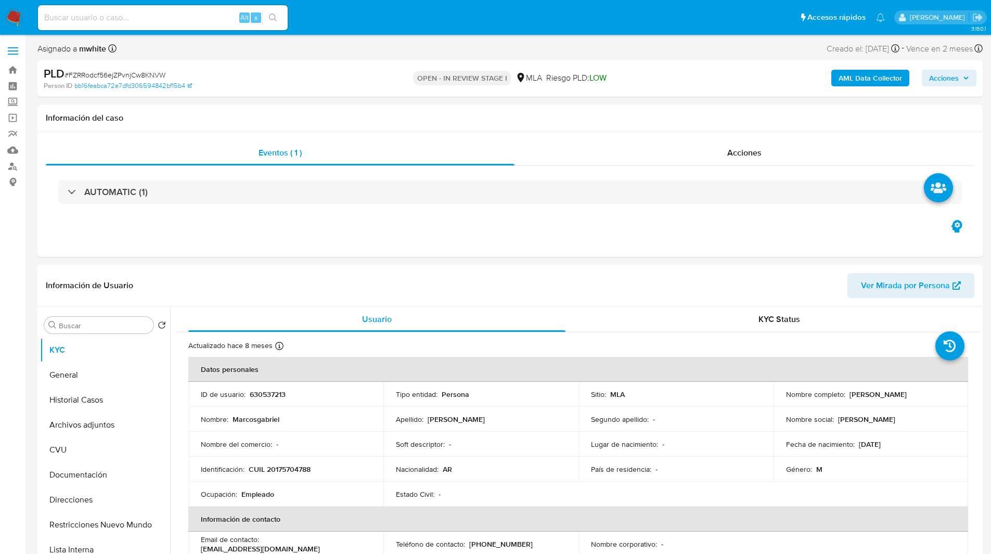
select select "10"
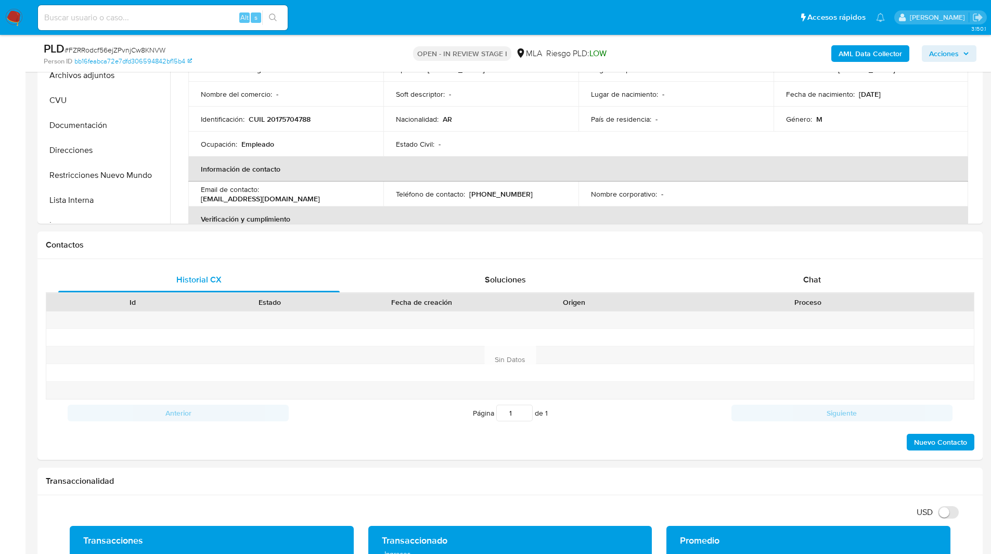
scroll to position [334, 0]
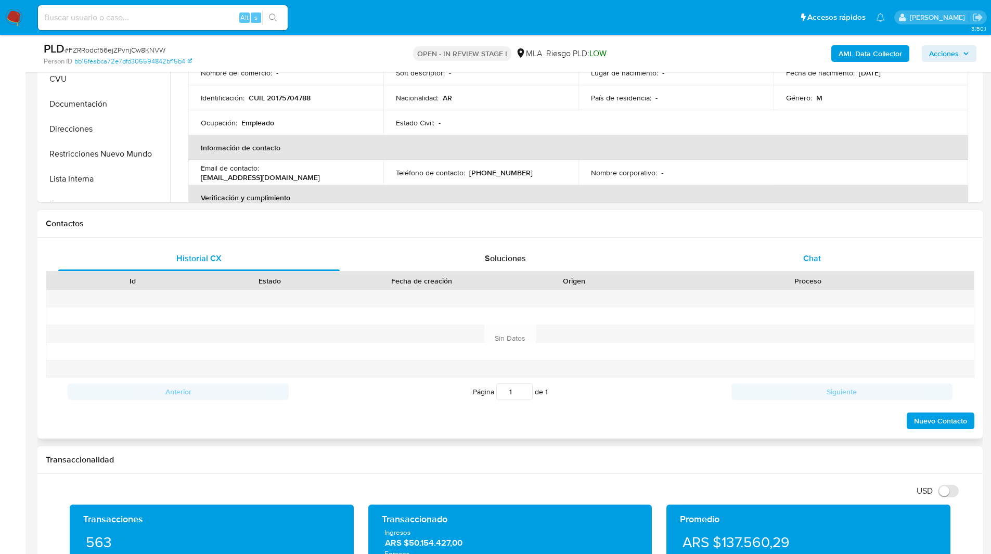
click at [838, 261] on div "Chat" at bounding box center [812, 258] width 282 height 25
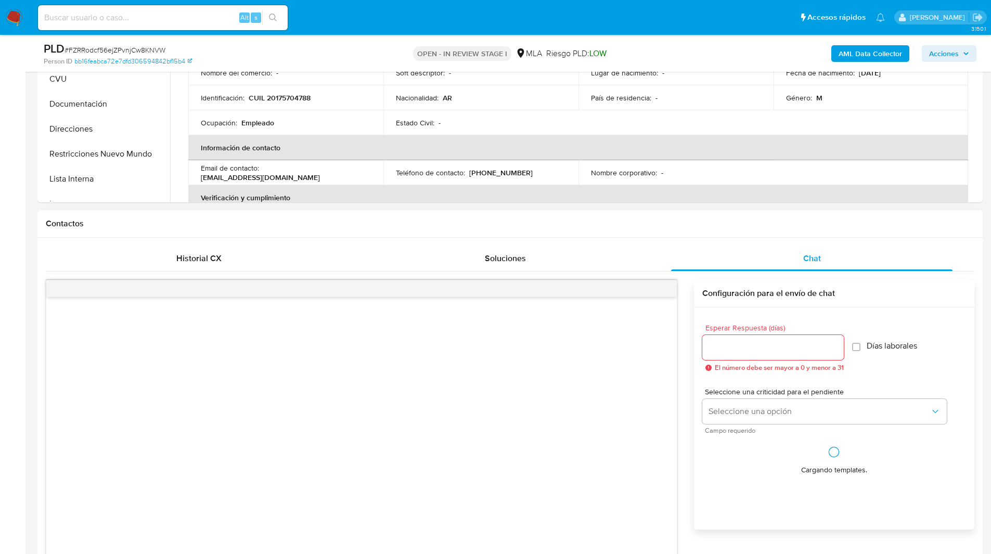
click at [748, 226] on h1 "Contactos" at bounding box center [510, 224] width 929 height 10
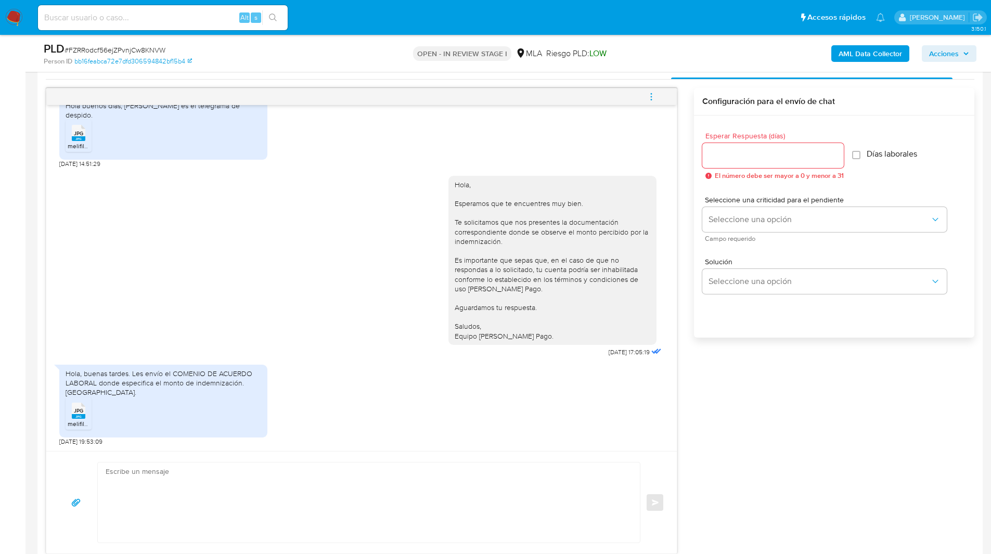
scroll to position [532, 0]
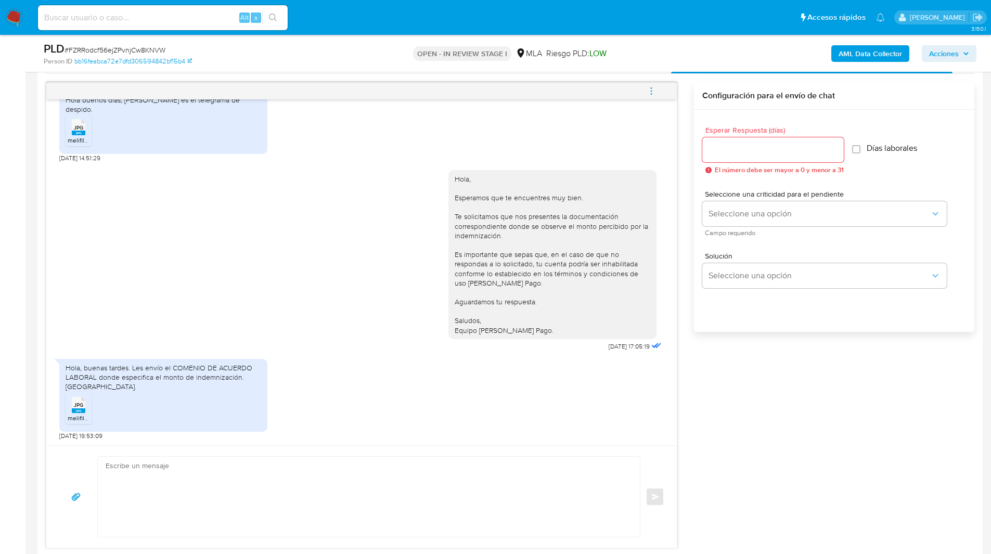
click at [651, 91] on icon "menu-action" at bounding box center [651, 90] width 1 height 1
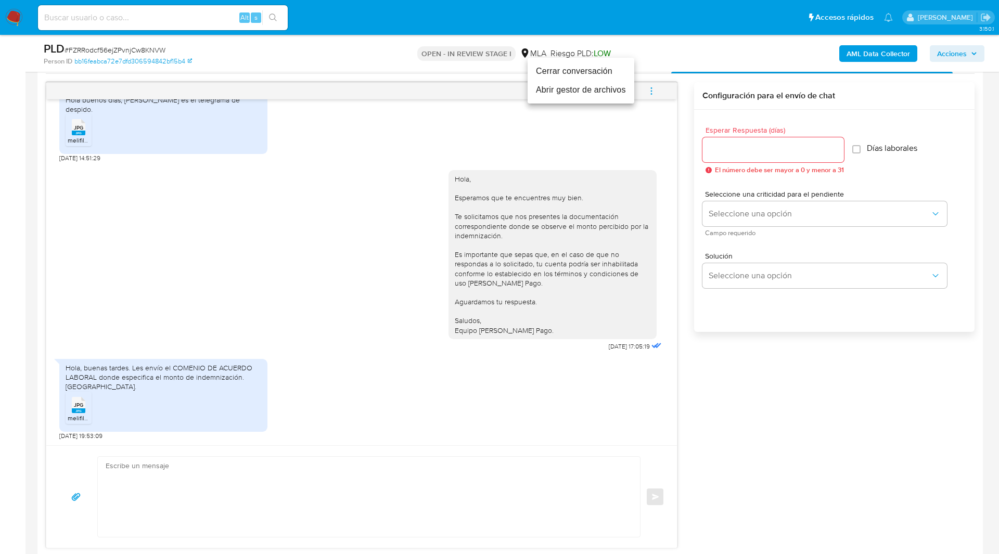
click at [556, 65] on li "Cerrar conversación" at bounding box center [581, 71] width 107 height 19
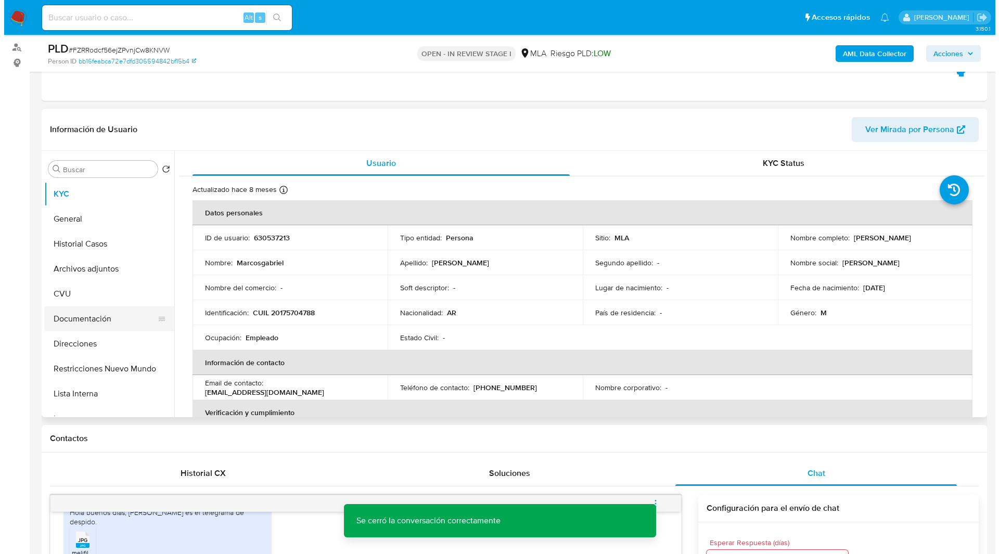
scroll to position [109, 0]
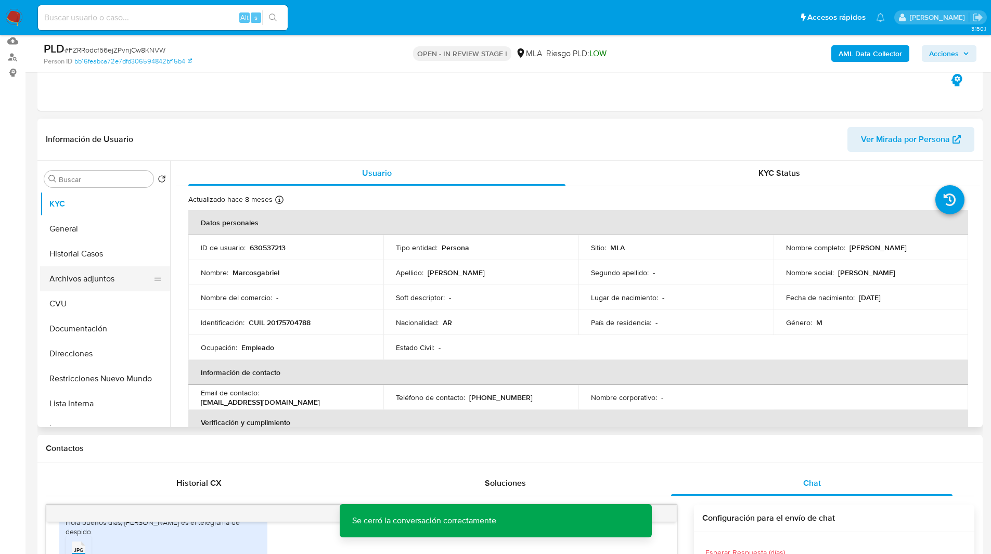
click at [94, 274] on button "Archivos adjuntos" at bounding box center [101, 278] width 122 height 25
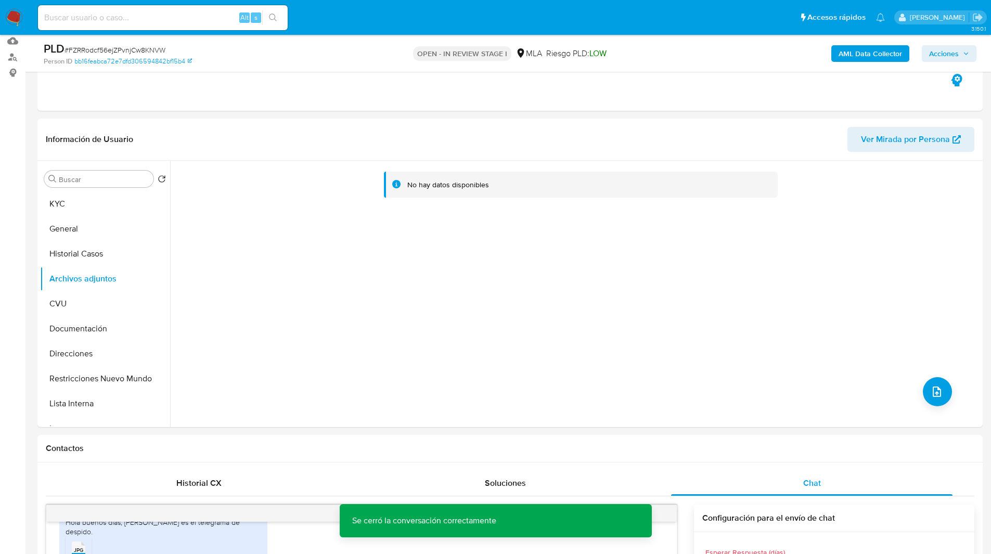
click at [861, 54] on b "AML Data Collector" at bounding box center [870, 53] width 63 height 17
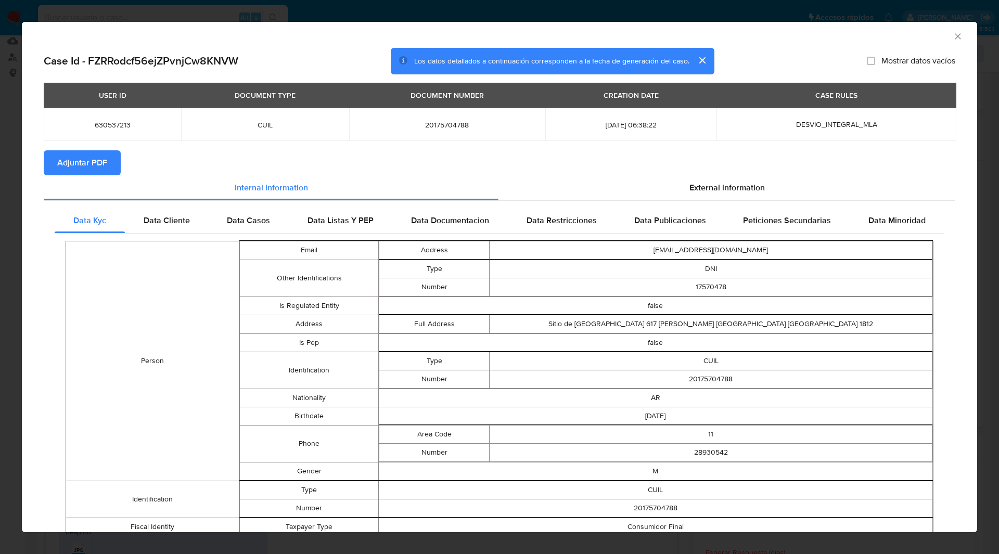
click at [108, 161] on button "Adjuntar PDF" at bounding box center [82, 162] width 77 height 25
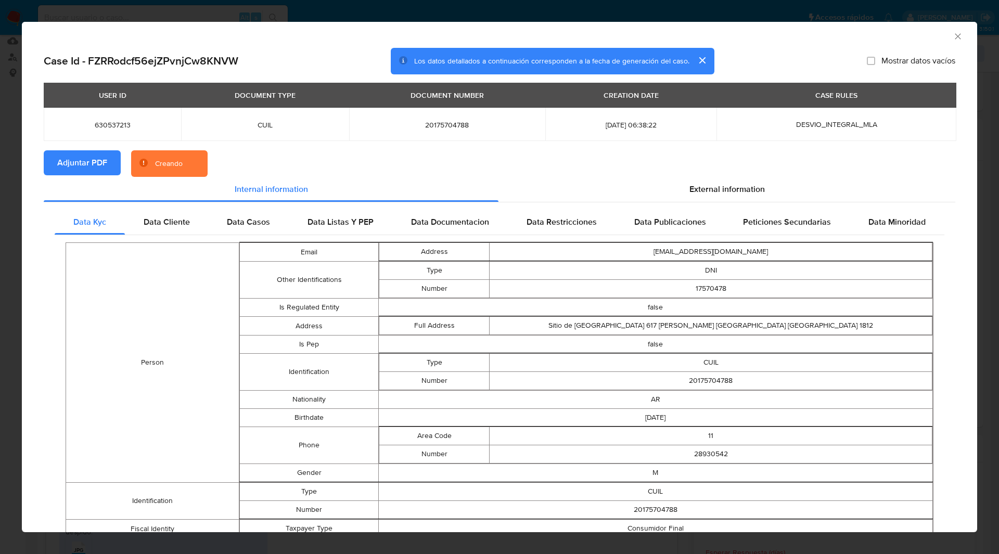
click at [272, 150] on section "Adjuntar PDF Creando" at bounding box center [500, 163] width 912 height 27
click at [753, 32] on div "AML Data Collector" at bounding box center [491, 34] width 924 height 11
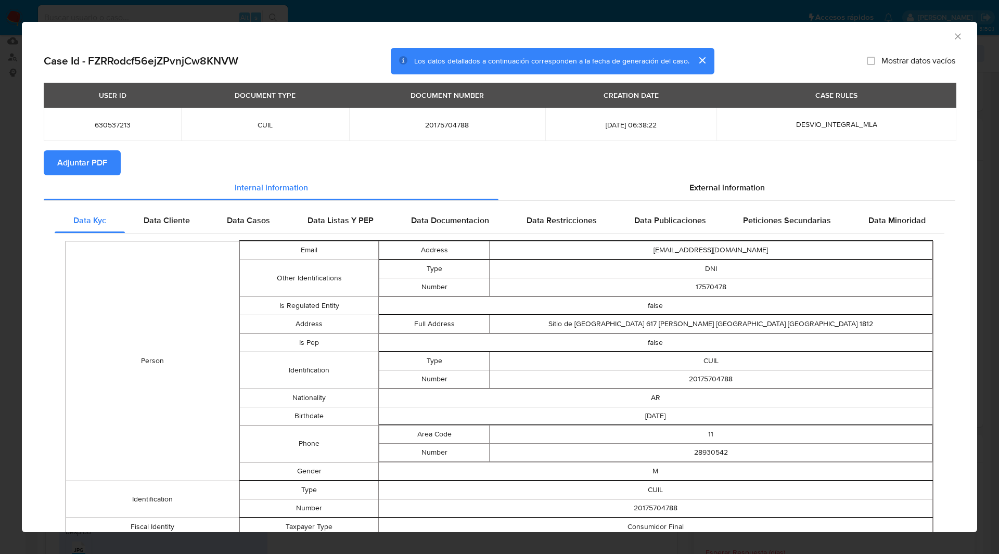
click at [953, 37] on icon "Cerrar ventana" at bounding box center [958, 36] width 10 height 10
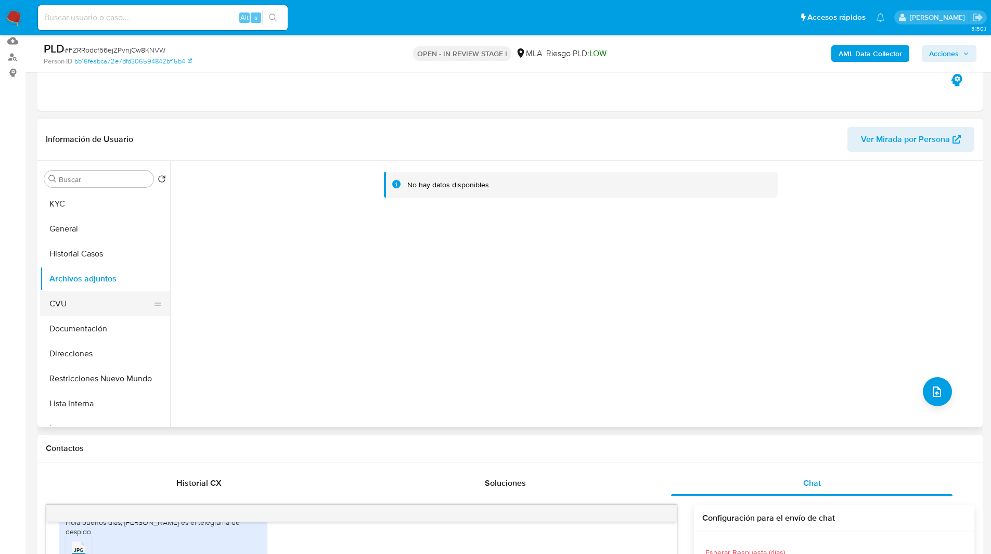
click at [65, 299] on button "CVU" at bounding box center [101, 303] width 122 height 25
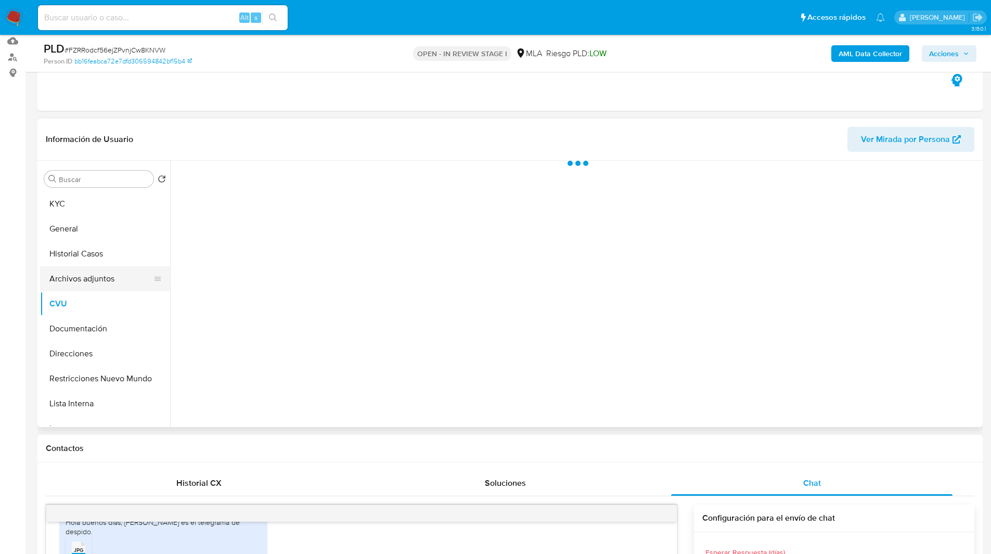
click at [105, 282] on button "Archivos adjuntos" at bounding box center [101, 278] width 122 height 25
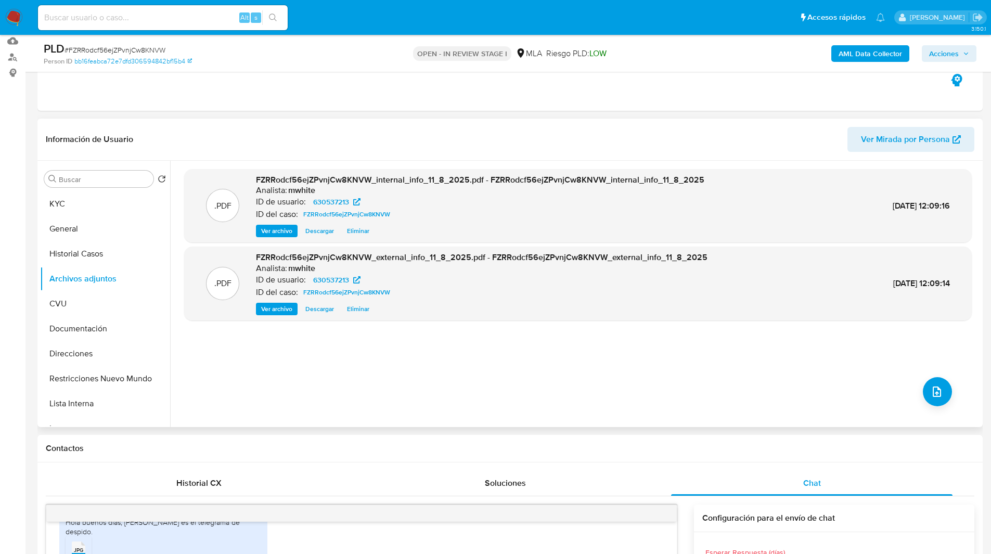
click at [735, 145] on header "Información de Usuario Ver Mirada por Persona" at bounding box center [510, 139] width 929 height 25
click at [859, 52] on b "AML Data Collector" at bounding box center [870, 53] width 63 height 17
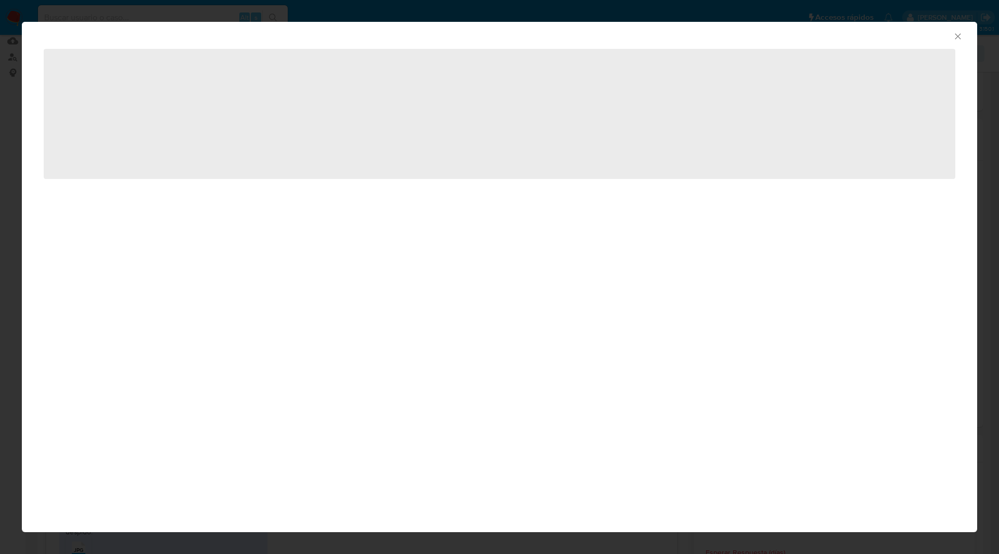
click at [958, 34] on icon "Cerrar ventana" at bounding box center [958, 36] width 10 height 10
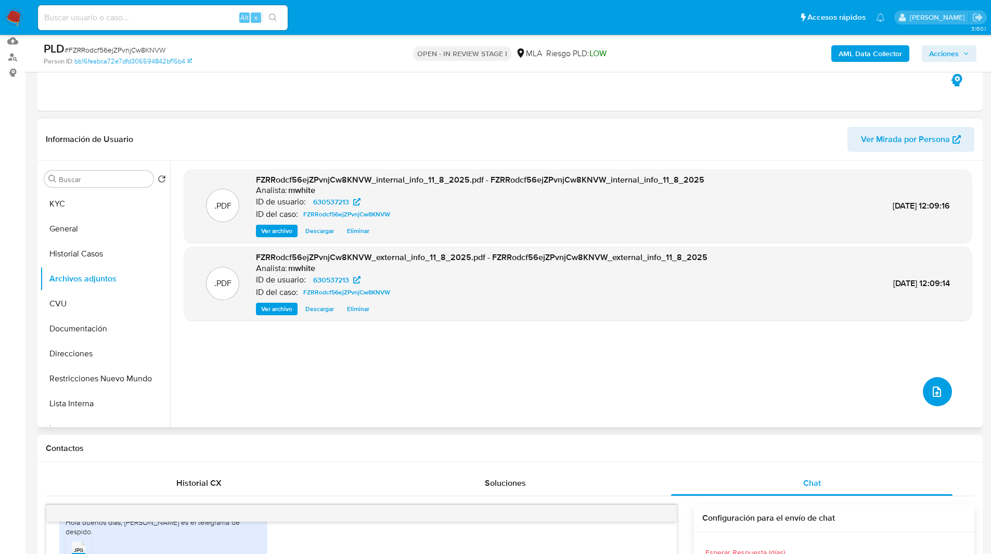
click at [933, 391] on icon "upload-file" at bounding box center [937, 392] width 12 height 12
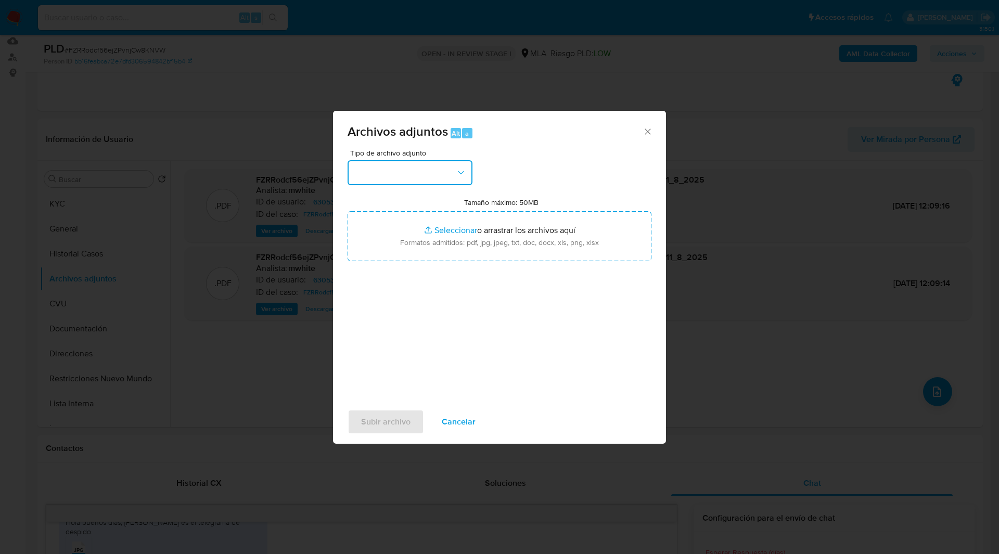
click at [406, 180] on button "button" at bounding box center [410, 172] width 125 height 25
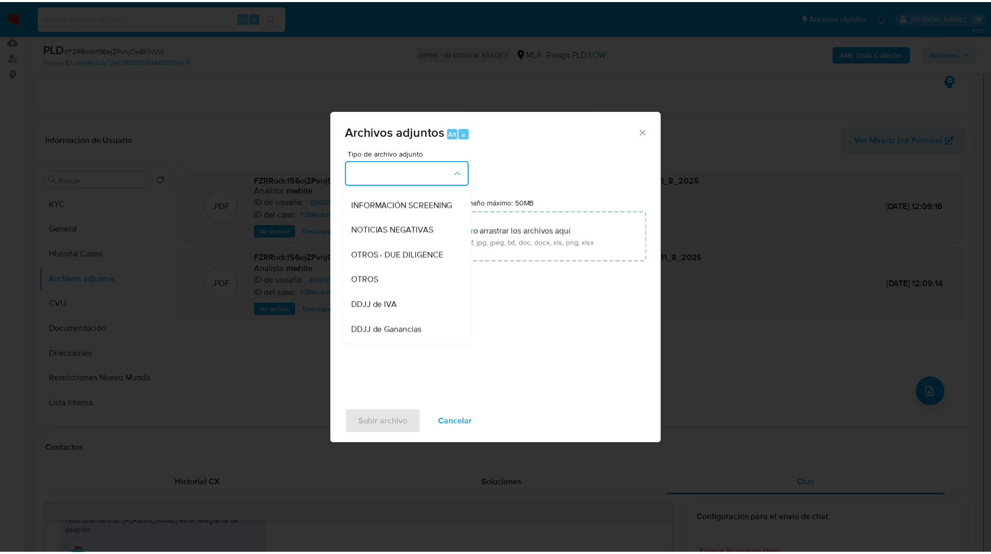
scroll to position [146, 0]
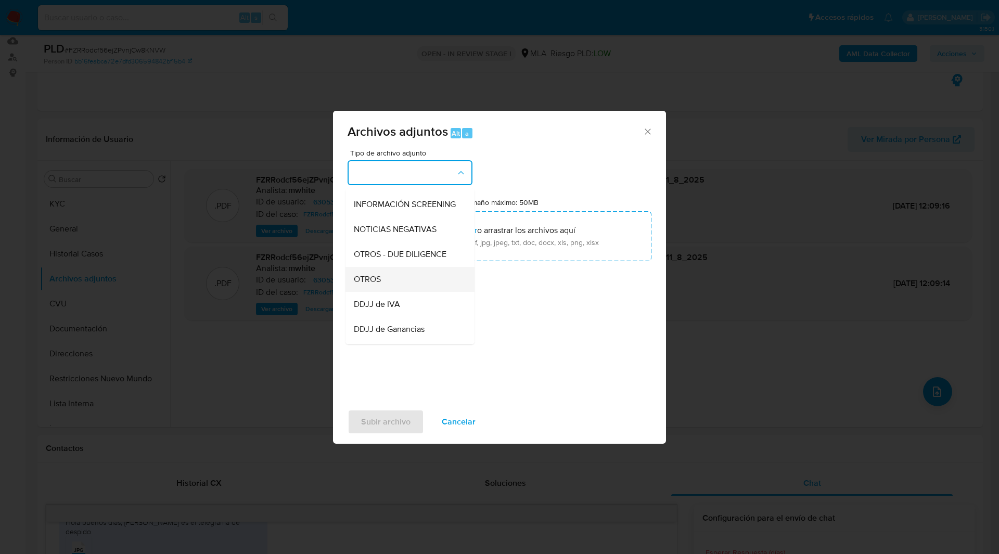
click at [401, 289] on div "OTROS" at bounding box center [407, 279] width 106 height 25
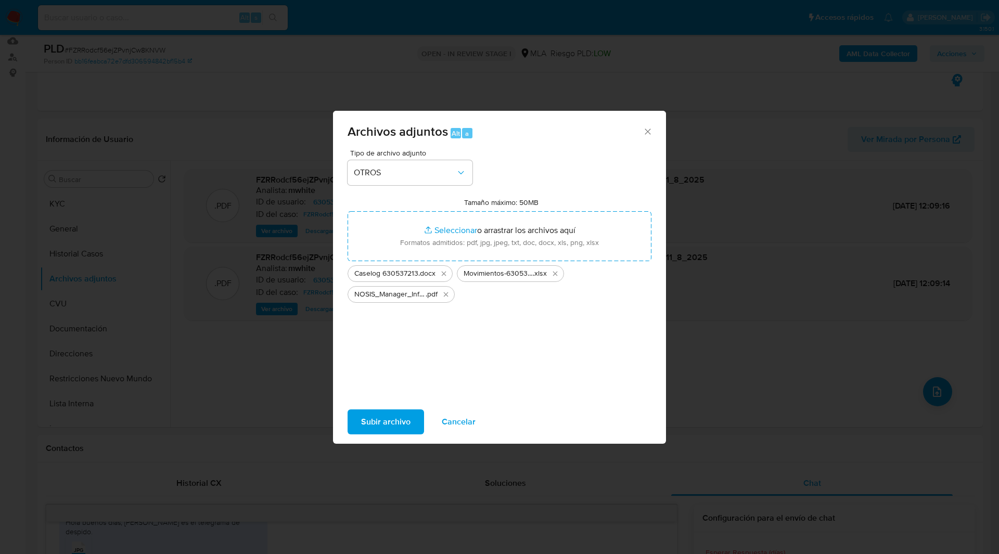
click at [388, 423] on span "Subir archivo" at bounding box center [385, 422] width 49 height 23
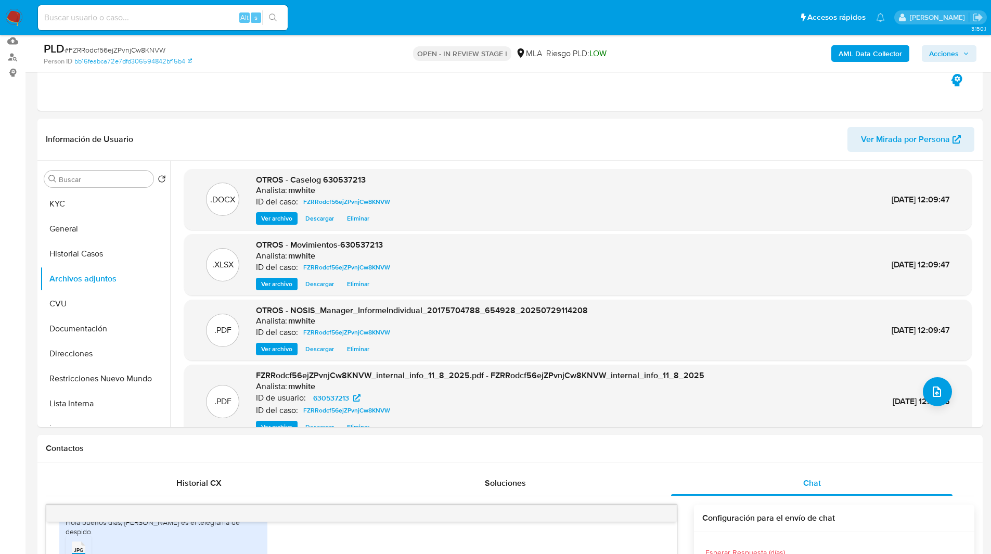
click at [958, 58] on span "Acciones" at bounding box center [944, 53] width 30 height 17
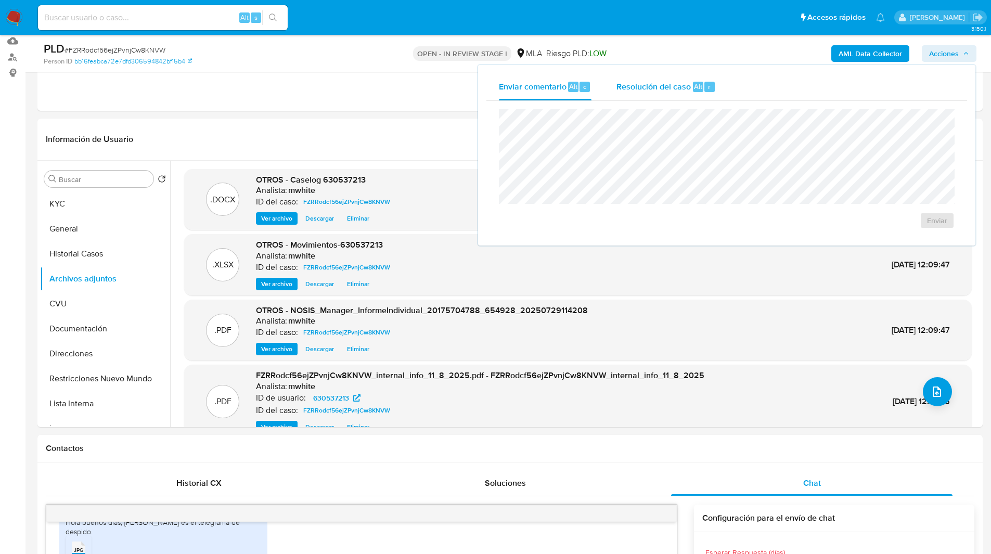
click at [685, 83] on span "Resolución del caso" at bounding box center [654, 86] width 74 height 12
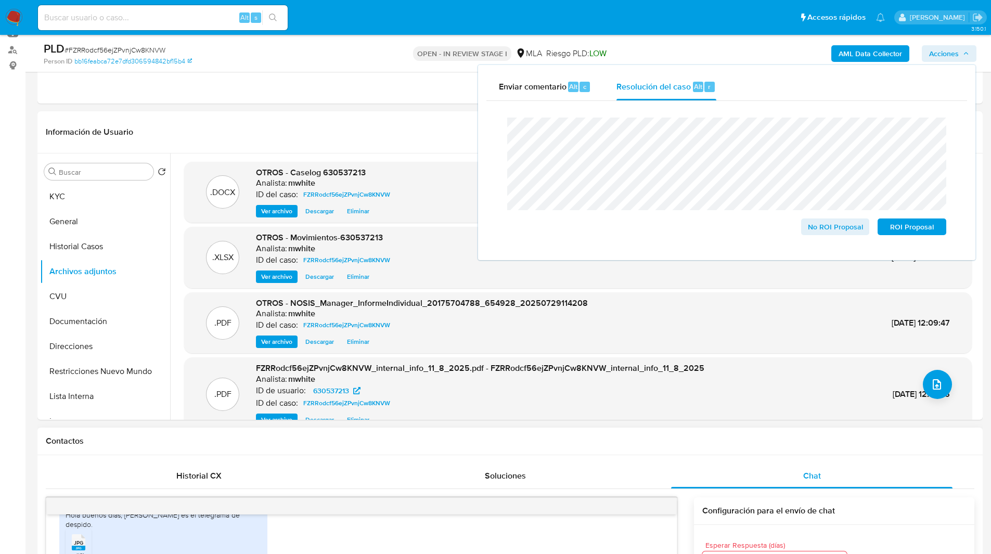
scroll to position [118, 0]
click at [823, 230] on span "No ROI Proposal" at bounding box center [836, 227] width 54 height 15
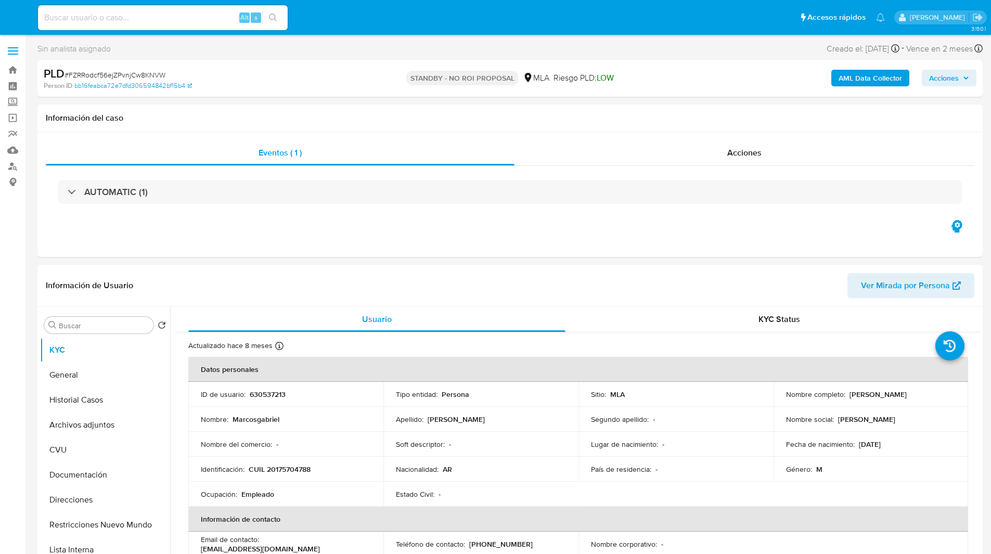
select select "10"
click at [316, 9] on ul "Pausado Ver notificaciones Alt s Accesos rápidos Presiona las siguientes teclas…" at bounding box center [462, 17] width 858 height 26
click at [165, 20] on input at bounding box center [163, 18] width 250 height 14
paste input "IXfcaOsFJ9uyyZq1bpVjDPbJ"
type input "IXfcaOsFJ9uyyZq1bpVjDPbJ"
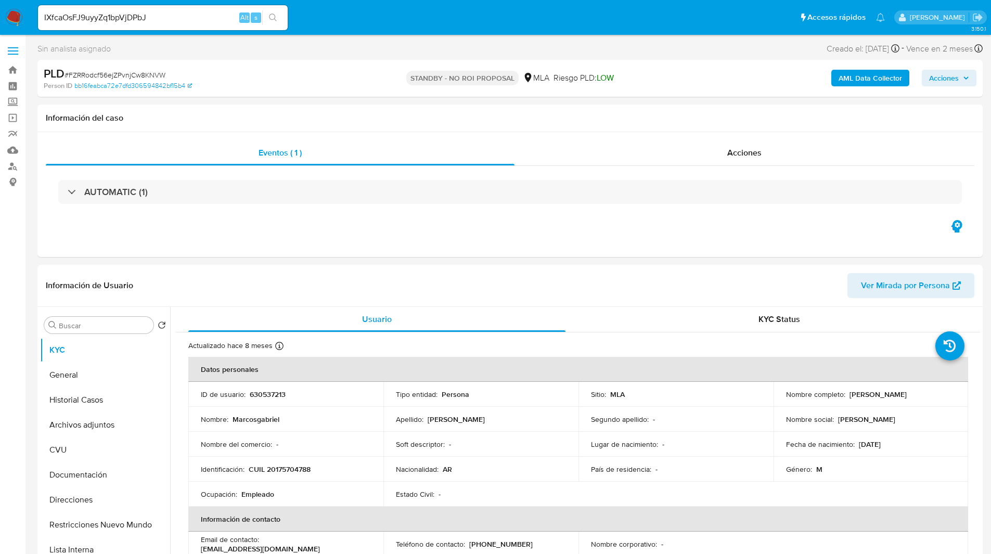
click at [306, 11] on ul "Pausado Ver notificaciones IXfcaOsFJ9uyyZq1bpVjDPbJ Alt s Accesos rápidos Presi…" at bounding box center [462, 17] width 858 height 26
click at [210, 8] on div "IXfcaOsFJ9uyyZq1bpVjDPbJ Alt s" at bounding box center [163, 17] width 250 height 25
click at [198, 21] on input "IXfcaOsFJ9uyyZq1bpVjDPbJ" at bounding box center [163, 18] width 250 height 14
select select "10"
click at [351, 14] on ul "Pausado Ver notificaciones IXfcaOsFJ9uyyZq1bpVjDPbJ Alt s Accesos rápidos Presi…" at bounding box center [462, 17] width 858 height 26
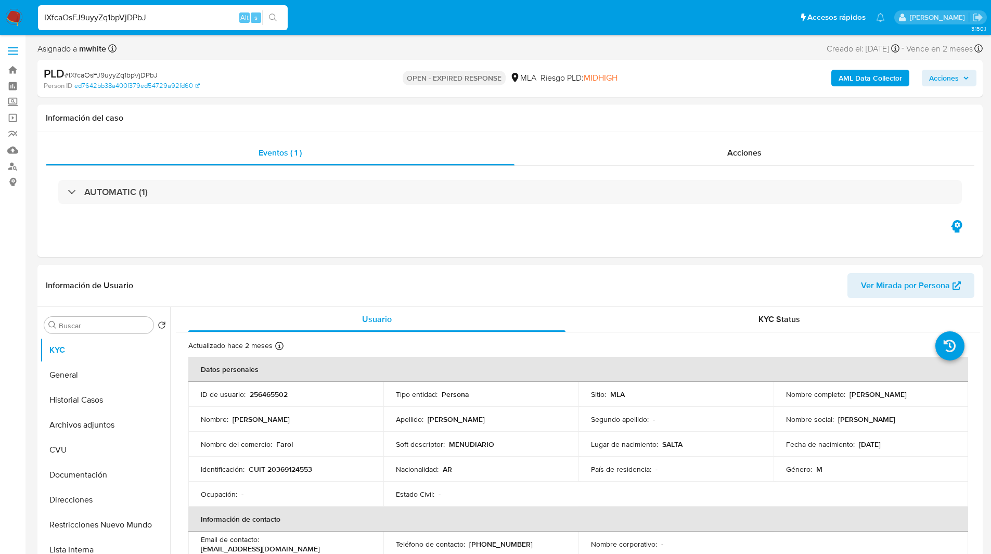
click at [297, 9] on ul "Pausado Ver notificaciones IXfcaOsFJ9uyyZq1bpVjDPbJ Alt s Accesos rápidos Presi…" at bounding box center [462, 17] width 858 height 26
